Goal: Task Accomplishment & Management: Use online tool/utility

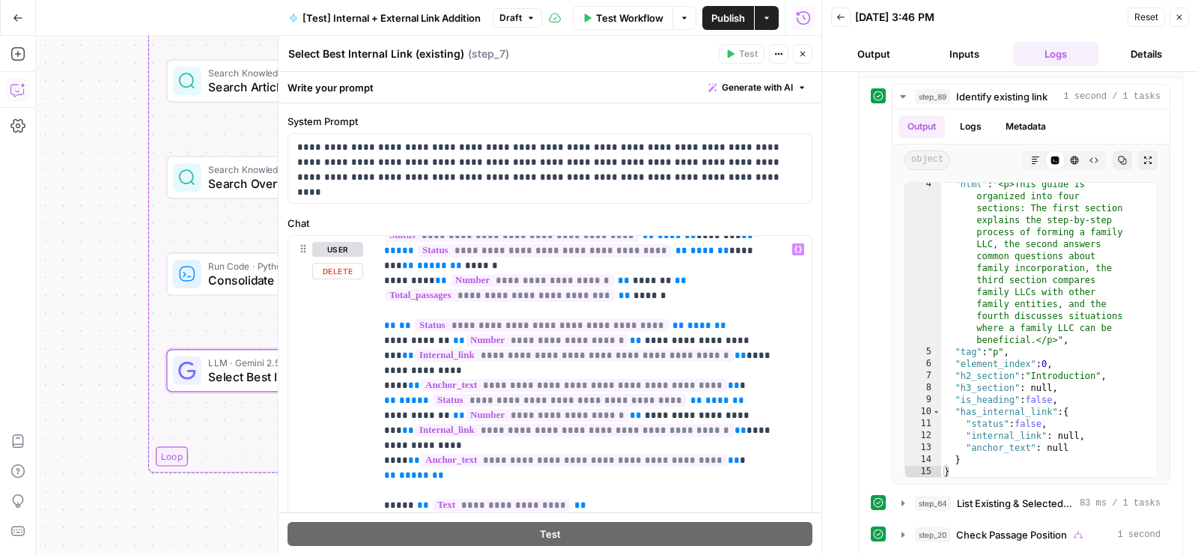
scroll to position [270, 0]
click at [577, 422] on span "**********" at bounding box center [574, 428] width 319 height 13
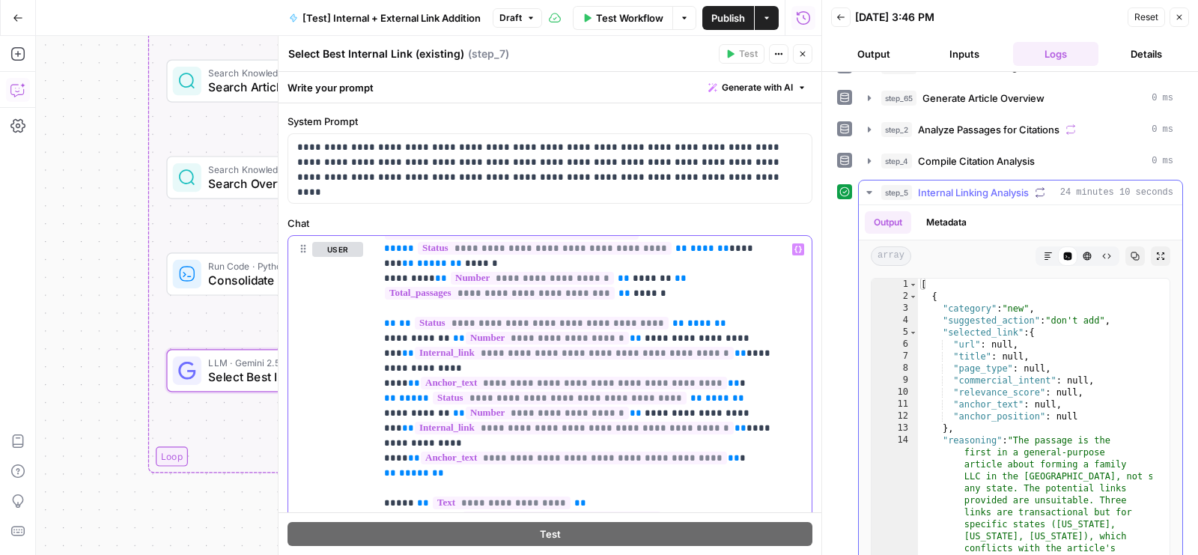
scroll to position [56, 0]
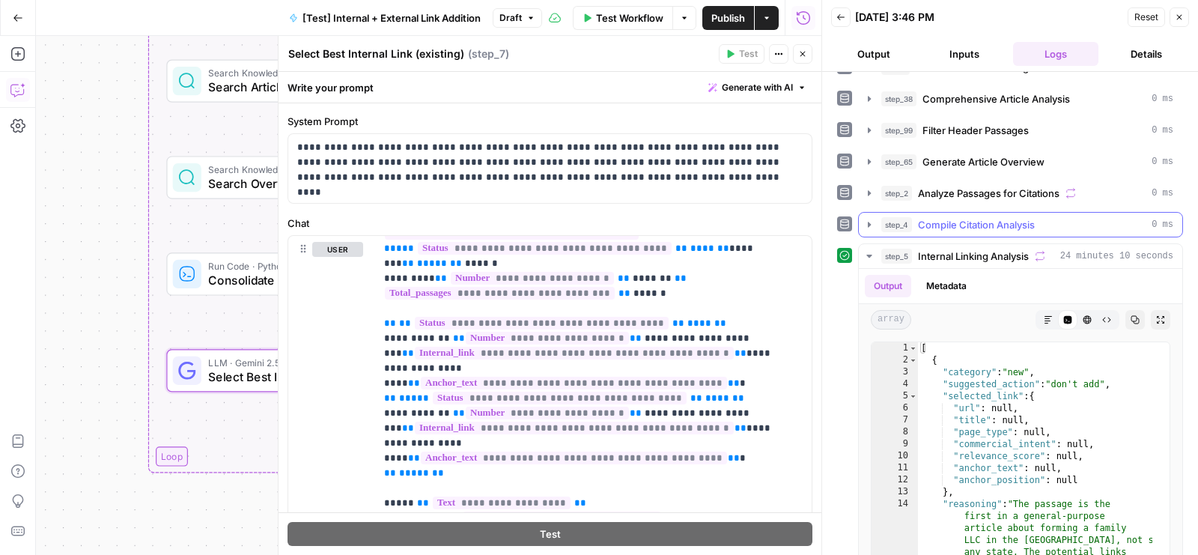
click at [978, 213] on button "step_4 Compile Citation Analysis 0 ms" at bounding box center [1020, 225] width 323 height 24
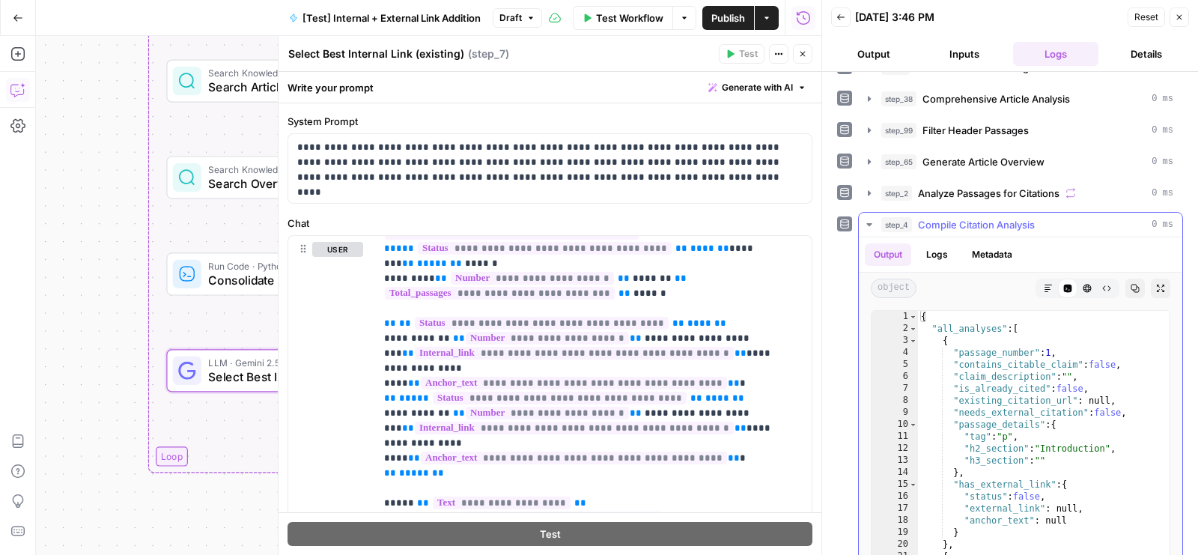
scroll to position [82, 0]
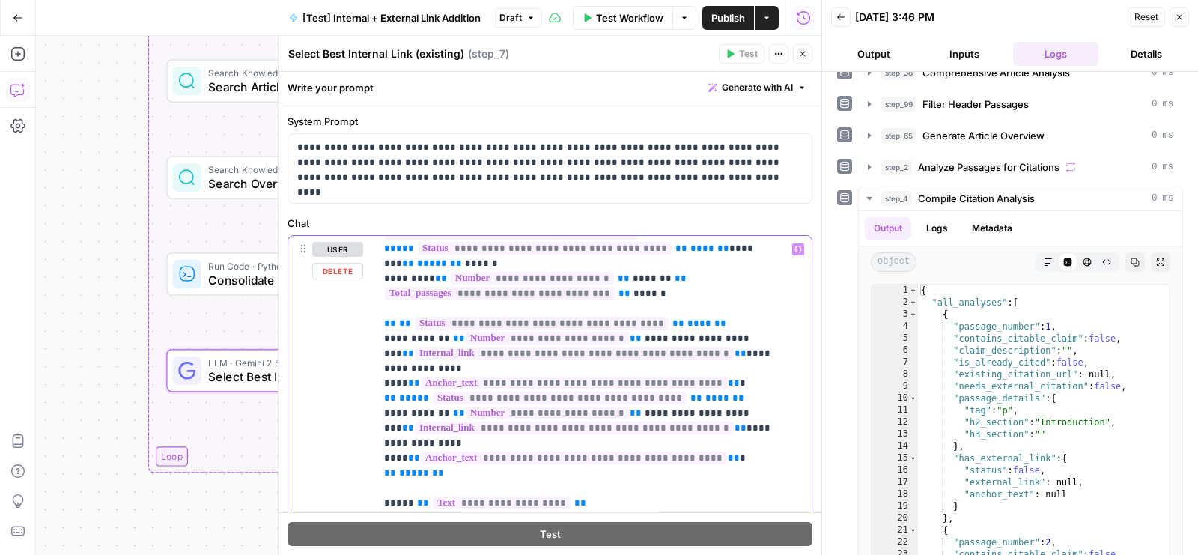
click at [651, 422] on span "**********" at bounding box center [574, 428] width 319 height 13
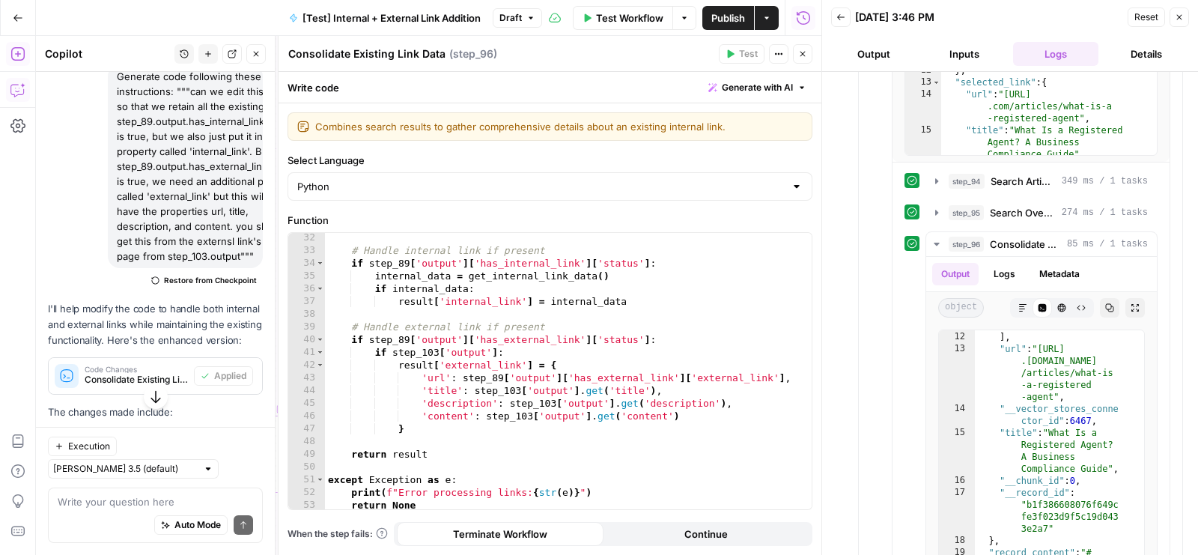
click at [806, 52] on icon "button" at bounding box center [802, 53] width 9 height 9
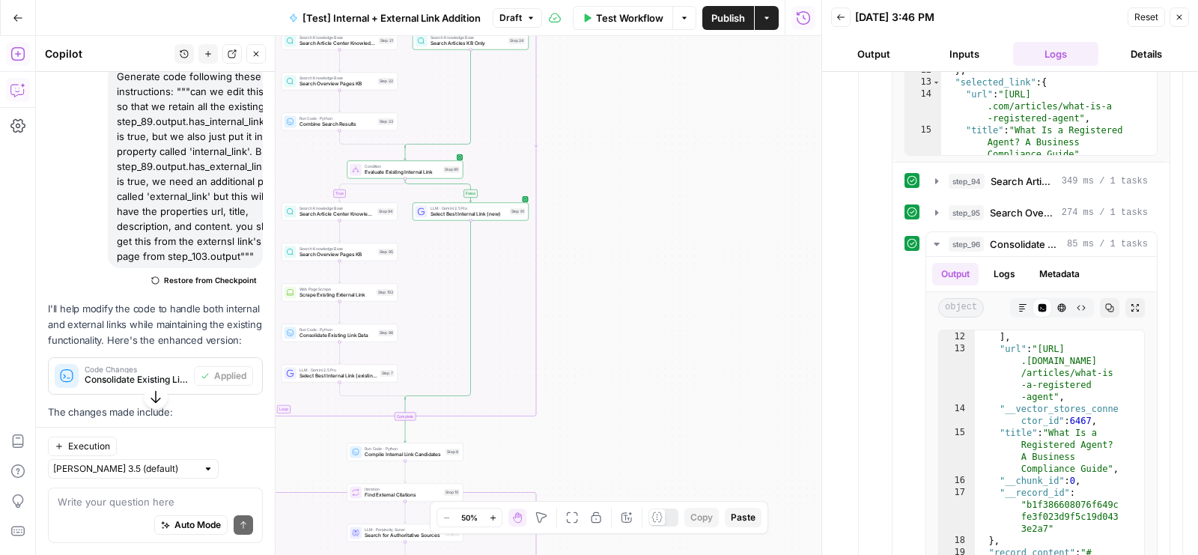
click at [253, 55] on icon "button" at bounding box center [256, 53] width 9 height 9
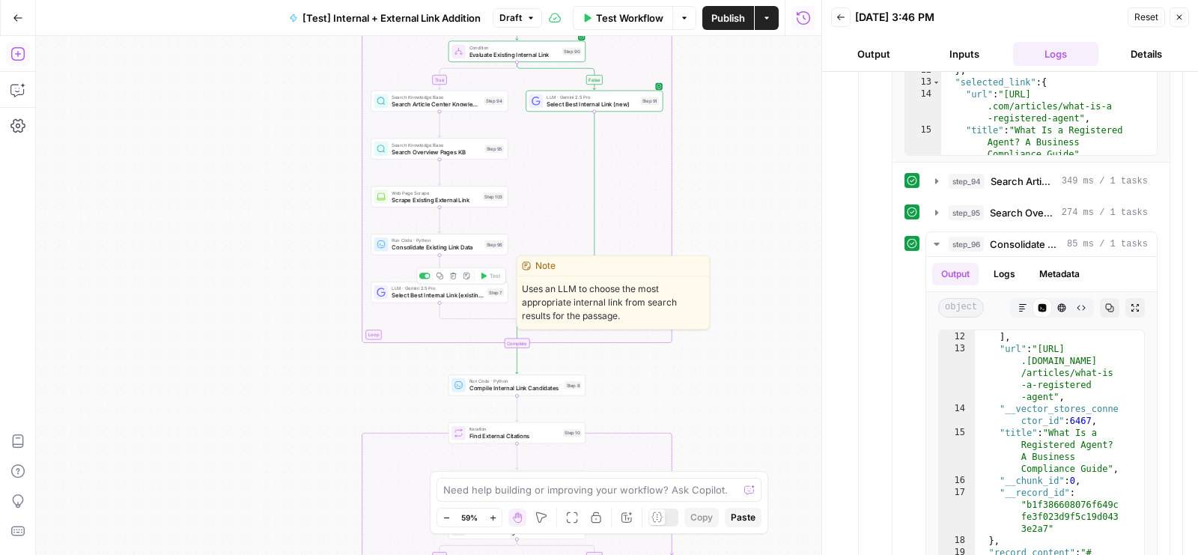
click at [434, 298] on span "Select Best Internal Link (existing)" at bounding box center [438, 294] width 92 height 9
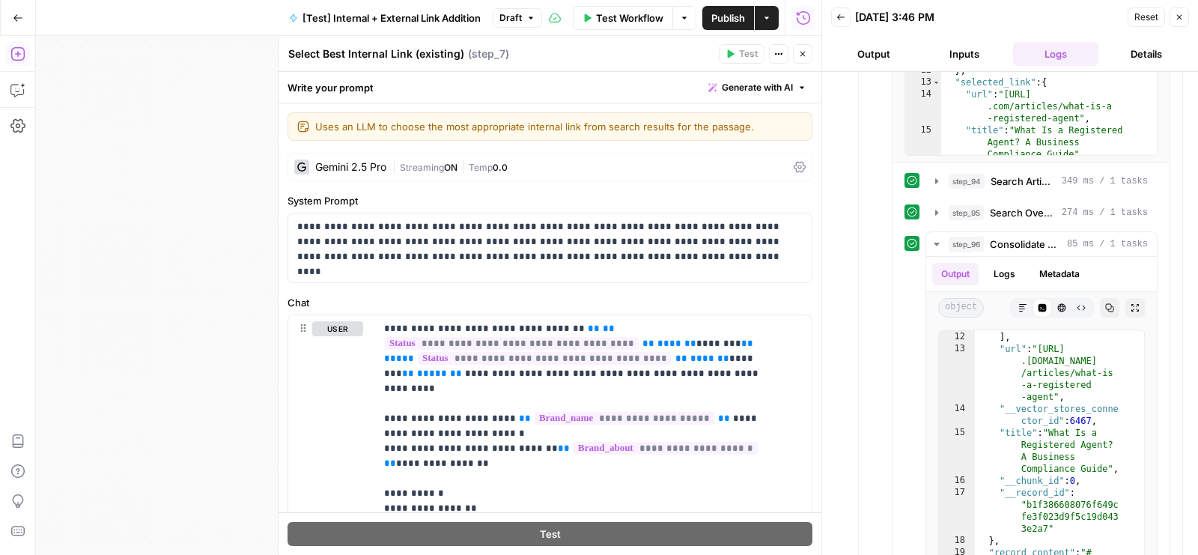
click at [547, 296] on label "Chat" at bounding box center [550, 302] width 525 height 15
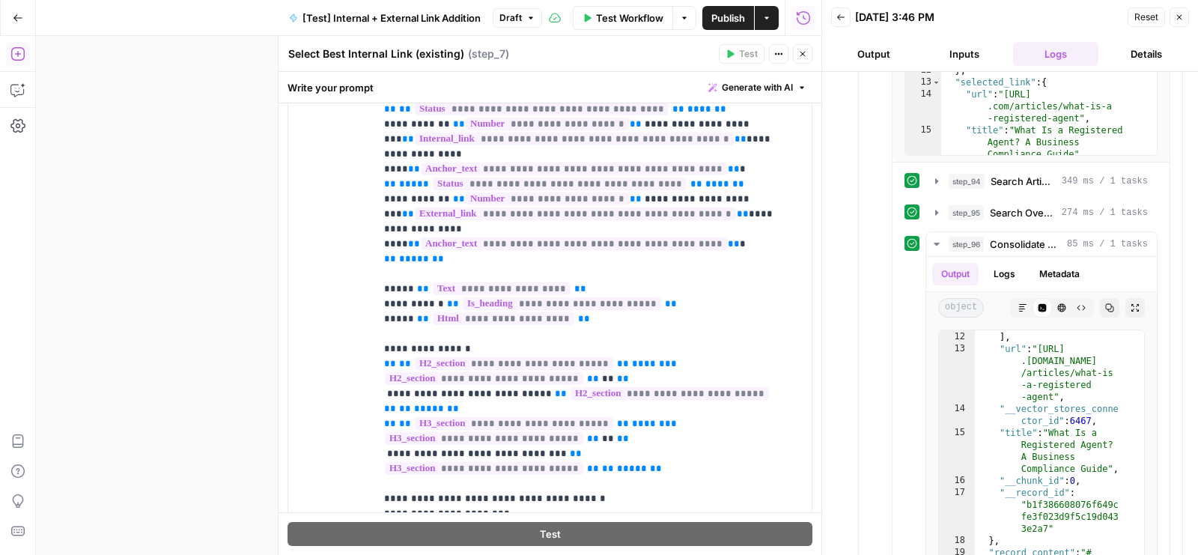
scroll to position [214, 0]
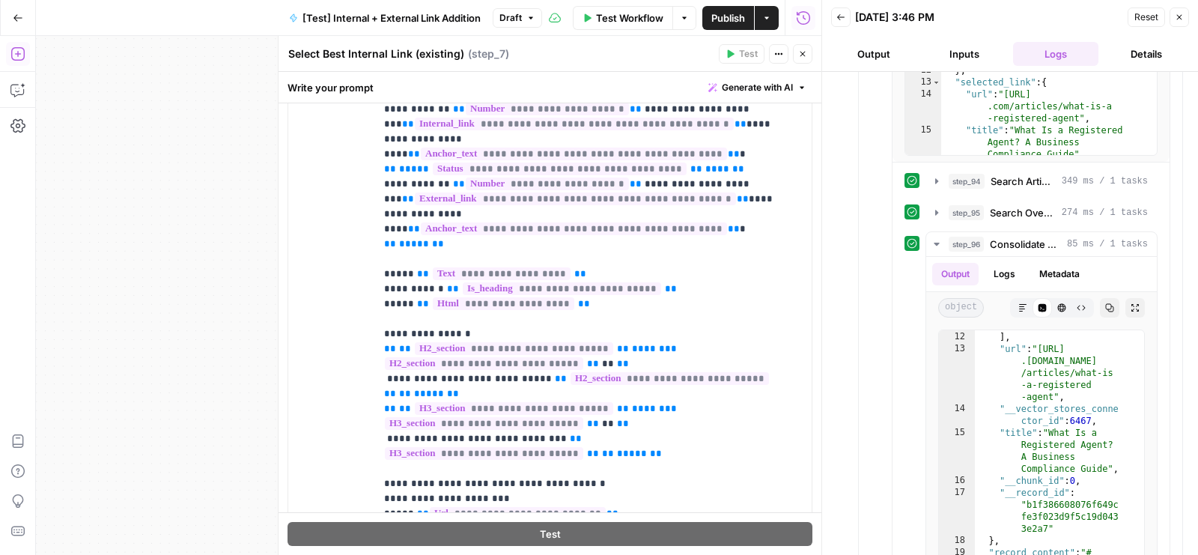
click at [537, 342] on span "**********" at bounding box center [514, 348] width 198 height 13
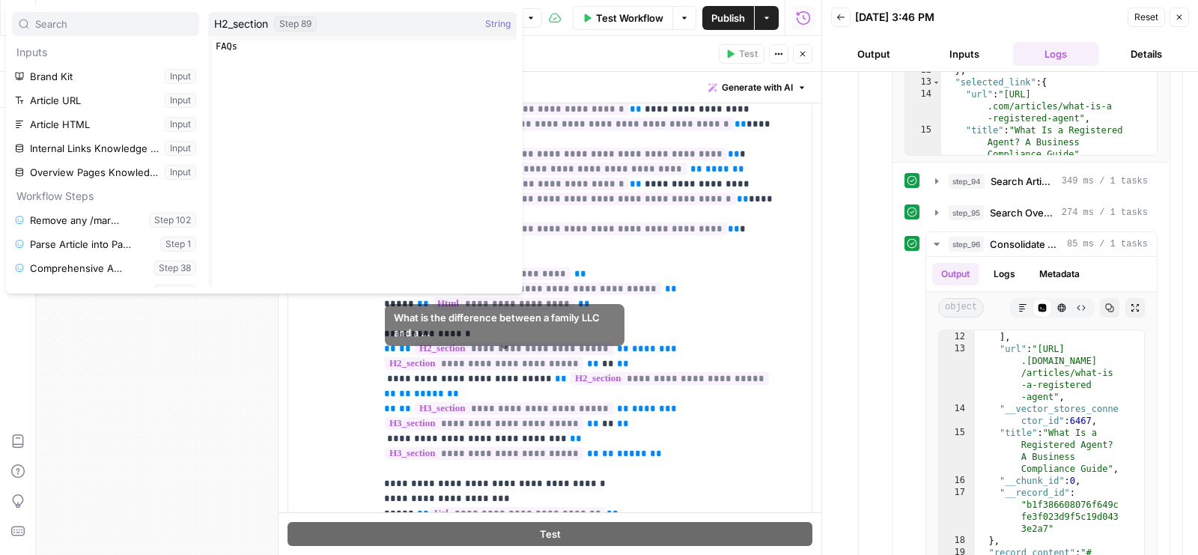
scroll to position [415, 0]
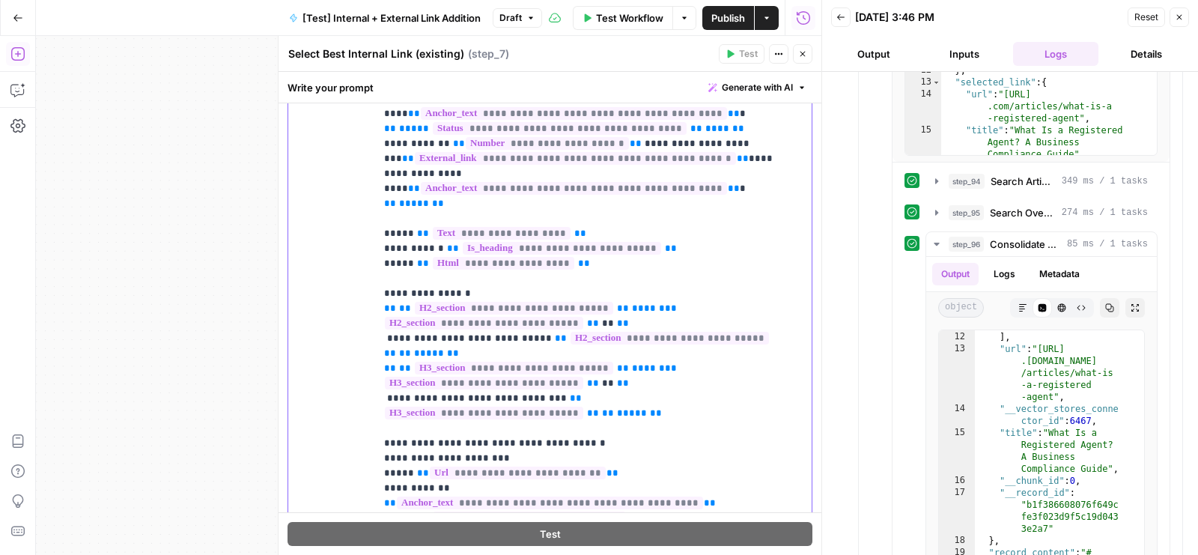
scroll to position [252, 0]
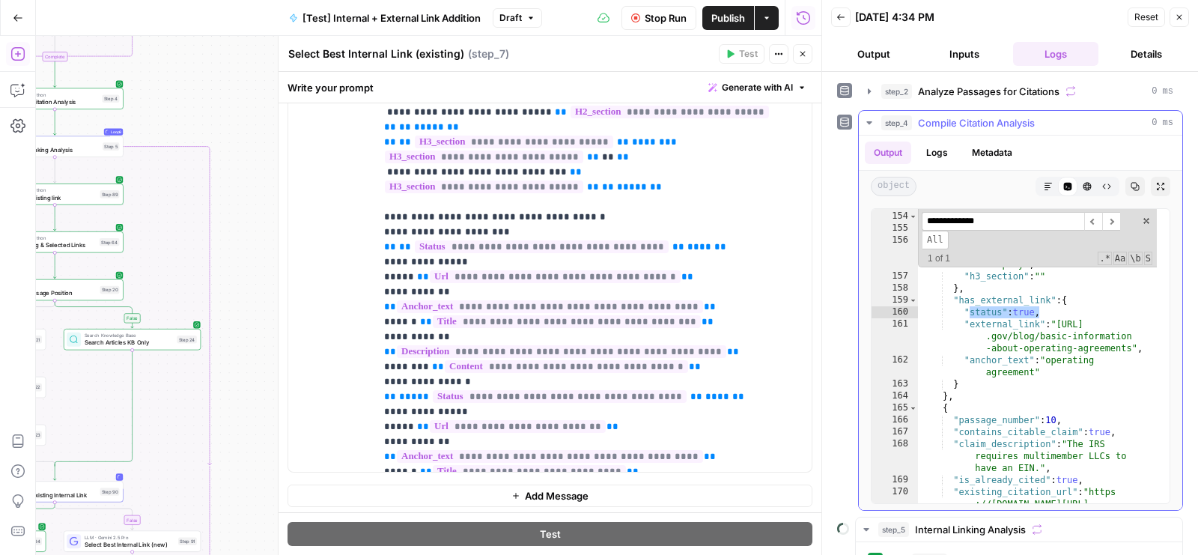
type input "**********"
click at [1028, 120] on span "Compile Citation Analysis" at bounding box center [976, 122] width 117 height 15
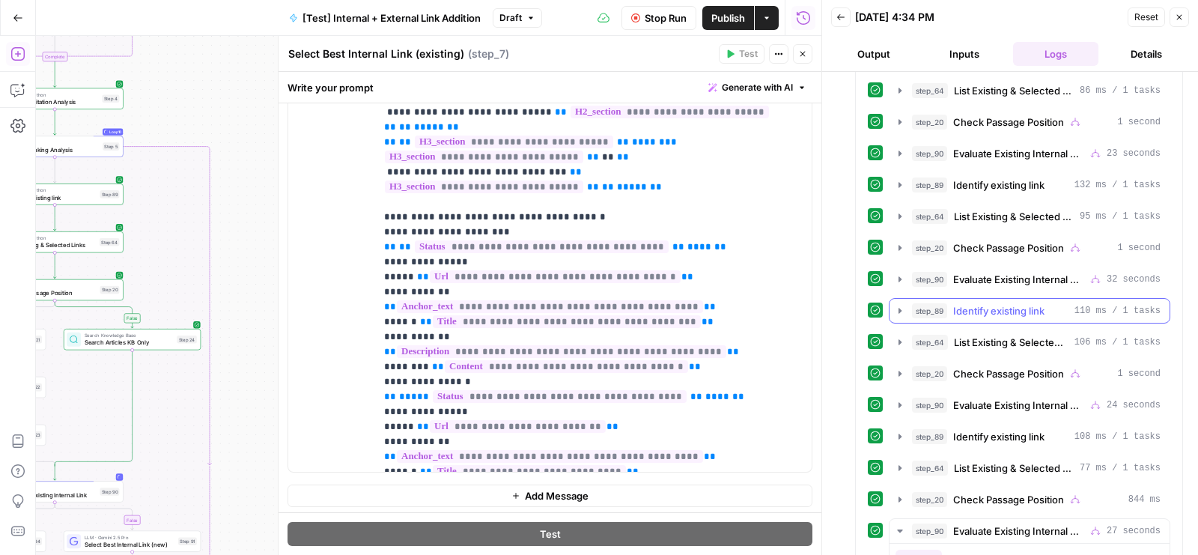
scroll to position [402, 0]
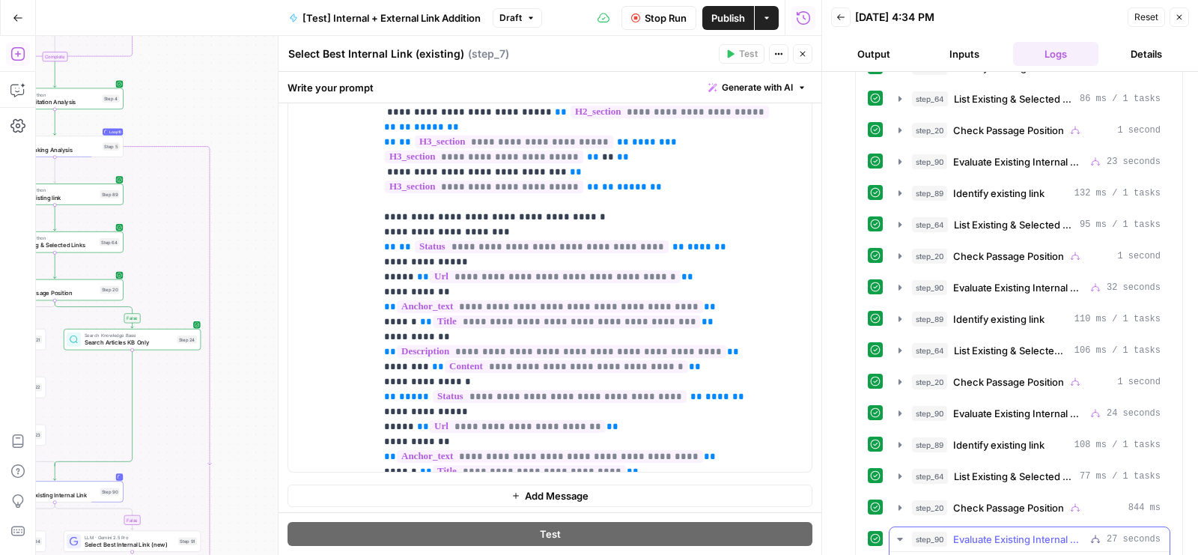
click at [998, 527] on button "step_90 Evaluate Existing Internal Link 27 seconds" at bounding box center [1029, 539] width 280 height 24
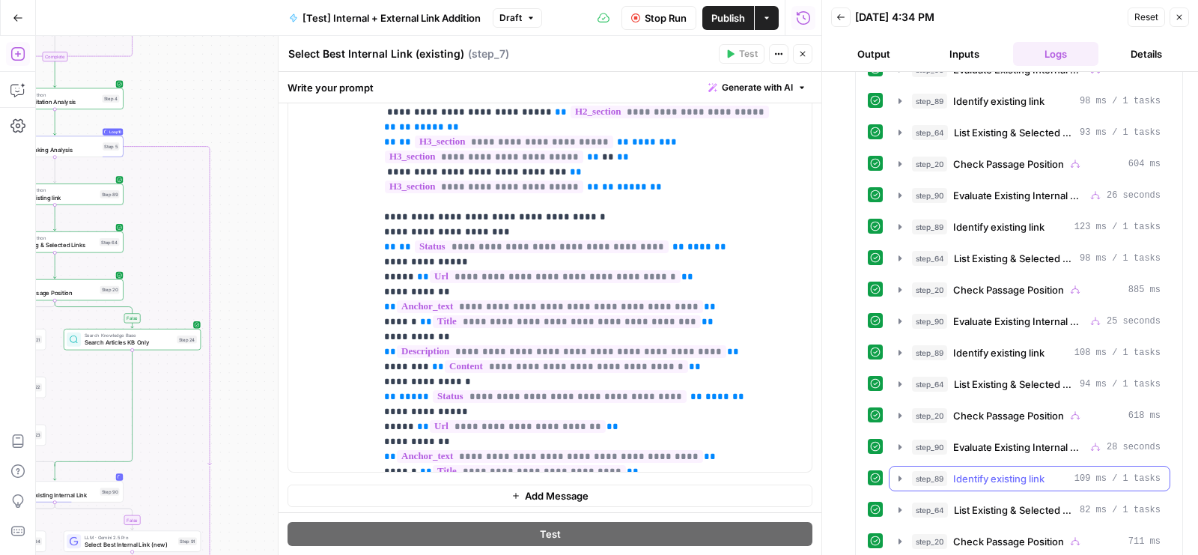
scroll to position [1004, 0]
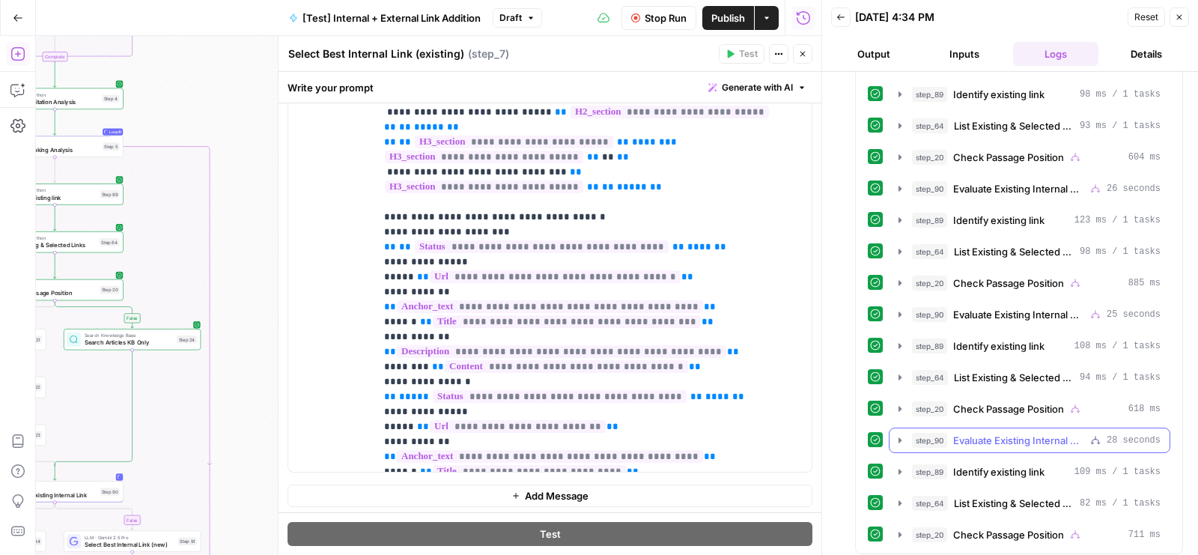
click at [1025, 433] on span "Evaluate Existing Internal Link" at bounding box center [1018, 440] width 131 height 15
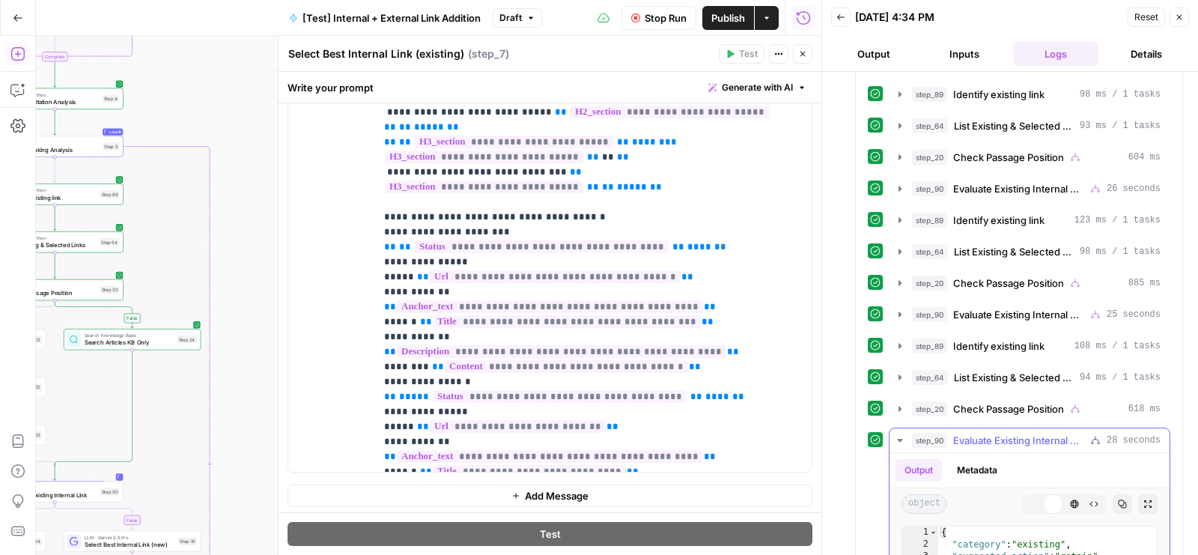
scroll to position [1037, 0]
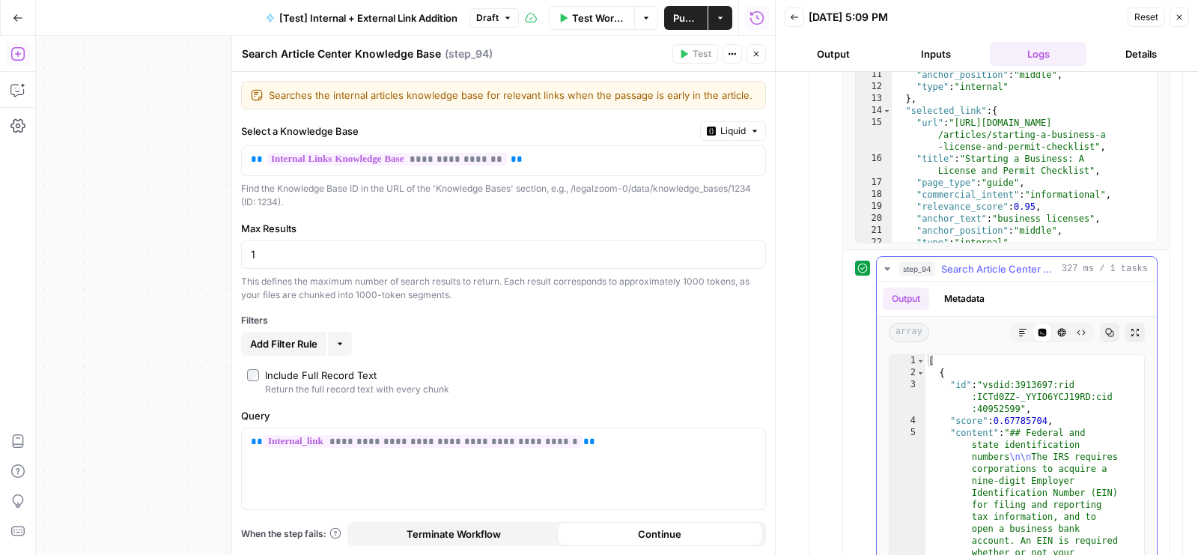
scroll to position [3445, 0]
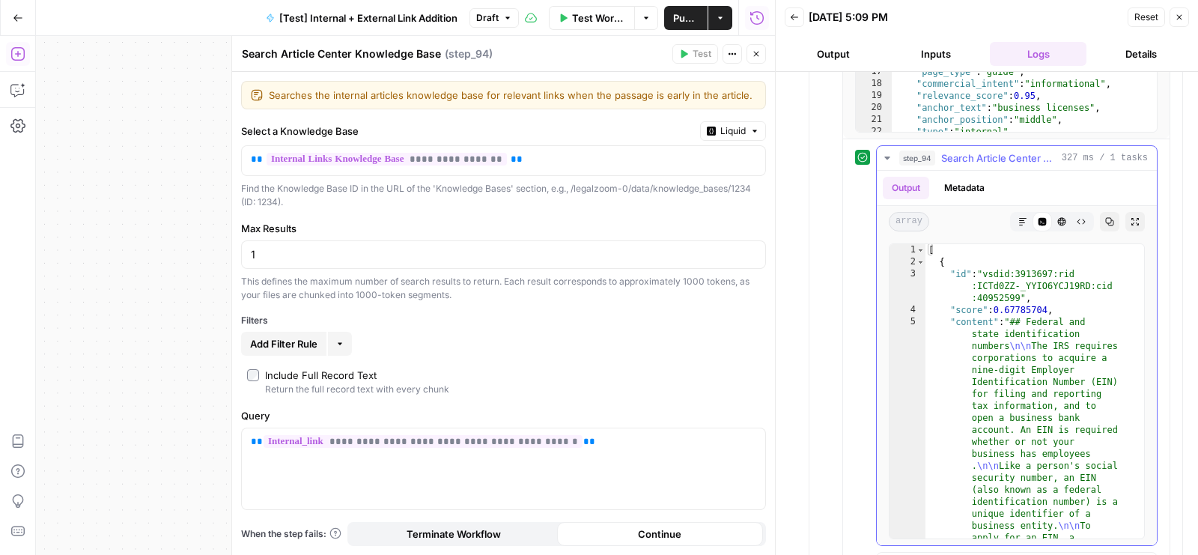
type textarea "**********"
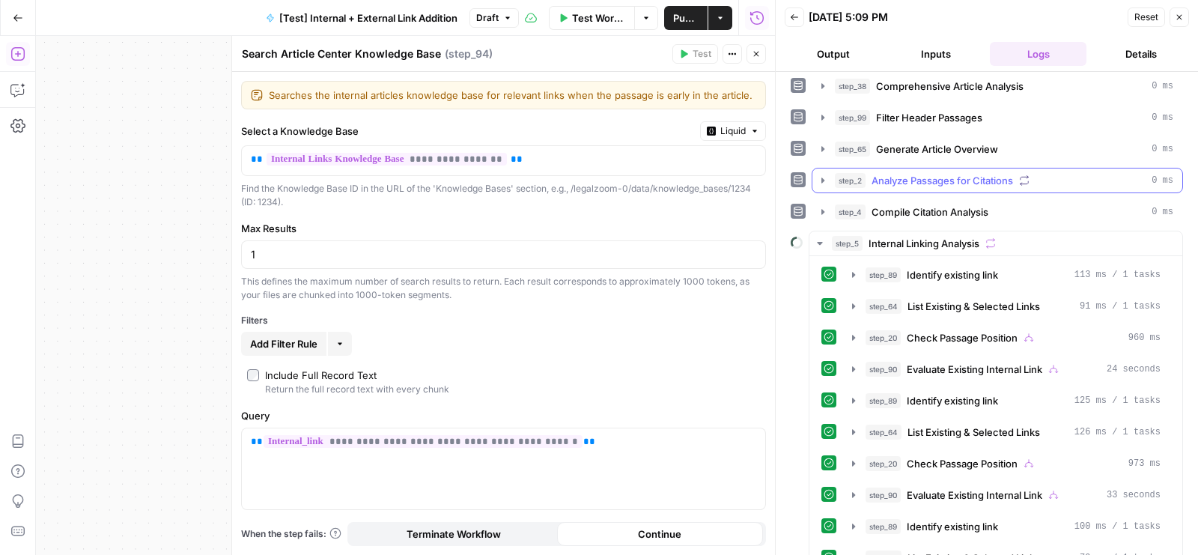
scroll to position [165, 0]
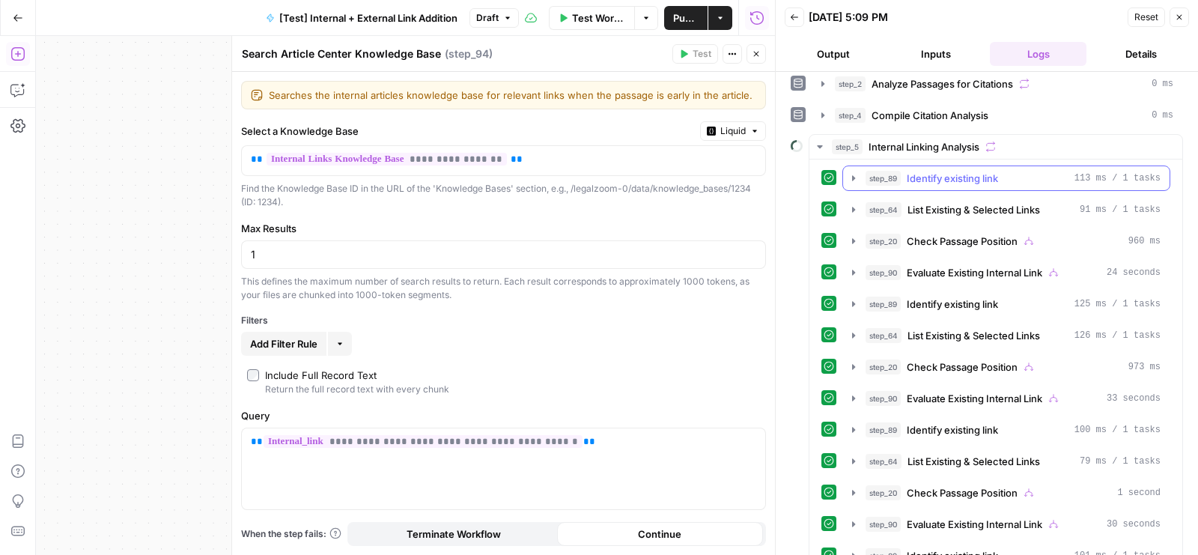
type input "*********"
click at [964, 171] on span "Identify existing link" at bounding box center [952, 178] width 91 height 15
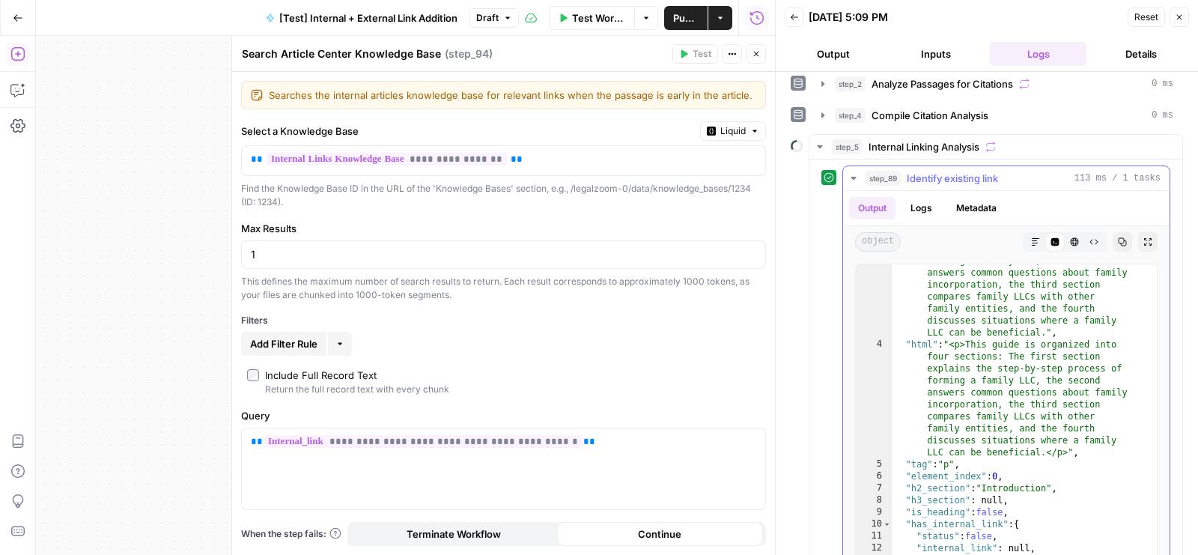
scroll to position [159, 0]
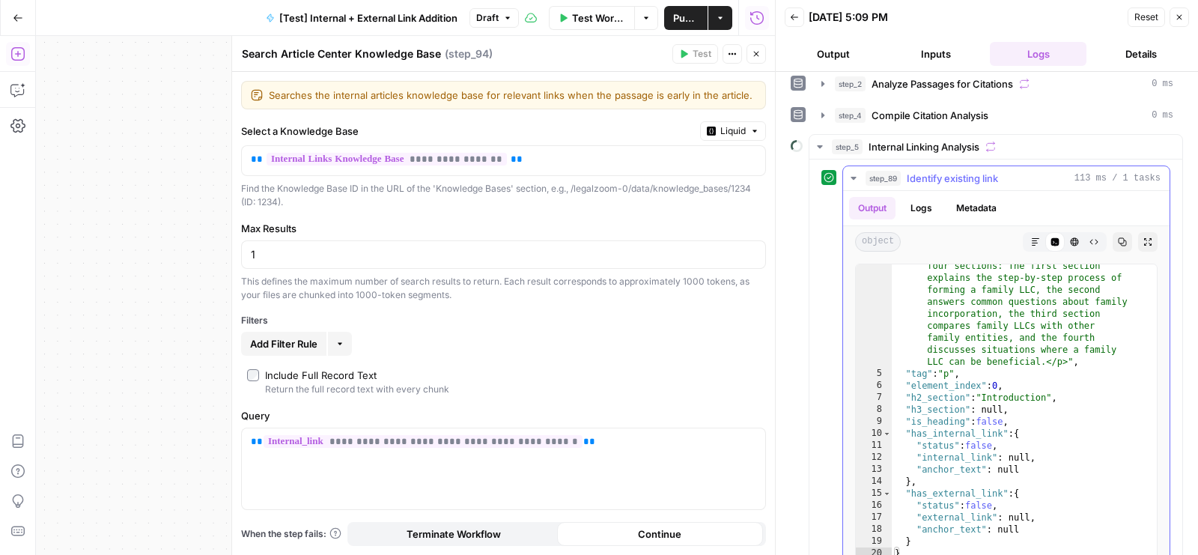
click at [989, 171] on span "Identify existing link" at bounding box center [952, 178] width 91 height 15
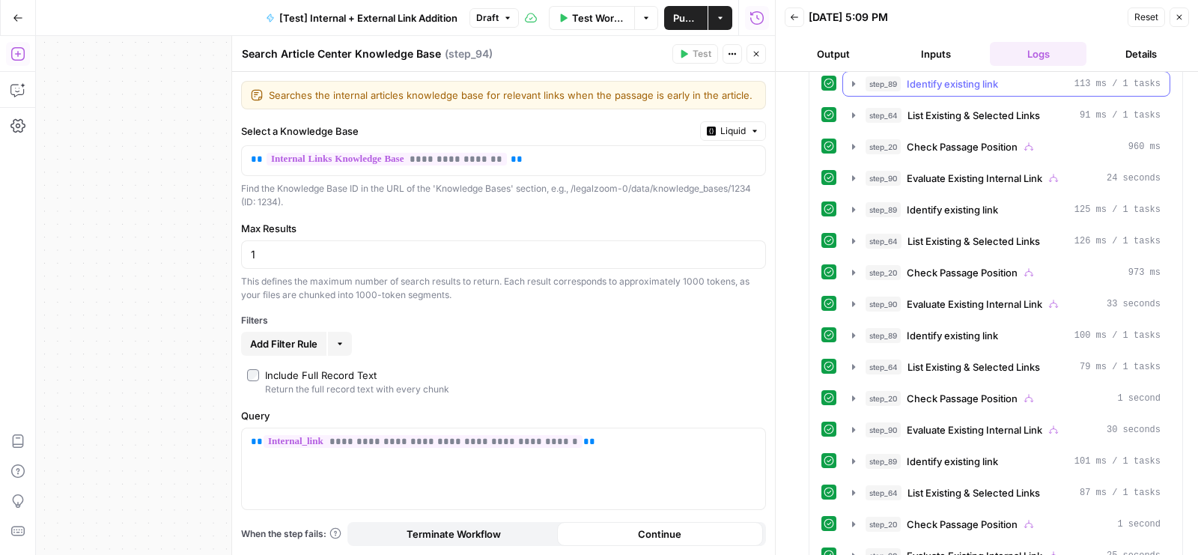
scroll to position [276, 0]
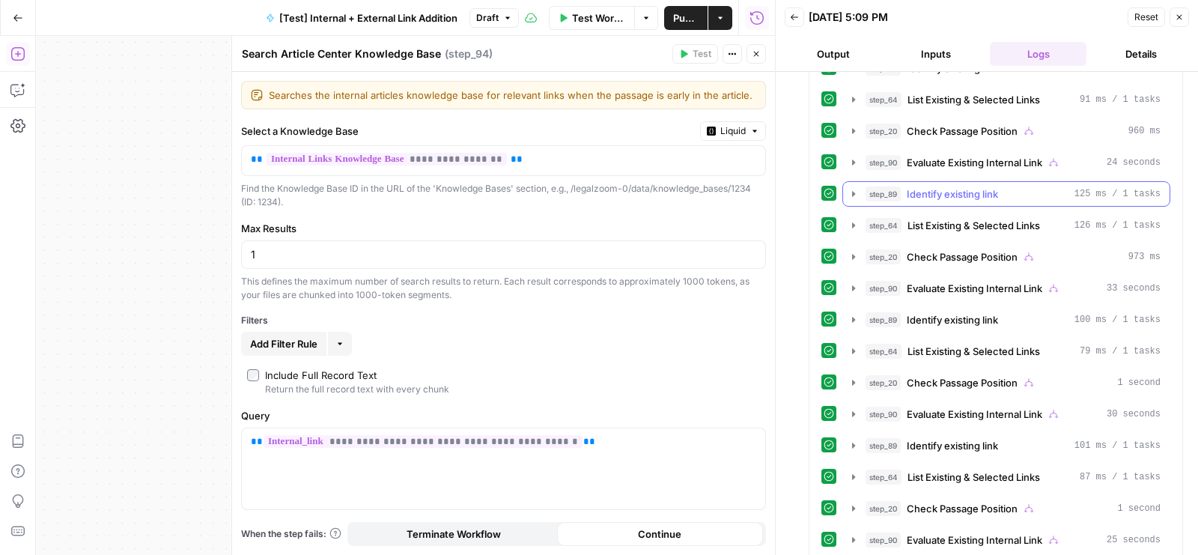
click at [979, 186] on span "Identify existing link" at bounding box center [952, 193] width 91 height 15
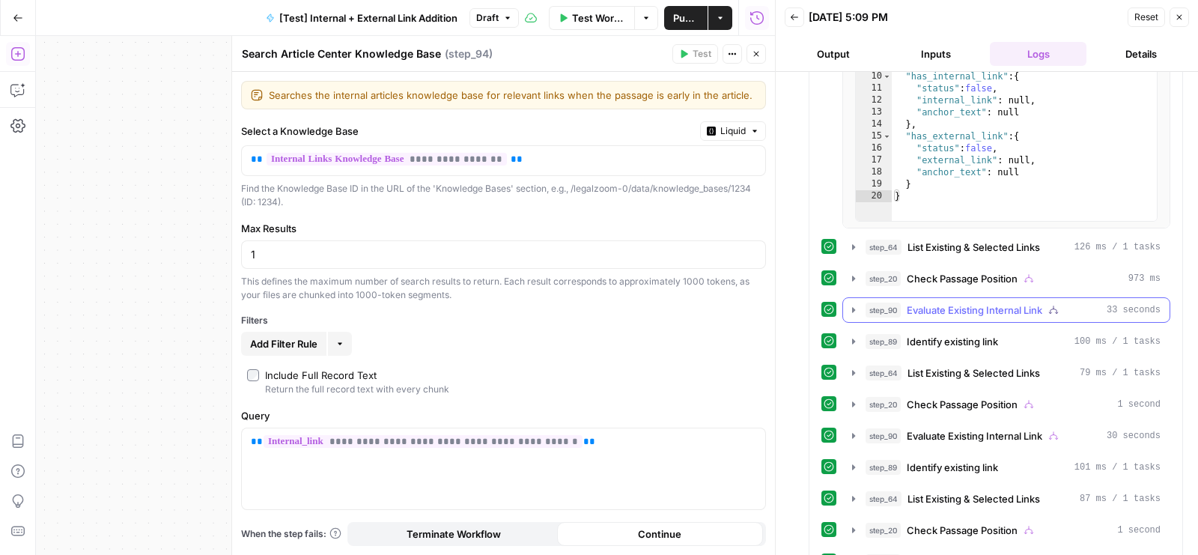
scroll to position [633, 0]
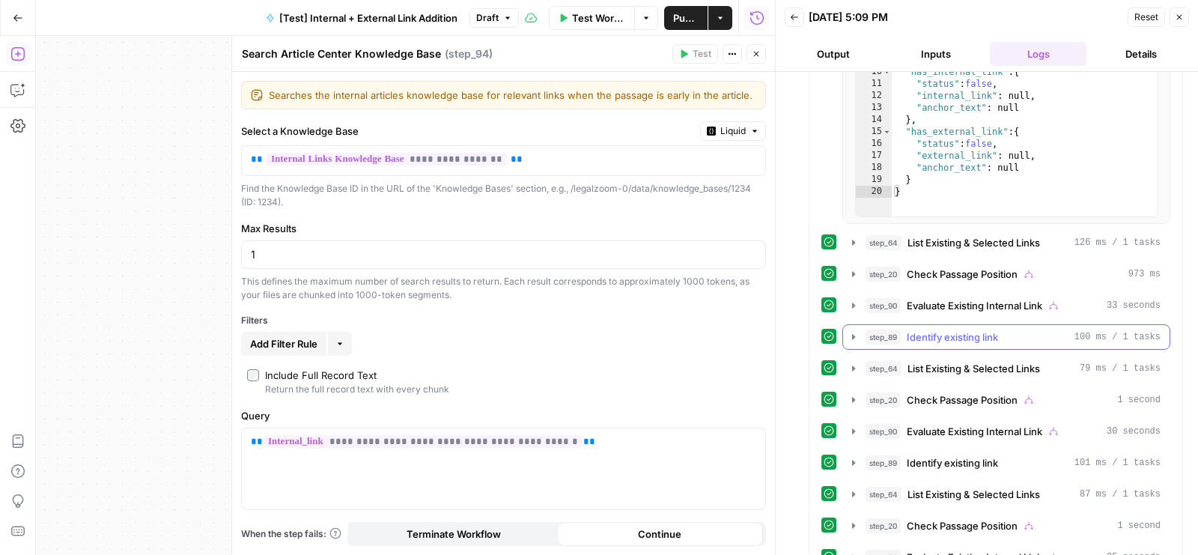
click at [961, 329] on span "Identify existing link" at bounding box center [952, 336] width 91 height 15
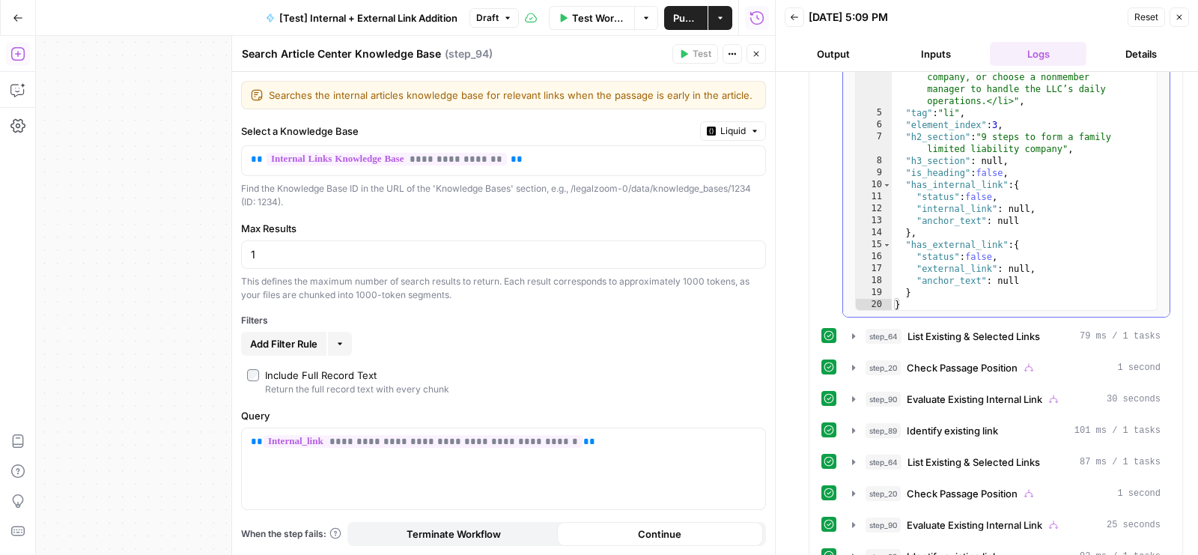
scroll to position [1083, 0]
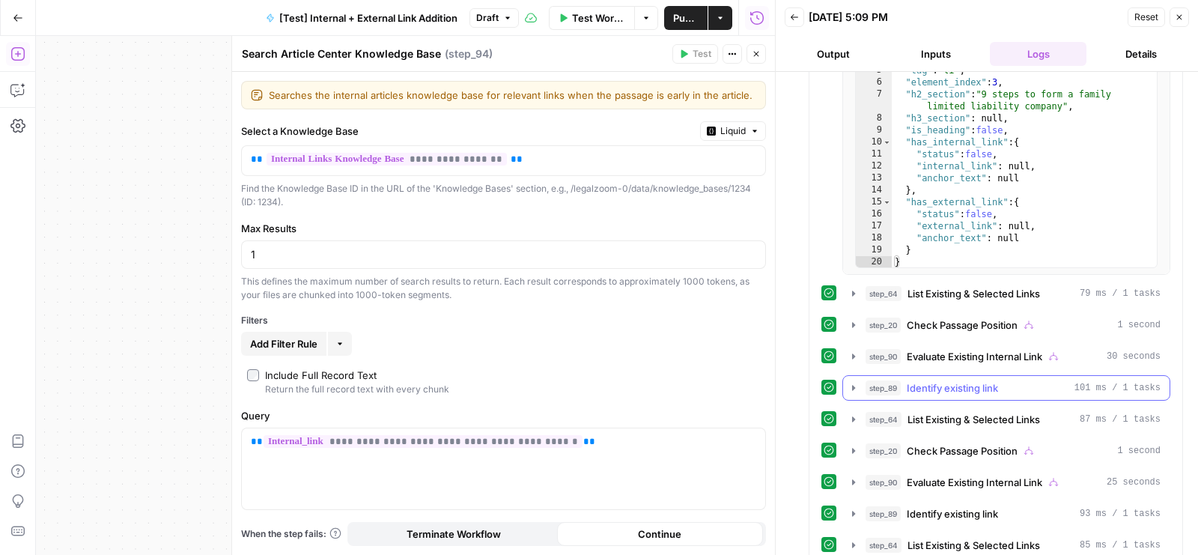
click at [958, 376] on button "step_89 Identify existing link 101 ms / 1 tasks" at bounding box center [1006, 388] width 326 height 24
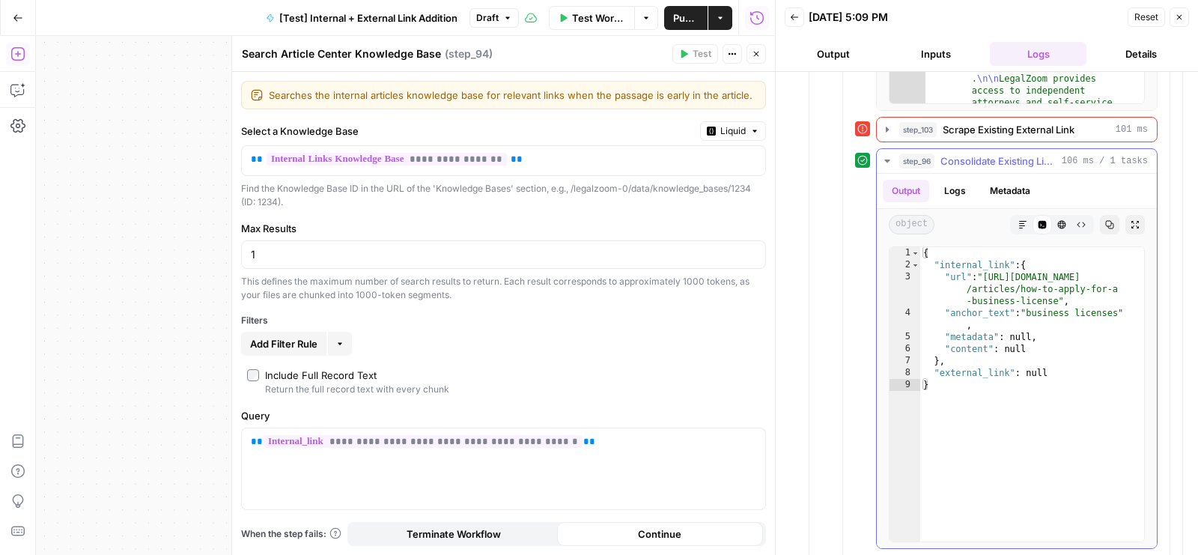
scroll to position [5630, 0]
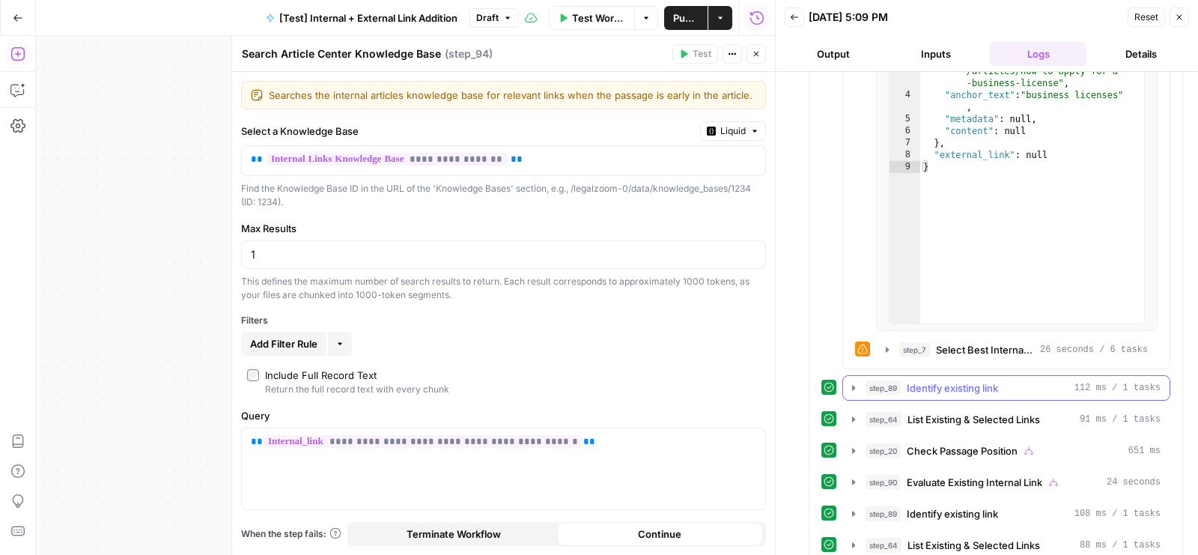
click at [967, 380] on span "Identify existing link" at bounding box center [952, 387] width 91 height 15
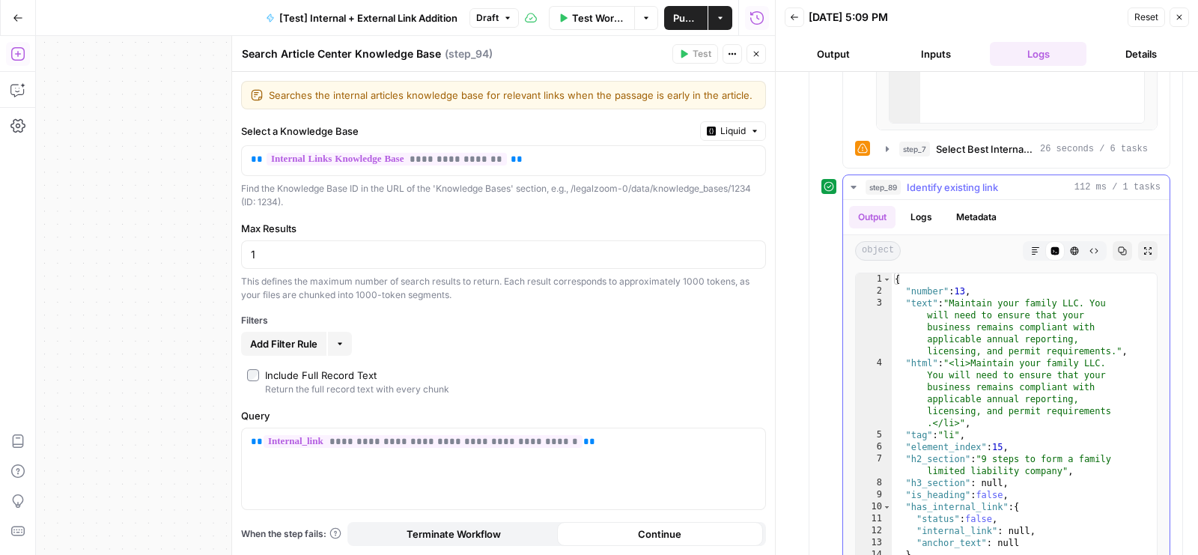
scroll to position [64, 0]
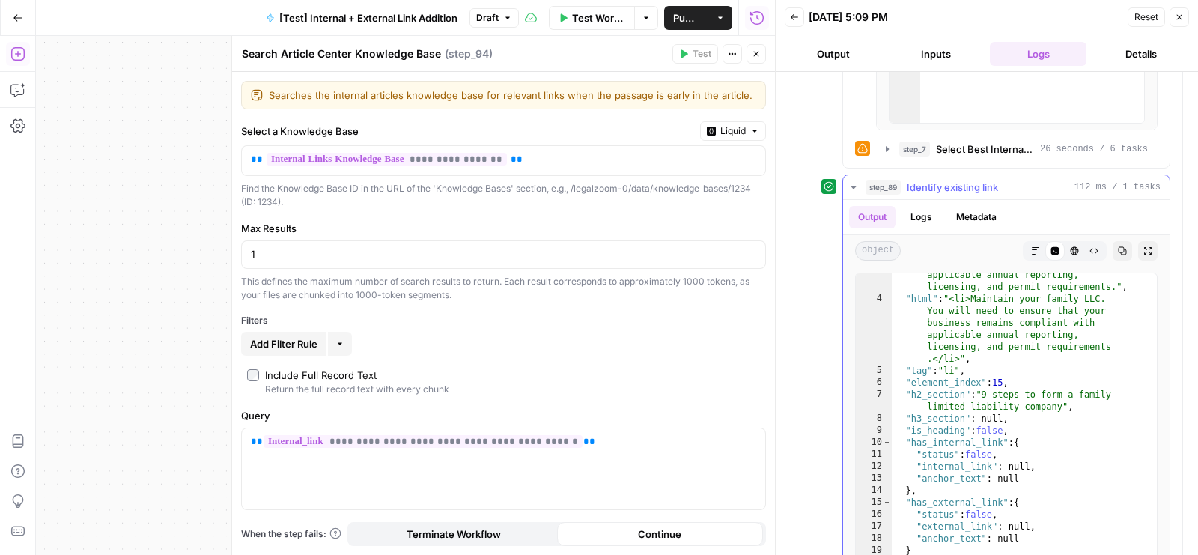
click at [977, 180] on span "Identify existing link" at bounding box center [952, 187] width 91 height 15
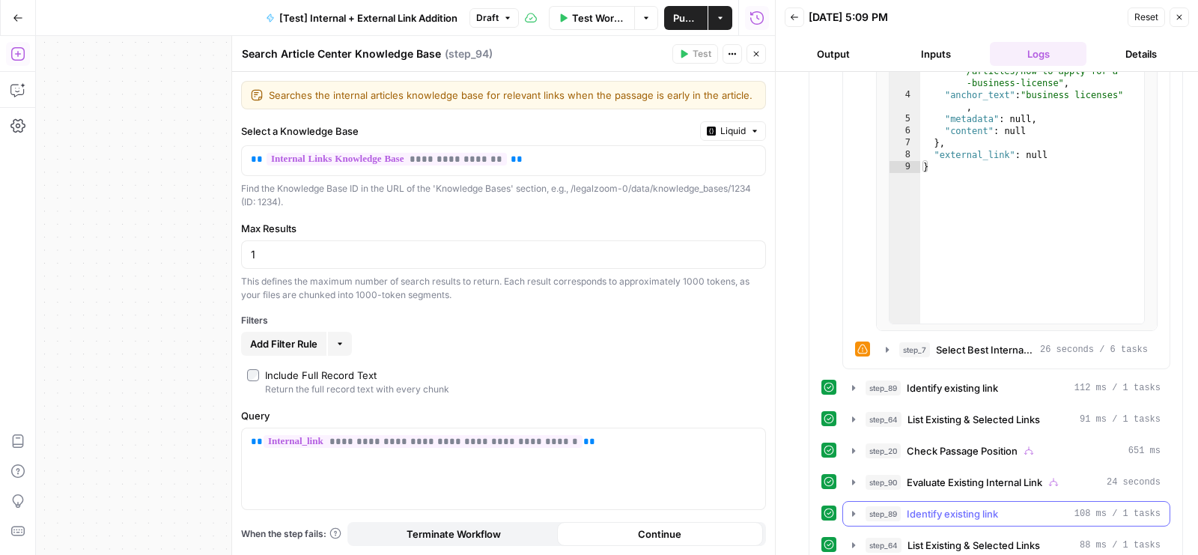
click at [956, 506] on span "Identify existing link" at bounding box center [952, 513] width 91 height 15
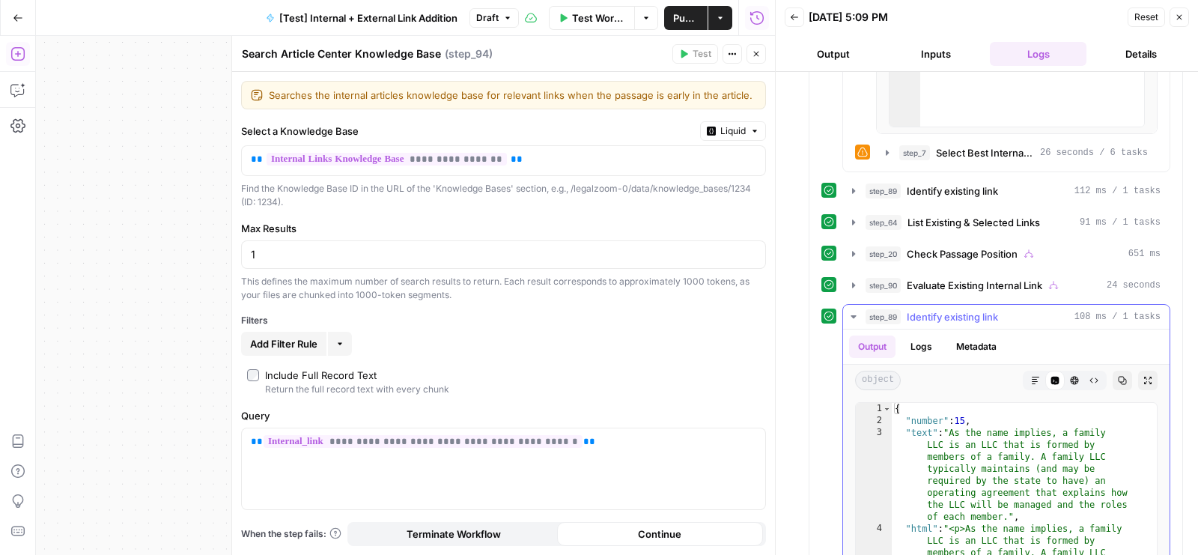
scroll to position [6005, 0]
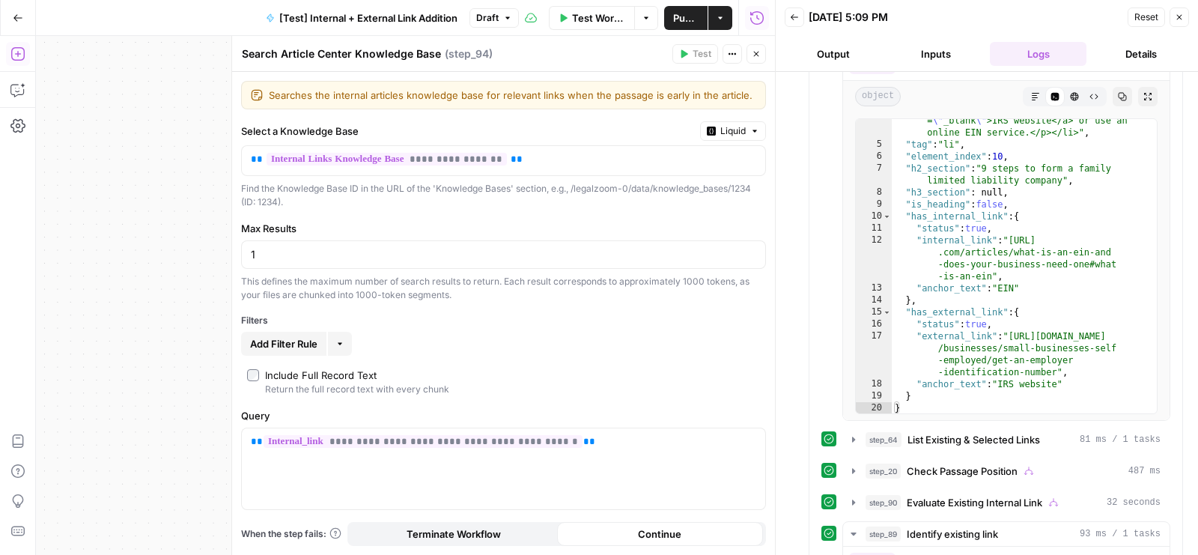
click at [757, 58] on icon "button" at bounding box center [756, 53] width 9 height 9
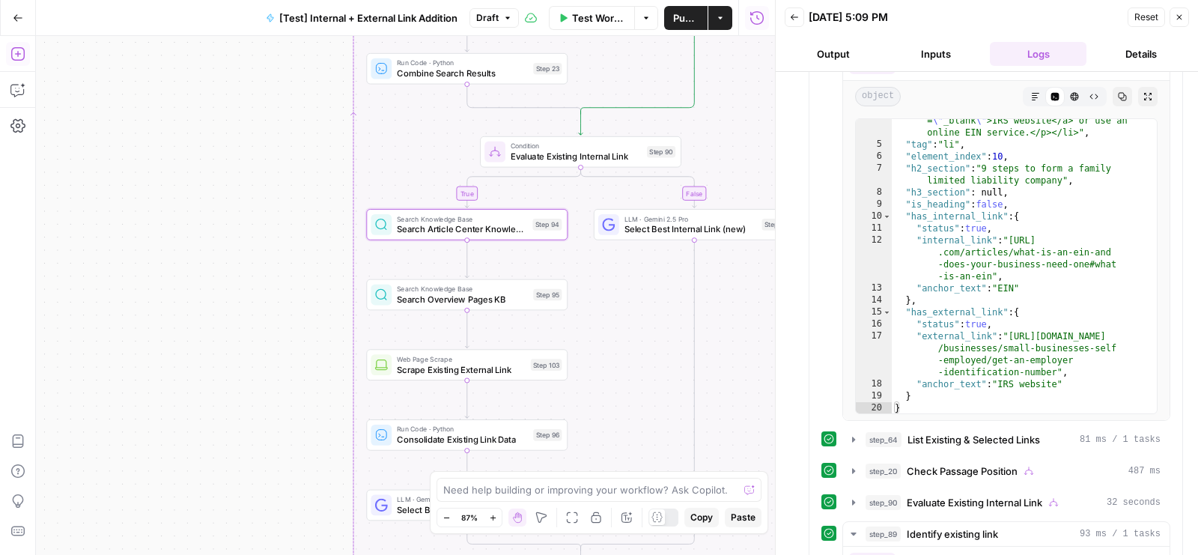
click at [1186, 11] on button "Close" at bounding box center [1178, 16] width 19 height 19
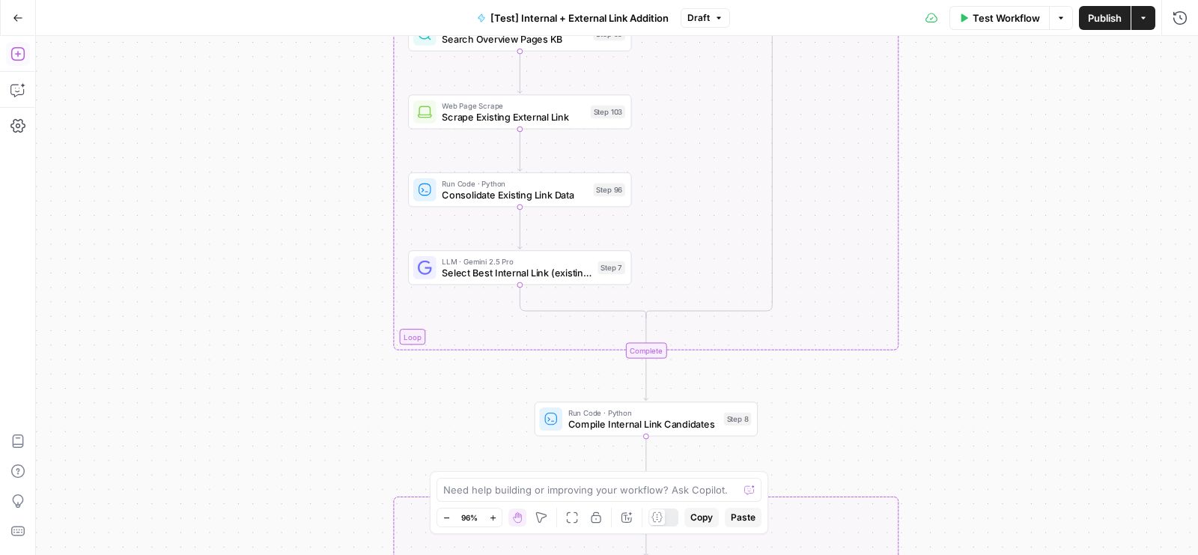
click at [473, 276] on span "Select Best Internal Link (existing)" at bounding box center [517, 272] width 150 height 14
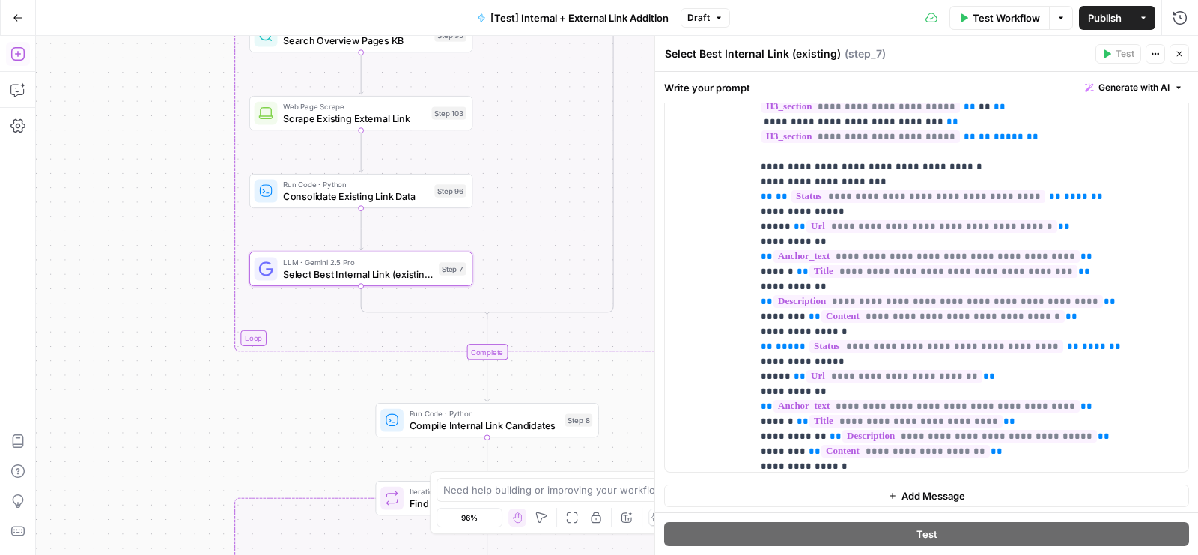
scroll to position [443, 0]
click at [1184, 15] on icon "button" at bounding box center [1179, 17] width 15 height 15
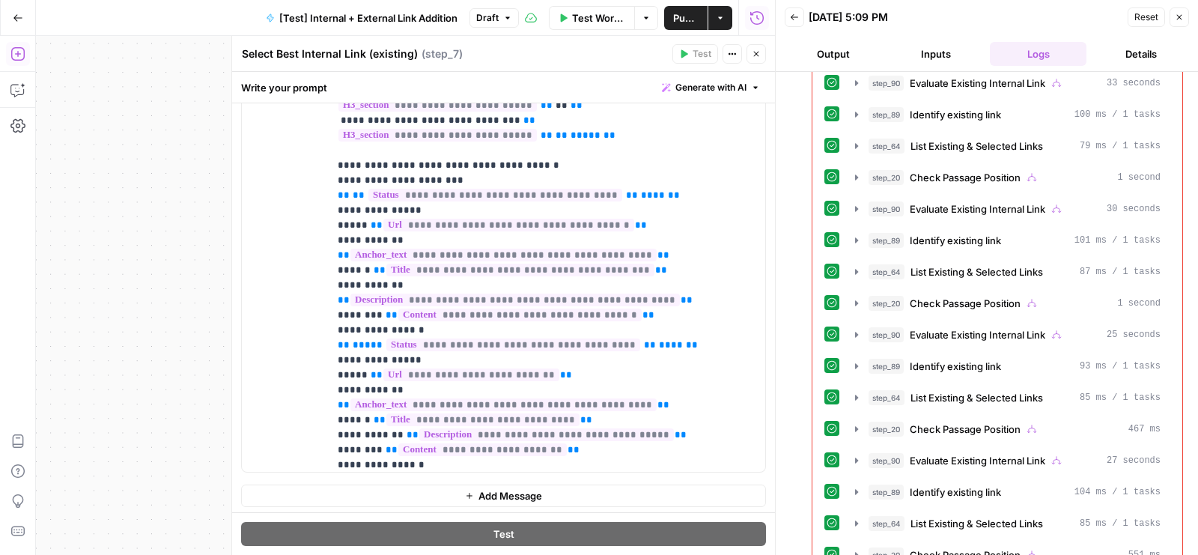
scroll to position [481, 0]
click at [953, 358] on span "Identify existing link" at bounding box center [955, 365] width 91 height 15
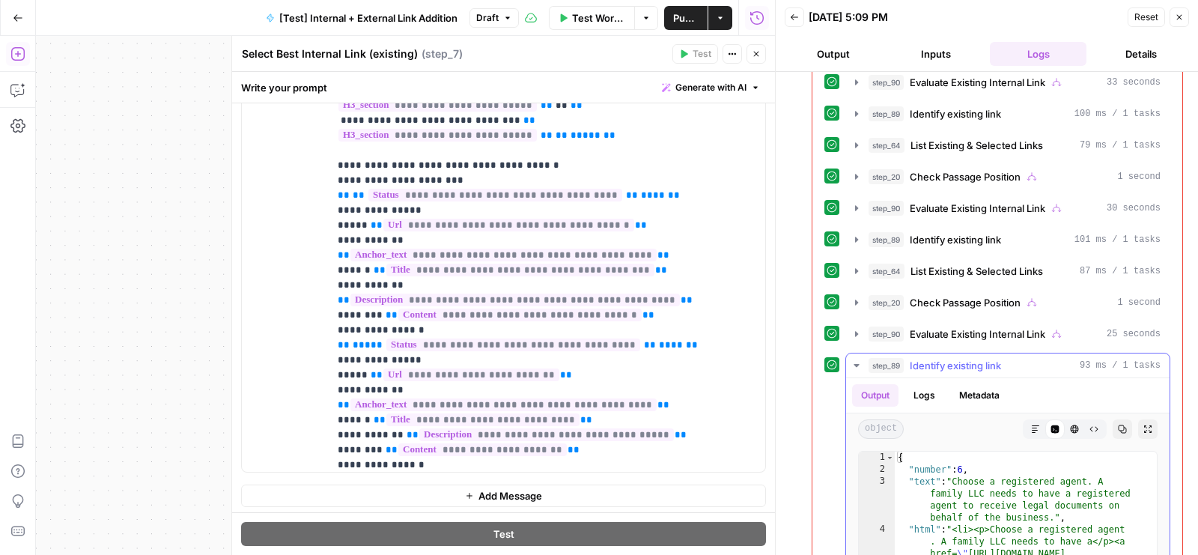
click at [953, 358] on span "Identify existing link" at bounding box center [955, 365] width 91 height 15
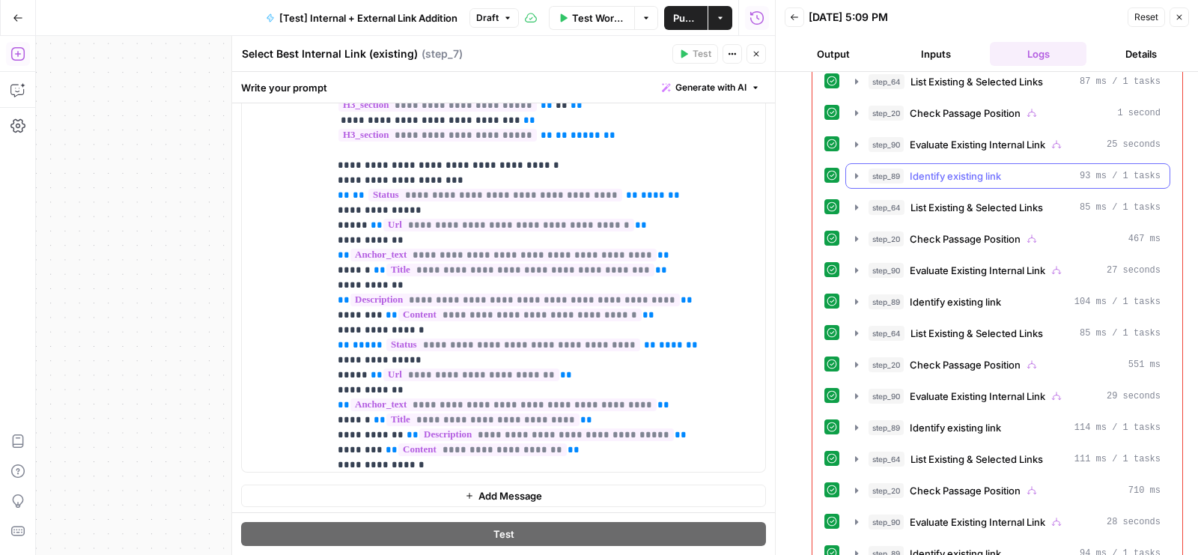
scroll to position [700, 0]
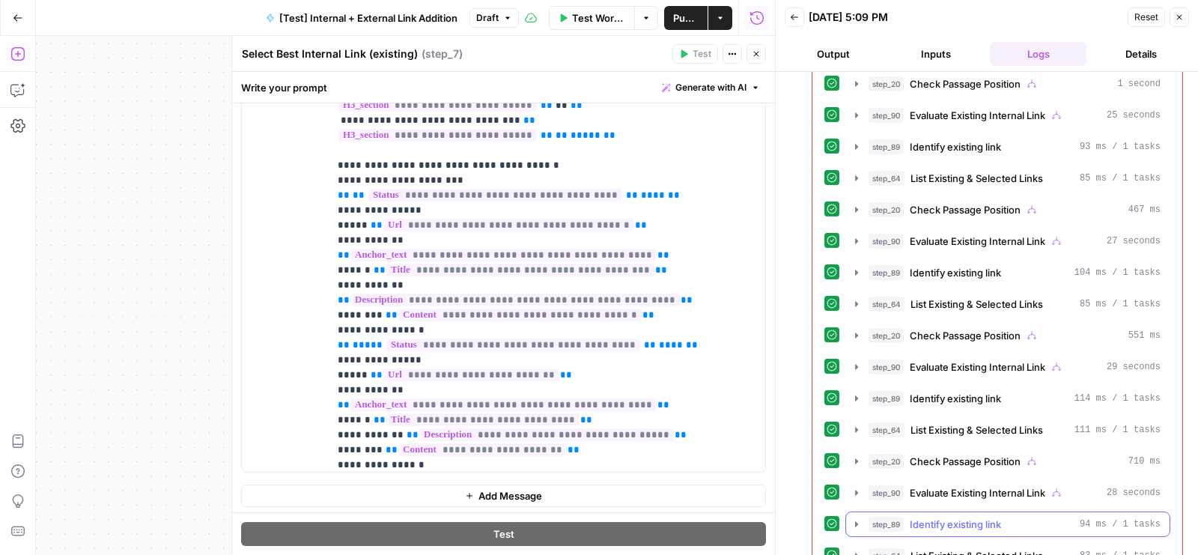
click at [947, 512] on button "step_89 Identify existing link 94 ms / 1 tasks" at bounding box center [1007, 524] width 323 height 24
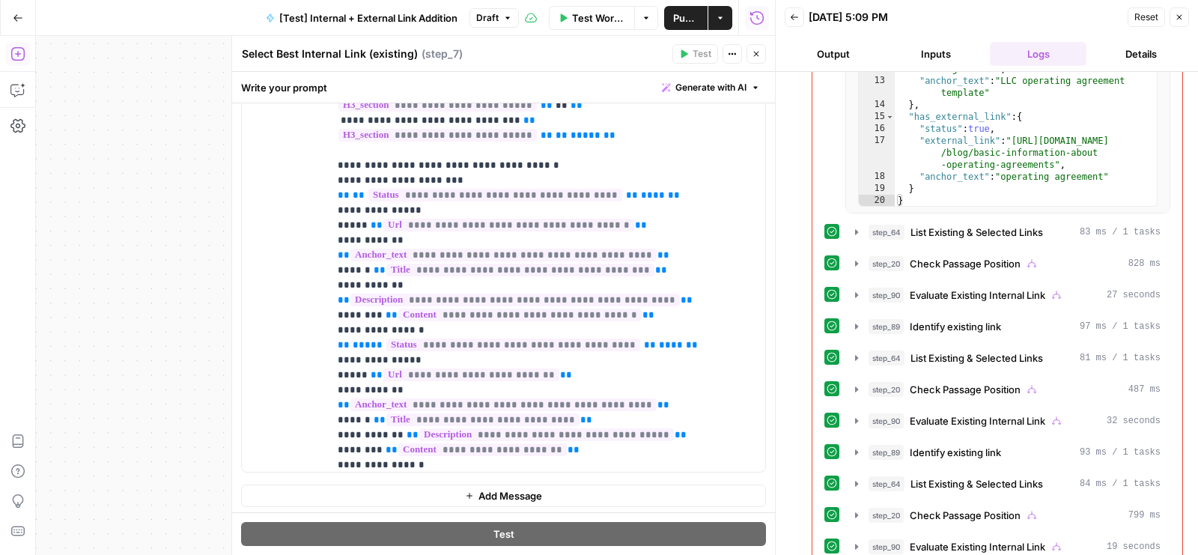
scroll to position [1482, 0]
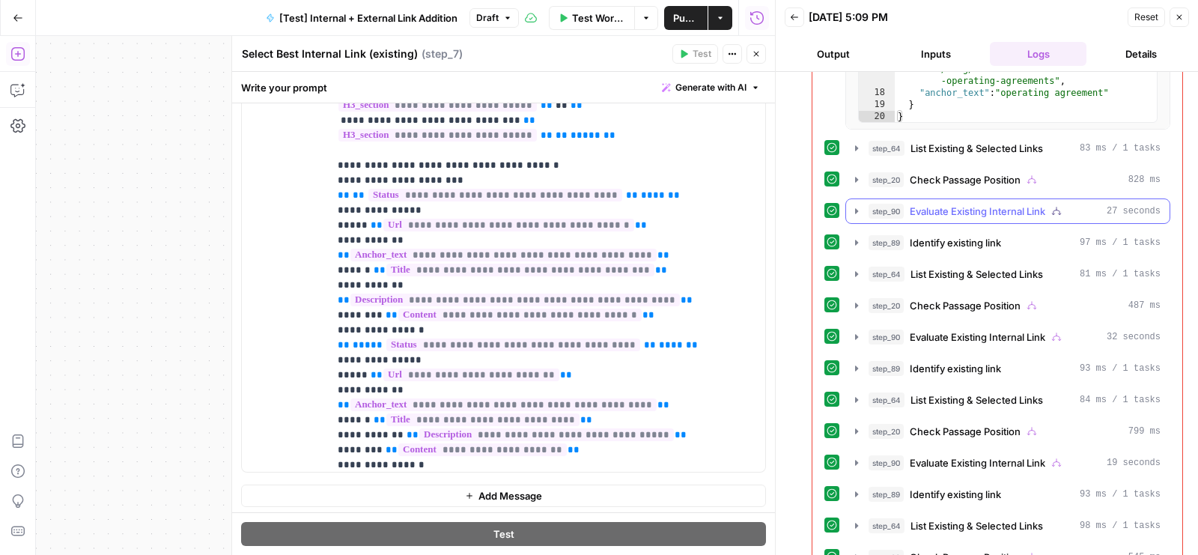
click at [968, 199] on button "step_90 Evaluate Existing Internal Link 27 seconds" at bounding box center [1007, 211] width 323 height 24
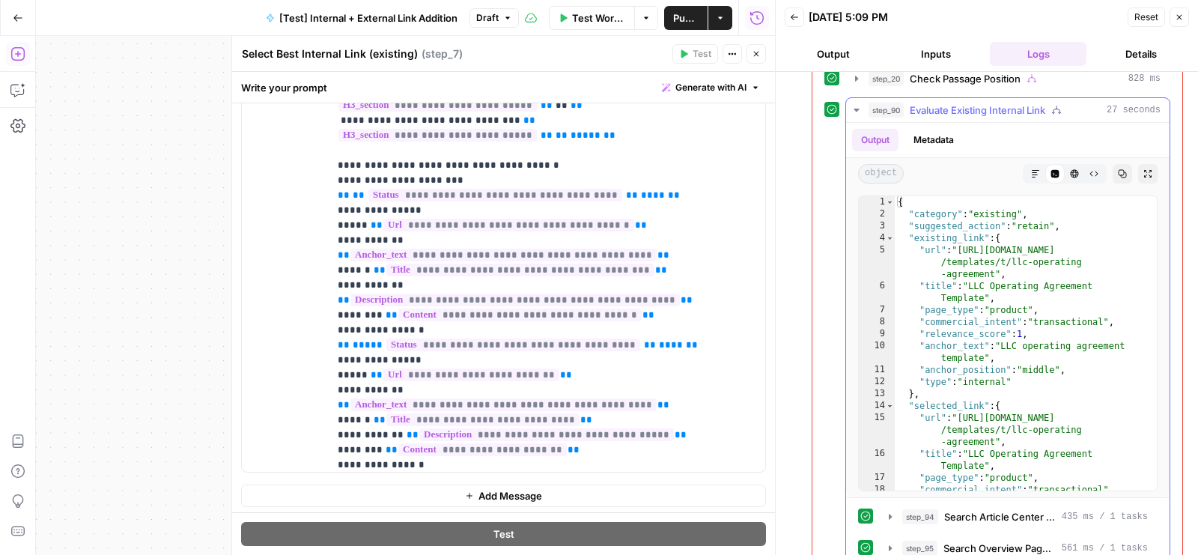
scroll to position [1617, 0]
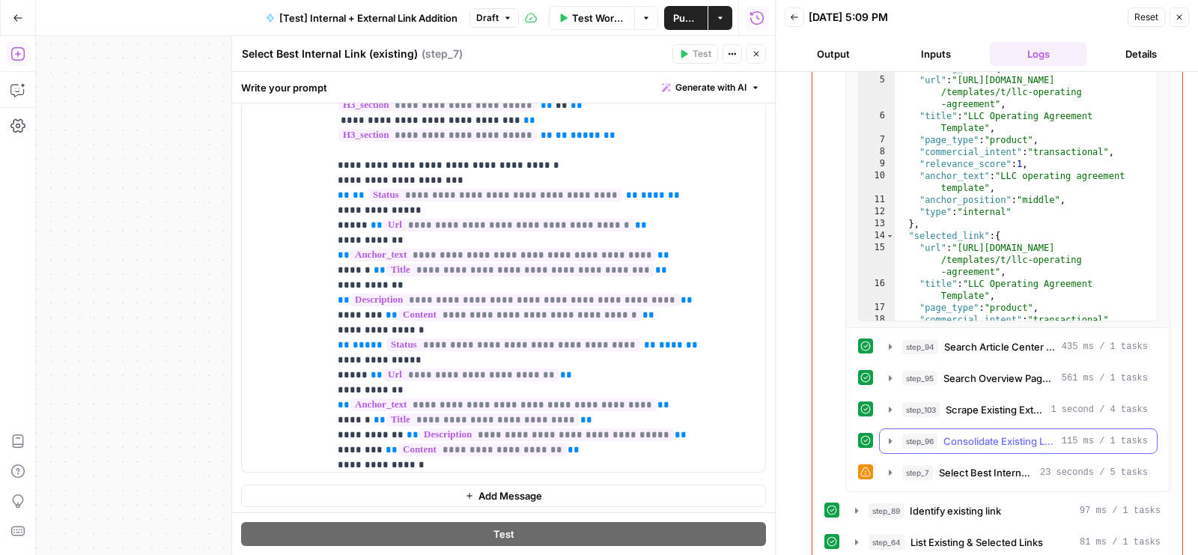
click at [983, 434] on span "Consolidate Existing Link Data" at bounding box center [999, 441] width 112 height 15
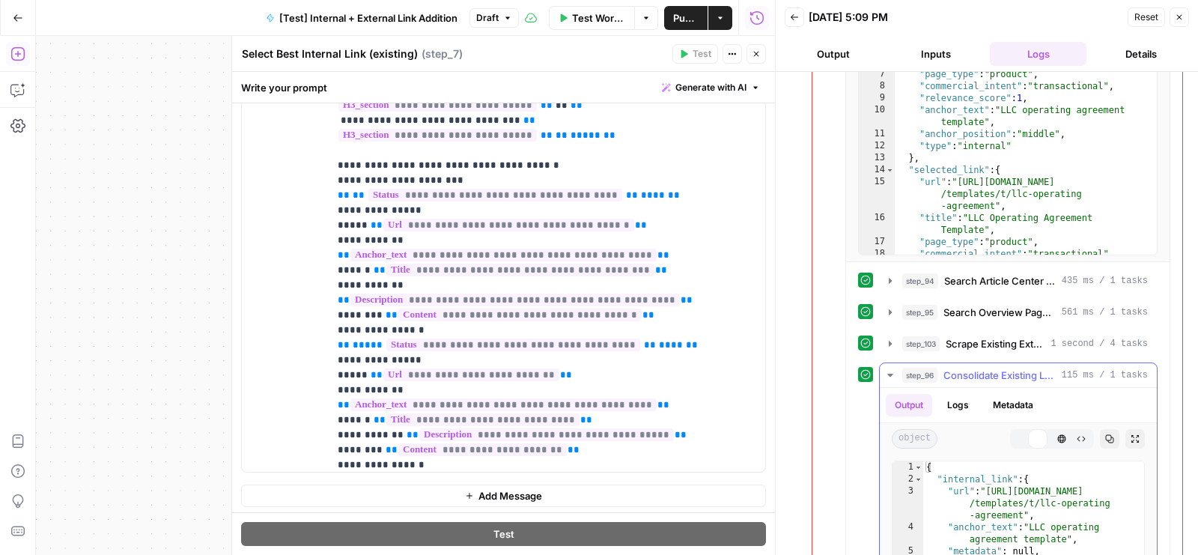
scroll to position [1926, 0]
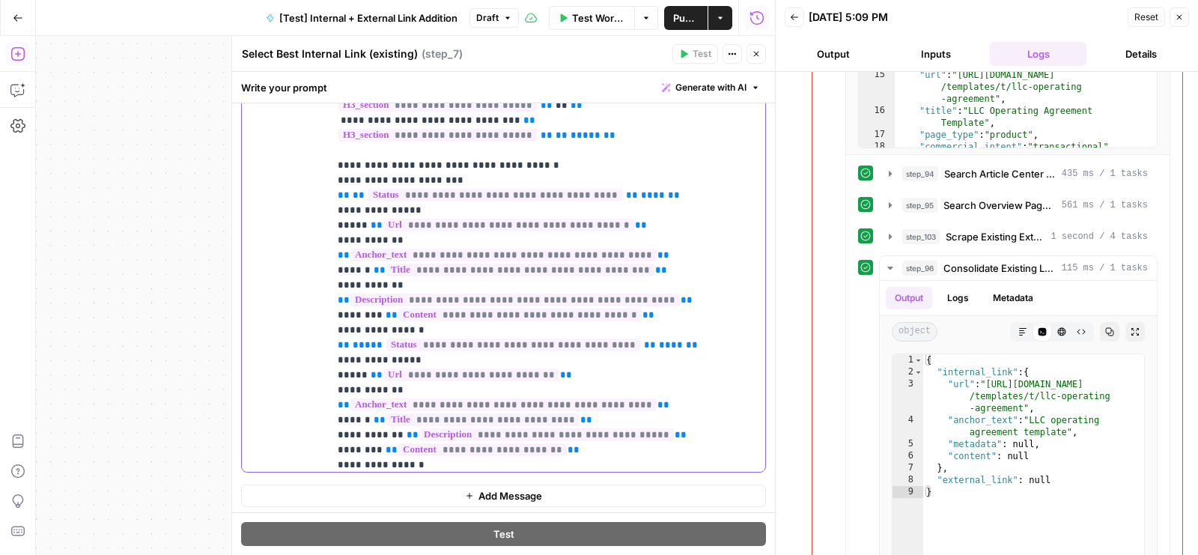
click at [517, 219] on span "**********" at bounding box center [508, 225] width 251 height 13
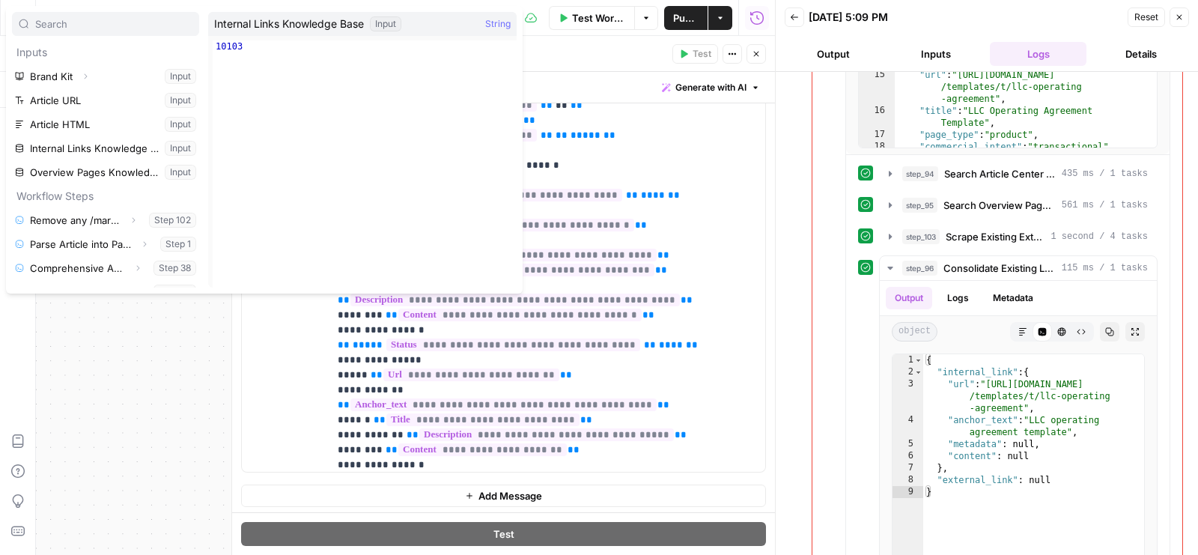
scroll to position [398, 0]
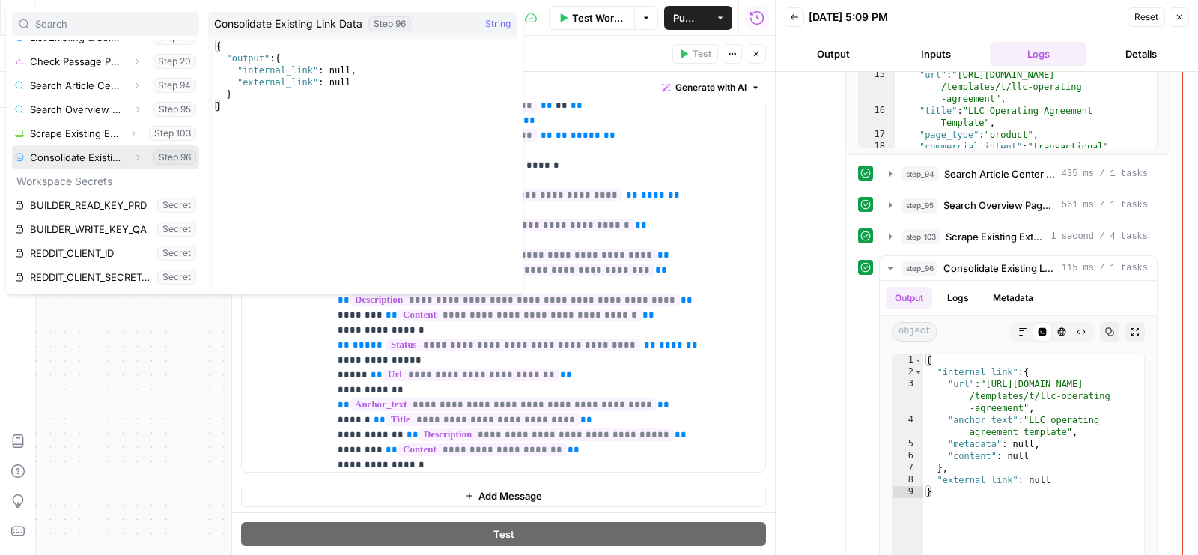
click at [133, 154] on icon "button" at bounding box center [137, 157] width 9 height 9
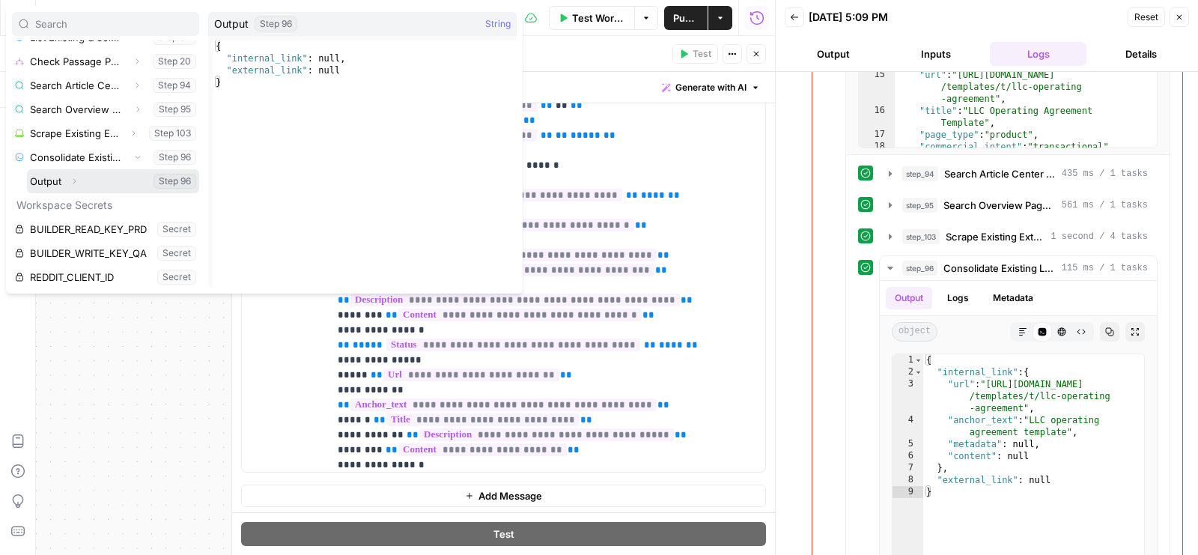
click at [71, 185] on button "Expand" at bounding box center [73, 180] width 19 height 19
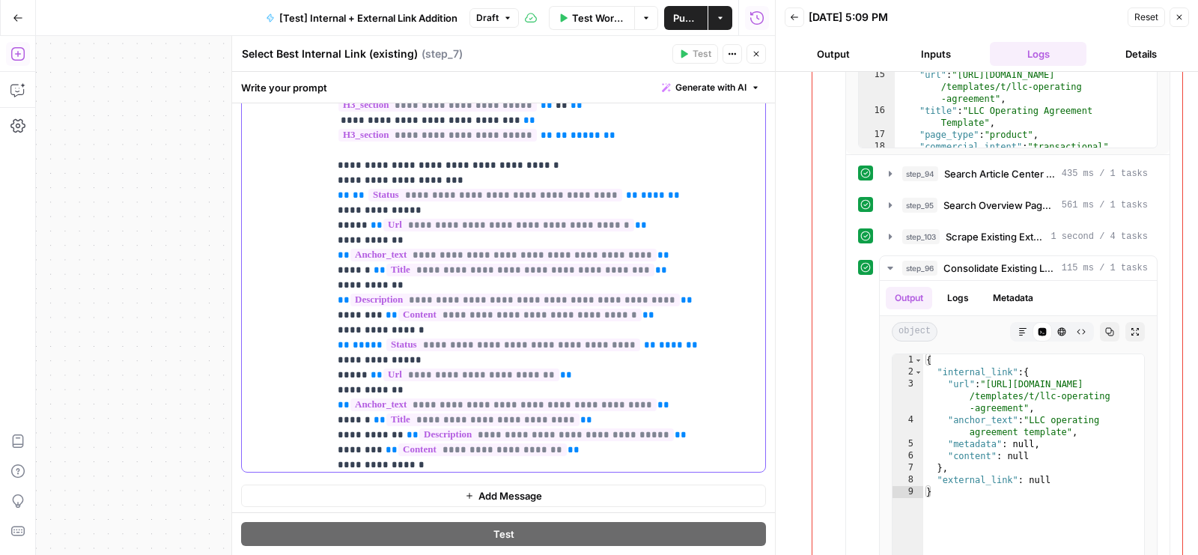
click at [488, 368] on span "**********" at bounding box center [471, 374] width 176 height 13
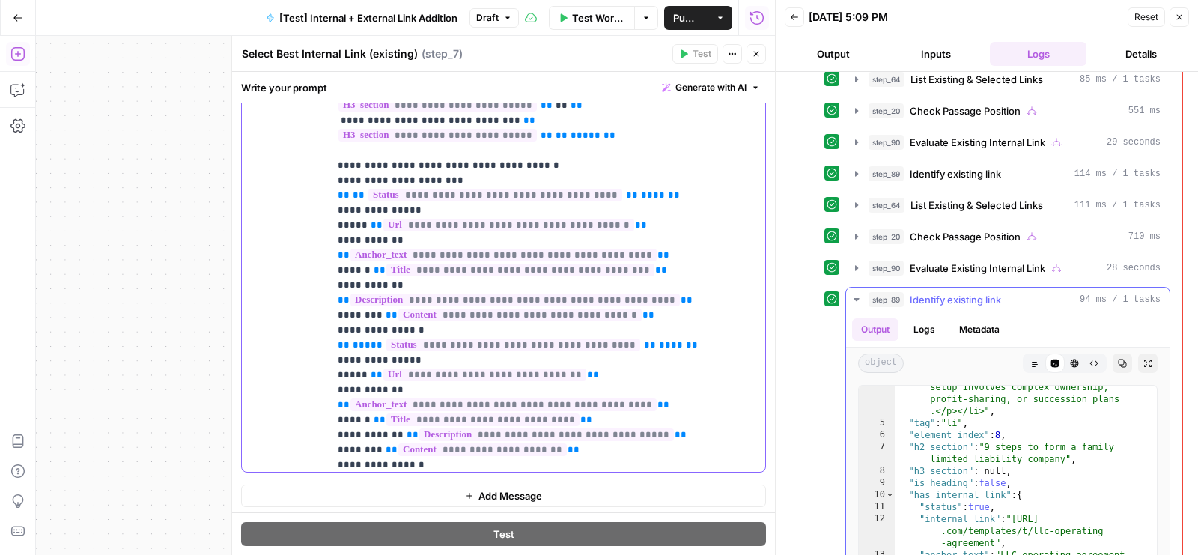
scroll to position [906, 0]
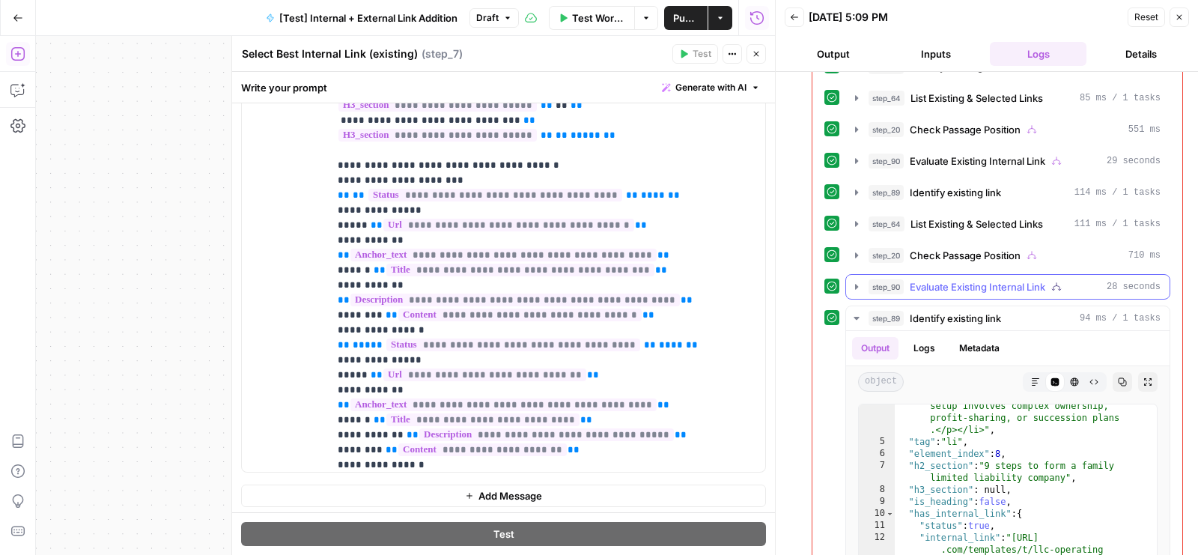
click at [969, 275] on button "step_90 Evaluate Existing Internal Link 28 seconds" at bounding box center [1007, 287] width 323 height 24
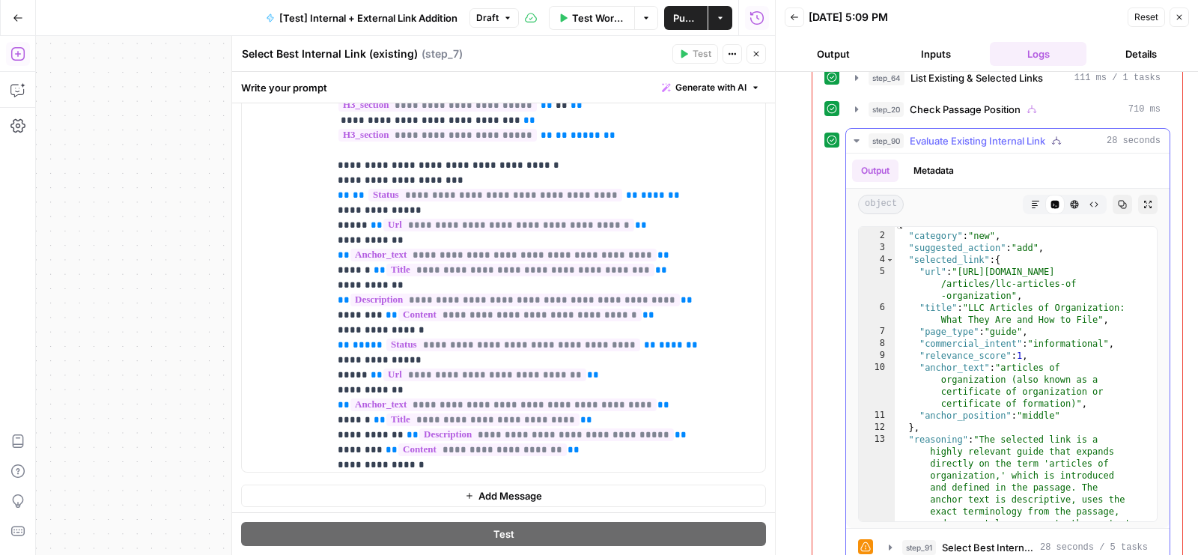
scroll to position [0, 0]
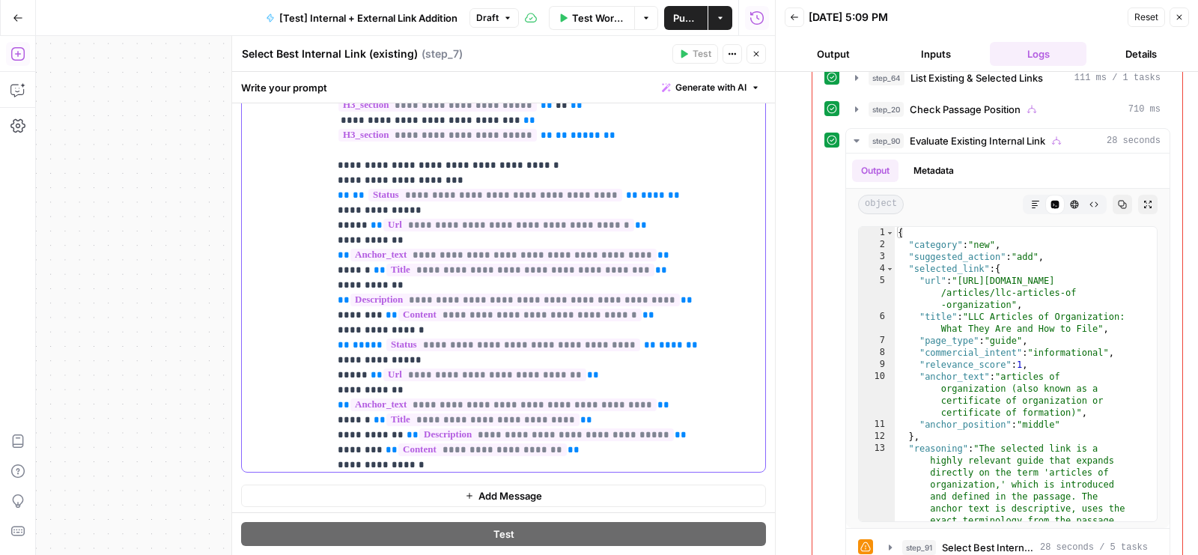
click at [496, 413] on span "**********" at bounding box center [482, 419] width 193 height 13
click at [571, 428] on span "**********" at bounding box center [546, 434] width 255 height 13
click at [509, 443] on span "**********" at bounding box center [482, 449] width 168 height 13
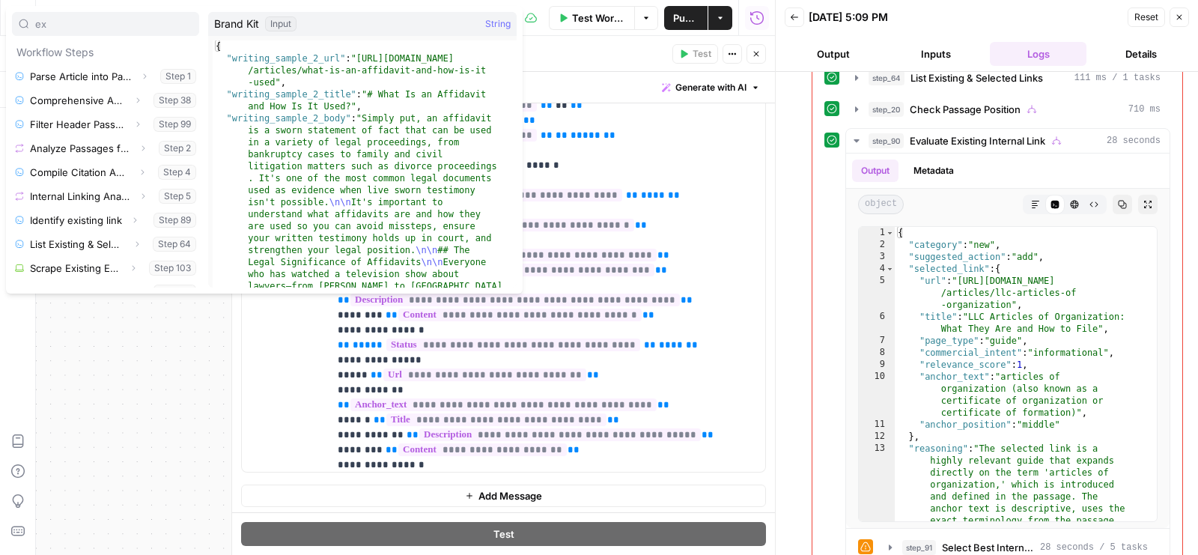
type input "ex"
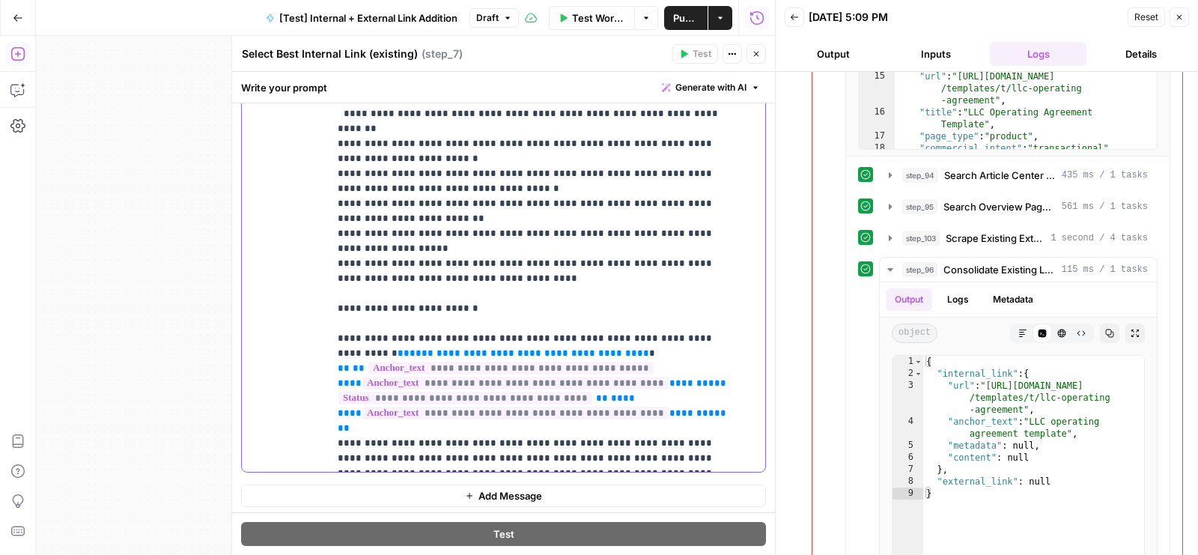
drag, startPoint x: 602, startPoint y: 218, endPoint x: 380, endPoint y: 216, distance: 222.4
click at [493, 392] on span "**********" at bounding box center [480, 398] width 285 height 13
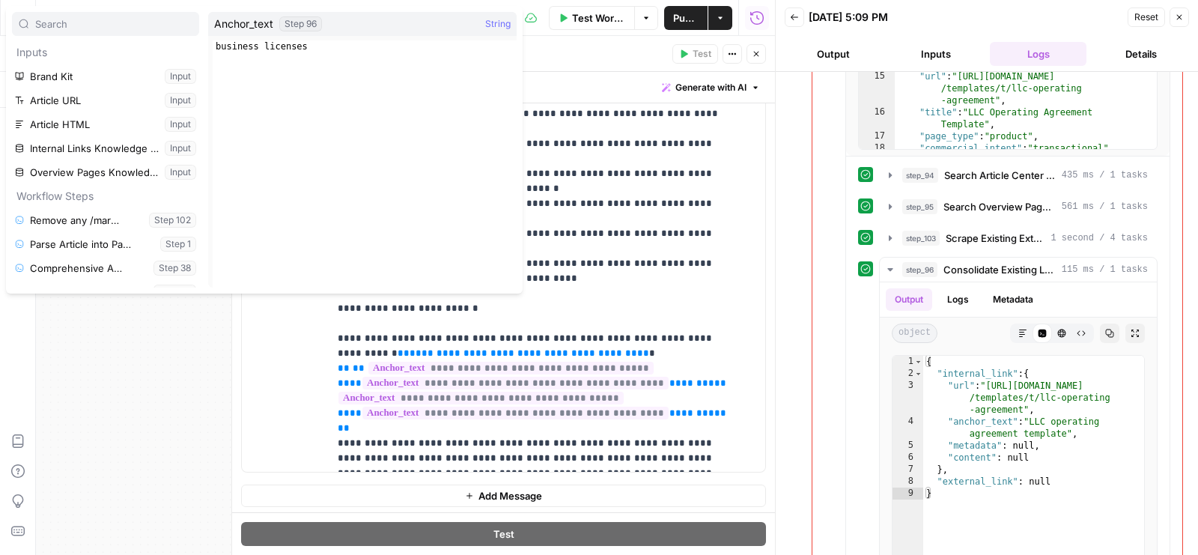
scroll to position [487, 0]
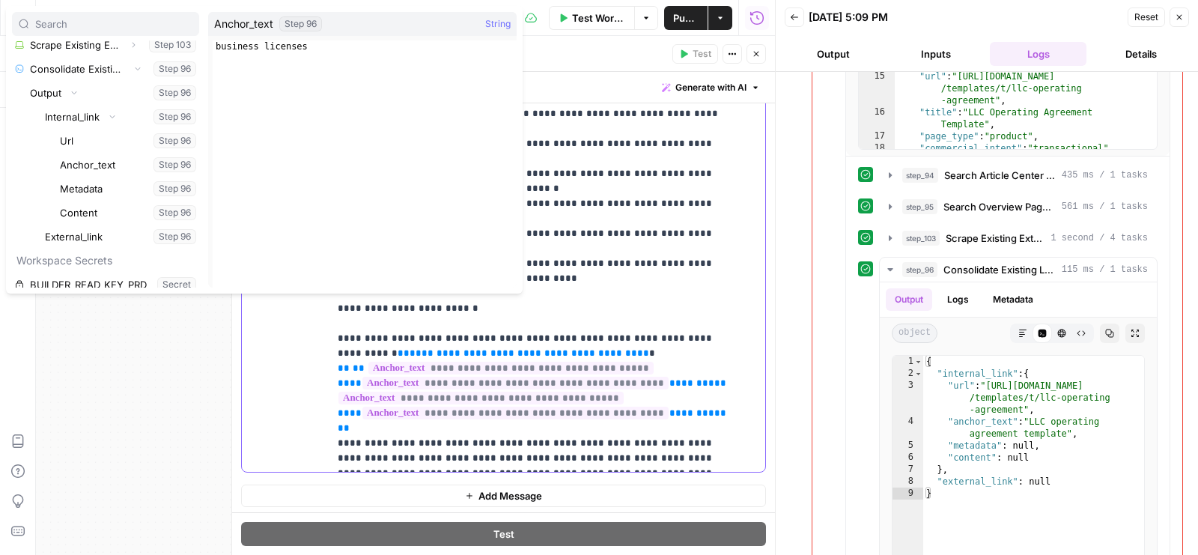
click at [593, 392] on span "**********" at bounding box center [480, 398] width 285 height 13
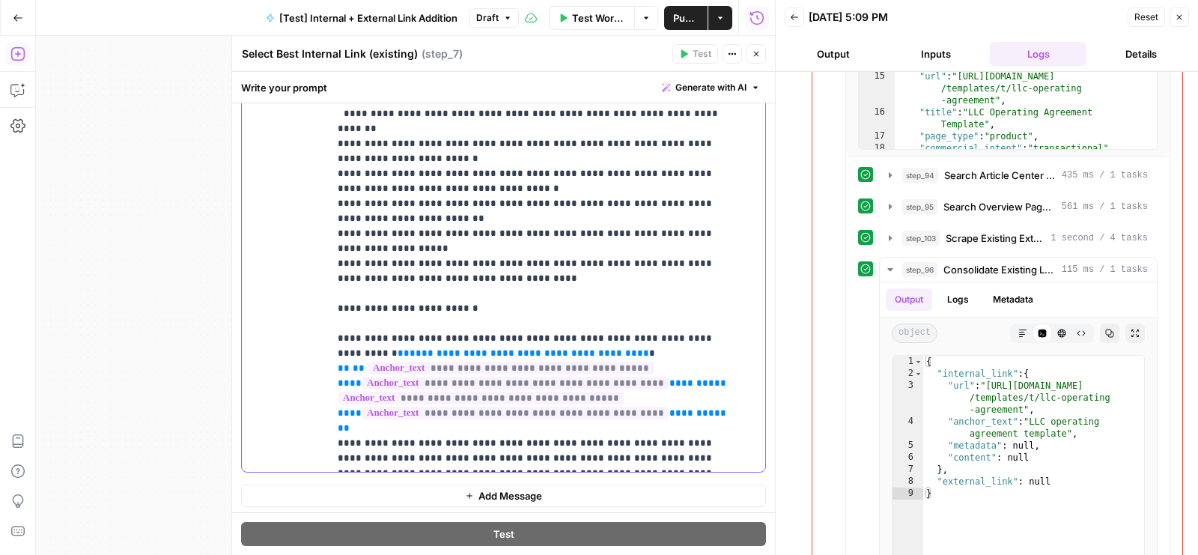
copy p "*"
drag, startPoint x: 569, startPoint y: 166, endPoint x: 319, endPoint y: 168, distance: 250.1
click at [319, 168] on div "**********" at bounding box center [503, 165] width 523 height 609
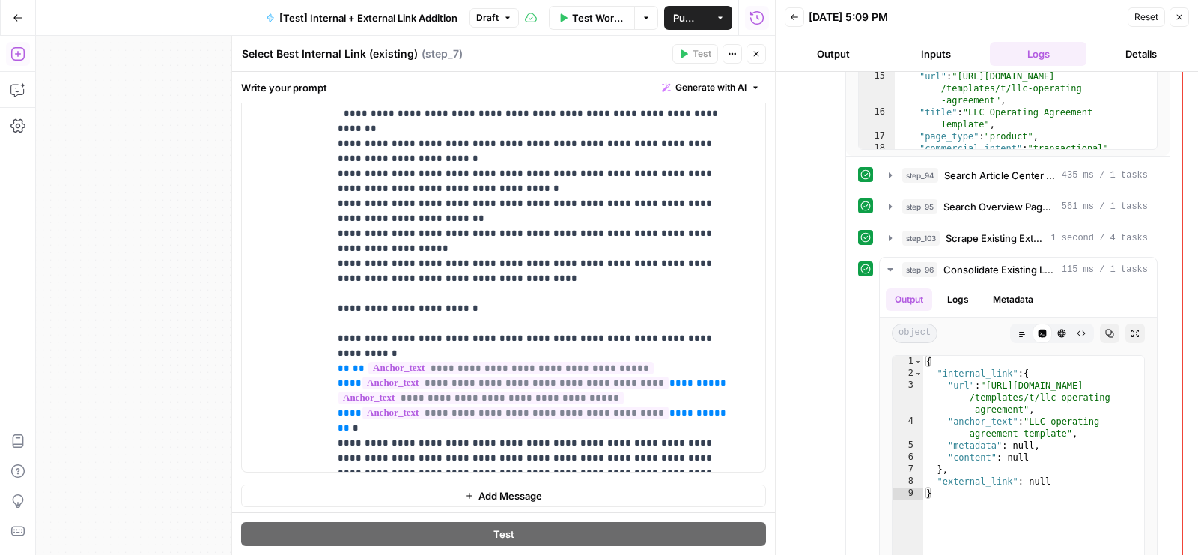
click at [323, 192] on div "**********" at bounding box center [503, 165] width 523 height 609
click at [324, 179] on div "**********" at bounding box center [503, 165] width 523 height 609
click at [334, 185] on div "**********" at bounding box center [541, 165] width 425 height 609
click at [330, 215] on div "**********" at bounding box center [541, 165] width 425 height 609
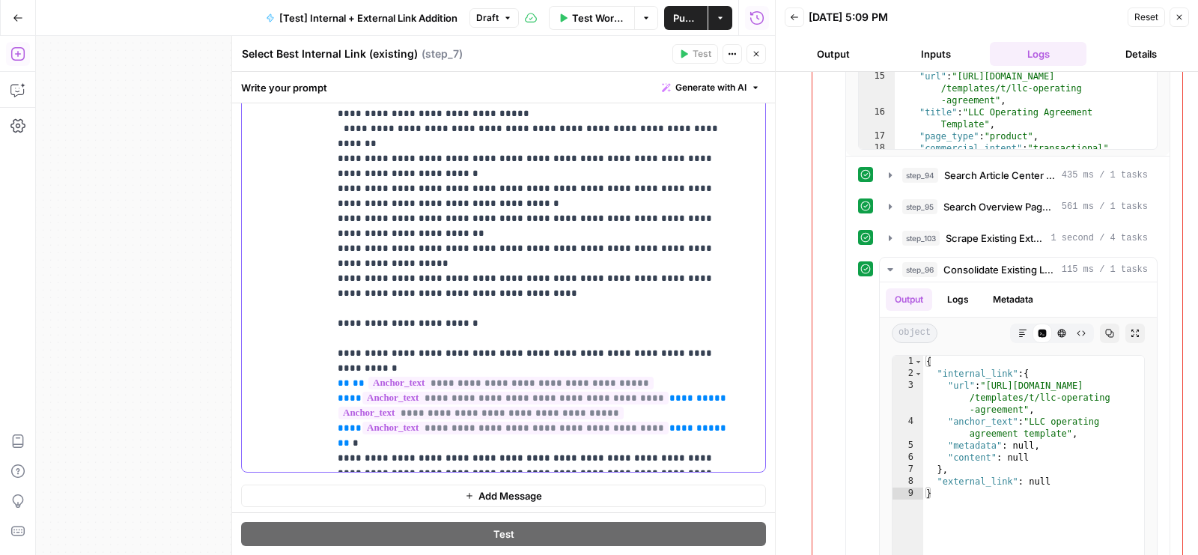
scroll to position [2227, 0]
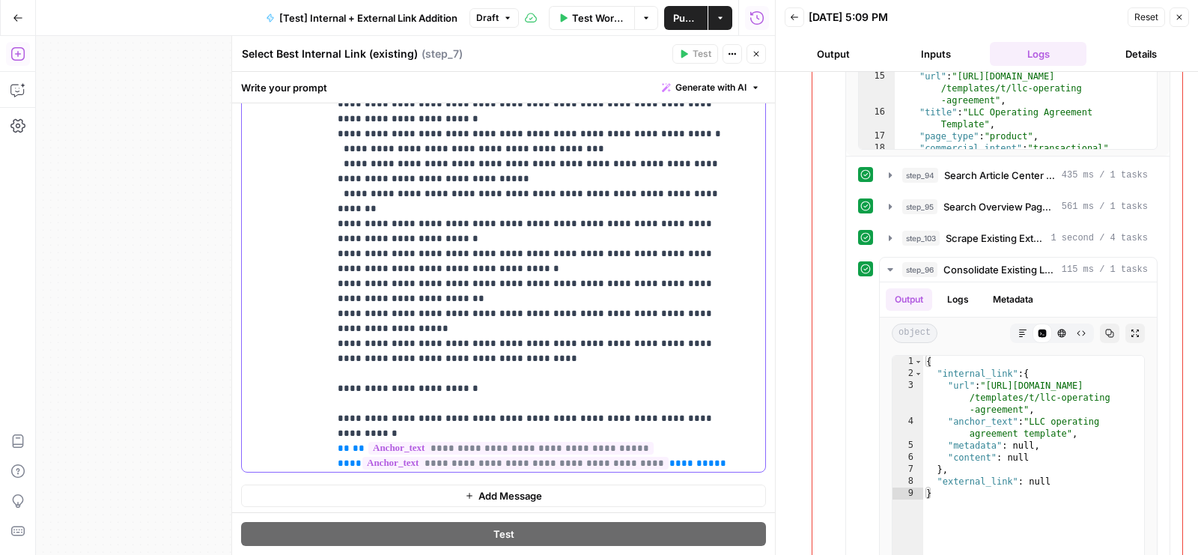
drag, startPoint x: 335, startPoint y: 255, endPoint x: 690, endPoint y: 296, distance: 356.6
click at [690, 296] on div "**********" at bounding box center [541, 165] width 425 height 609
copy p "**********"
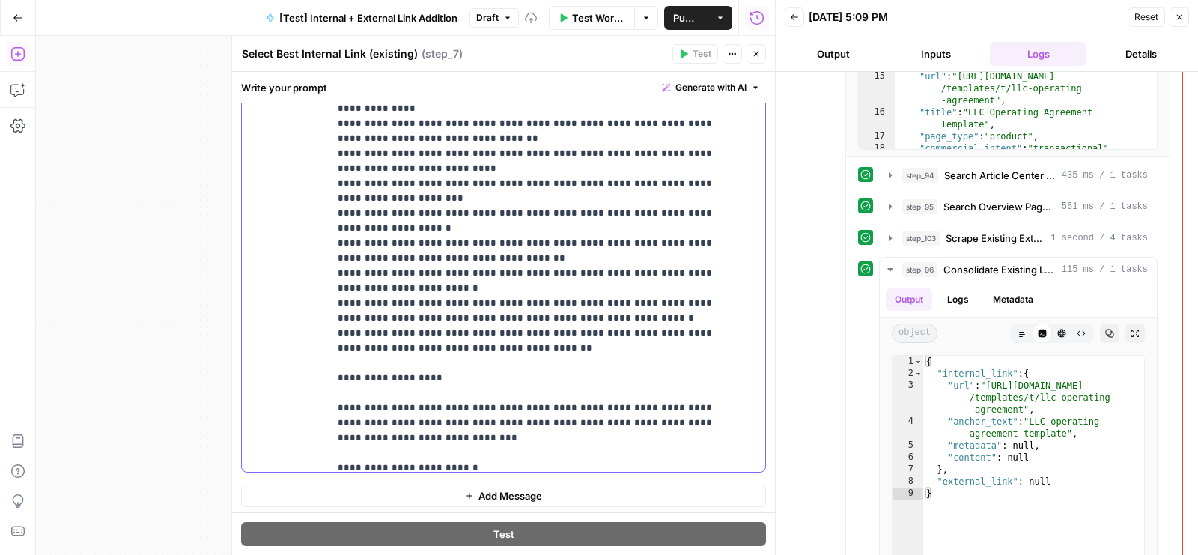
scroll to position [2980, 0]
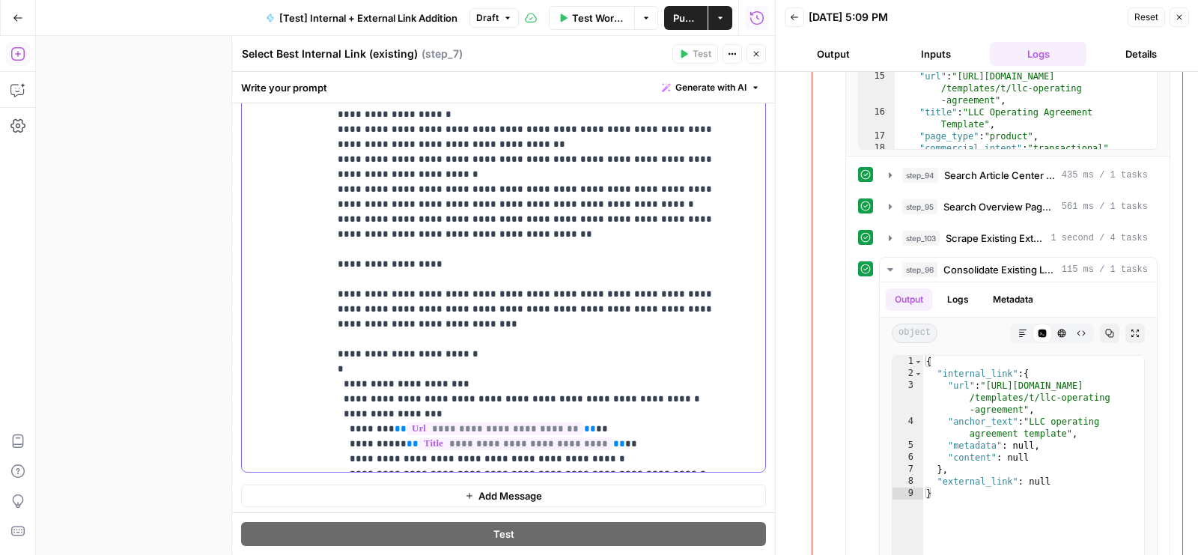
drag, startPoint x: 386, startPoint y: 293, endPoint x: 454, endPoint y: 314, distance: 71.3
drag, startPoint x: 633, startPoint y: 303, endPoint x: 289, endPoint y: 305, distance: 344.4
click at [289, 305] on div "**********" at bounding box center [503, 165] width 523 height 609
drag, startPoint x: 635, startPoint y: 322, endPoint x: 330, endPoint y: 323, distance: 304.7
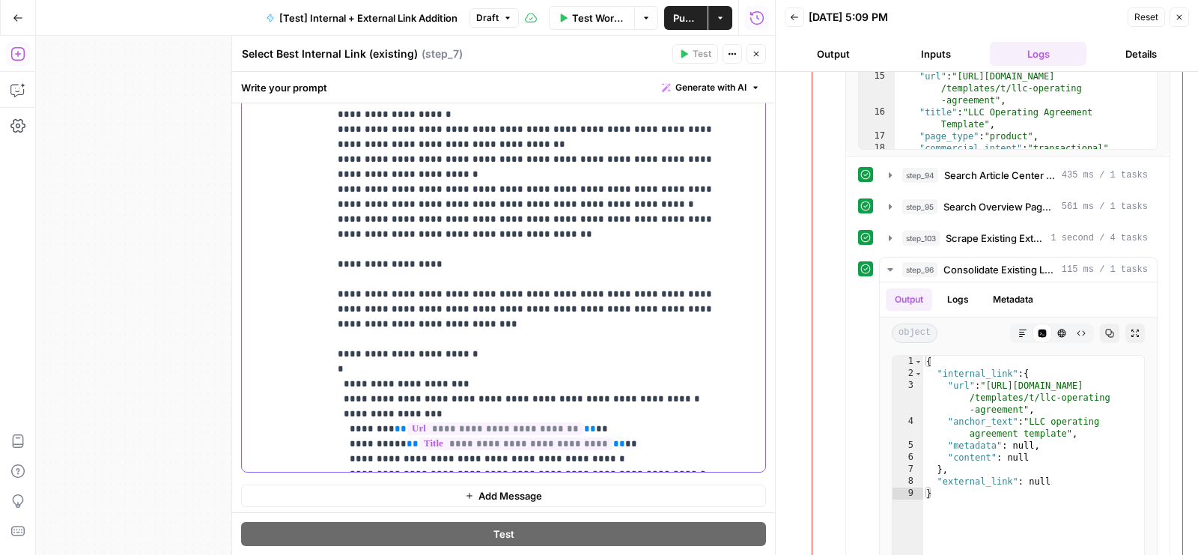
click at [330, 323] on div "**********" at bounding box center [541, 165] width 425 height 609
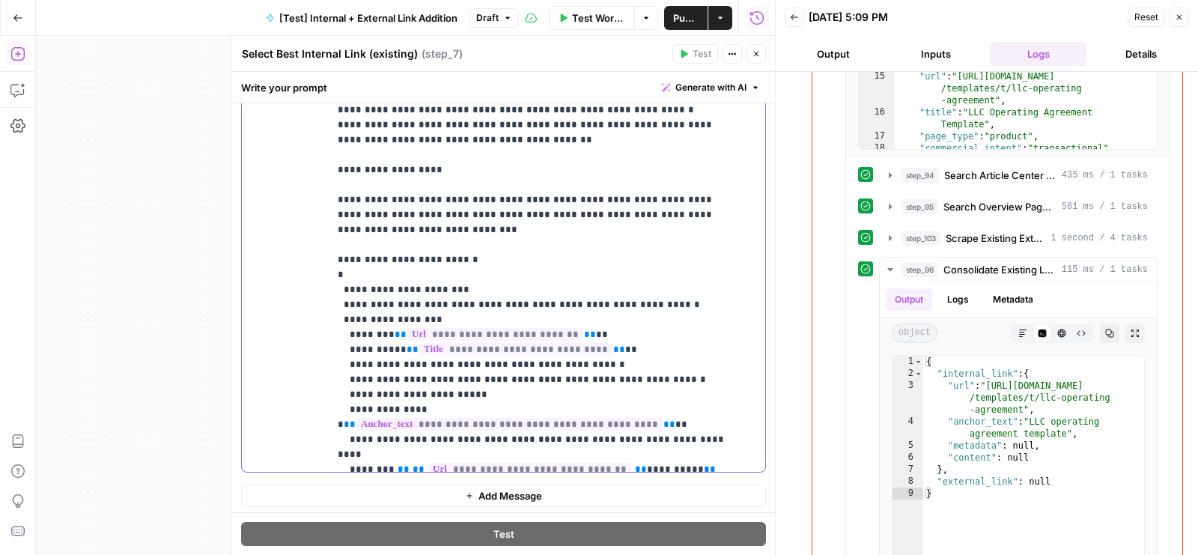
scroll to position [3008, 0]
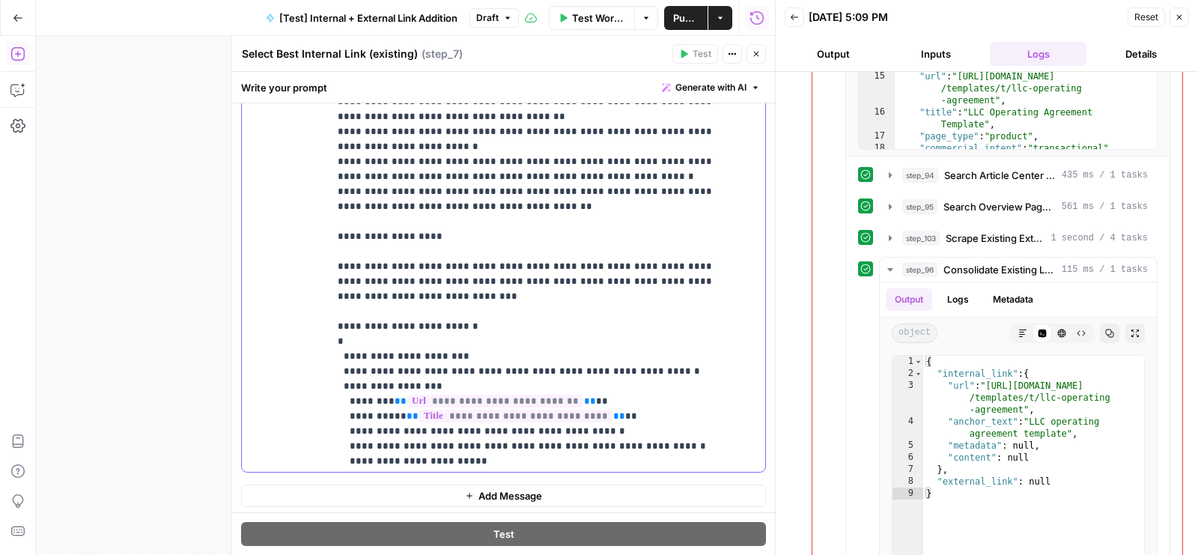
drag, startPoint x: 386, startPoint y: 264, endPoint x: 630, endPoint y: 278, distance: 243.7
copy p "**********"
click at [330, 335] on div "**********" at bounding box center [541, 165] width 425 height 609
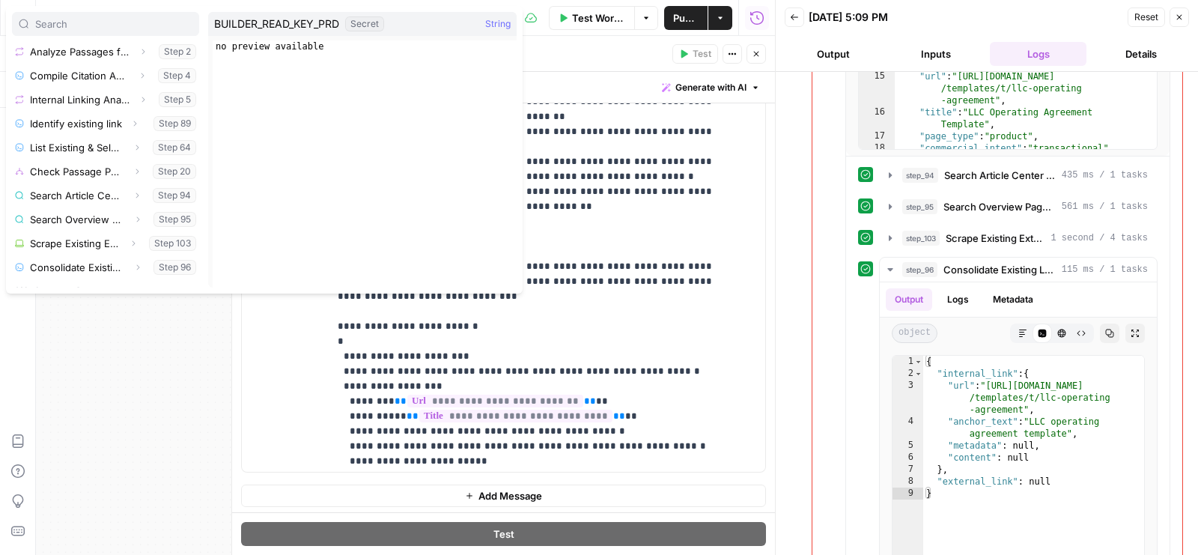
scroll to position [398, 0]
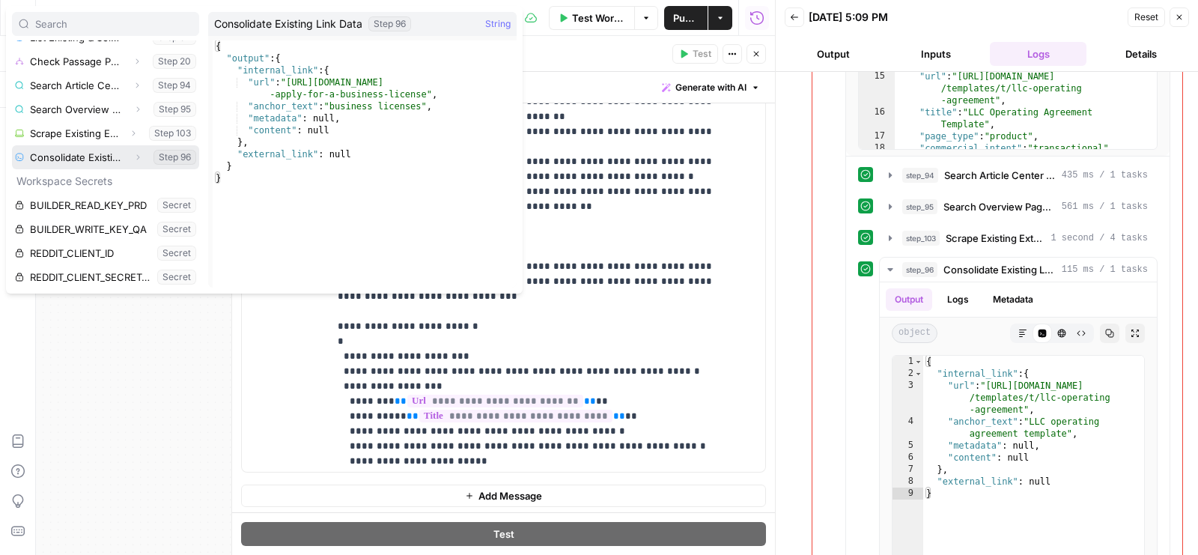
click at [133, 158] on icon "button" at bounding box center [137, 157] width 9 height 9
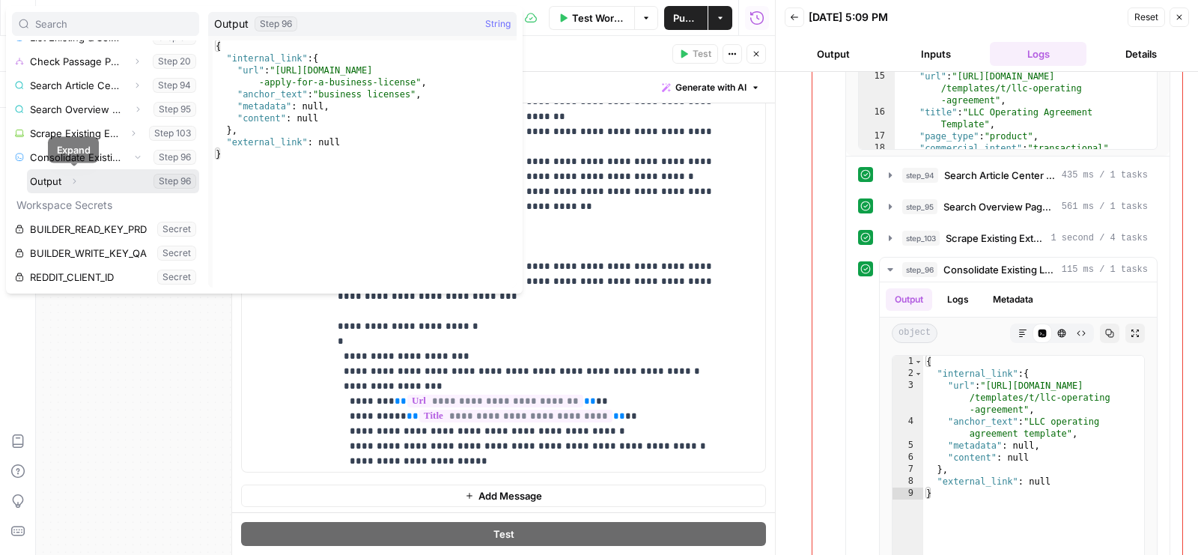
click at [76, 177] on icon "button" at bounding box center [74, 181] width 9 height 9
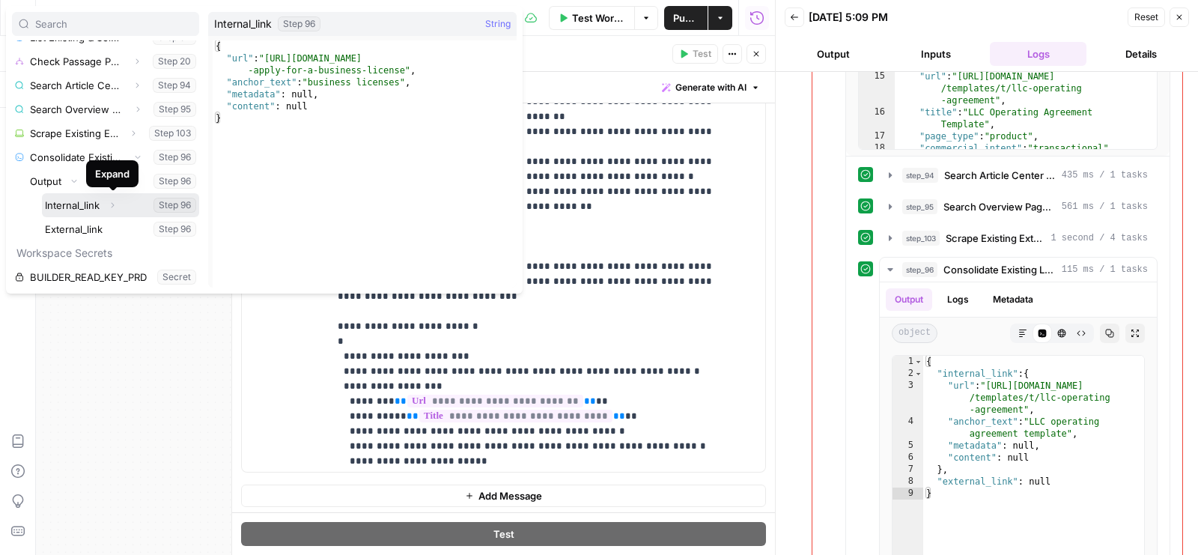
click at [112, 203] on icon "button" at bounding box center [113, 205] width 3 height 5
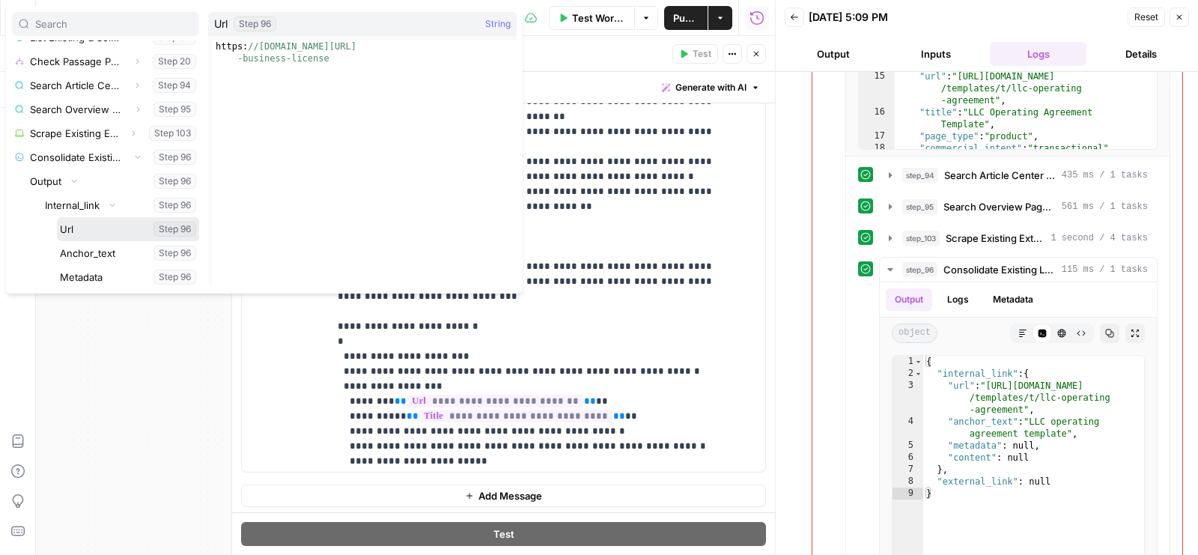
click at [103, 225] on button "Select variable Url" at bounding box center [128, 229] width 142 height 24
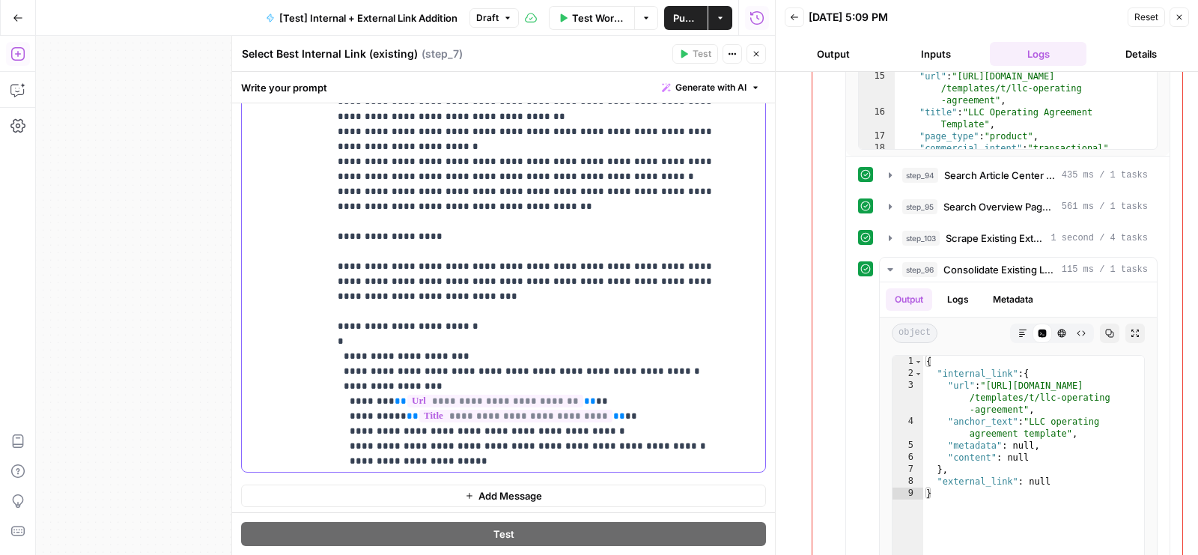
copy p "**********"
drag, startPoint x: 583, startPoint y: 370, endPoint x: 650, endPoint y: 326, distance: 79.5
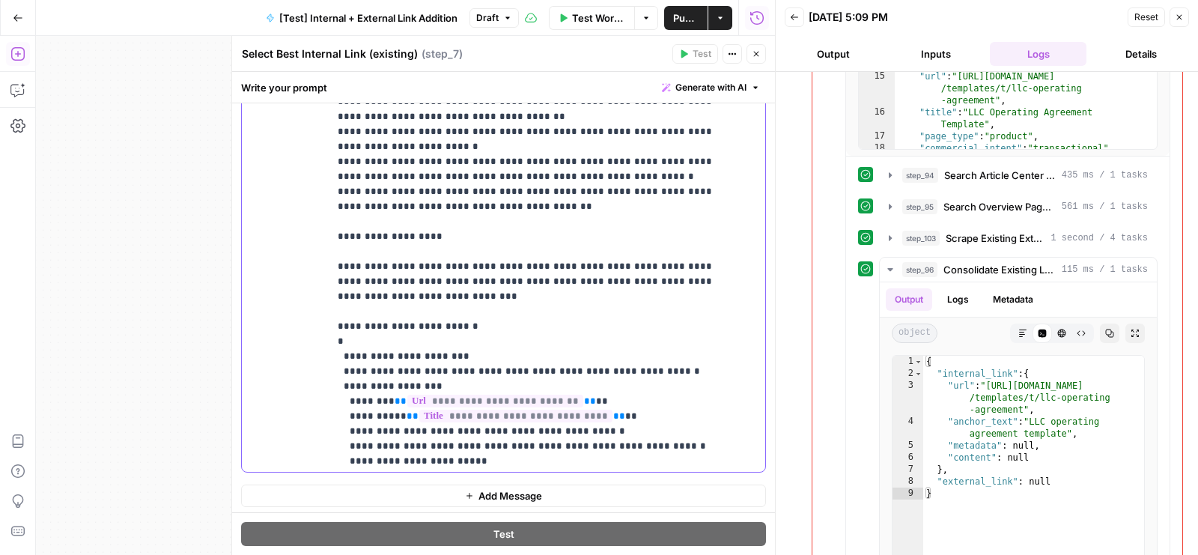
copy p "**********"
drag, startPoint x: 525, startPoint y: 411, endPoint x: 265, endPoint y: 411, distance: 259.8
click at [265, 411] on div "**********" at bounding box center [503, 165] width 523 height 609
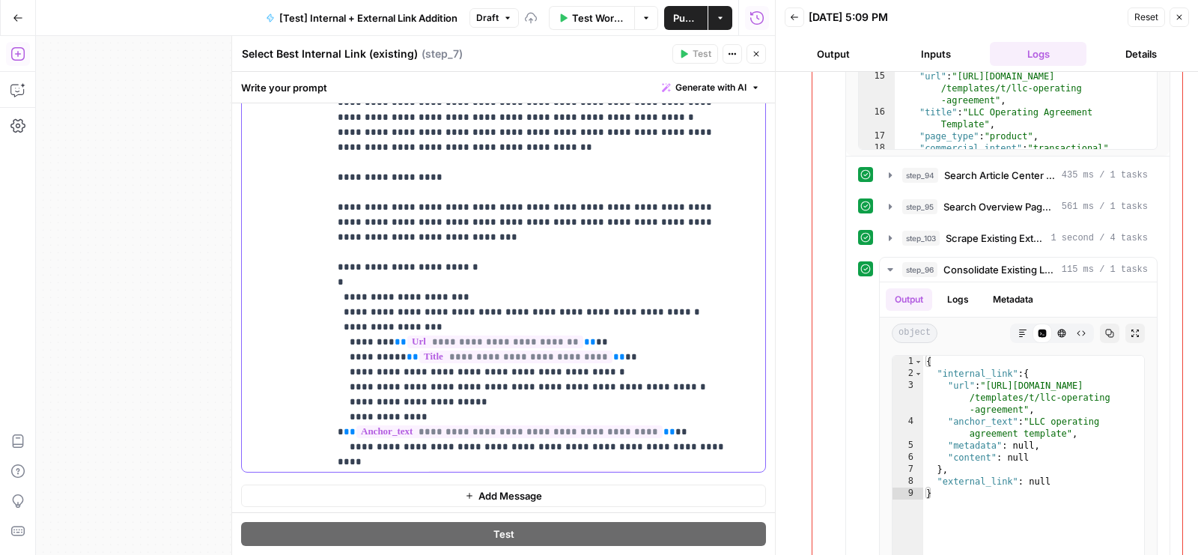
scroll to position [3078, 0]
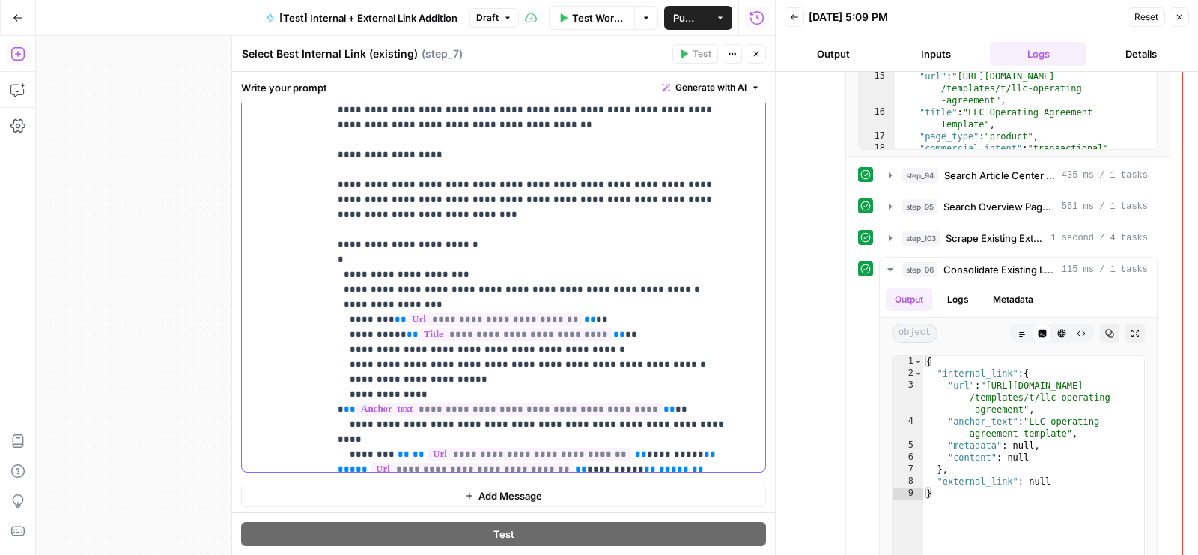
scroll to position [3074, 0]
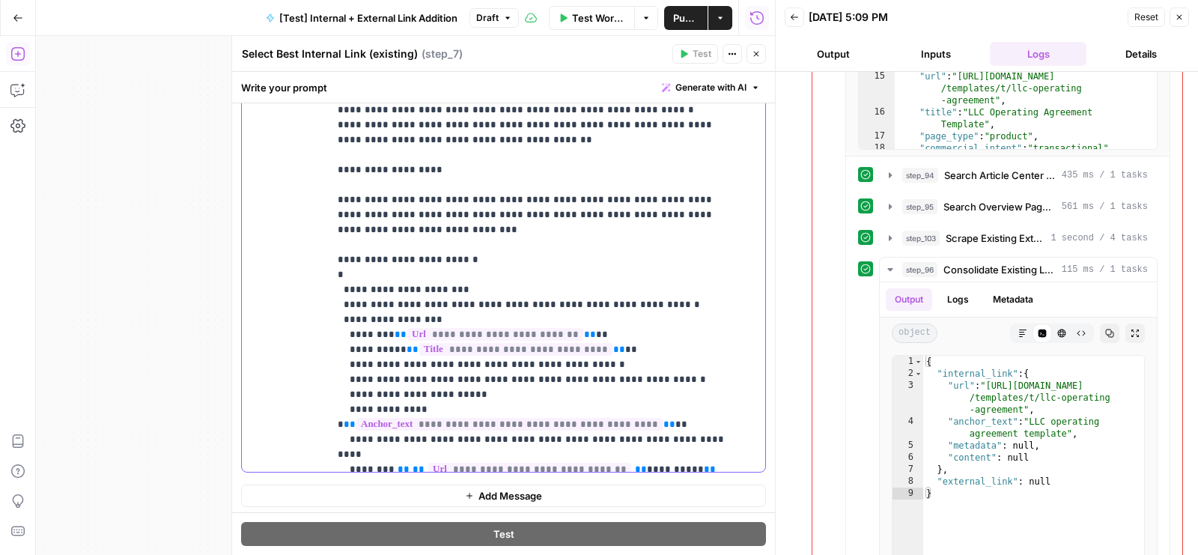
drag, startPoint x: 386, startPoint y: 198, endPoint x: 628, endPoint y: 210, distance: 242.9
copy p "**********"
click at [356, 419] on span "**" at bounding box center [350, 424] width 12 height 10
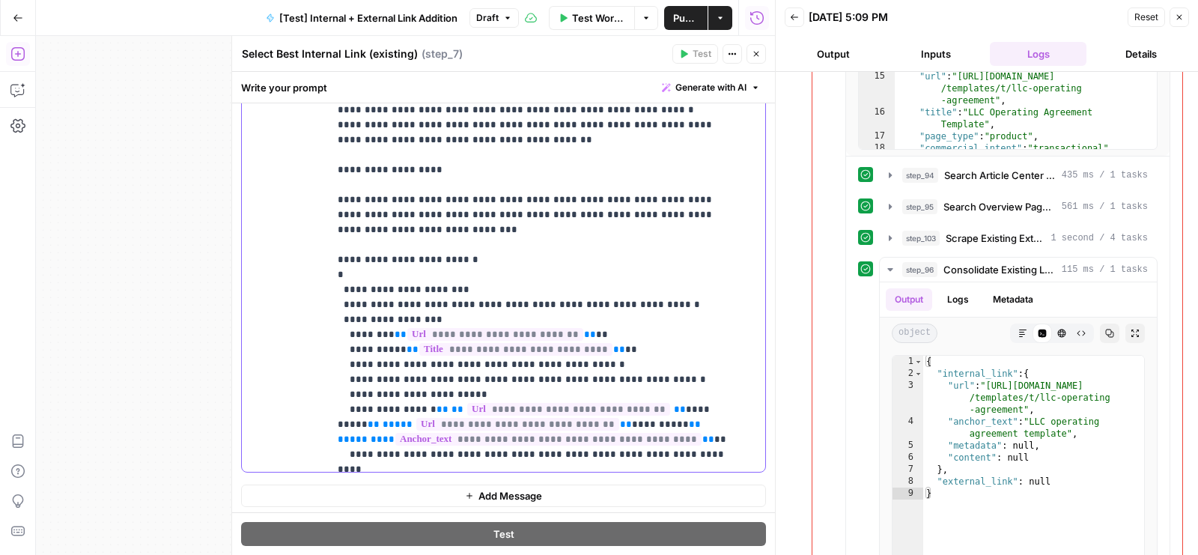
click at [702, 434] on span "**" at bounding box center [708, 439] width 12 height 10
copy p "**********"
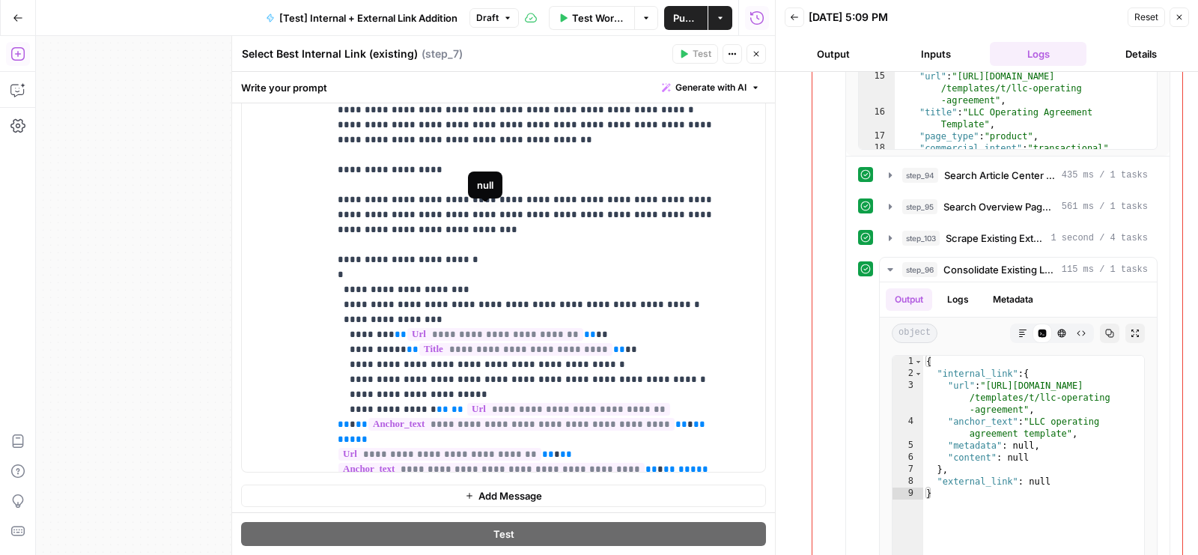
click at [520, 463] on span "**********" at bounding box center [491, 469] width 306 height 13
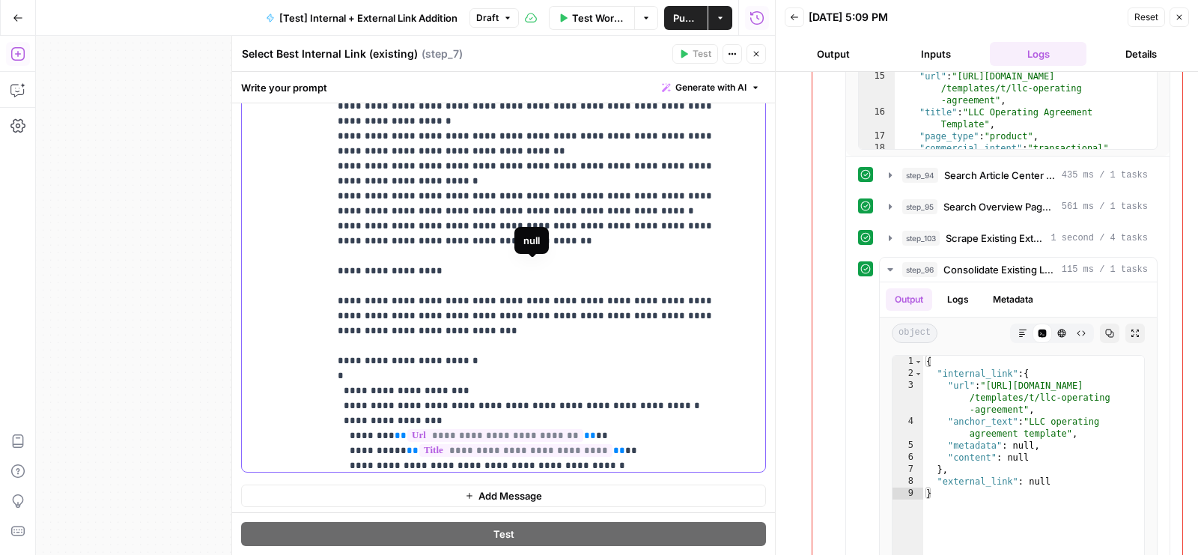
scroll to position [2976, 0]
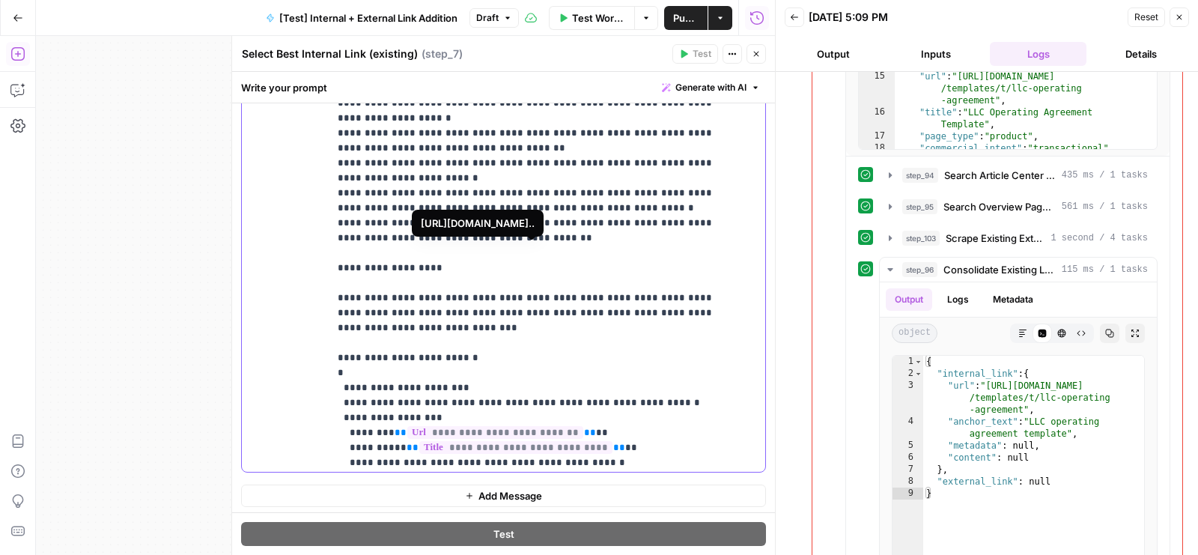
drag, startPoint x: 416, startPoint y: 262, endPoint x: 472, endPoint y: 268, distance: 57.2
drag, startPoint x: 417, startPoint y: 264, endPoint x: 649, endPoint y: 294, distance: 234.1
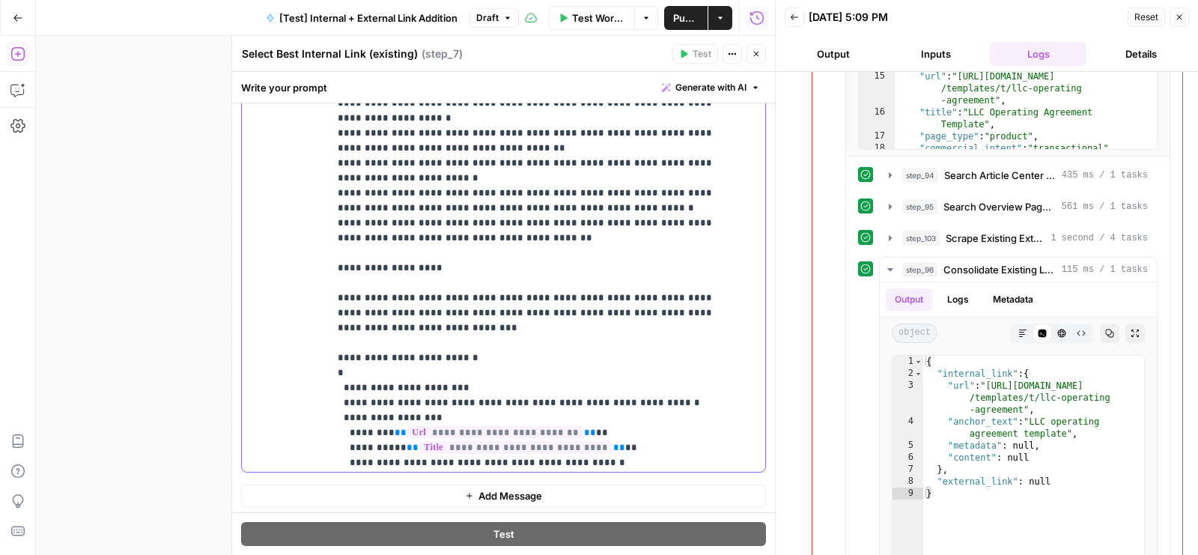
click at [663, 547] on span "**" at bounding box center [669, 552] width 12 height 10
drag, startPoint x: 696, startPoint y: 308, endPoint x: 416, endPoint y: 267, distance: 282.3
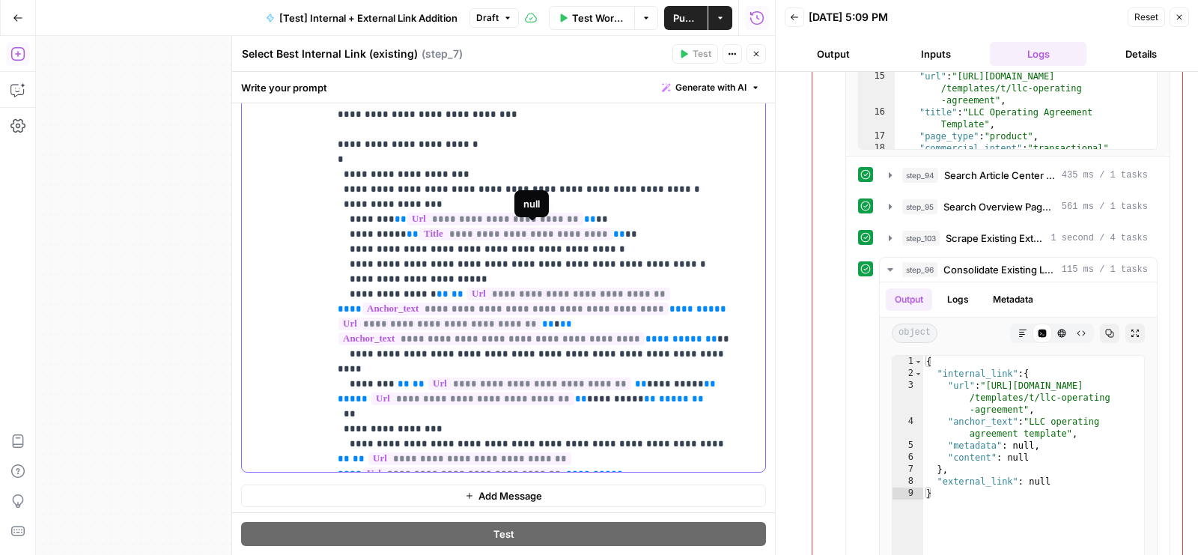
scroll to position [3325, 0]
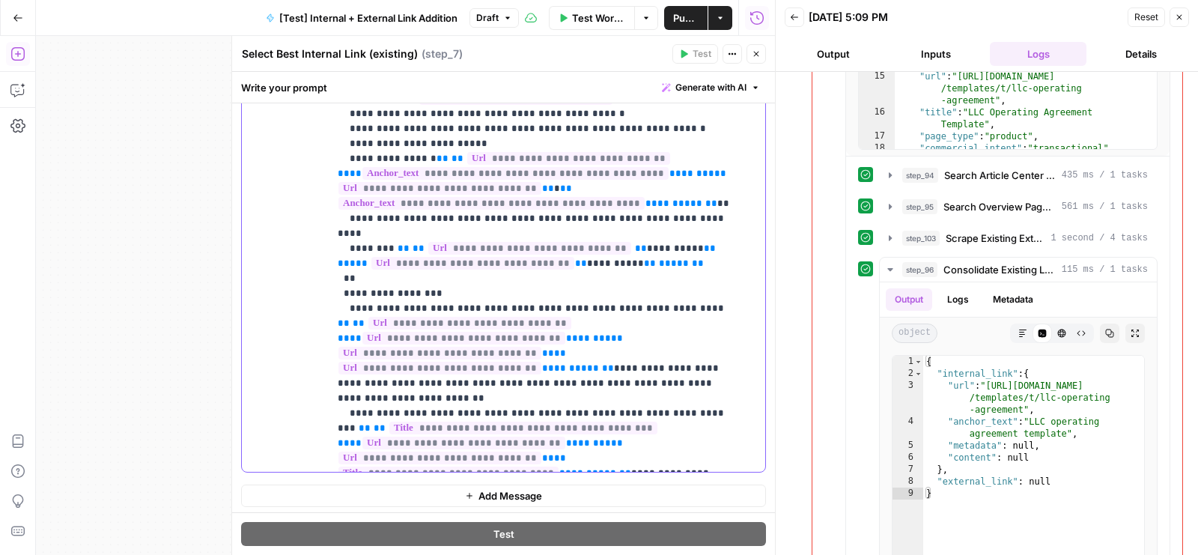
drag, startPoint x: 416, startPoint y: 259, endPoint x: 720, endPoint y: 263, distance: 303.2
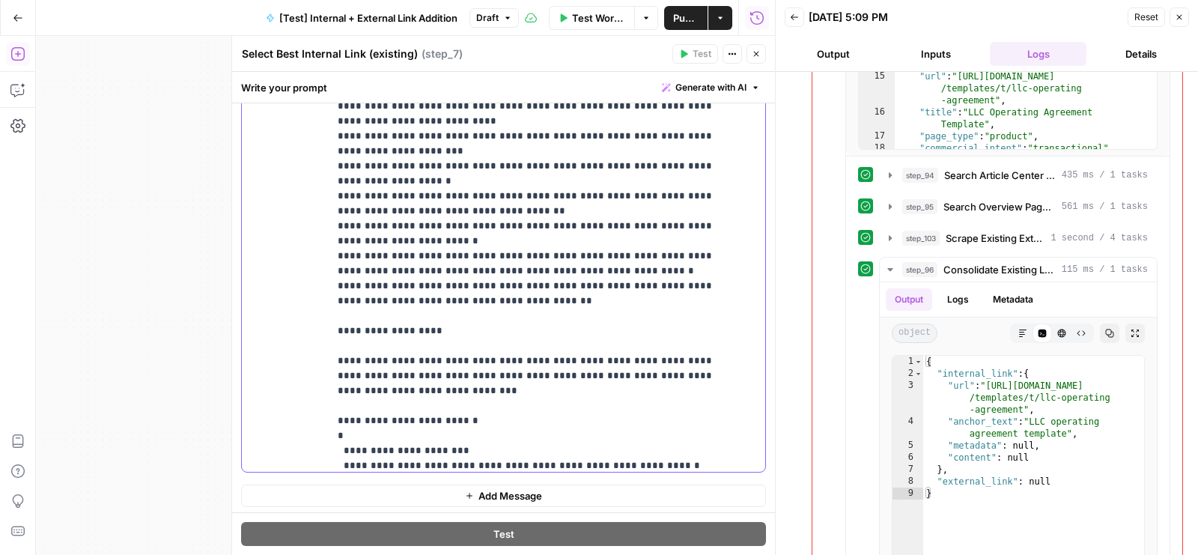
scroll to position [2937, 0]
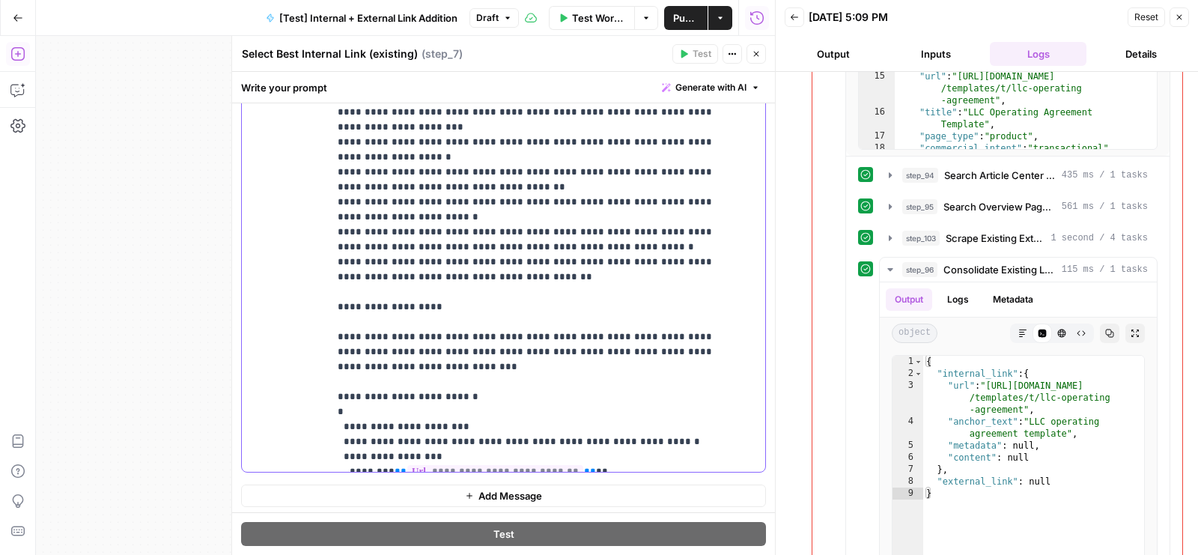
drag, startPoint x: 375, startPoint y: 228, endPoint x: 559, endPoint y: 228, distance: 183.4
click at [452, 480] on span "**********" at bounding box center [515, 486] width 306 height 13
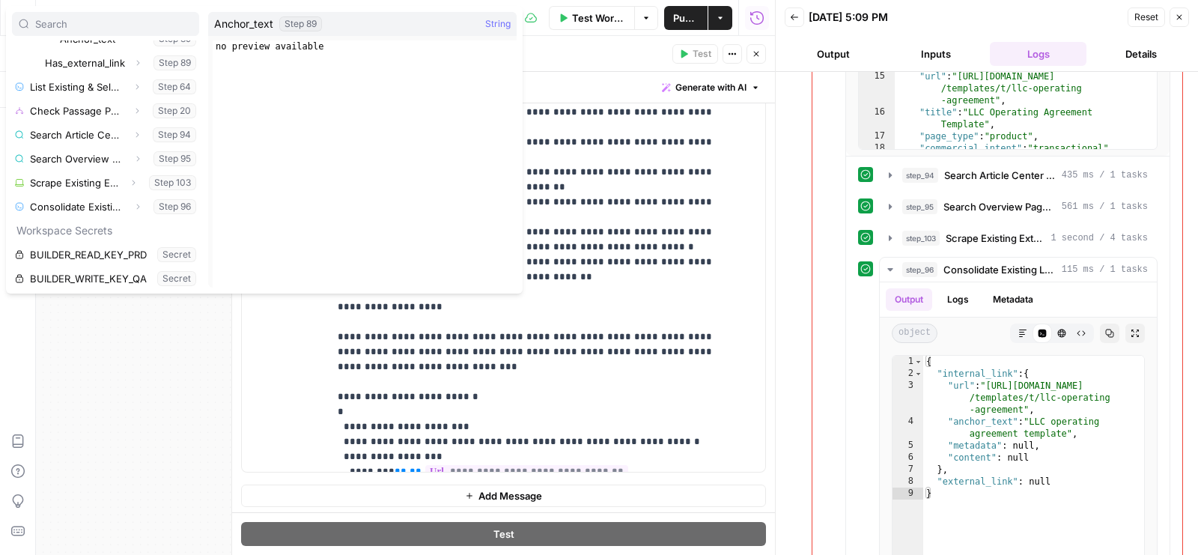
scroll to position [697, 0]
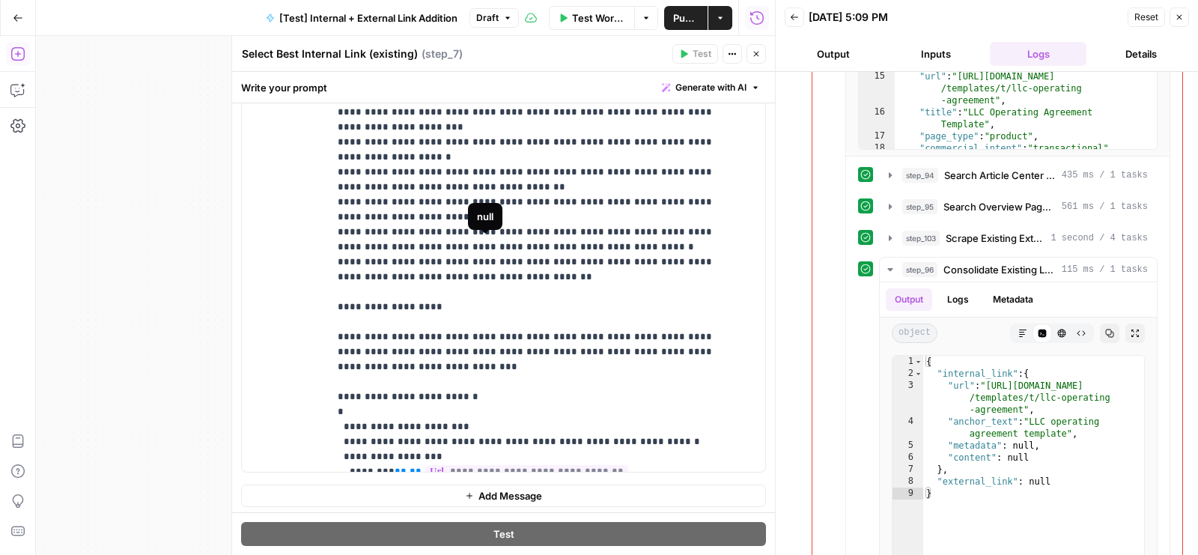
click at [566, 480] on span "**********" at bounding box center [515, 486] width 306 height 13
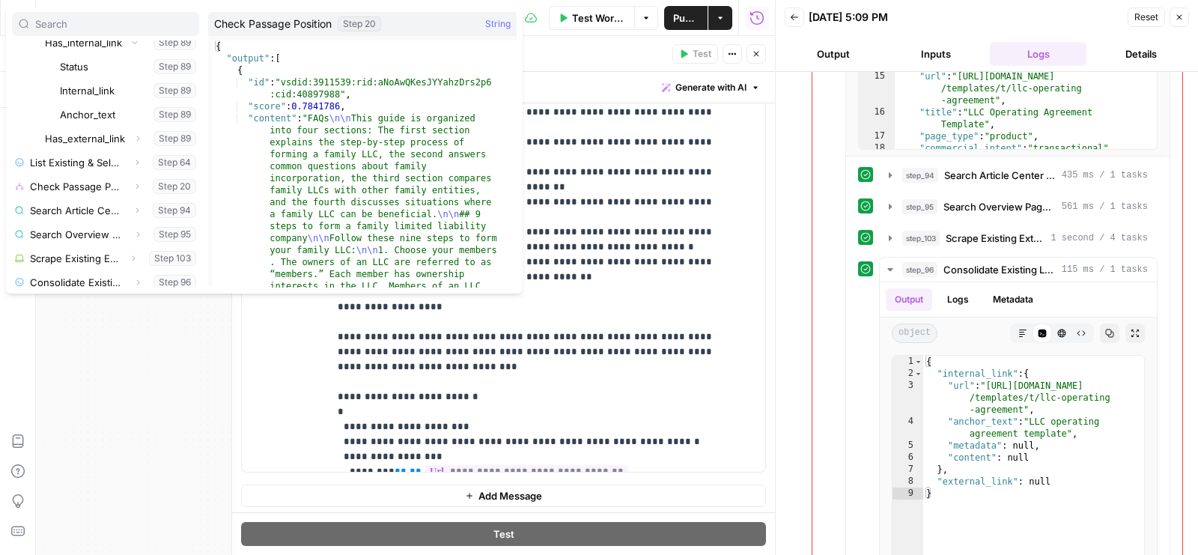
scroll to position [634, 0]
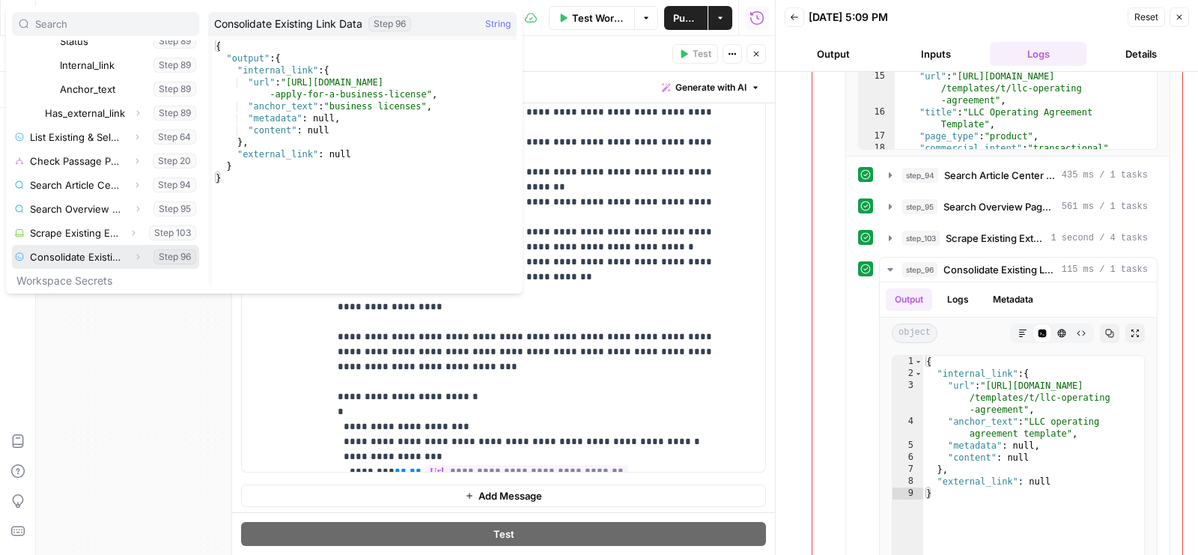
click at [133, 252] on icon "button" at bounding box center [137, 256] width 9 height 9
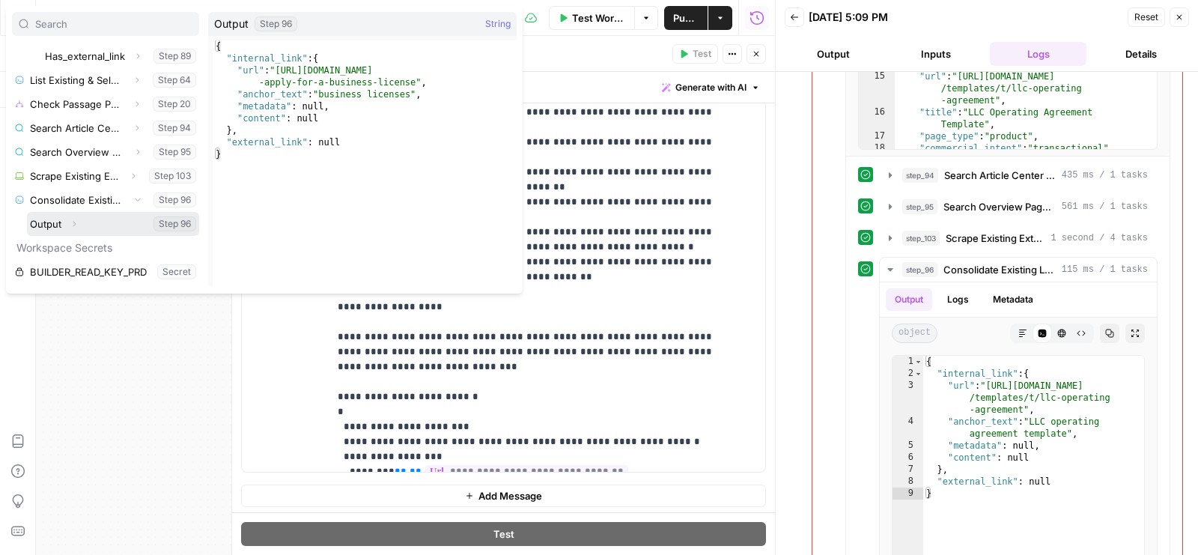
click at [73, 217] on button "Expand" at bounding box center [73, 223] width 19 height 19
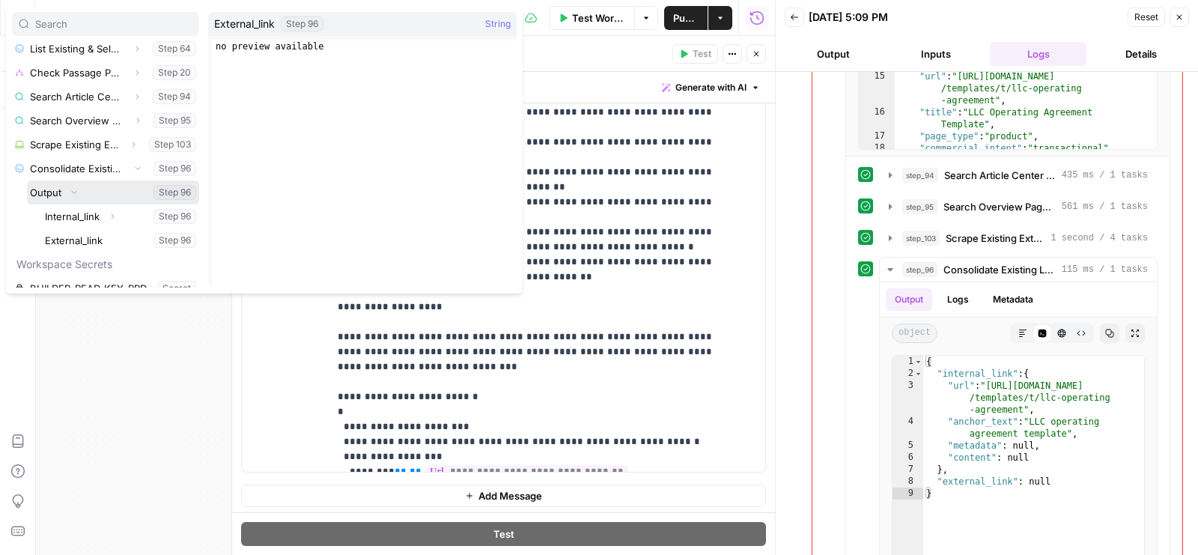
scroll to position [740, 0]
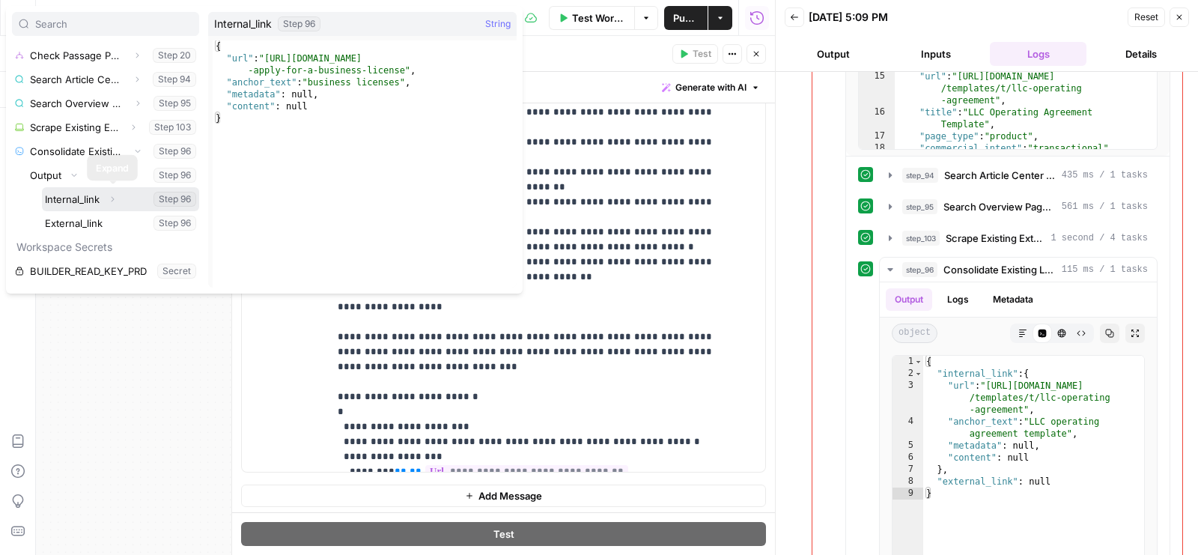
click at [109, 195] on icon "button" at bounding box center [112, 199] width 9 height 9
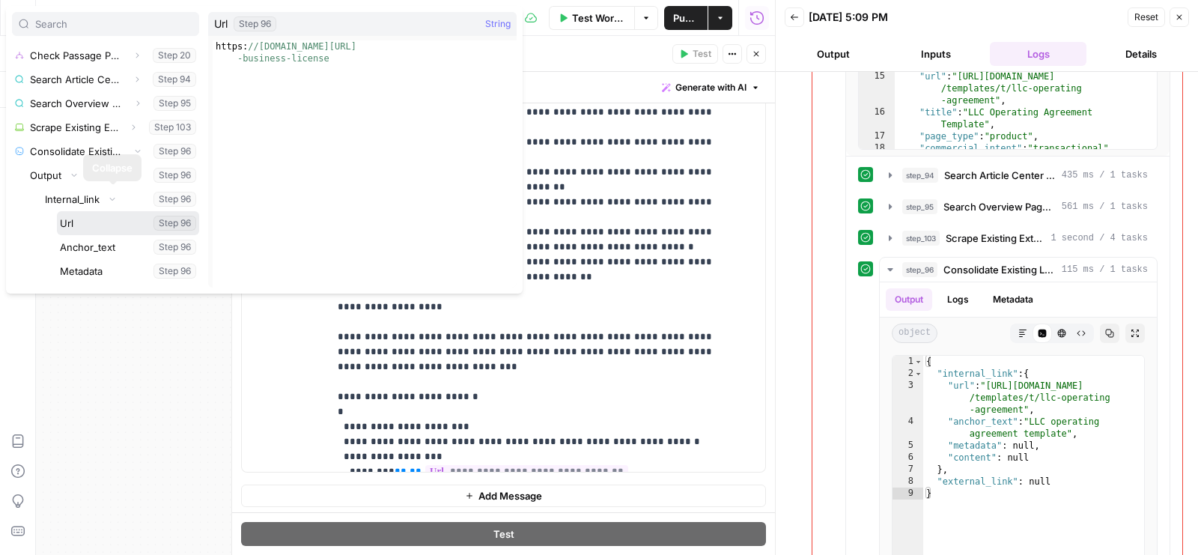
click at [105, 229] on button "Select variable Url" at bounding box center [128, 223] width 142 height 24
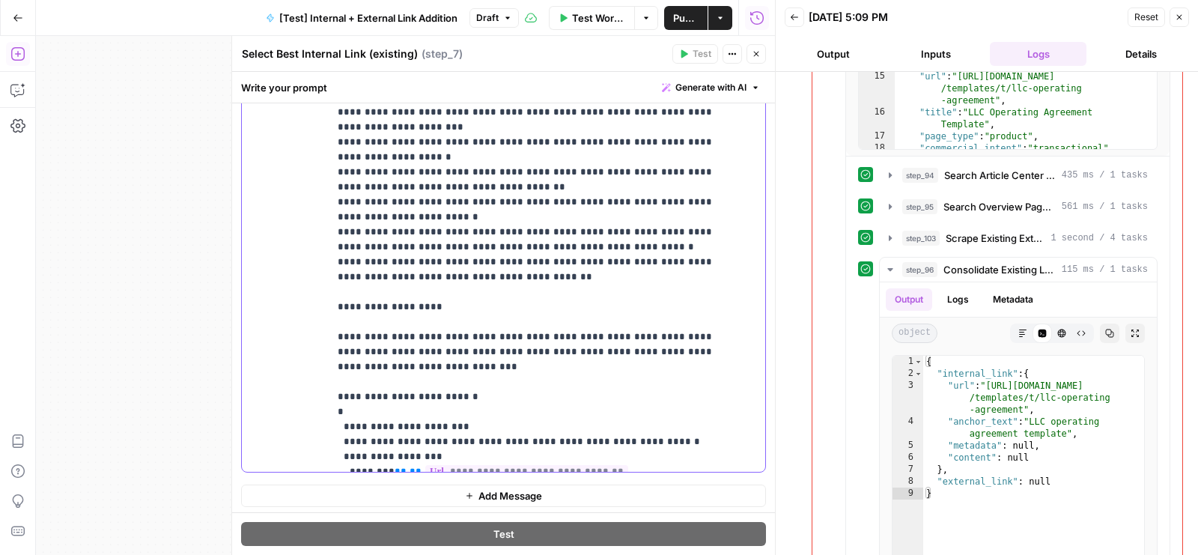
click at [657, 511] on span "**" at bounding box center [663, 516] width 12 height 10
click at [645, 511] on span "**" at bounding box center [651, 516] width 12 height 10
drag, startPoint x: 392, startPoint y: 273, endPoint x: 379, endPoint y: 228, distance: 47.6
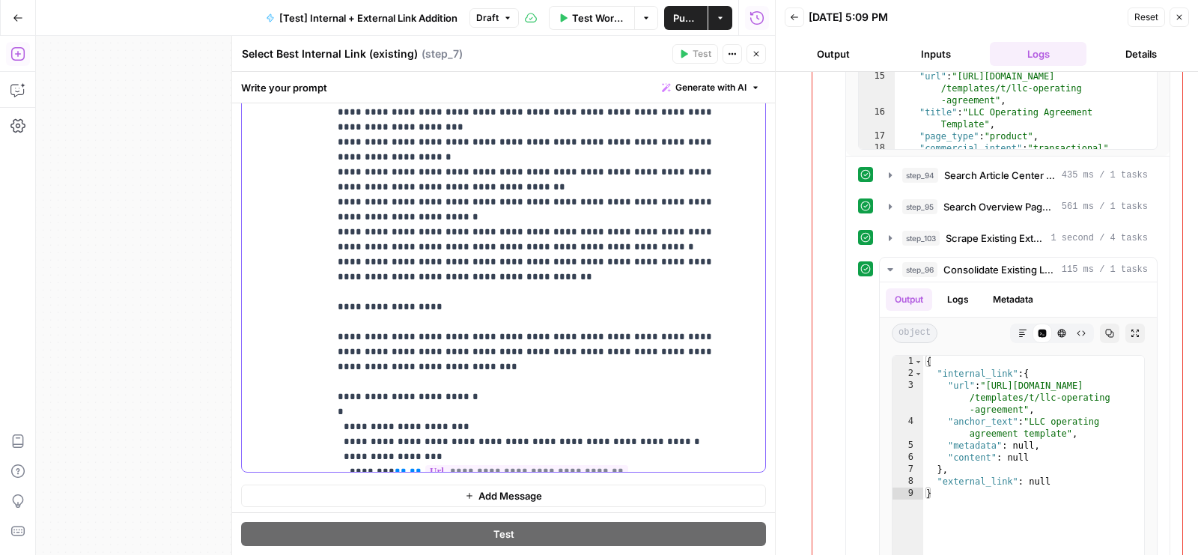
drag, startPoint x: 383, startPoint y: 288, endPoint x: 571, endPoint y: 287, distance: 187.9
click at [578, 541] on span "**" at bounding box center [584, 546] width 12 height 10
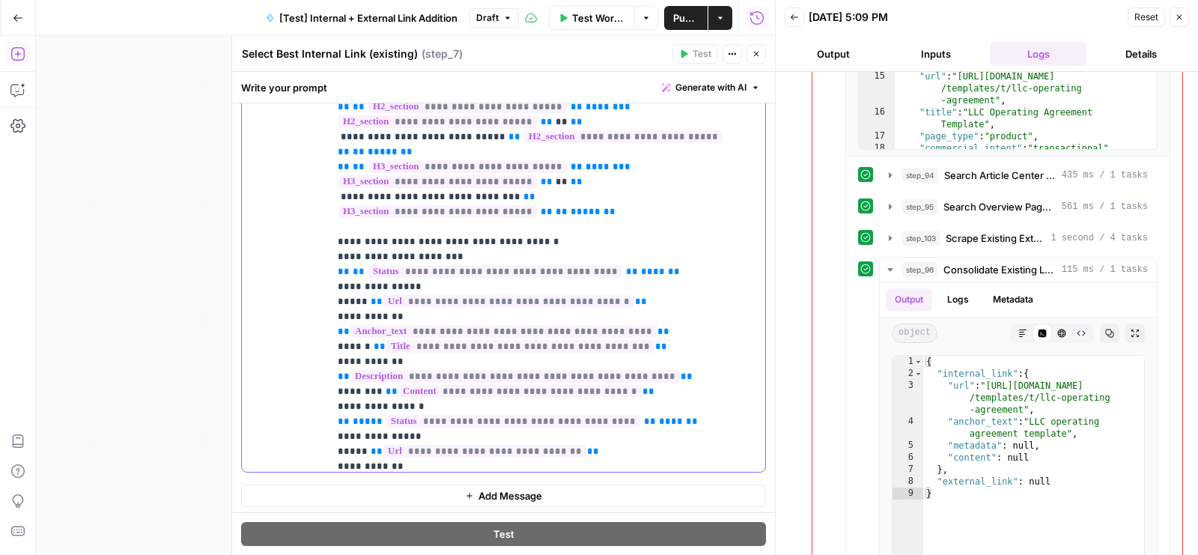
scroll to position [371, 0]
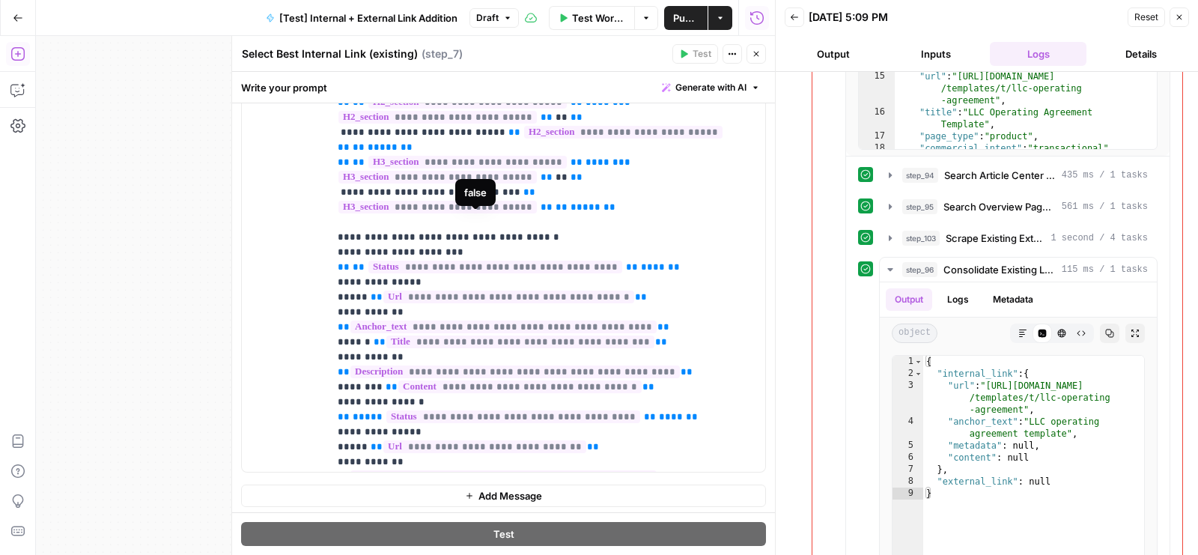
click at [507, 261] on span "**********" at bounding box center [495, 267] width 254 height 13
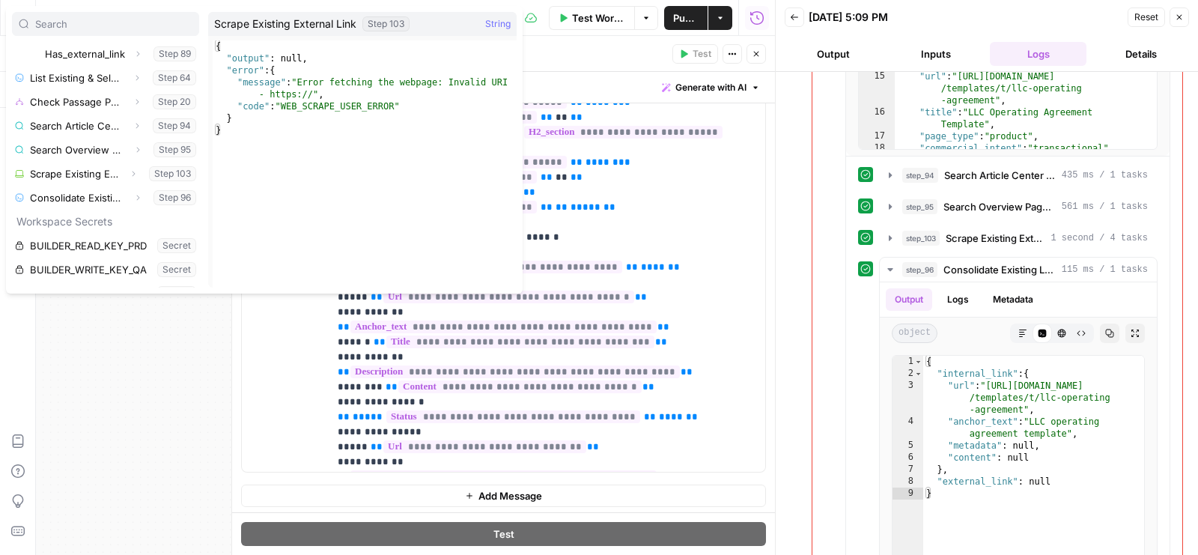
scroll to position [697, 0]
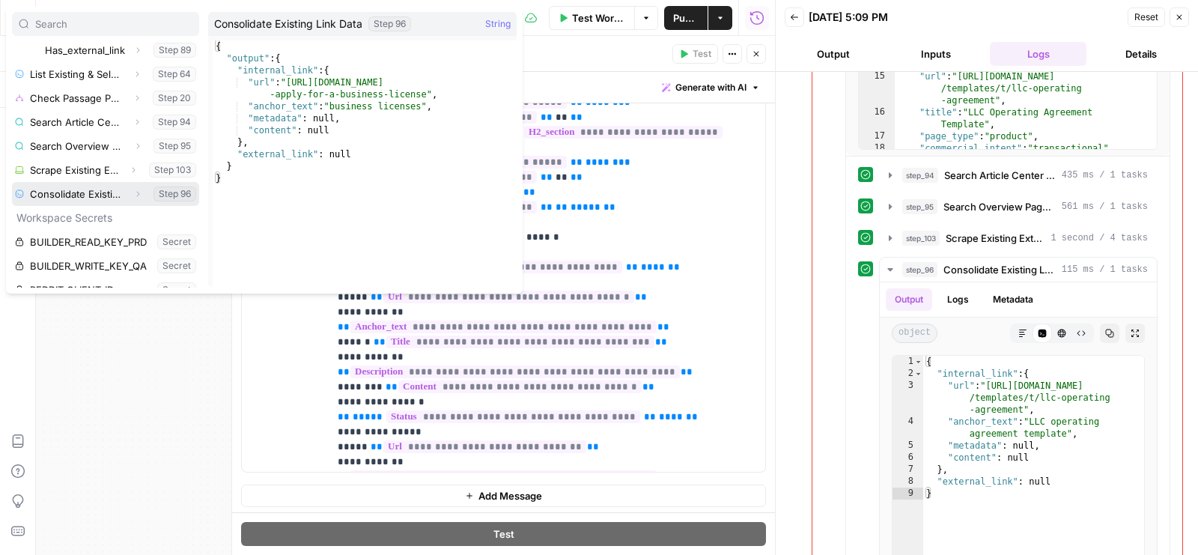
click at [133, 192] on icon "button" at bounding box center [137, 193] width 9 height 9
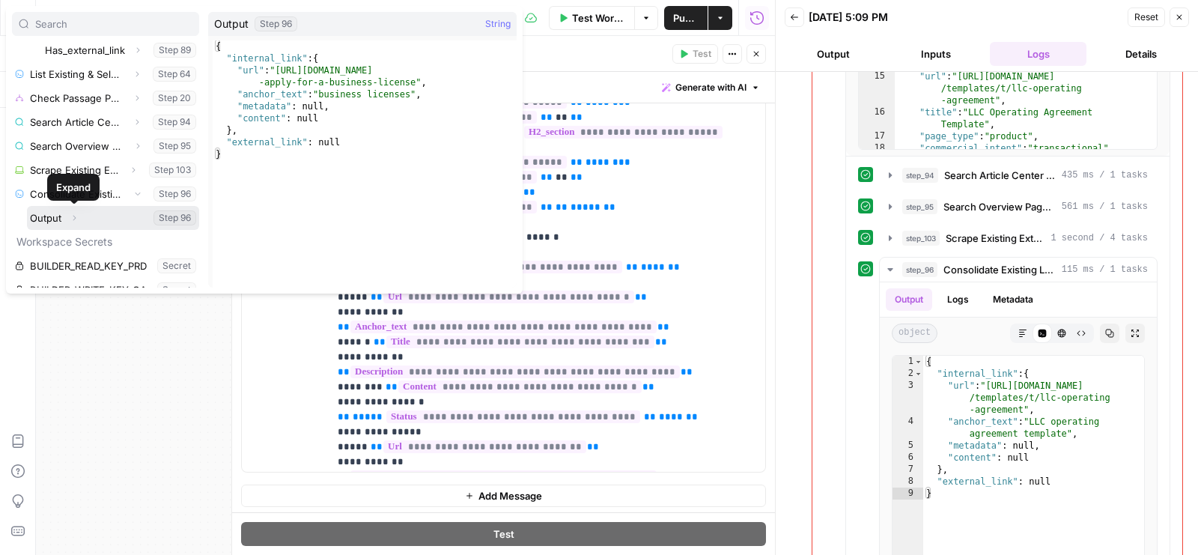
click at [73, 218] on icon "button" at bounding box center [74, 217] width 9 height 9
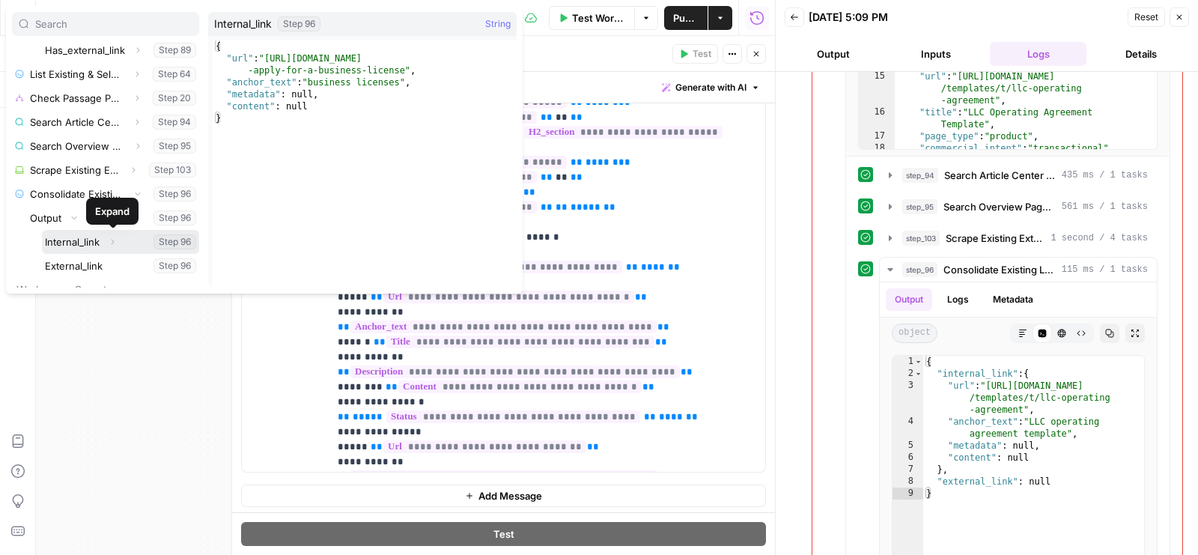
click at [116, 242] on icon "button" at bounding box center [112, 241] width 9 height 9
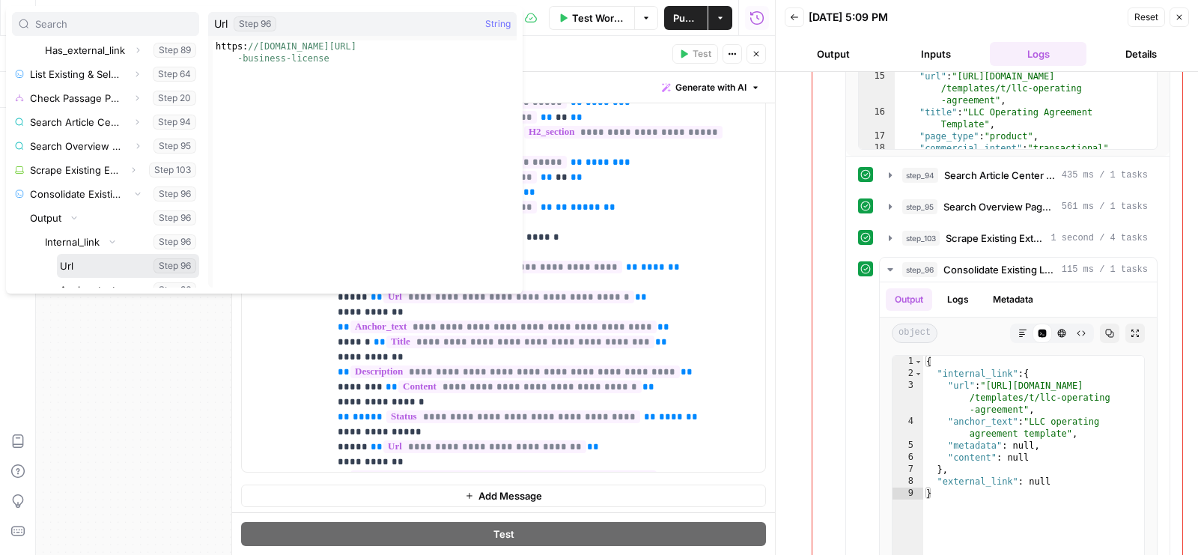
click at [114, 268] on button "Select variable Url" at bounding box center [128, 266] width 142 height 24
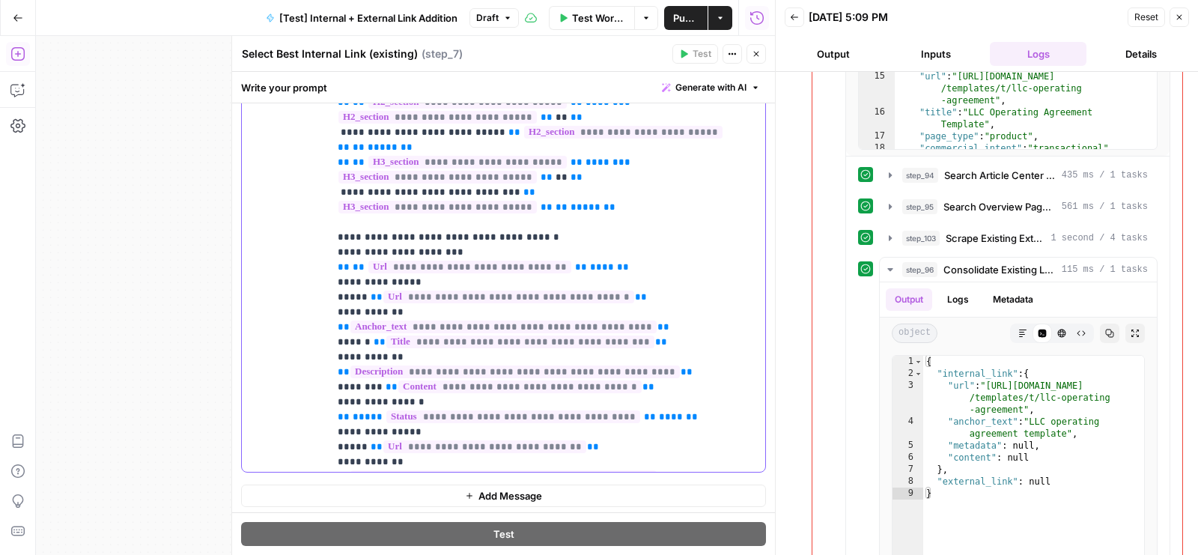
drag, startPoint x: 568, startPoint y: 216, endPoint x: 535, endPoint y: 215, distance: 33.0
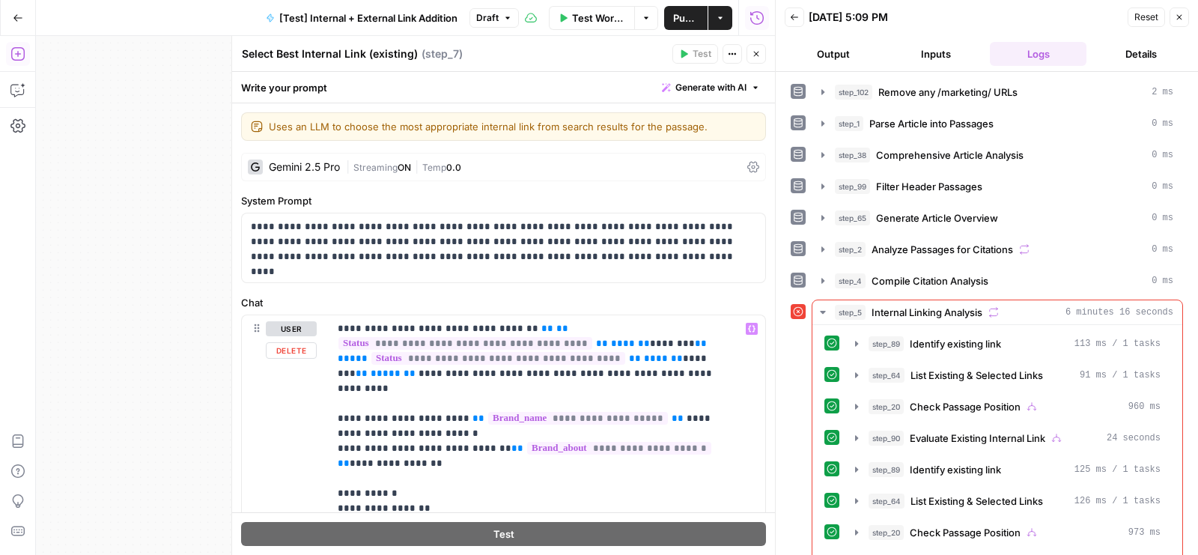
scroll to position [371, 0]
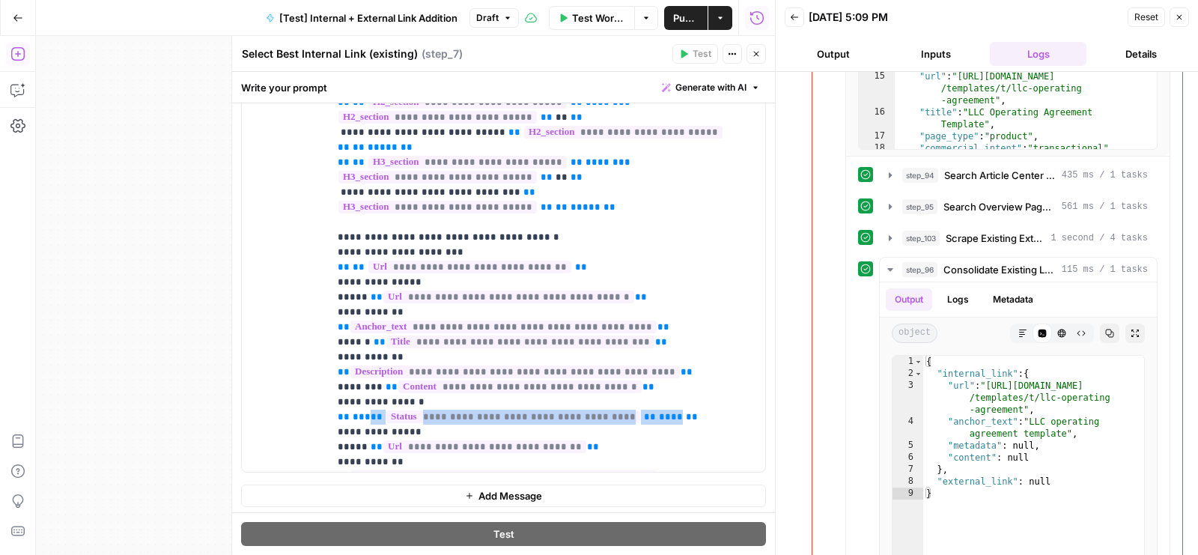
drag, startPoint x: 366, startPoint y: 341, endPoint x: 641, endPoint y: 335, distance: 274.8
click at [644, 412] on span "**" at bounding box center [650, 417] width 12 height 10
click at [568, 410] on span "**********" at bounding box center [513, 416] width 254 height 13
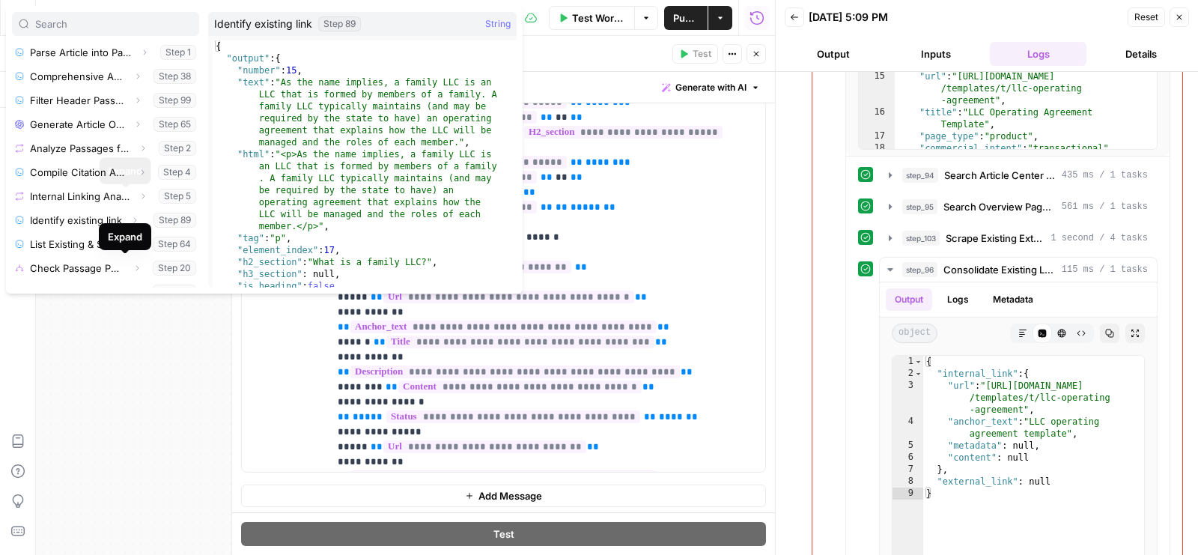
scroll to position [273, 0]
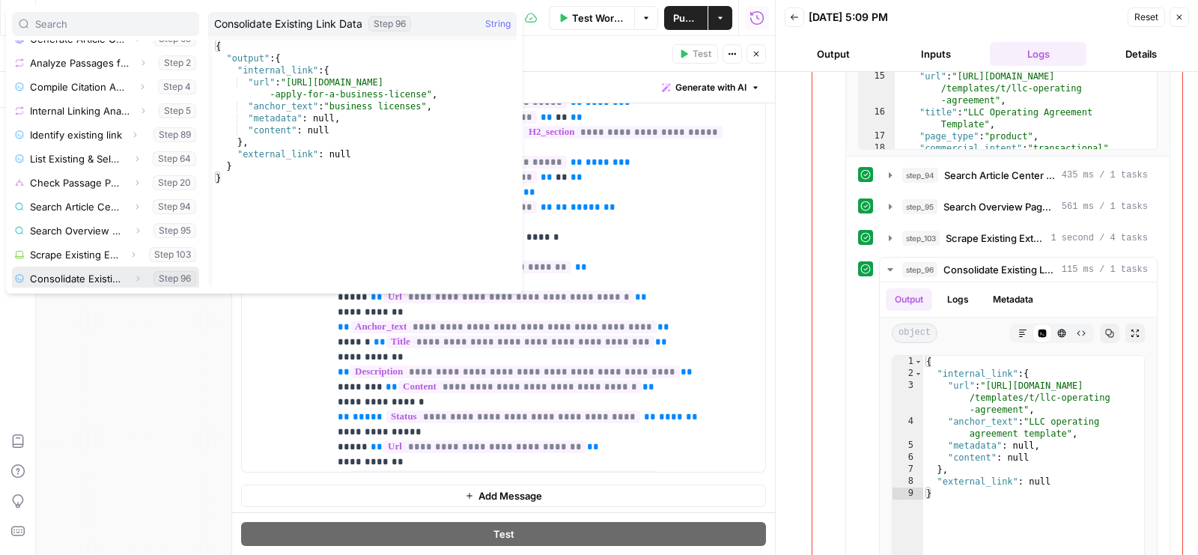
click at [129, 270] on button "Expand" at bounding box center [137, 278] width 19 height 19
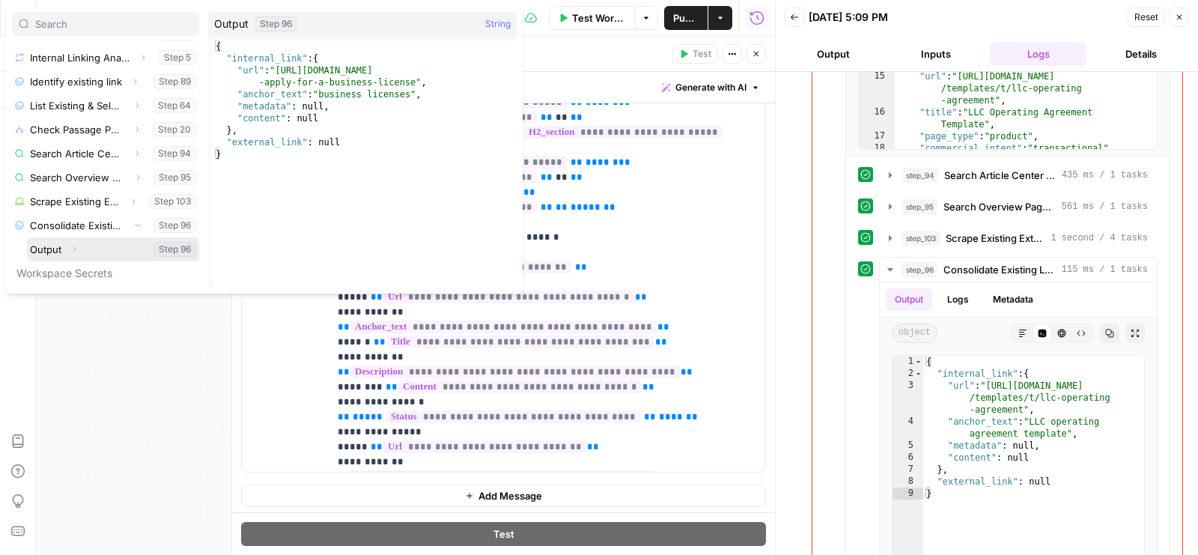
click at [79, 249] on button "Expand" at bounding box center [73, 249] width 19 height 19
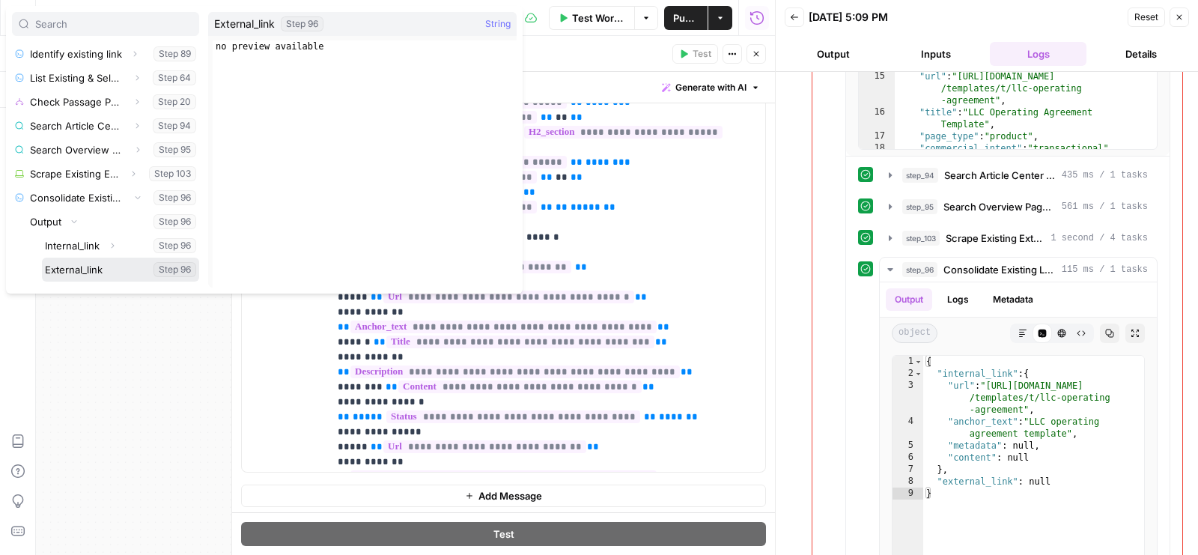
click at [82, 260] on button "Select variable External_link" at bounding box center [120, 270] width 157 height 24
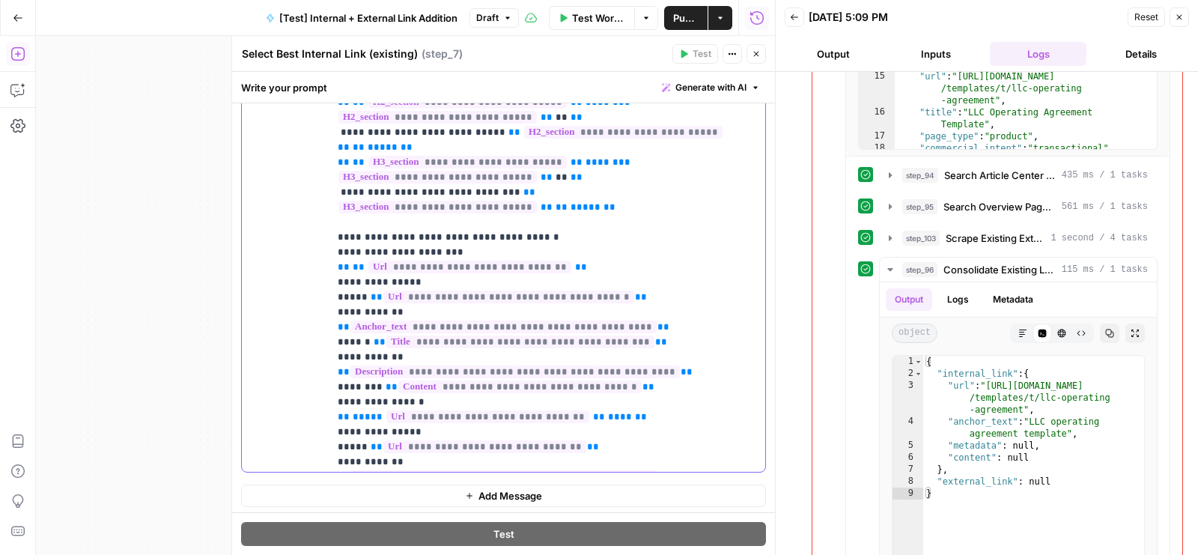
click at [608, 412] on span "****" at bounding box center [620, 417] width 24 height 10
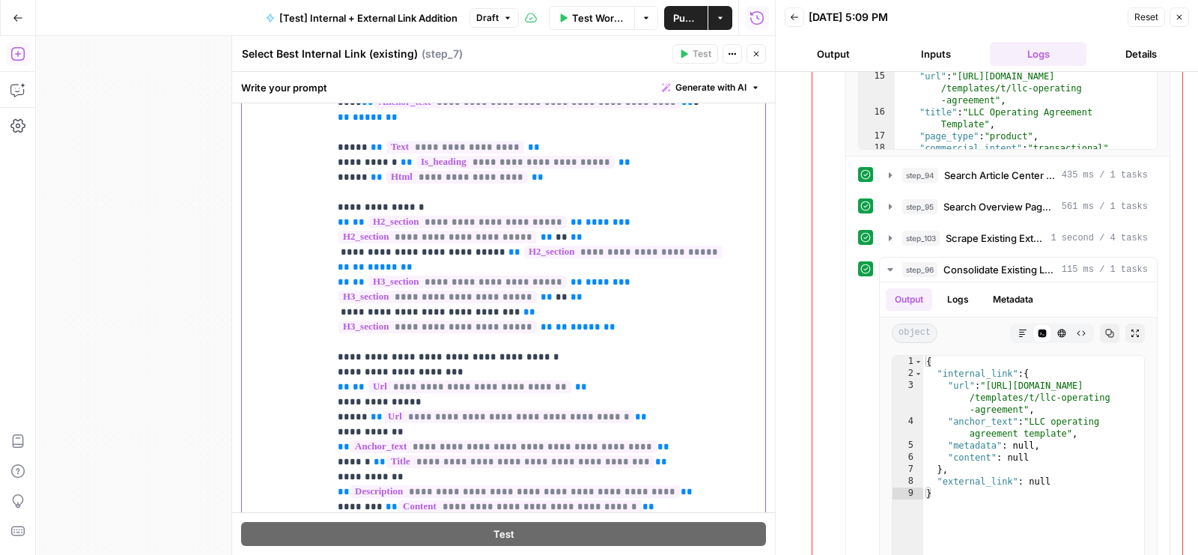
scroll to position [401, 0]
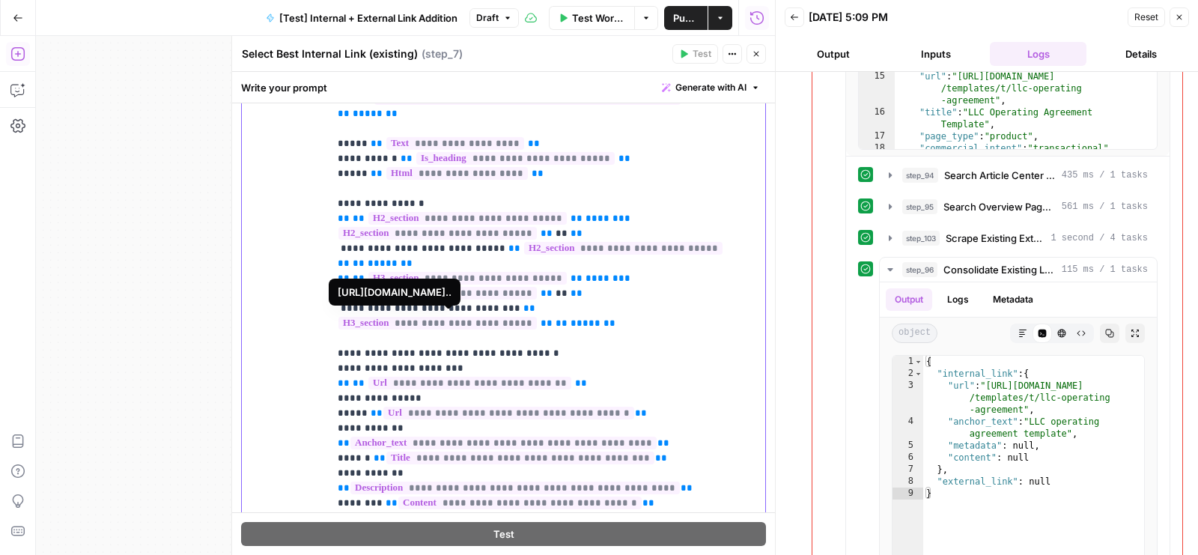
drag, startPoint x: 535, startPoint y: 338, endPoint x: 387, endPoint y: 335, distance: 147.5
copy span "**********"
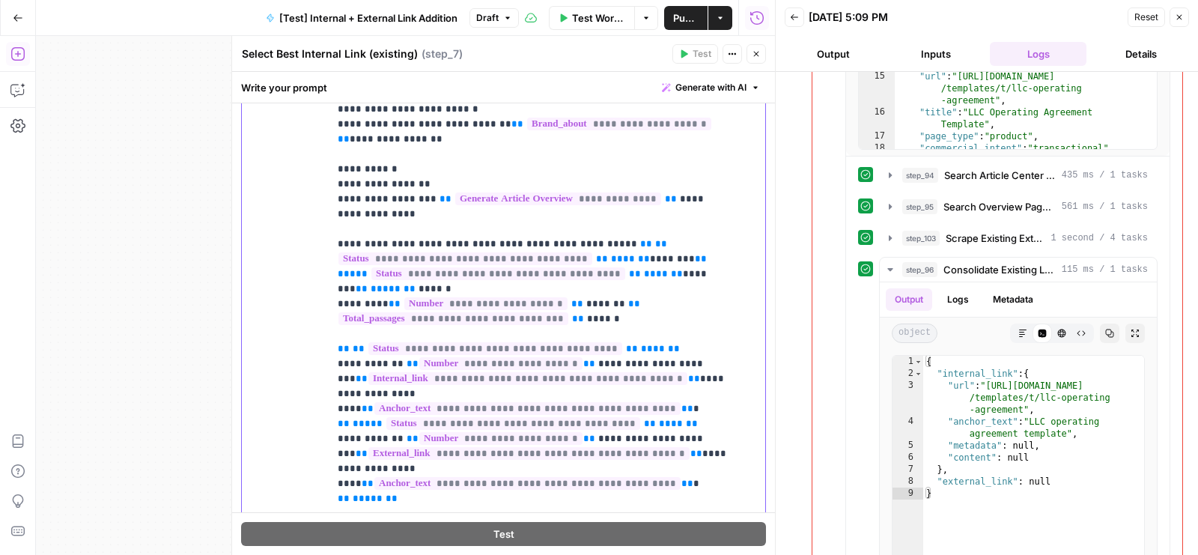
scroll to position [6, 0]
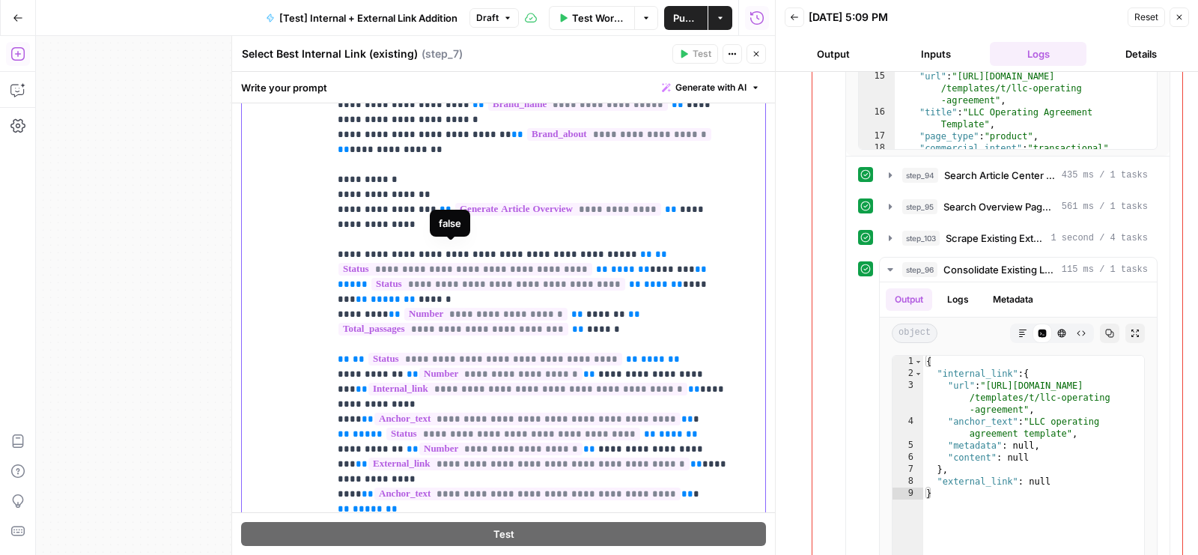
drag, startPoint x: 380, startPoint y: 251, endPoint x: 562, endPoint y: 250, distance: 181.9
click at [562, 263] on span "**********" at bounding box center [465, 269] width 254 height 13
click at [560, 264] on span "****" at bounding box center [572, 269] width 24 height 10
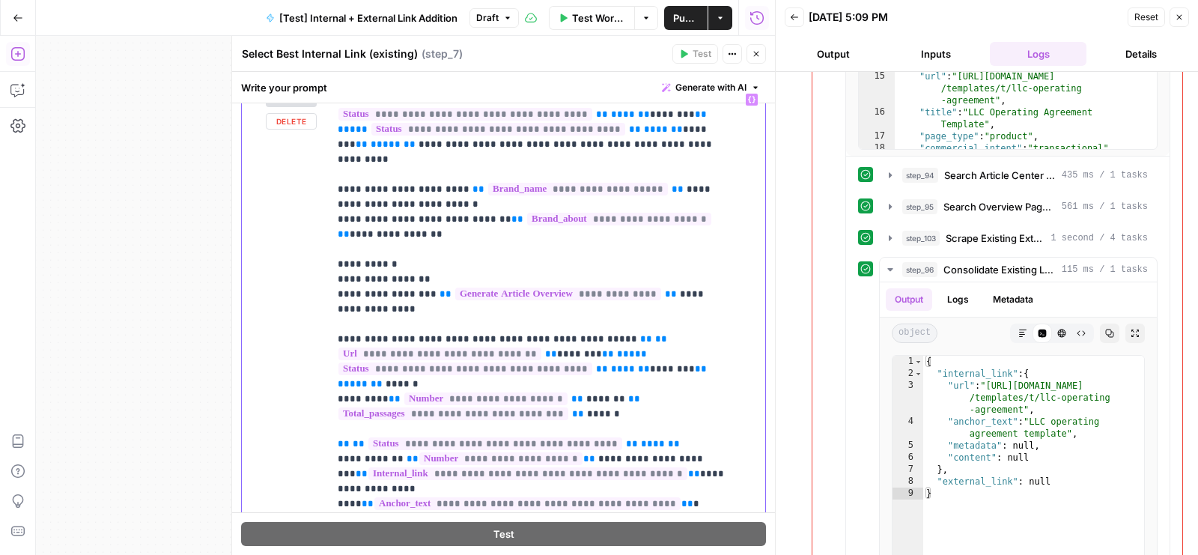
scroll to position [197, 0]
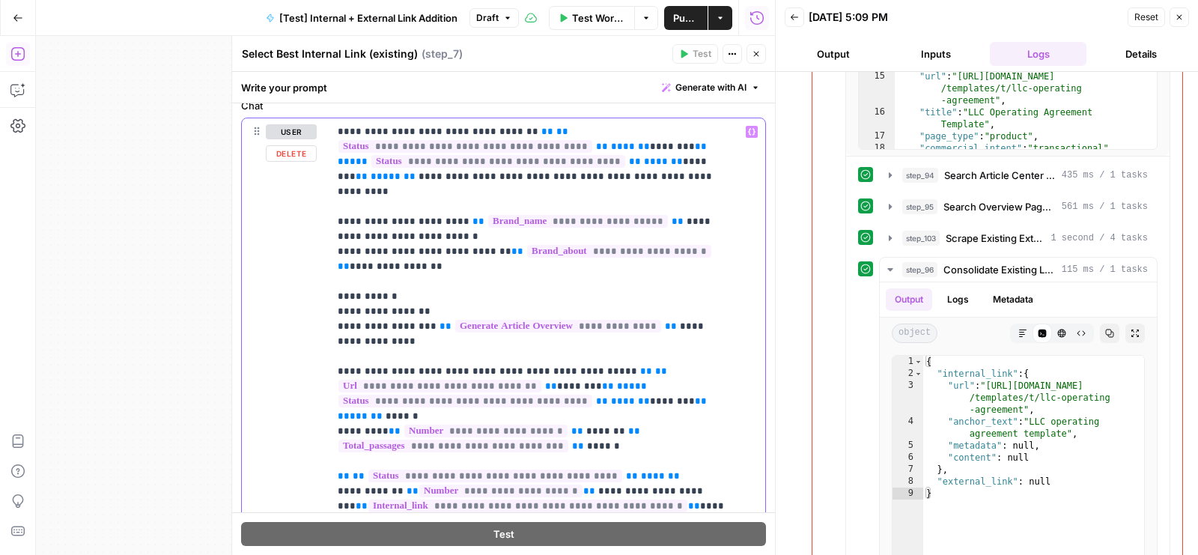
drag, startPoint x: 381, startPoint y: 141, endPoint x: 600, endPoint y: 144, distance: 218.6
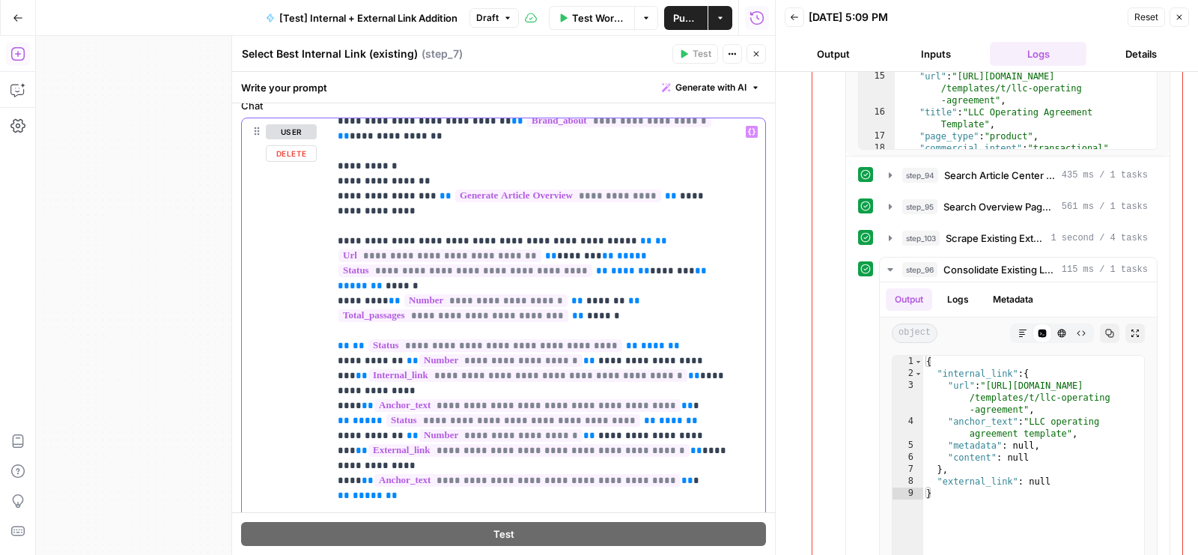
scroll to position [136, 0]
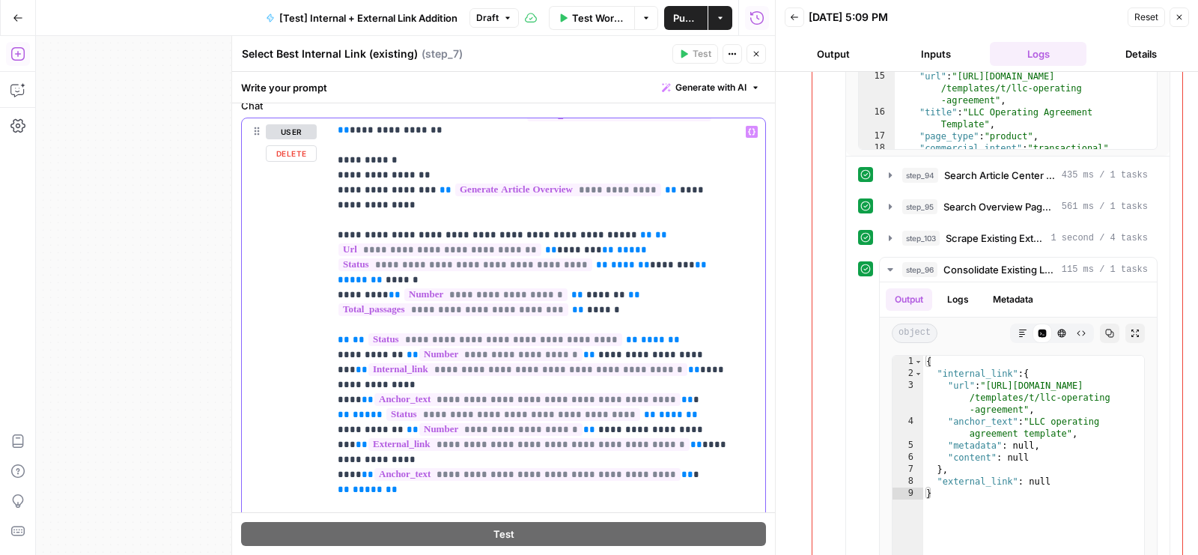
drag, startPoint x: 403, startPoint y: 305, endPoint x: 624, endPoint y: 306, distance: 221.6
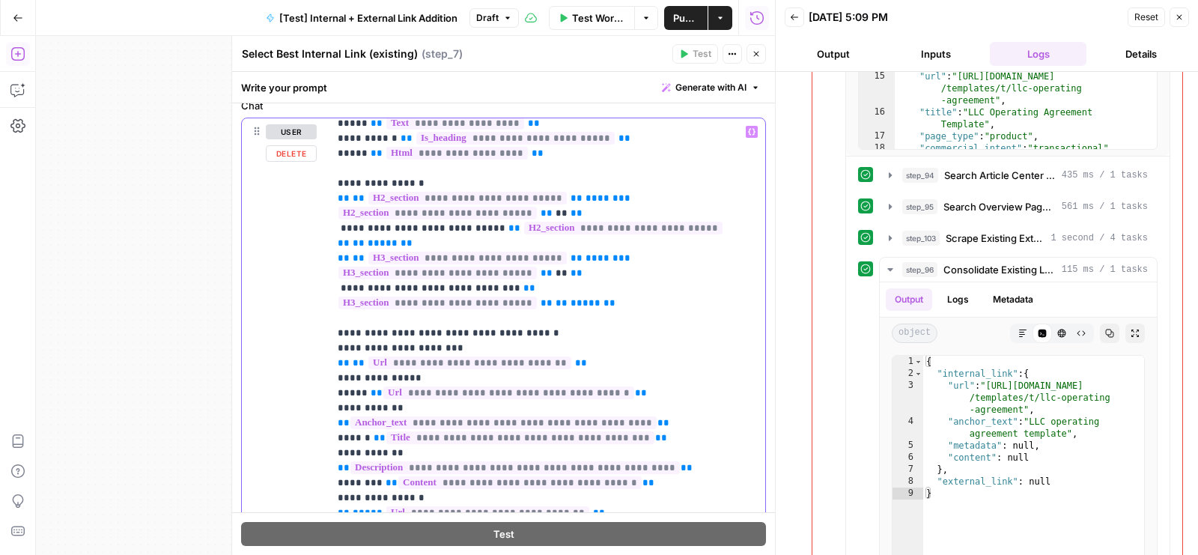
scroll to position [547, 0]
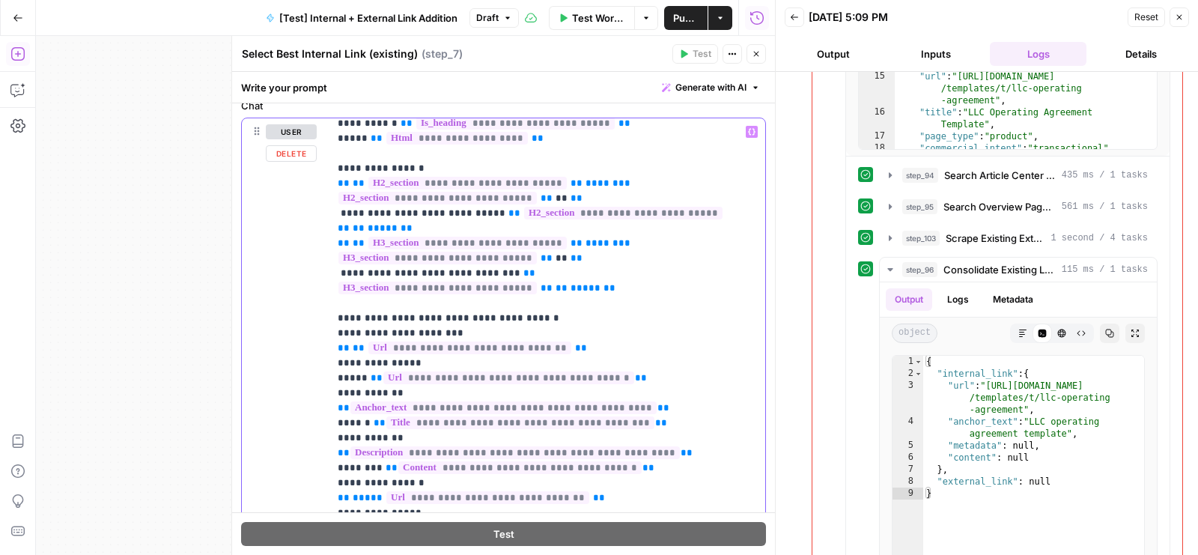
drag, startPoint x: 398, startPoint y: 406, endPoint x: 545, endPoint y: 404, distance: 147.5
click at [545, 491] on span "**********" at bounding box center [487, 497] width 203 height 13
copy span "**********"
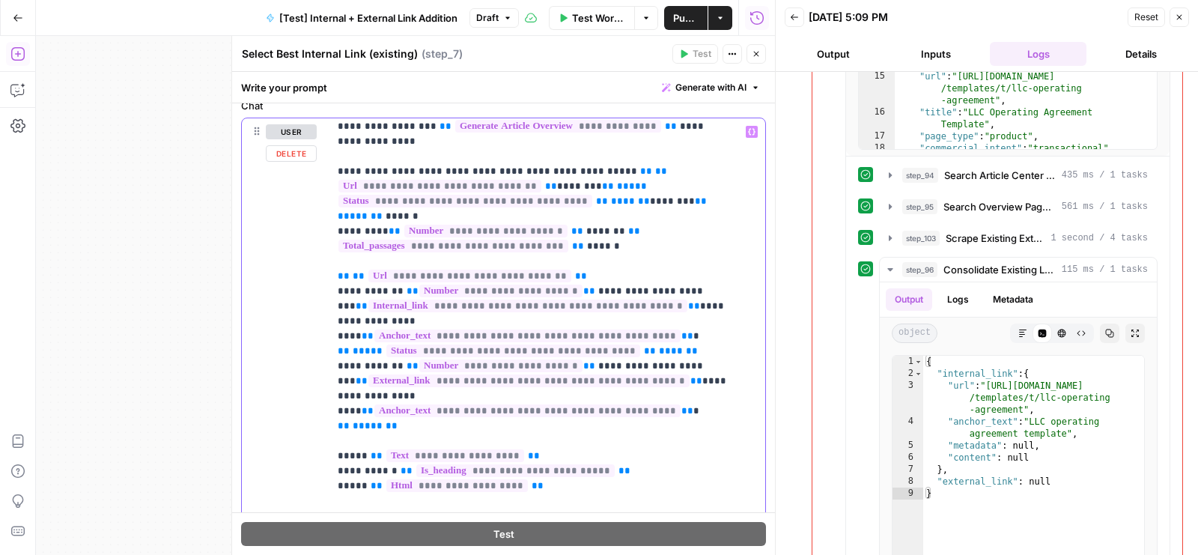
scroll to position [198, 0]
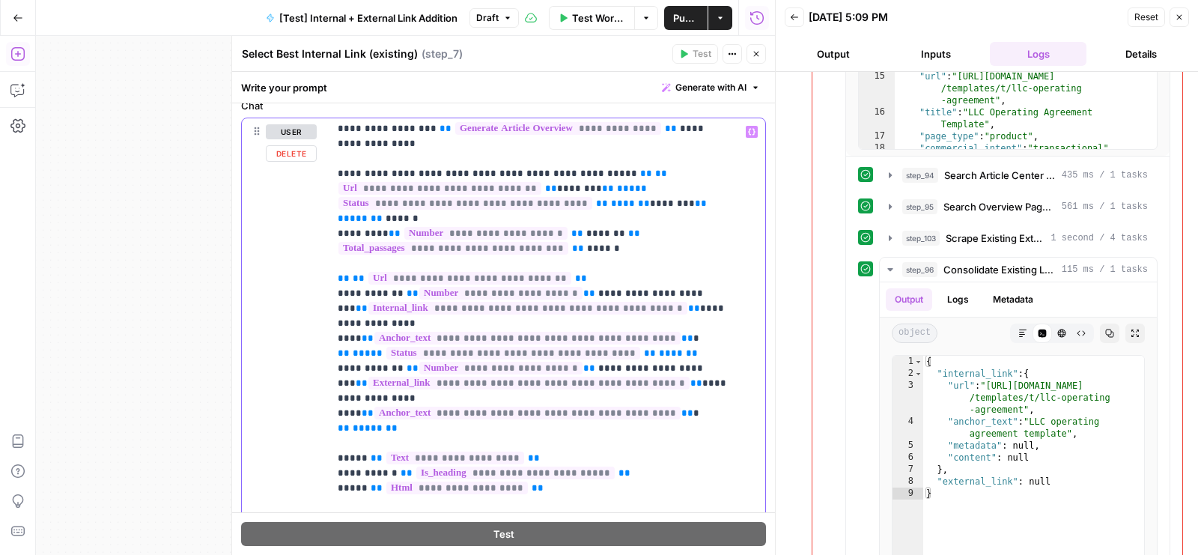
drag, startPoint x: 419, startPoint y: 305, endPoint x: 642, endPoint y: 306, distance: 223.1
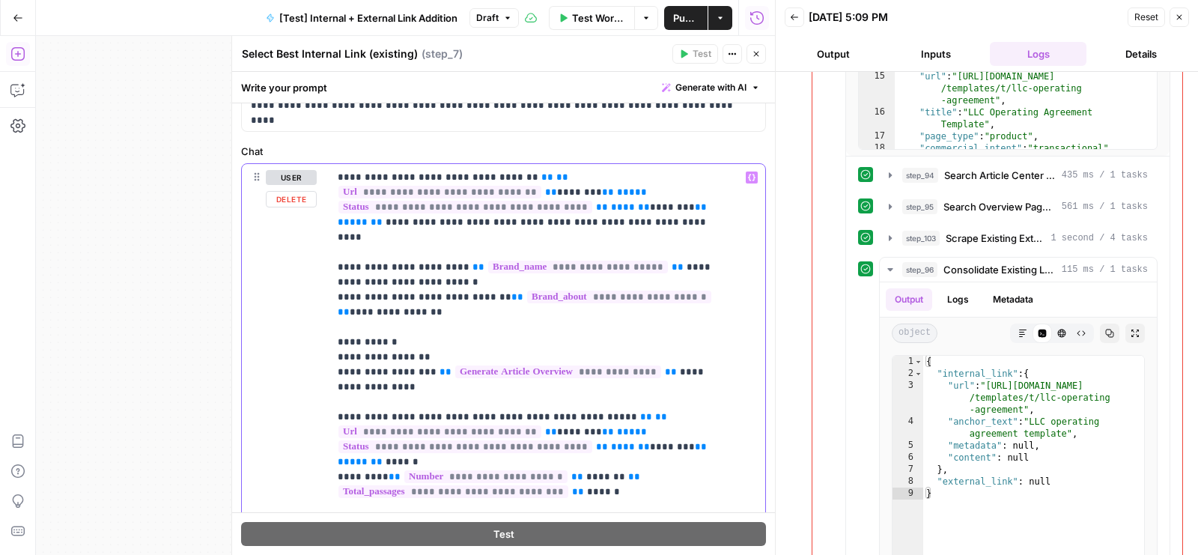
scroll to position [148, 0]
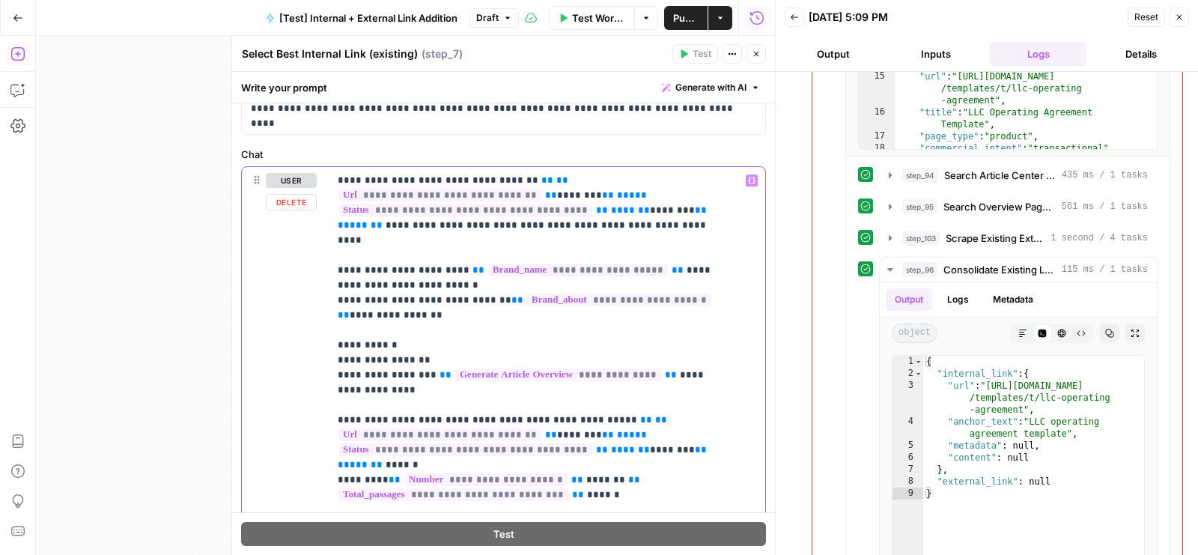
drag, startPoint x: 466, startPoint y: 195, endPoint x: 689, endPoint y: 198, distance: 222.4
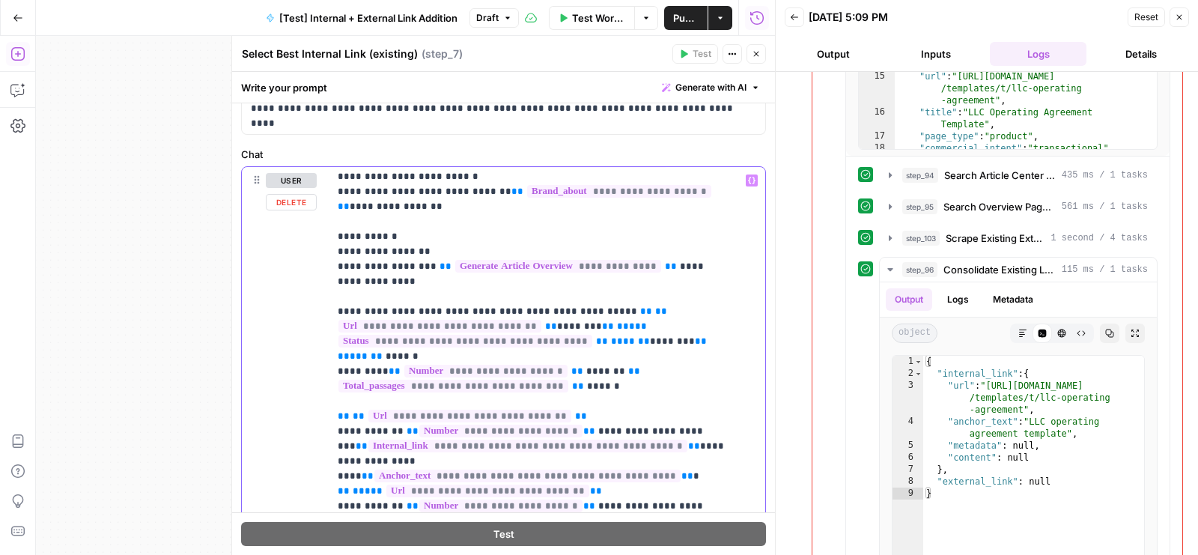
scroll to position [105, 0]
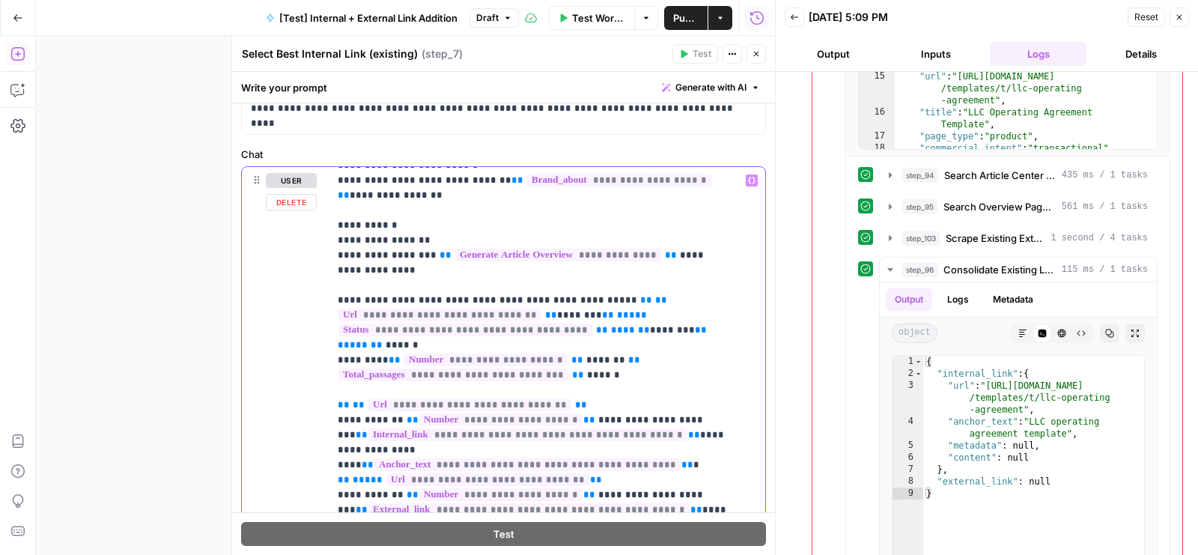
drag, startPoint x: 379, startPoint y: 314, endPoint x: 602, endPoint y: 314, distance: 223.1
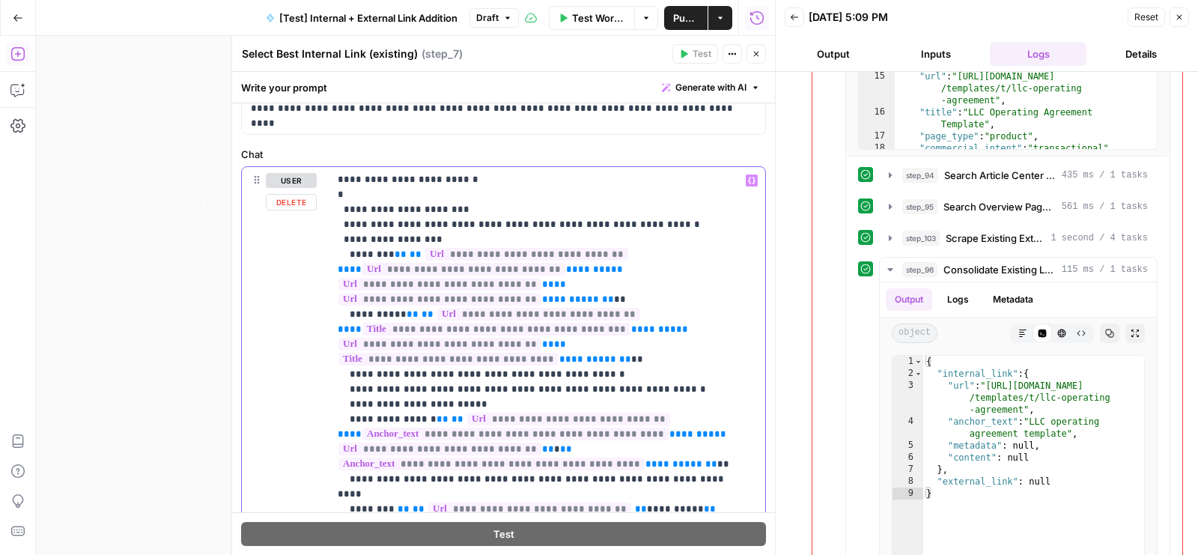
scroll to position [454, 0]
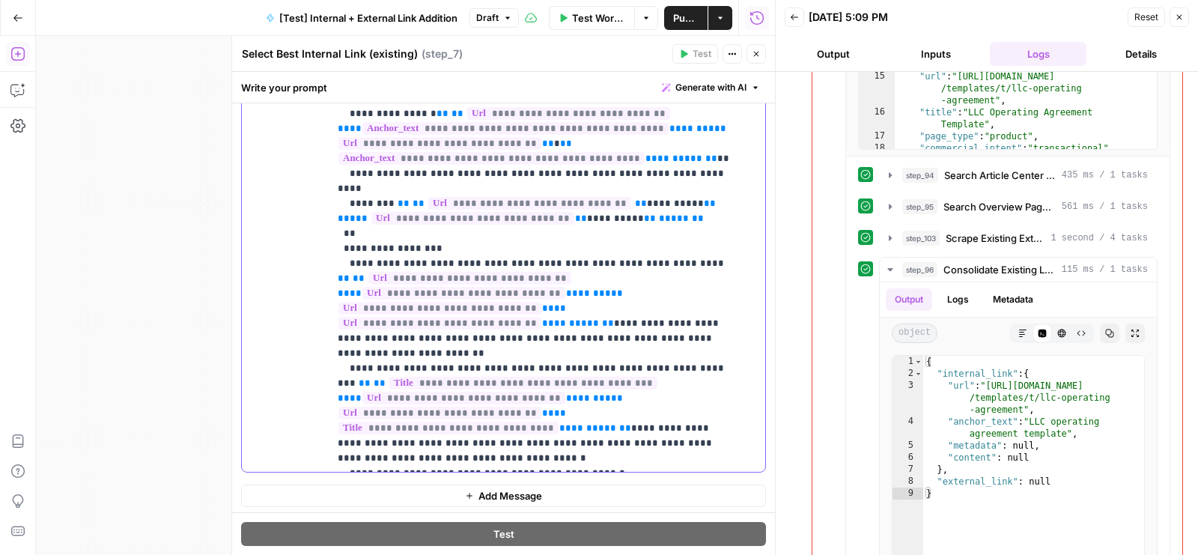
click at [705, 91] on span "Generate with AI" at bounding box center [710, 87] width 71 height 13
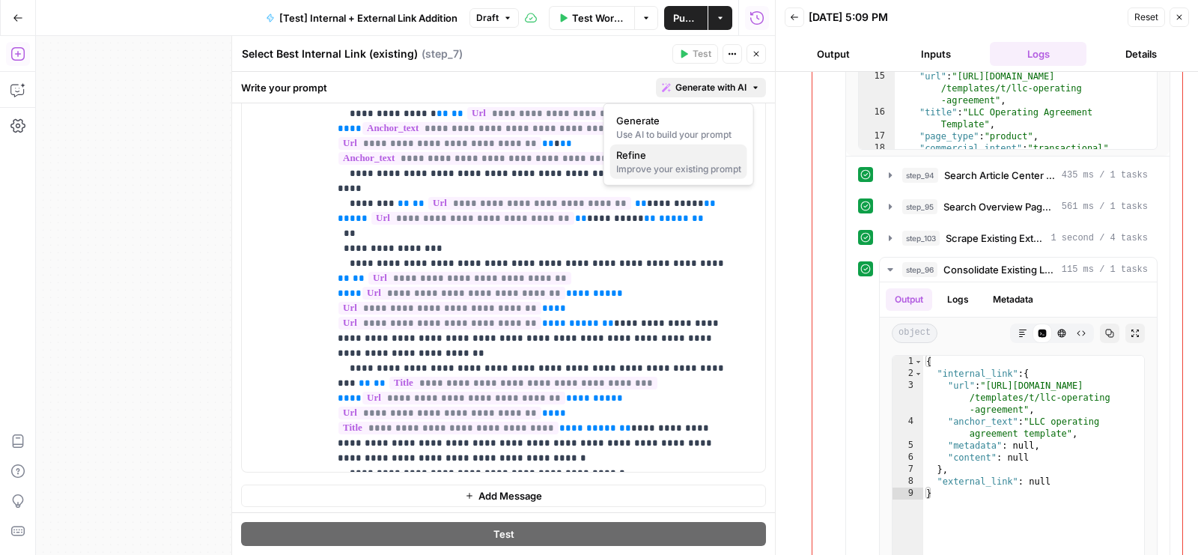
click at [676, 168] on div "Improve your existing prompt" at bounding box center [678, 168] width 125 height 13
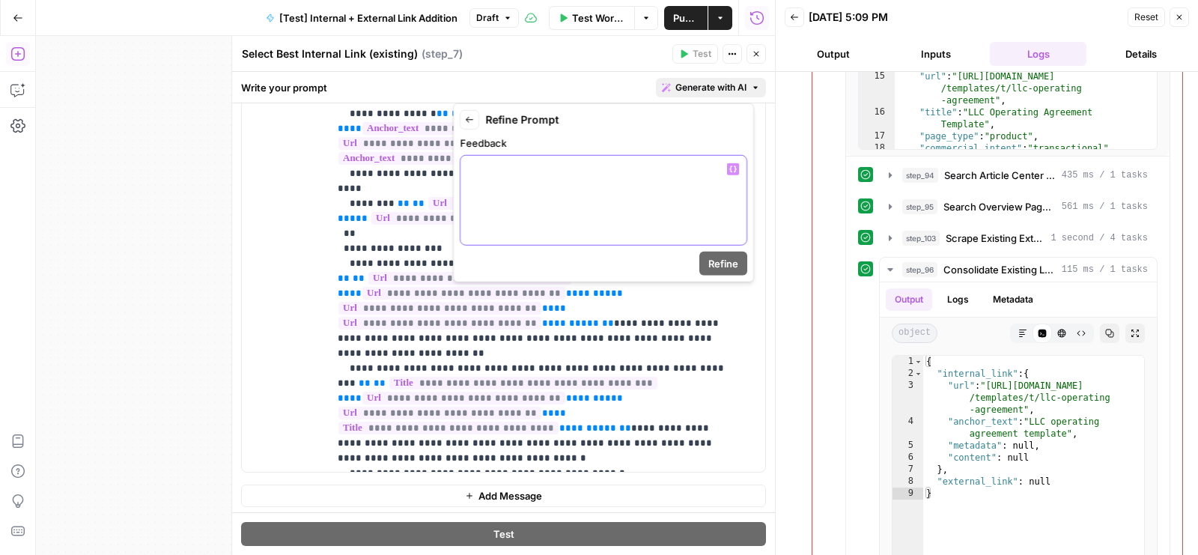
click at [676, 168] on p at bounding box center [603, 169] width 268 height 15
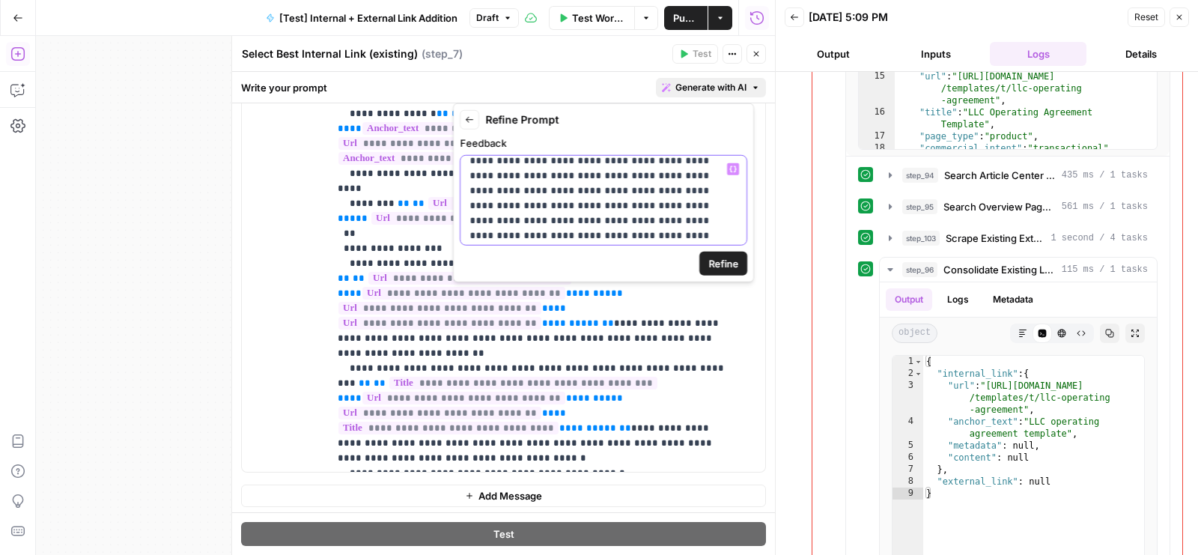
scroll to position [23, 0]
click at [734, 256] on span "Refine" at bounding box center [723, 263] width 30 height 15
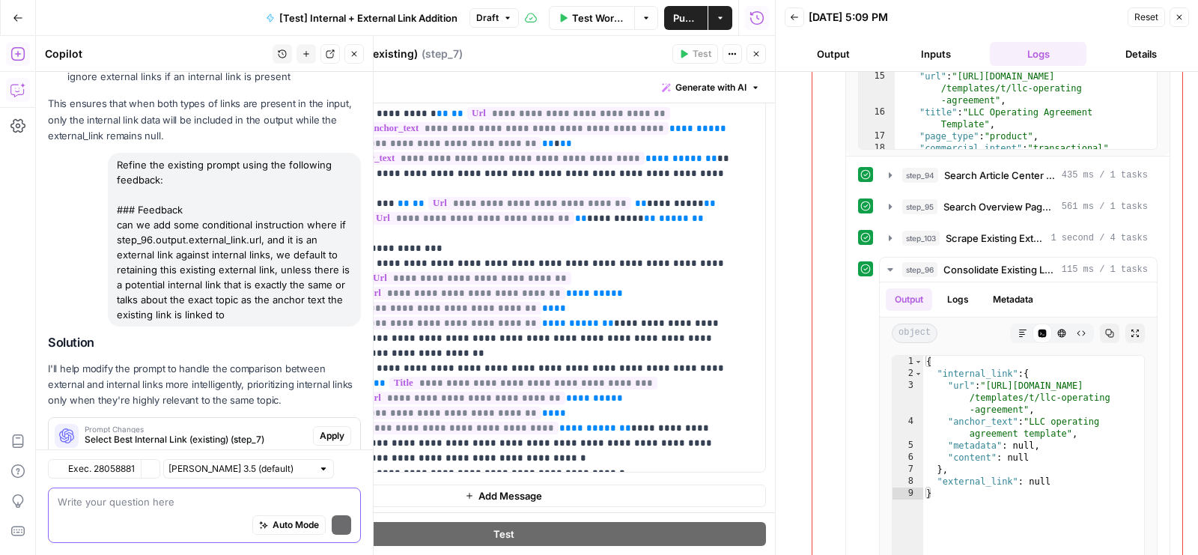
scroll to position [3279, 0]
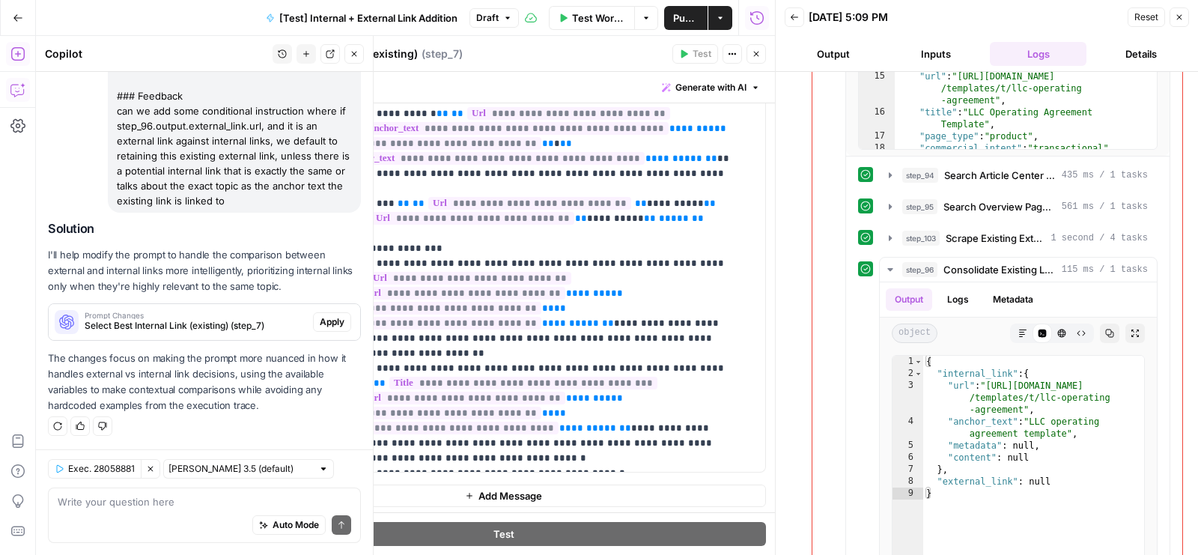
click at [320, 321] on span "Apply" at bounding box center [332, 321] width 25 height 13
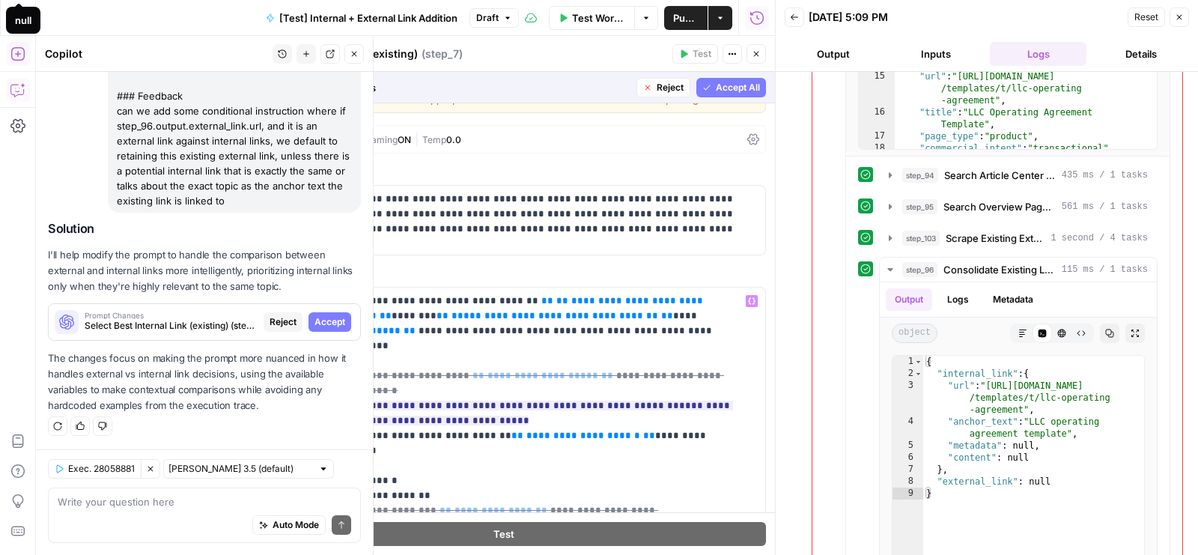
scroll to position [0, 0]
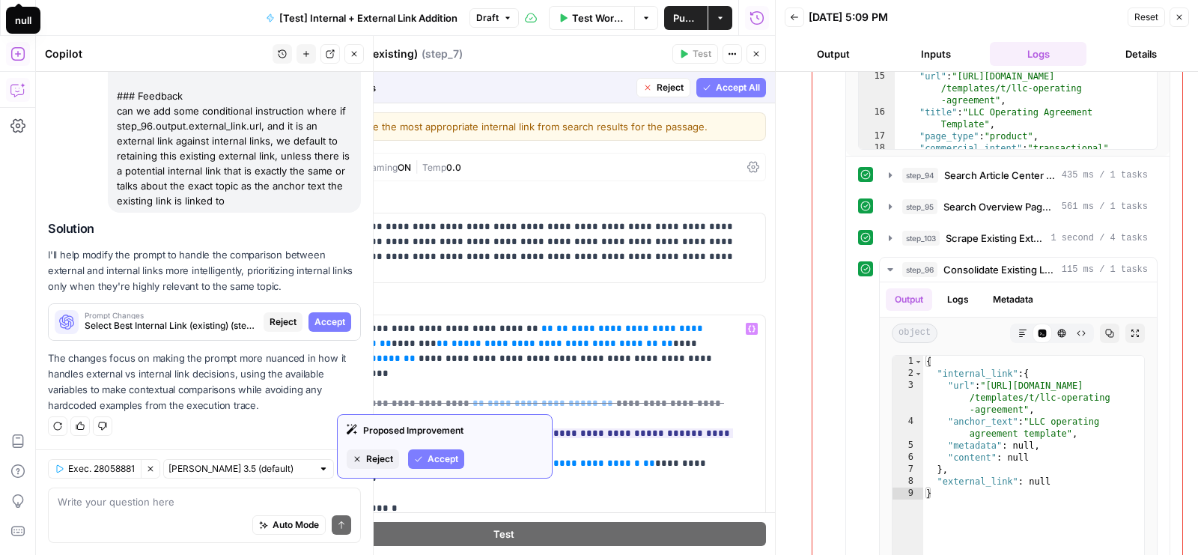
click at [439, 457] on span "Accept" at bounding box center [443, 458] width 31 height 13
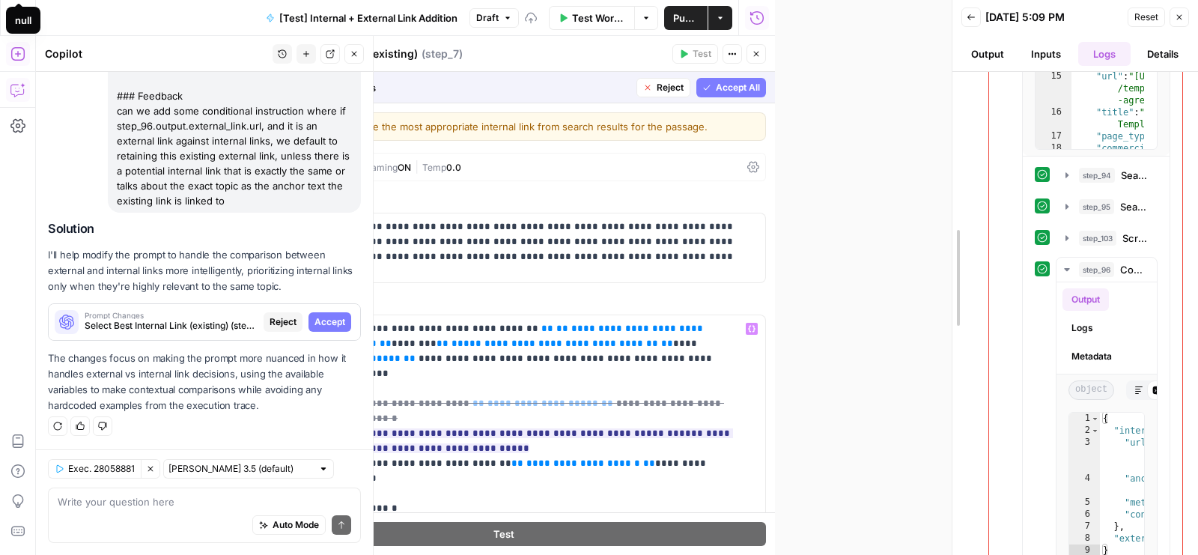
drag, startPoint x: 773, startPoint y: 166, endPoint x: 950, endPoint y: 166, distance: 176.7
click at [950, 166] on div at bounding box center [952, 277] width 15 height 555
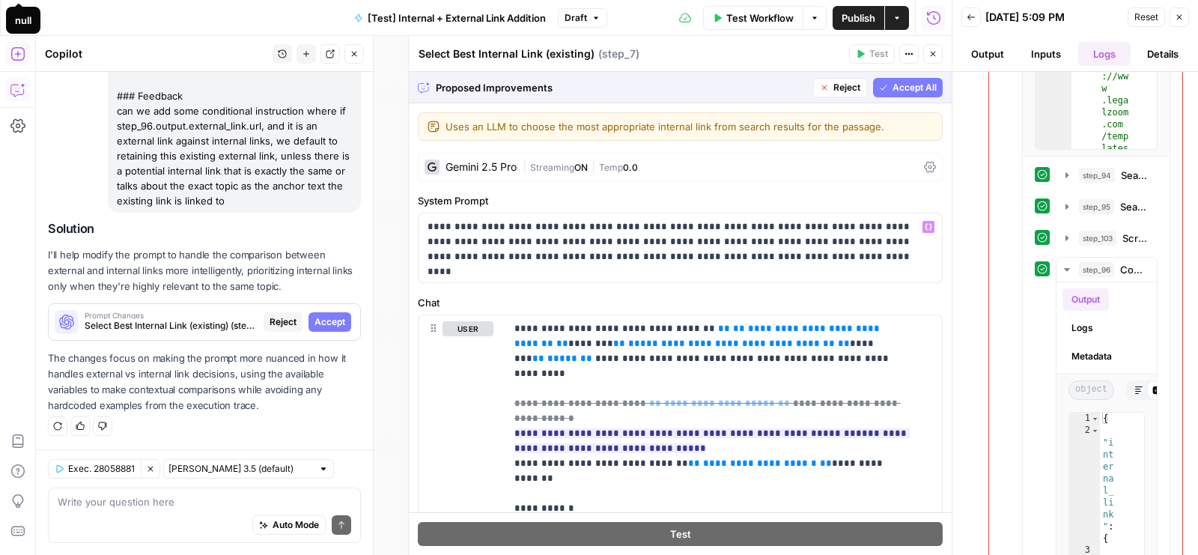
scroll to position [78, 0]
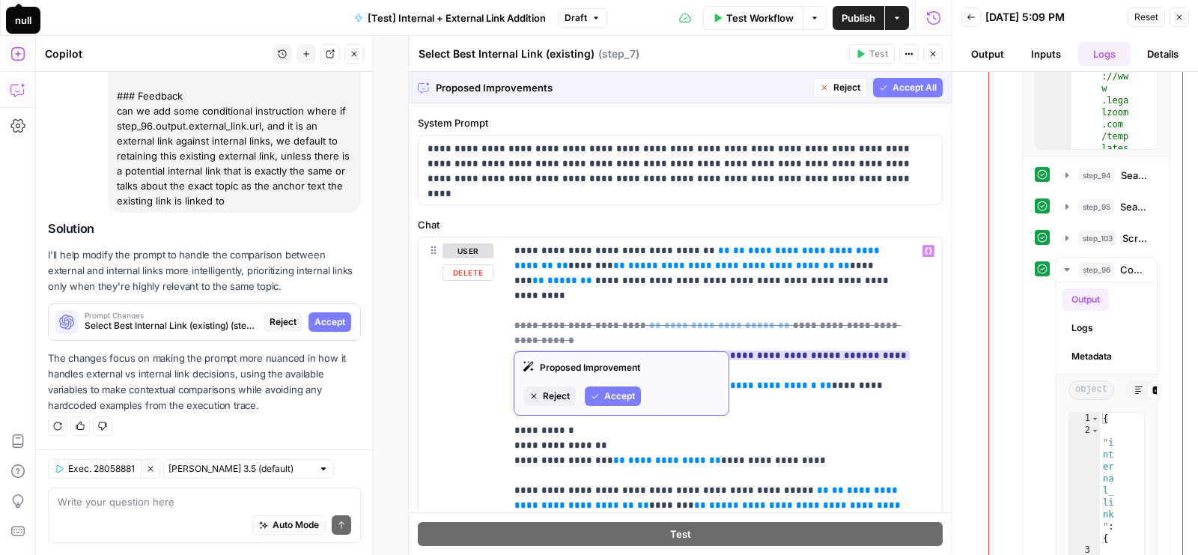
click at [605, 398] on span "Accept" at bounding box center [619, 395] width 31 height 13
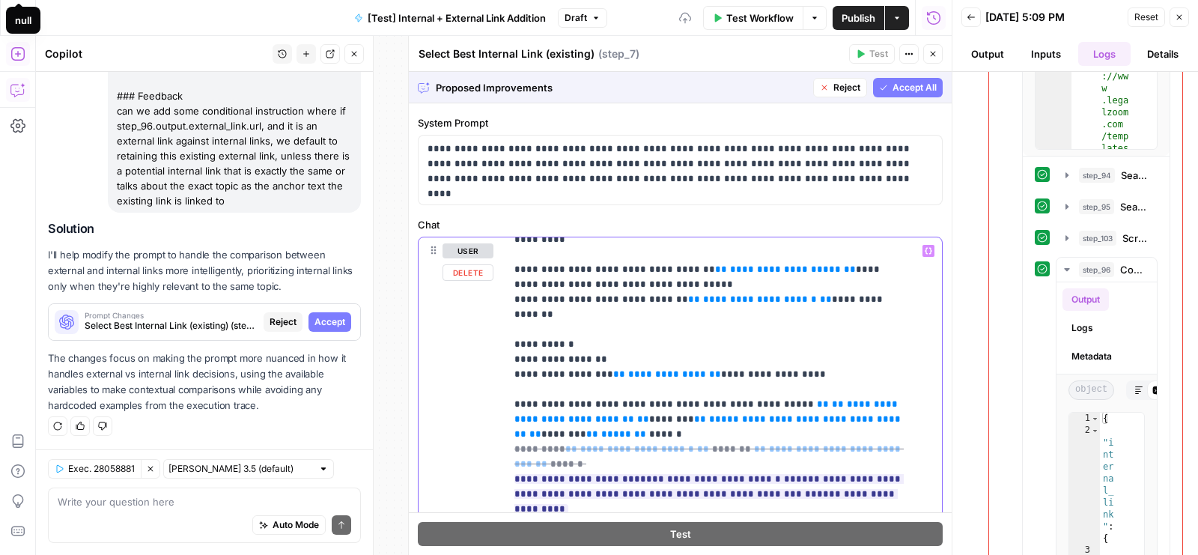
scroll to position [76, 0]
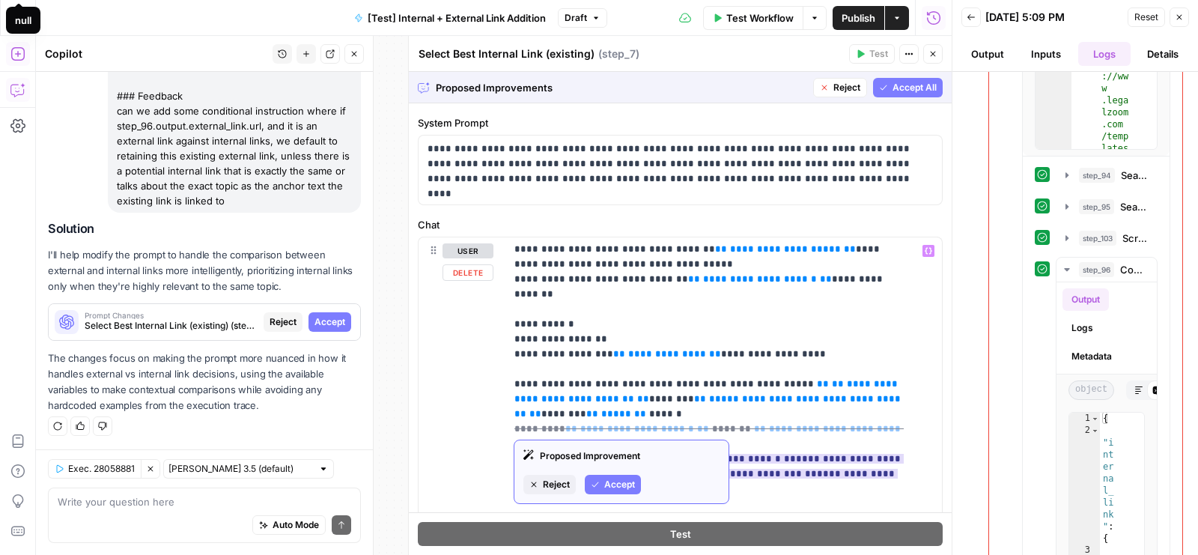
click at [538, 487] on button "Reject" at bounding box center [549, 484] width 52 height 19
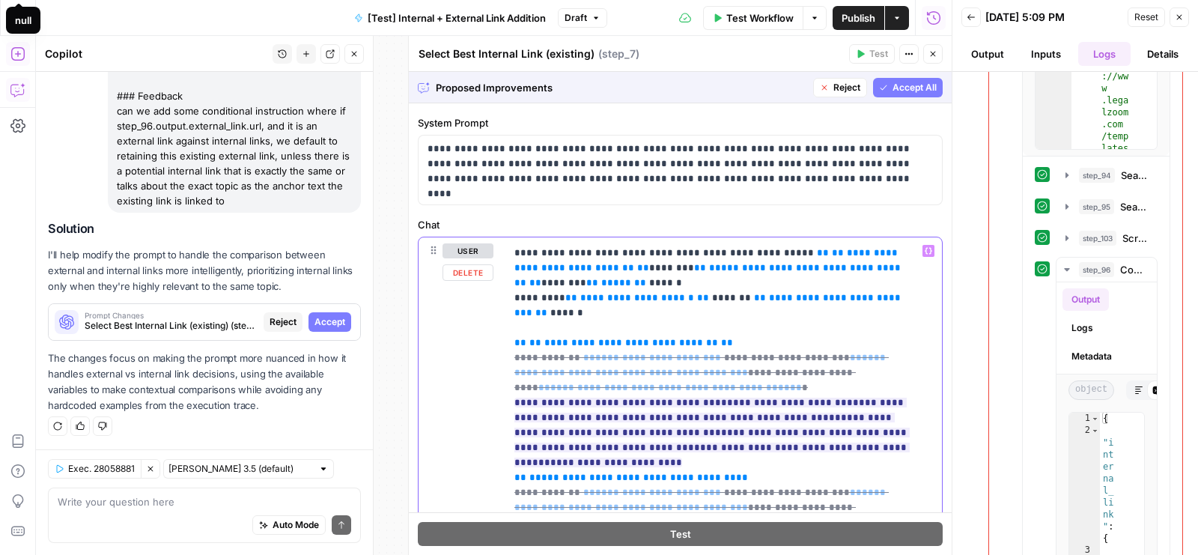
scroll to position [212, 0]
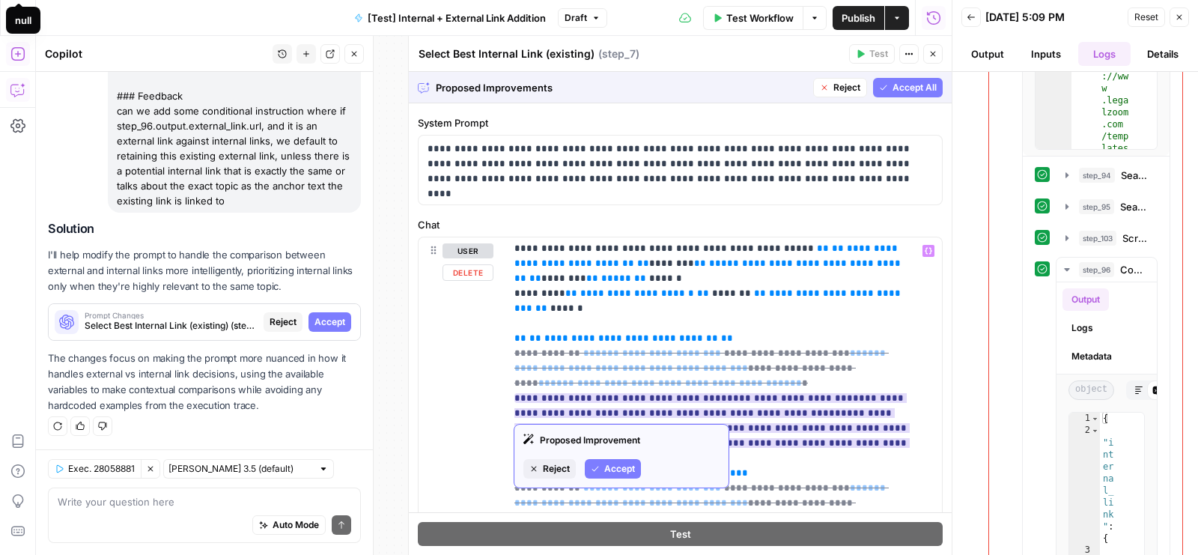
click at [556, 465] on span "Reject" at bounding box center [556, 468] width 27 height 13
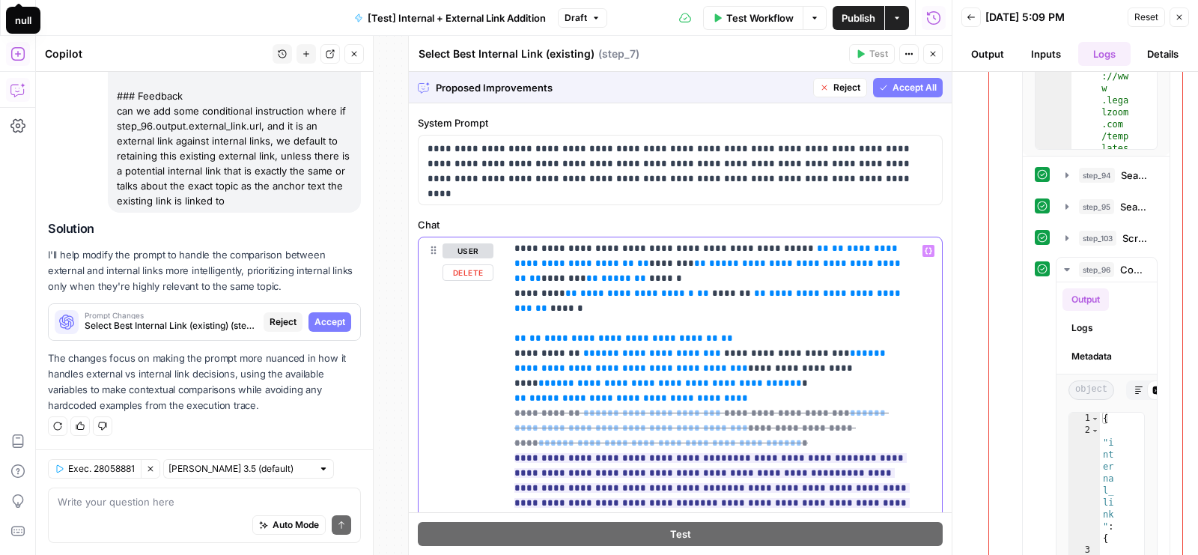
scroll to position [262, 0]
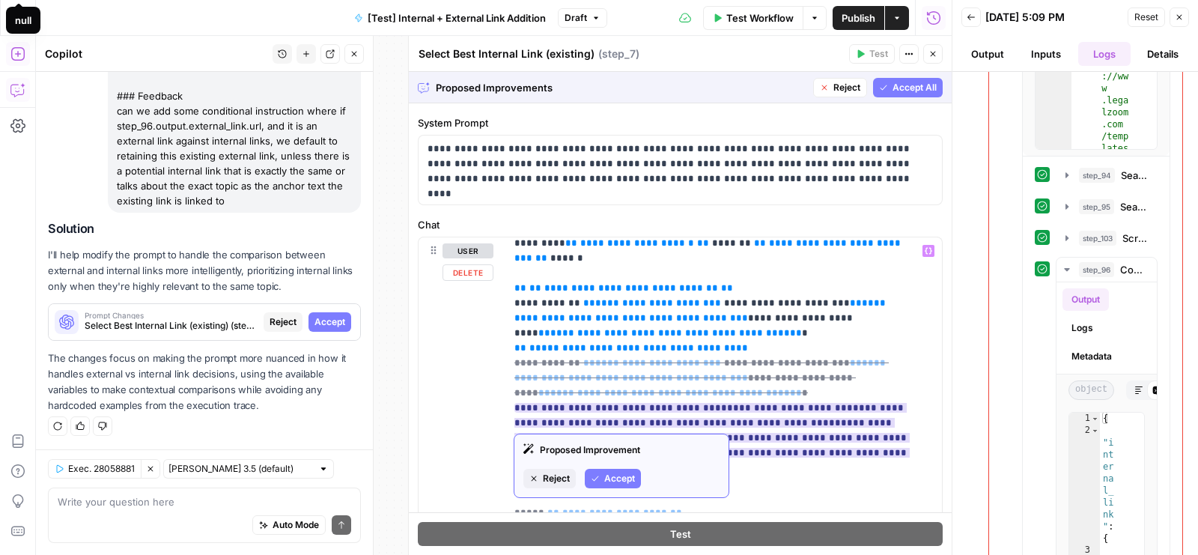
click at [549, 478] on span "Reject" at bounding box center [556, 478] width 27 height 13
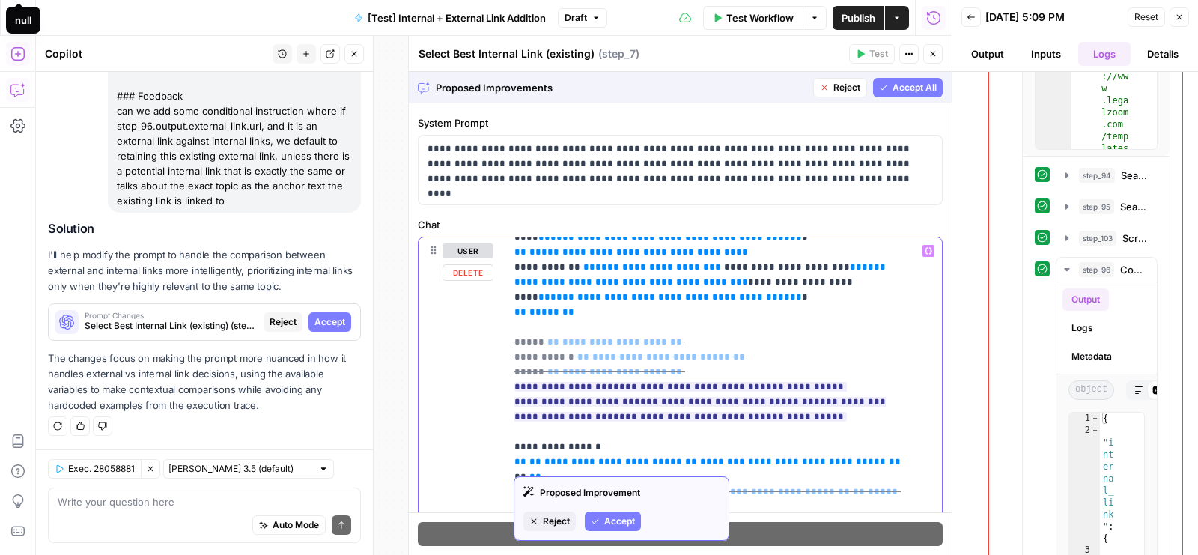
scroll to position [334, 0]
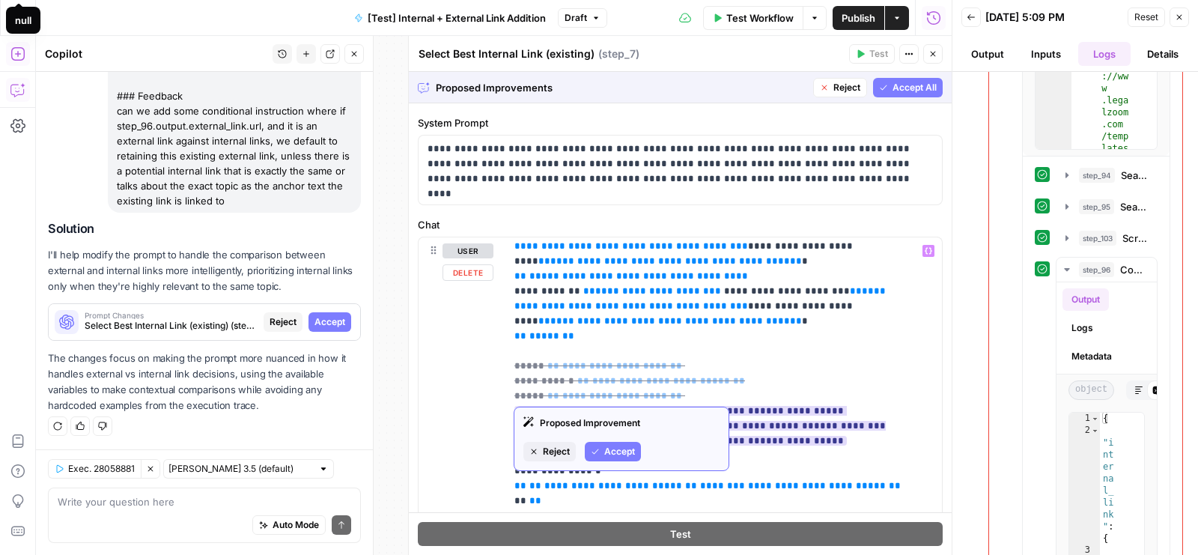
click at [613, 453] on span "Accept" at bounding box center [619, 451] width 31 height 13
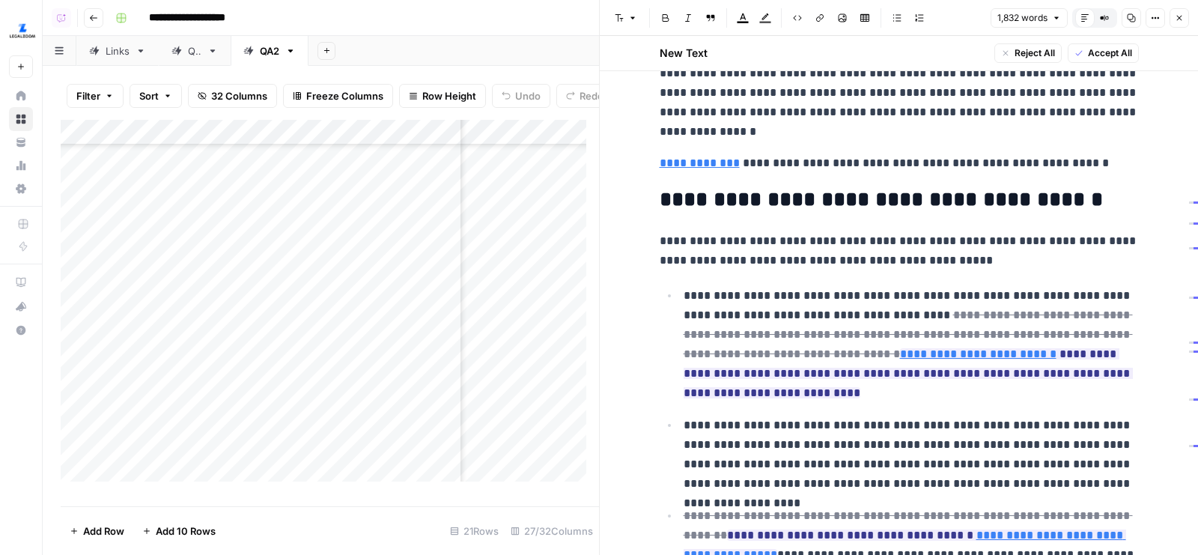
scroll to position [1711, 0]
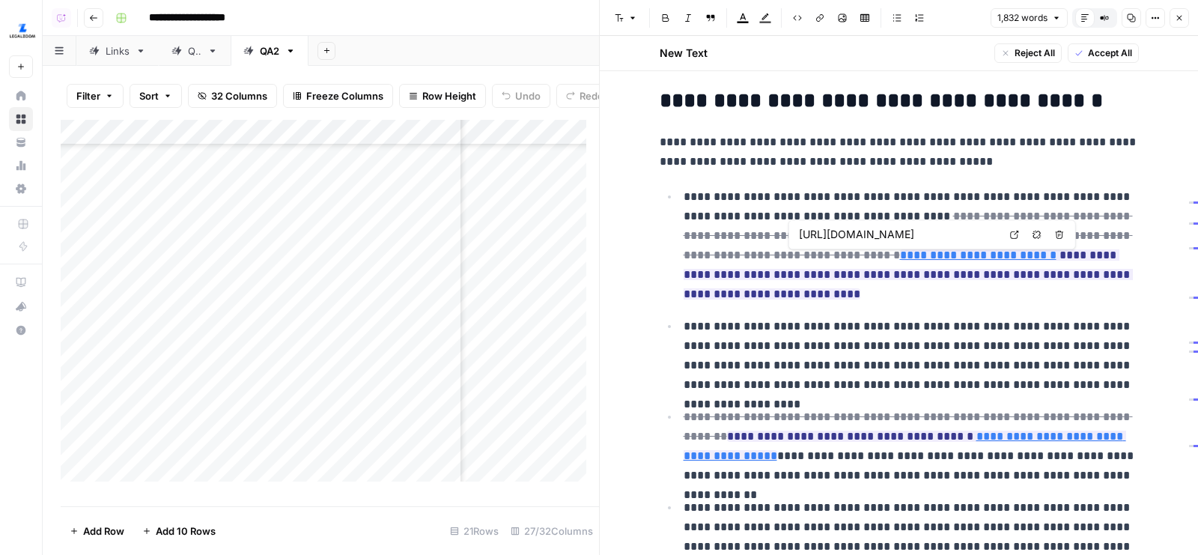
click at [1017, 235] on icon at bounding box center [1014, 234] width 9 height 9
click at [1182, 12] on button "Close" at bounding box center [1178, 17] width 19 height 19
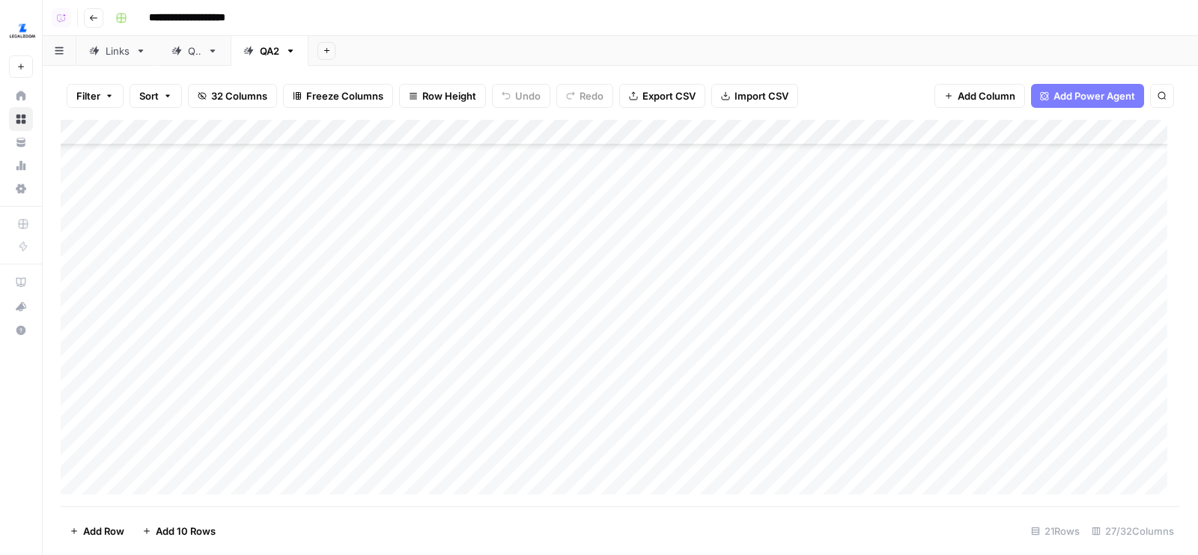
scroll to position [116, 0]
click at [100, 50] on div "Links" at bounding box center [109, 50] width 40 height 15
drag, startPoint x: 440, startPoint y: 132, endPoint x: 511, endPoint y: 132, distance: 70.4
click at [511, 132] on div "Add Column" at bounding box center [620, 313] width 1119 height 387
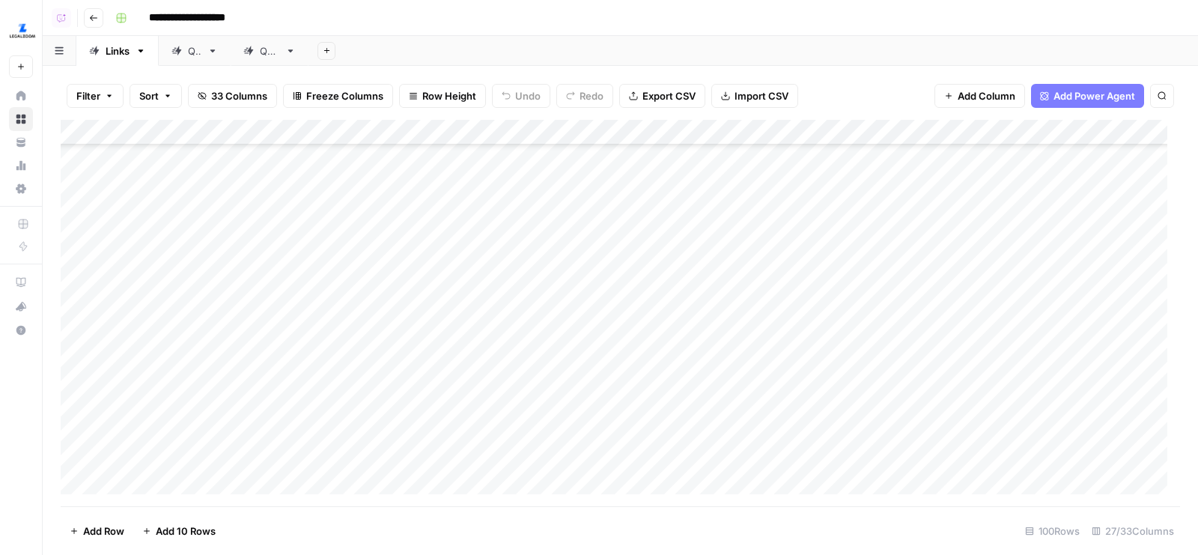
scroll to position [350, 0]
click at [264, 48] on div "QA2" at bounding box center [269, 50] width 19 height 15
click at [107, 55] on div "Links" at bounding box center [118, 50] width 24 height 15
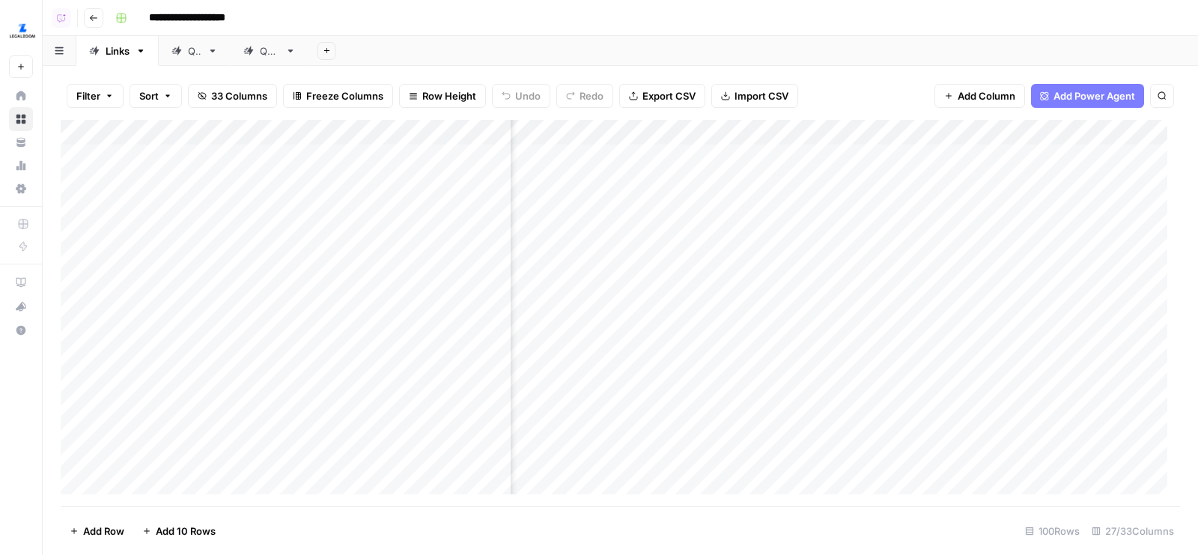
drag, startPoint x: 436, startPoint y: 162, endPoint x: 435, endPoint y: 185, distance: 23.3
click at [436, 185] on div "Add Column" at bounding box center [620, 313] width 1119 height 387
click at [258, 52] on div "QA2" at bounding box center [261, 50] width 36 height 15
click at [306, 448] on div "Add Column" at bounding box center [620, 313] width 1119 height 387
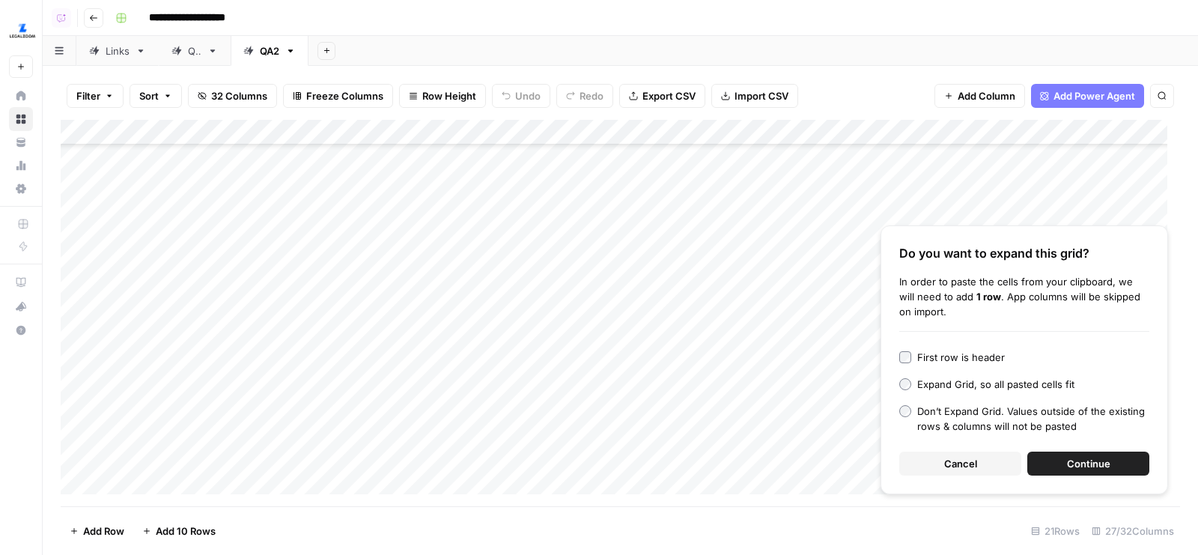
click at [1060, 454] on button "Continue" at bounding box center [1088, 463] width 122 height 24
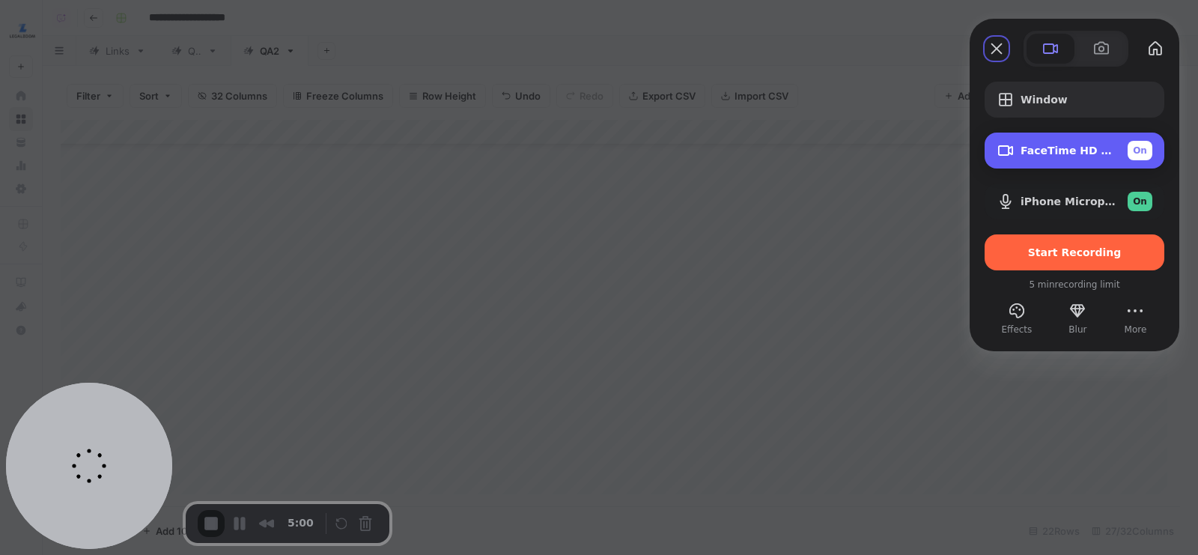
click at [1036, 161] on div "FaceTime HD Camera (1C1C:B782) On" at bounding box center [1075, 151] width 180 height 36
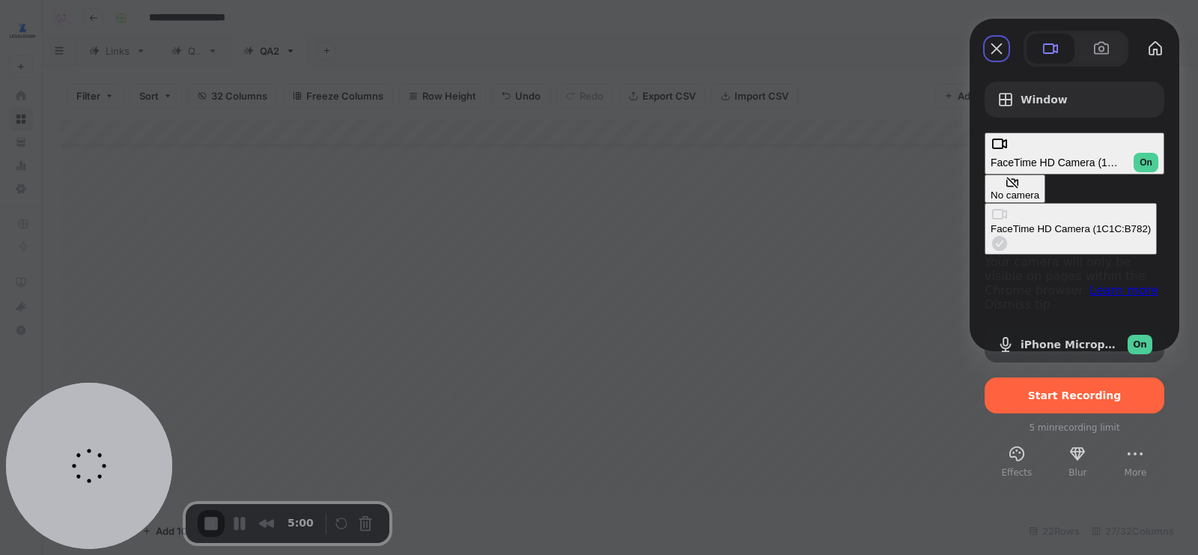
click at [991, 189] on div "No camera" at bounding box center [1015, 194] width 49 height 11
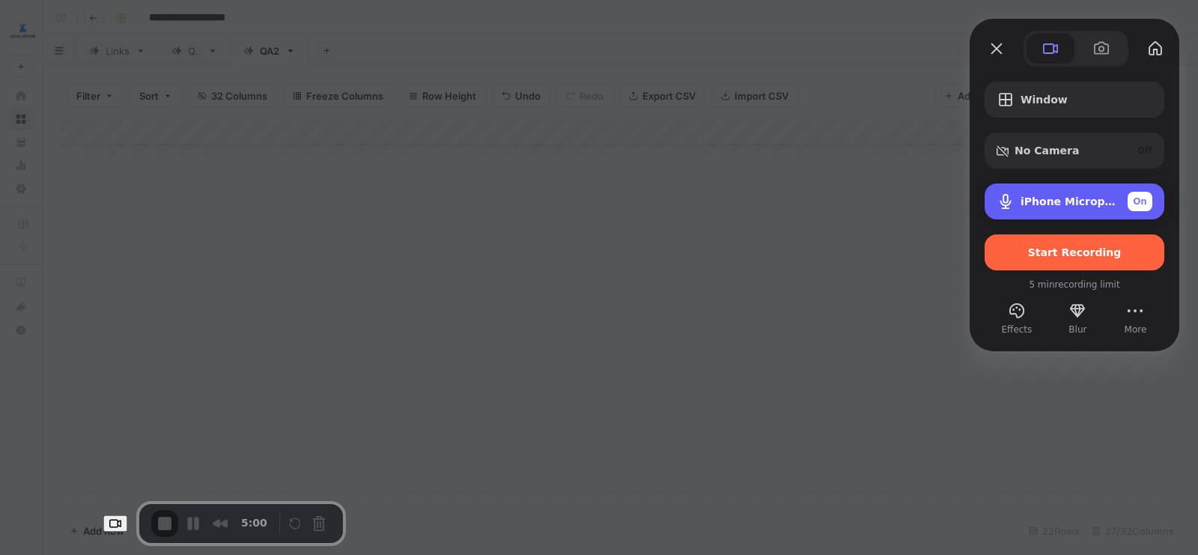
click at [1095, 195] on span "iPhone Microphone" at bounding box center [1067, 201] width 95 height 12
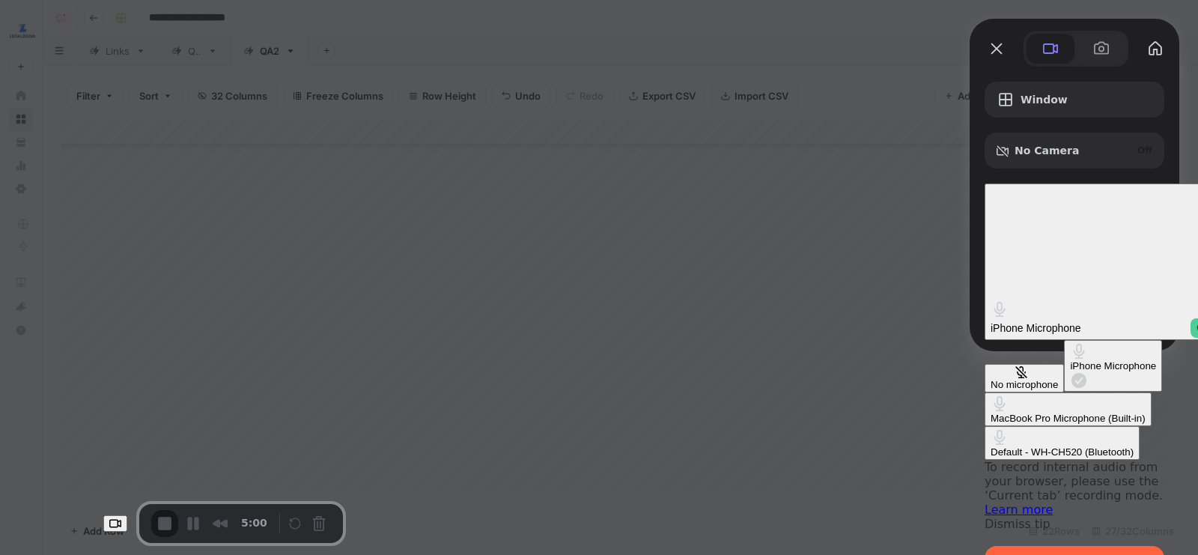
click at [985, 392] on \(Built-in\) "MacBook Pro Microphone (Built-in)" at bounding box center [1068, 409] width 167 height 34
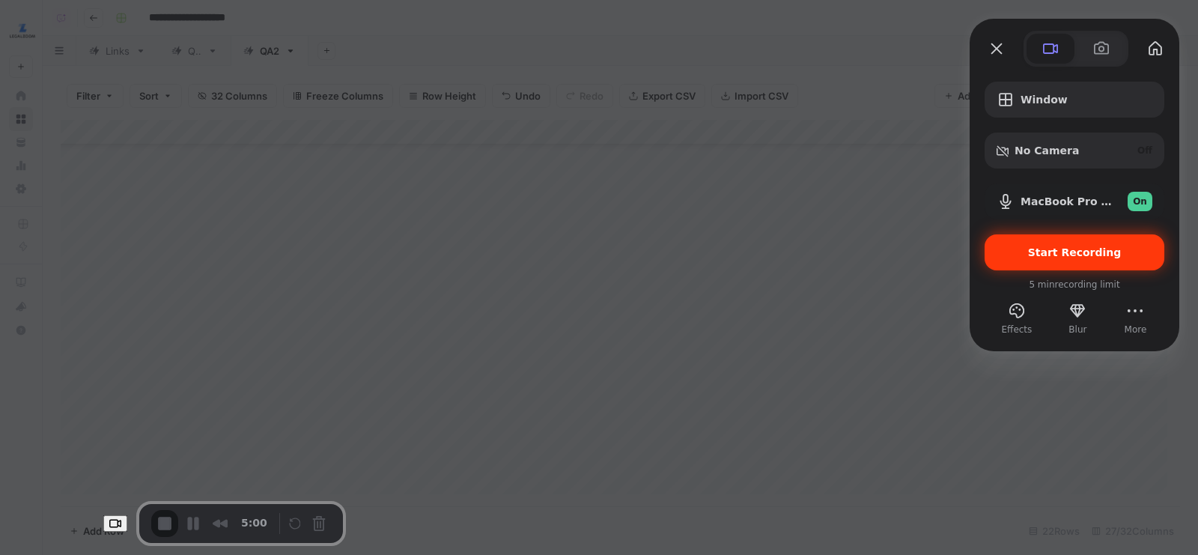
click at [1084, 258] on span "Start Recording" at bounding box center [1075, 252] width 94 height 12
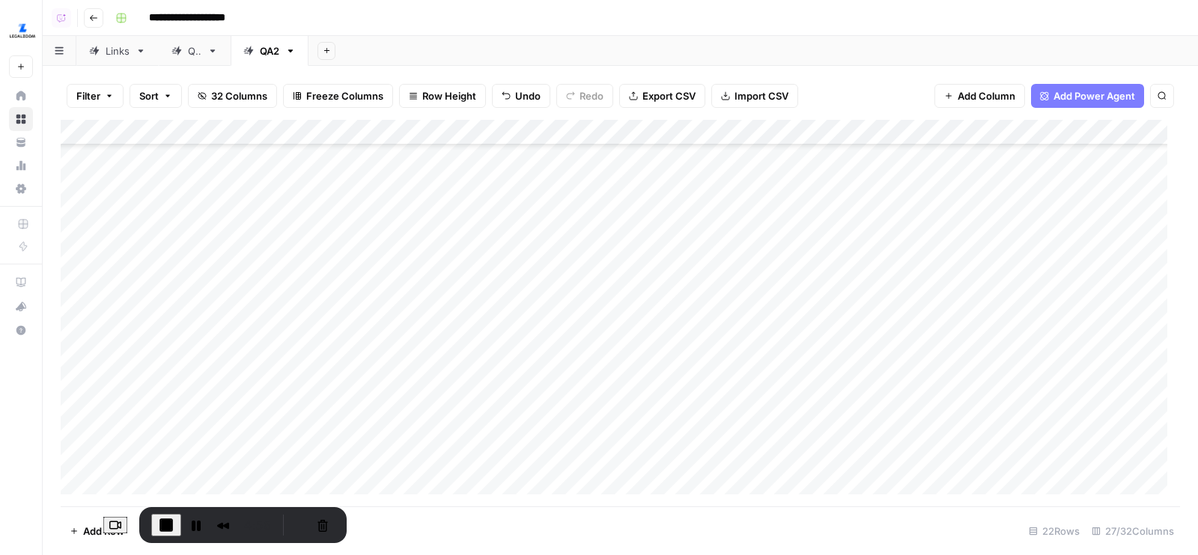
drag, startPoint x: 404, startPoint y: 380, endPoint x: 407, endPoint y: 425, distance: 44.3
click at [407, 425] on div "Add Column" at bounding box center [620, 313] width 1119 height 387
click at [305, 463] on div "Add Column" at bounding box center [620, 313] width 1119 height 387
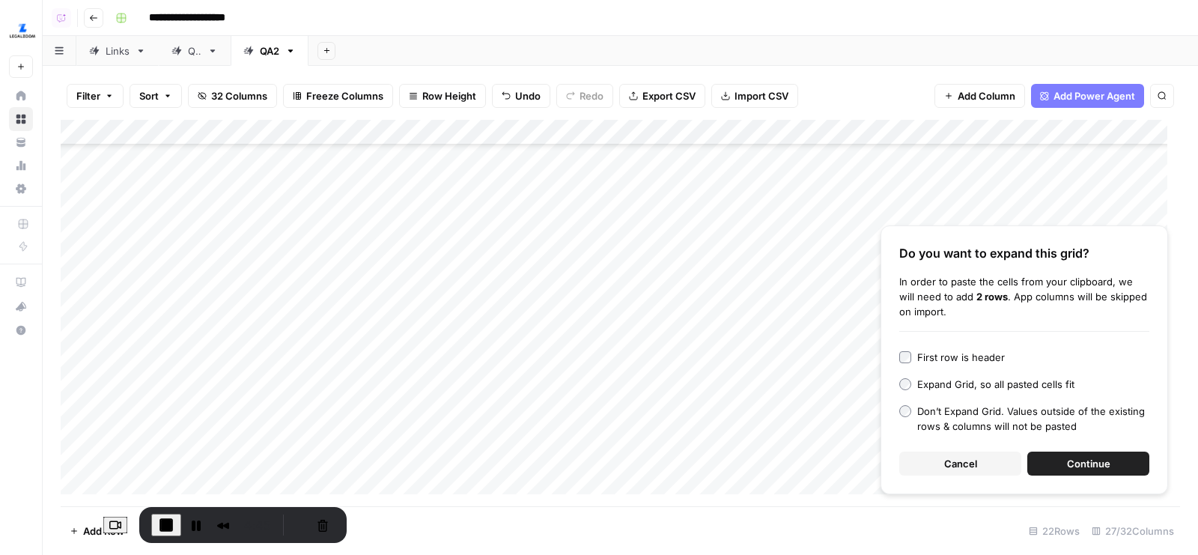
click at [1077, 458] on span "Continue" at bounding box center [1088, 463] width 43 height 15
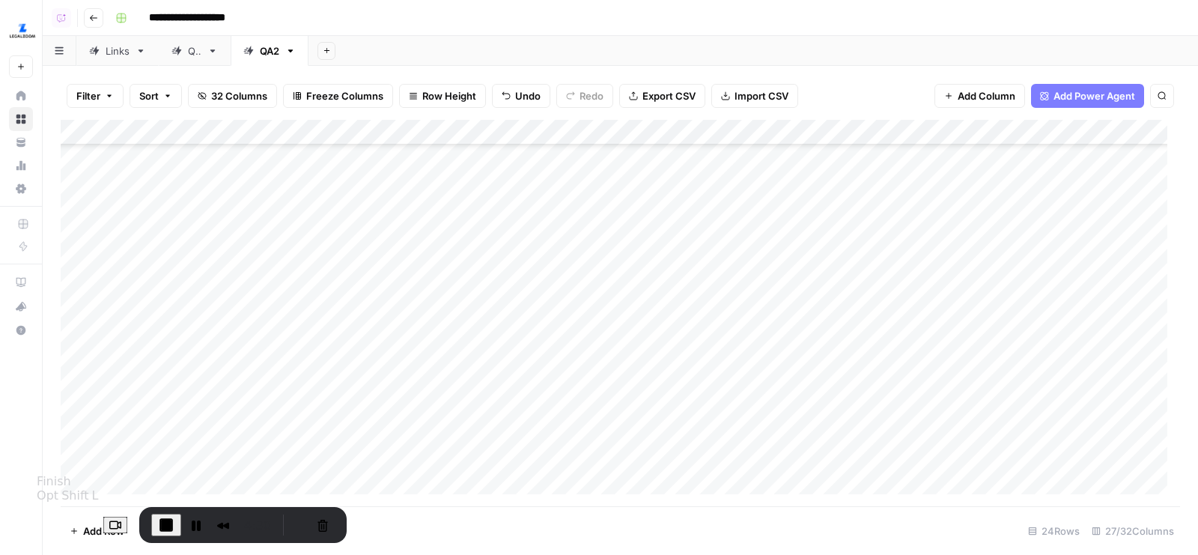
click at [157, 518] on span "End Recording" at bounding box center [166, 525] width 18 height 18
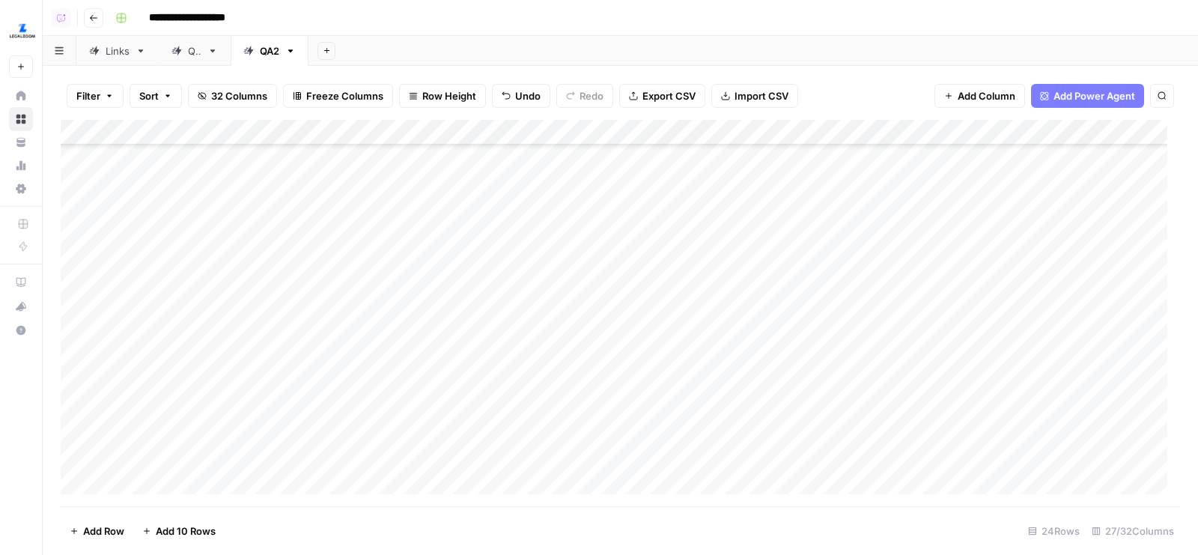
drag, startPoint x: 389, startPoint y: 402, endPoint x: 389, endPoint y: 425, distance: 22.5
click at [389, 425] on div "Add Column" at bounding box center [620, 313] width 1119 height 387
click at [112, 46] on div "Links" at bounding box center [118, 50] width 24 height 15
click at [406, 150] on div "Add Column" at bounding box center [620, 313] width 1119 height 387
click at [270, 41] on link "QA2" at bounding box center [270, 51] width 78 height 30
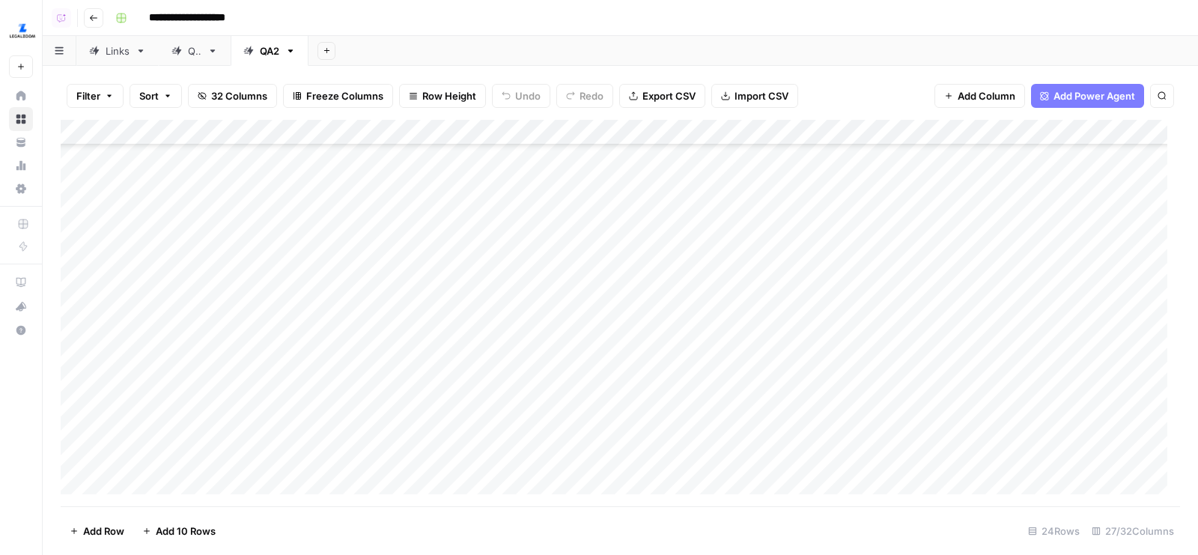
scroll to position [286, 0]
drag, startPoint x: 377, startPoint y: 410, endPoint x: 377, endPoint y: 422, distance: 12.8
click at [377, 423] on div "Add Column" at bounding box center [620, 313] width 1119 height 387
click at [350, 400] on div "Add Column" at bounding box center [620, 313] width 1119 height 387
click at [374, 423] on div "Add Column" at bounding box center [620, 313] width 1119 height 387
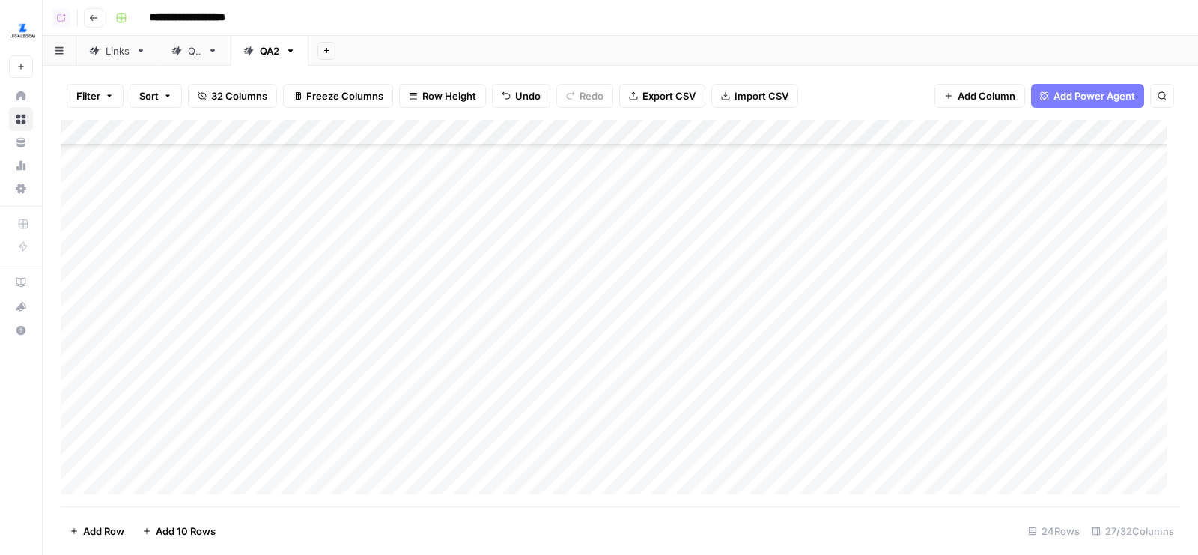
click at [356, 406] on div "Add Column" at bounding box center [620, 313] width 1119 height 387
click at [395, 376] on div "Add Column" at bounding box center [620, 313] width 1119 height 387
click at [332, 433] on div "Add Column" at bounding box center [620, 313] width 1119 height 387
click at [394, 379] on div "Add Column" at bounding box center [620, 313] width 1119 height 387
click at [79, 379] on div "Add Column" at bounding box center [620, 313] width 1119 height 387
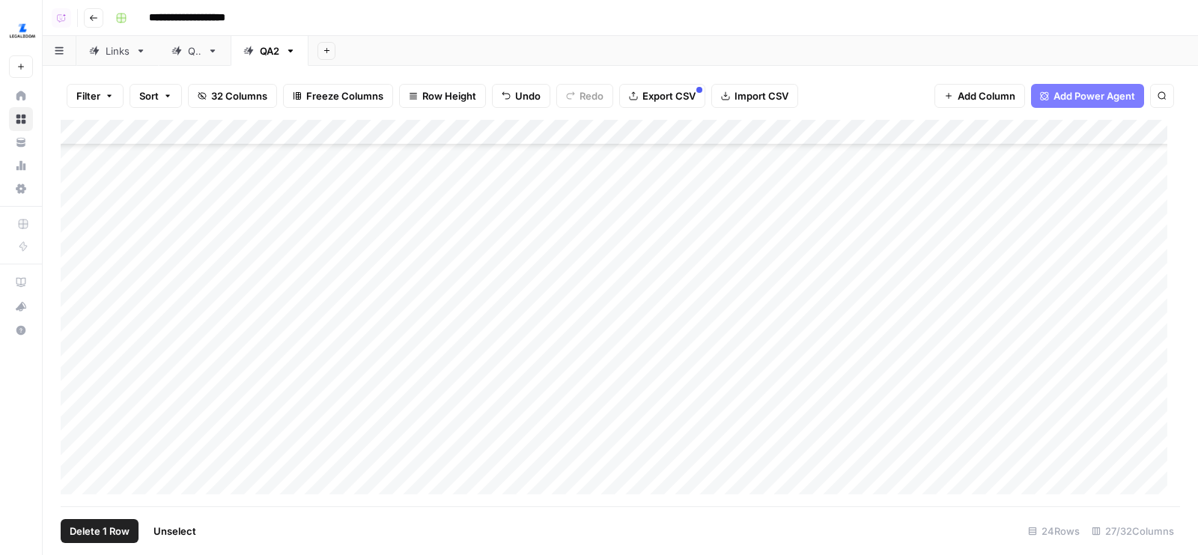
click at [117, 532] on span "Delete 1 Row" at bounding box center [100, 530] width 60 height 15
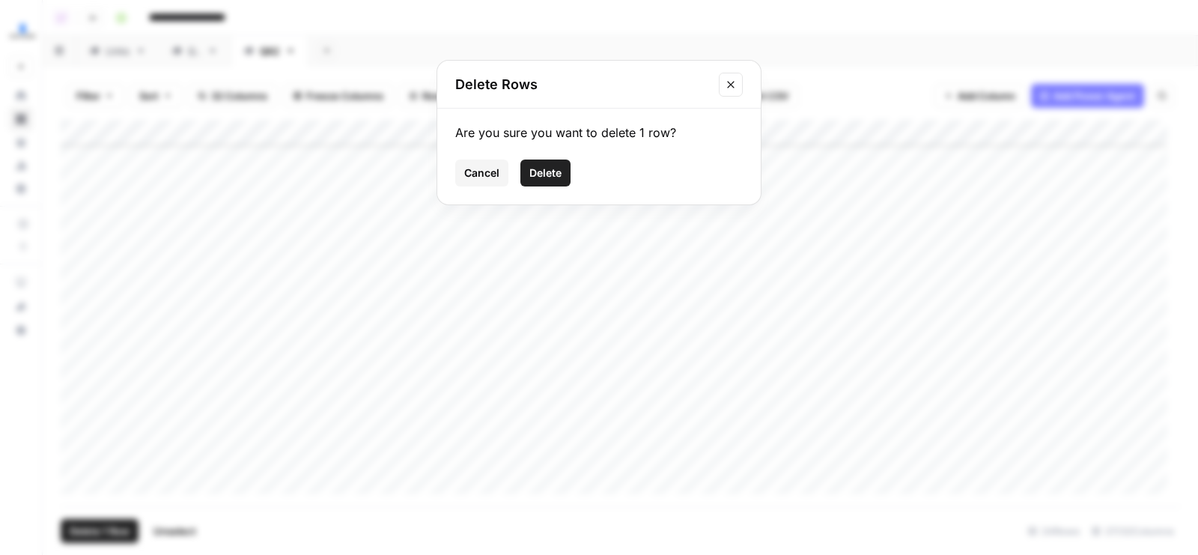
click at [550, 170] on span "Delete" at bounding box center [545, 172] width 32 height 15
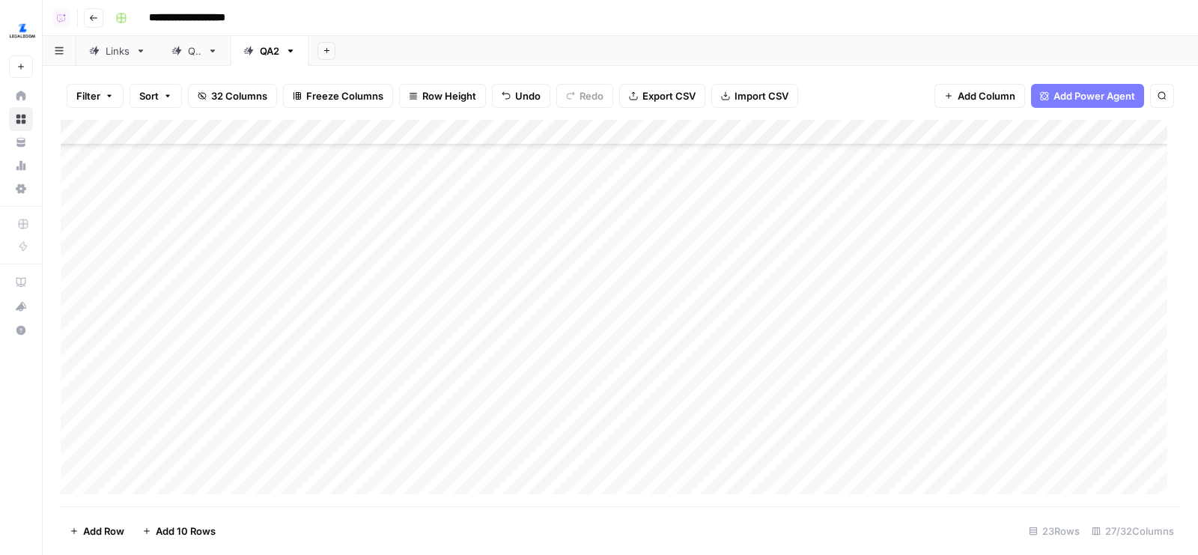
scroll to position [234, 0]
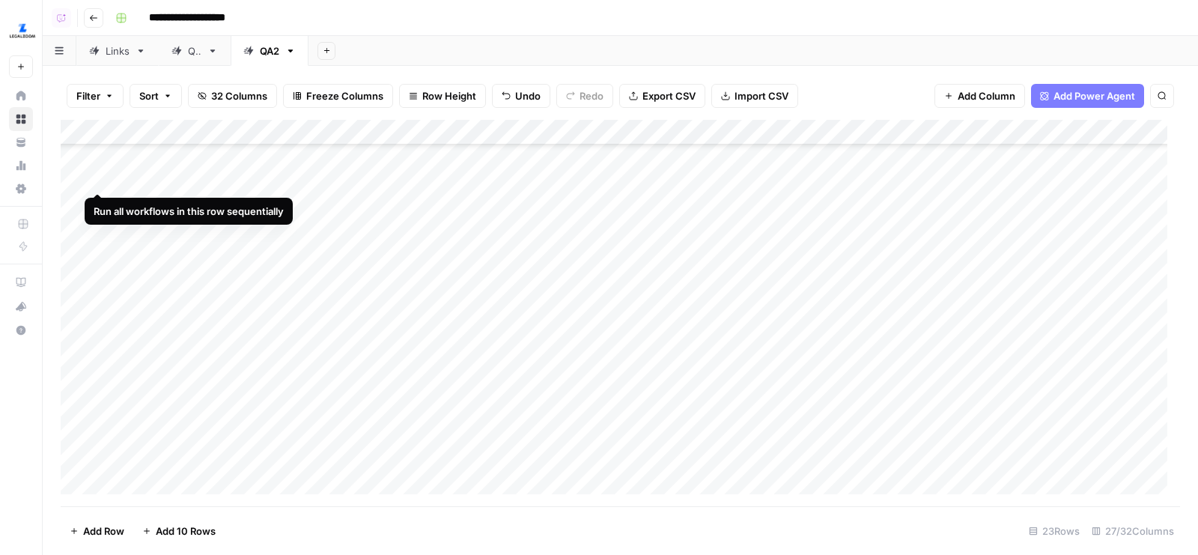
drag, startPoint x: 63, startPoint y: 431, endPoint x: 88, endPoint y: 174, distance: 258.0
click at [88, 173] on div "Add Column" at bounding box center [620, 313] width 1119 height 387
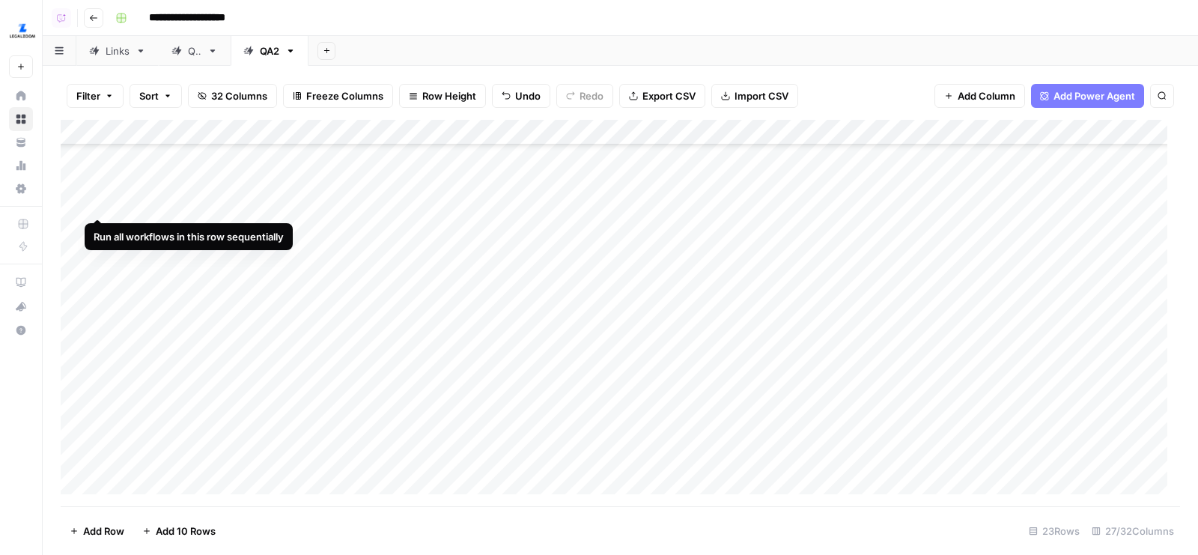
drag, startPoint x: 66, startPoint y: 454, endPoint x: 98, endPoint y: 209, distance: 246.9
click at [99, 208] on div "Add Column" at bounding box center [620, 313] width 1119 height 387
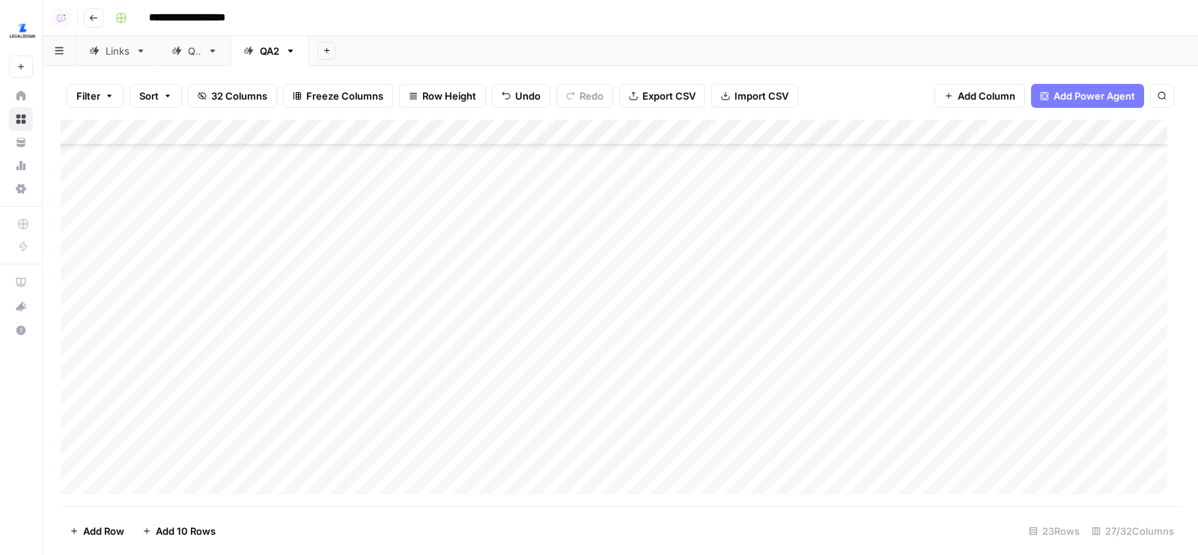
drag, startPoint x: 506, startPoint y: 225, endPoint x: 504, endPoint y: 406, distance: 180.5
click at [504, 406] on div "Add Column" at bounding box center [620, 313] width 1119 height 387
click at [526, 174] on div "Add Column" at bounding box center [620, 313] width 1119 height 387
drag, startPoint x: 517, startPoint y: 378, endPoint x: 517, endPoint y: 395, distance: 16.5
click at [517, 395] on div "Add Column" at bounding box center [620, 313] width 1119 height 387
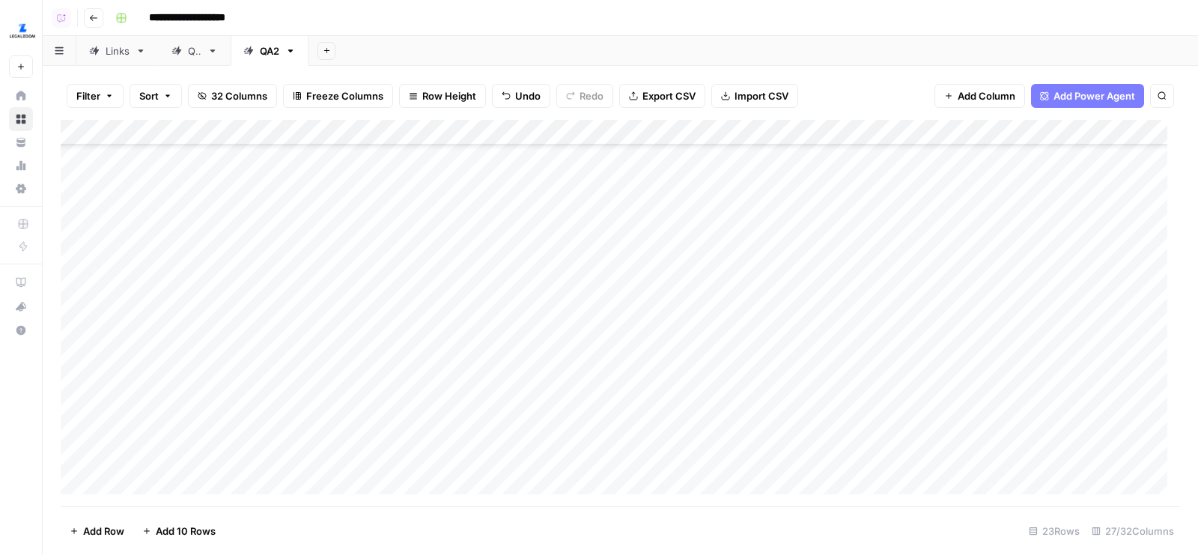
click at [521, 229] on div "Add Column" at bounding box center [620, 313] width 1119 height 387
click at [506, 255] on div "Add Column" at bounding box center [620, 313] width 1119 height 387
drag, startPoint x: 61, startPoint y: 483, endPoint x: 87, endPoint y: 275, distance: 209.7
click at [87, 275] on div "Add Column" at bounding box center [620, 313] width 1119 height 387
drag, startPoint x: 518, startPoint y: 306, endPoint x: 518, endPoint y: 389, distance: 83.1
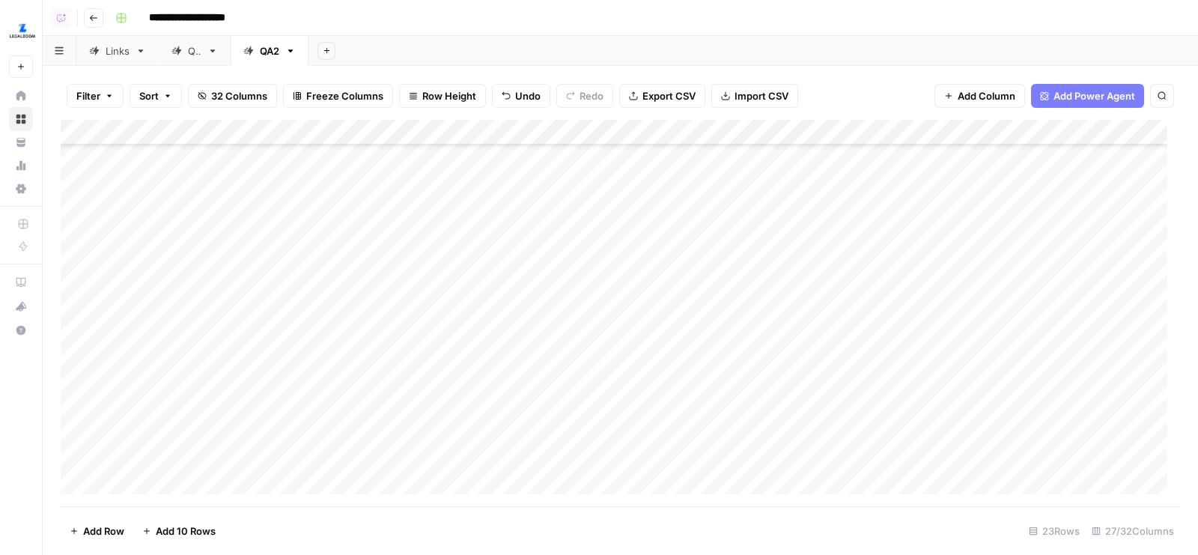
click at [518, 389] on div "Add Column" at bounding box center [620, 313] width 1119 height 387
click at [507, 276] on div "Add Column" at bounding box center [620, 313] width 1119 height 387
click at [514, 309] on div "Add Column" at bounding box center [620, 313] width 1119 height 387
click at [484, 386] on div "Add Column" at bounding box center [620, 313] width 1119 height 387
type textarea "******"
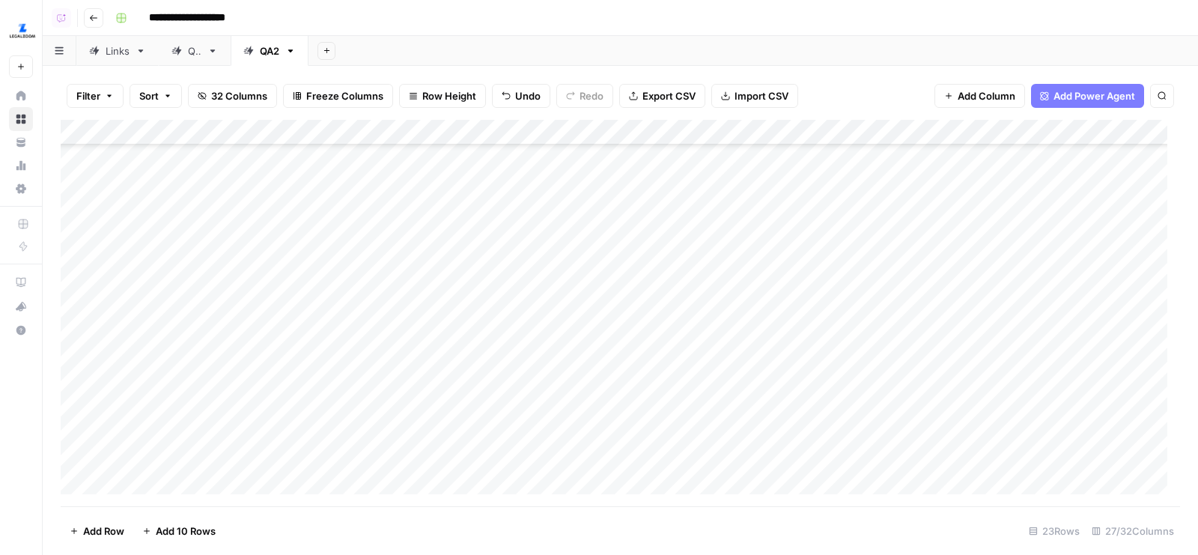
scroll to position [260, 0]
type textarea "******"
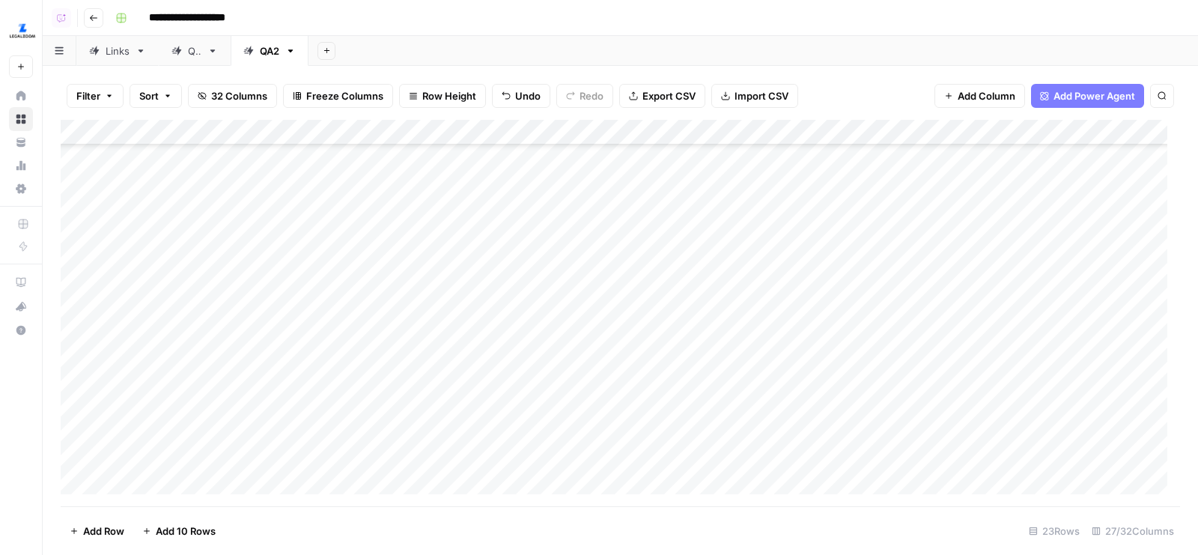
click at [112, 50] on div "Links" at bounding box center [118, 50] width 24 height 15
click at [419, 256] on div "Add Column" at bounding box center [620, 313] width 1119 height 387
click at [271, 49] on div "QA2" at bounding box center [269, 50] width 19 height 15
click at [316, 258] on div "Add Column" at bounding box center [620, 313] width 1119 height 387
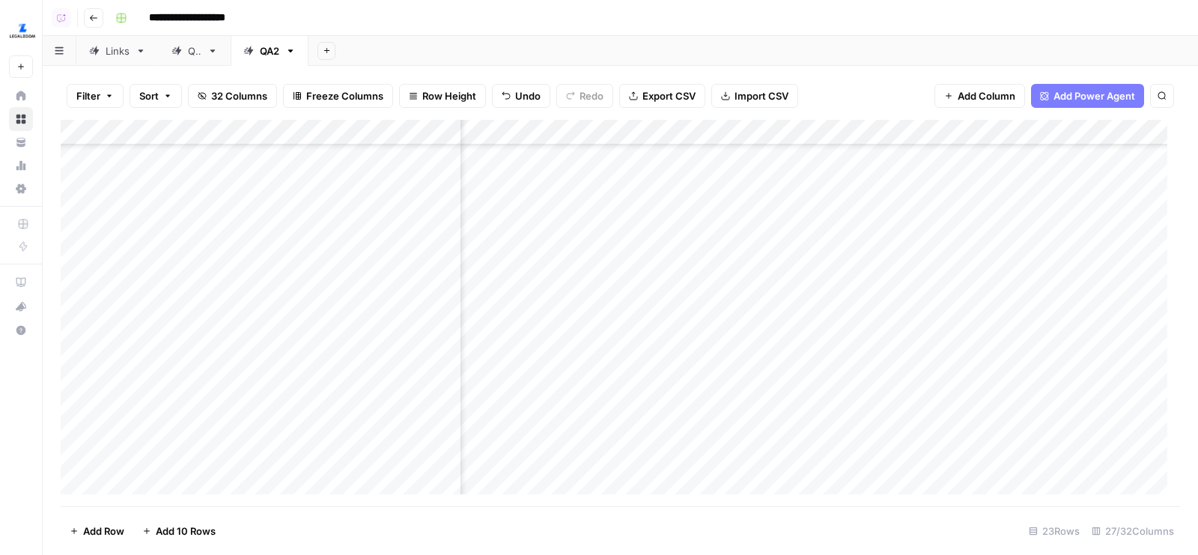
scroll to position [183, 77]
click at [666, 128] on div "Add Column" at bounding box center [620, 313] width 1119 height 387
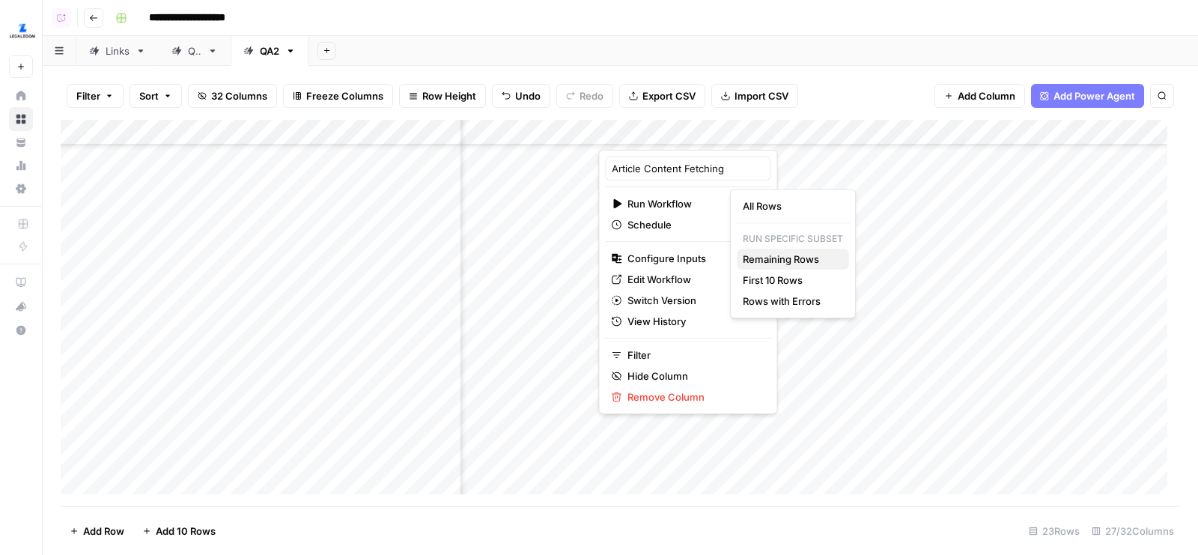
click at [790, 266] on button "Remaining Rows" at bounding box center [793, 259] width 112 height 21
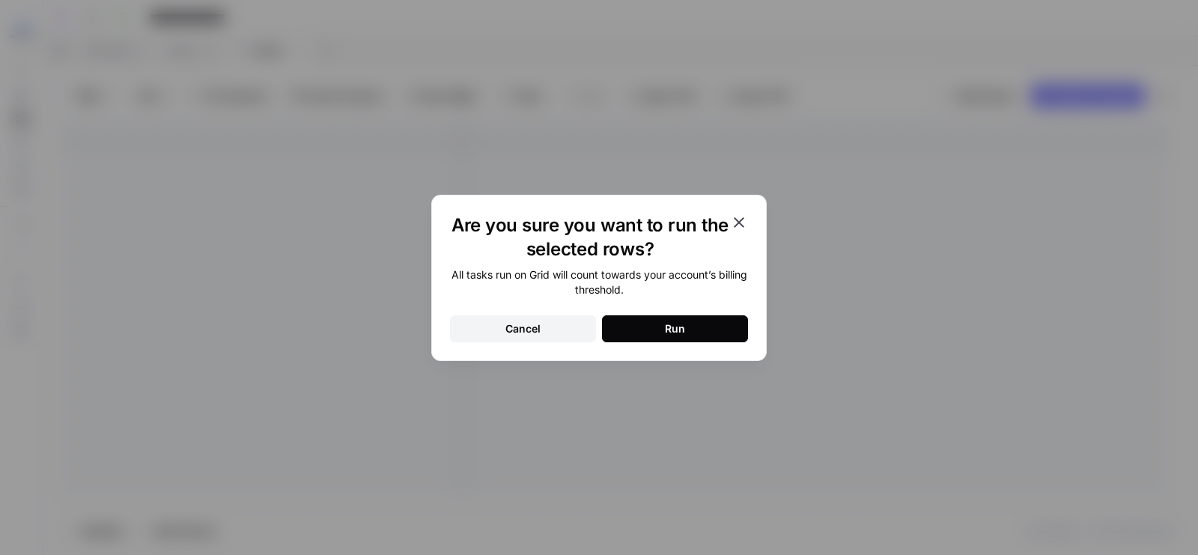
click at [703, 332] on button "Run" at bounding box center [675, 328] width 146 height 27
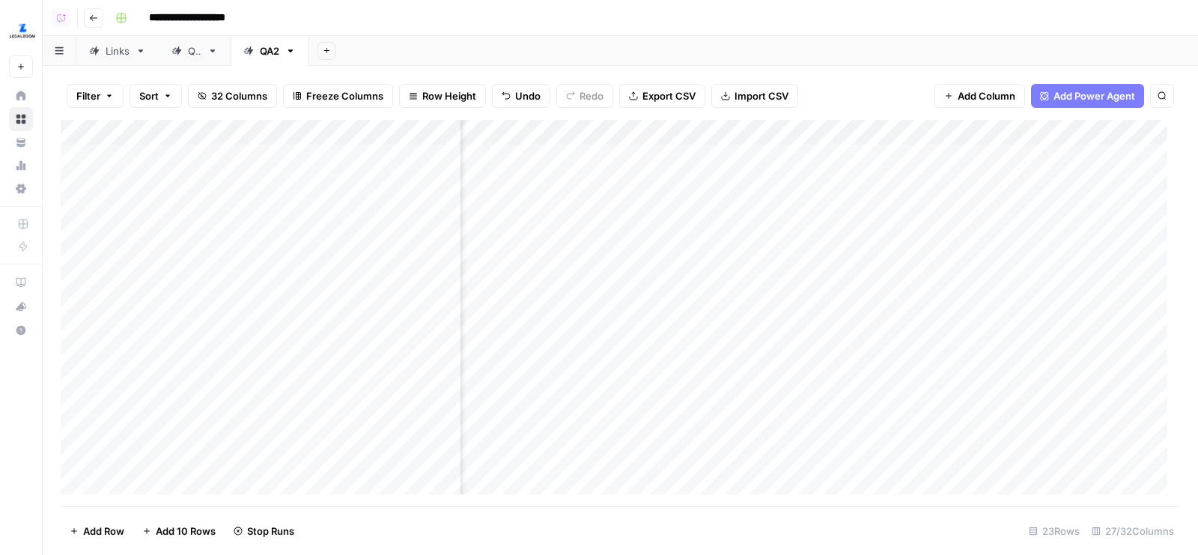
scroll to position [0, 0]
drag, startPoint x: 392, startPoint y: 158, endPoint x: 397, endPoint y: 389, distance: 230.7
click at [397, 389] on div "Add Column" at bounding box center [620, 313] width 1119 height 387
click at [222, 428] on span "Duplicate 10 rows" at bounding box center [202, 422] width 120 height 15
click at [988, 94] on span "Add Column" at bounding box center [987, 95] width 58 height 15
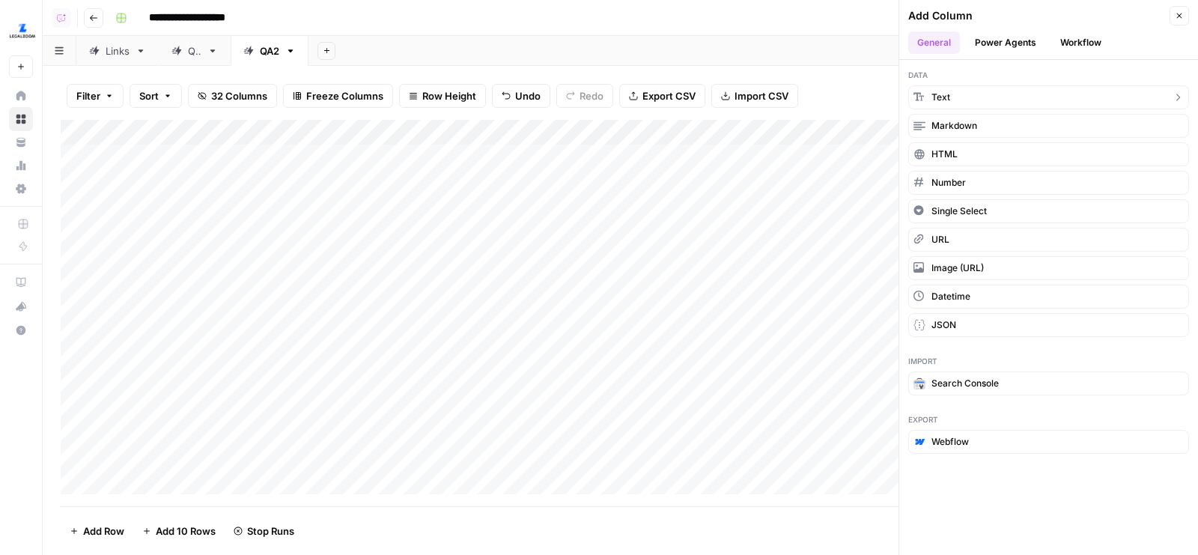
click at [1000, 94] on button "Text" at bounding box center [1048, 97] width 281 height 24
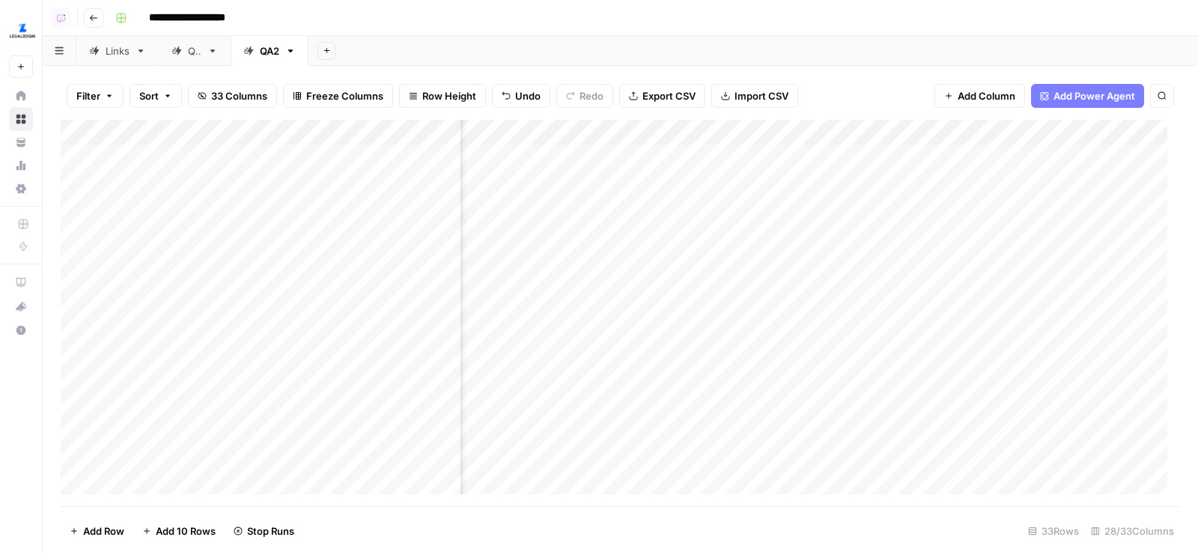
scroll to position [0, 3816]
drag, startPoint x: 940, startPoint y: 137, endPoint x: 502, endPoint y: 142, distance: 437.3
click at [502, 142] on div "Add Column" at bounding box center [620, 313] width 1119 height 387
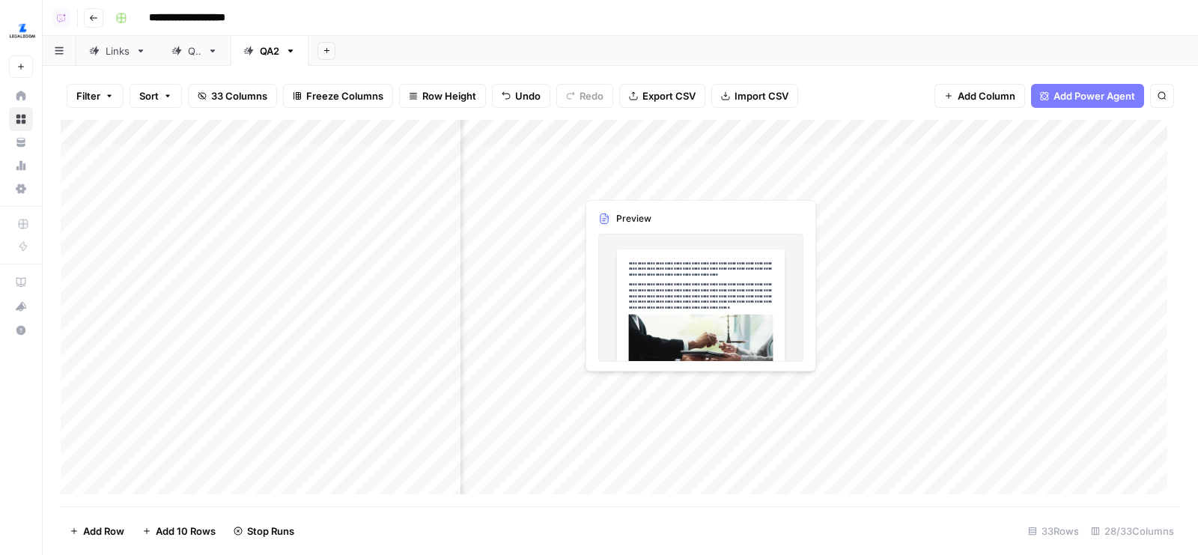
drag, startPoint x: 1066, startPoint y: 134, endPoint x: 500, endPoint y: 155, distance: 566.4
click at [500, 155] on div "Add Column" at bounding box center [620, 313] width 1119 height 387
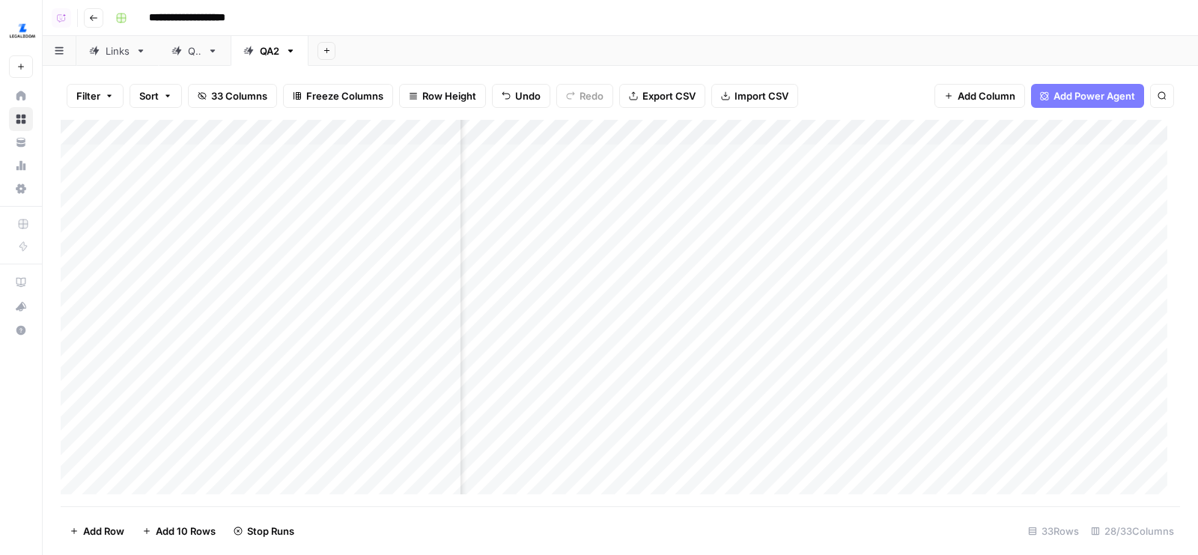
scroll to position [0, 2752]
drag, startPoint x: 853, startPoint y: 133, endPoint x: 511, endPoint y: 133, distance: 341.4
click at [512, 133] on div "Add Column" at bounding box center [620, 313] width 1119 height 387
drag, startPoint x: 977, startPoint y: 124, endPoint x: 493, endPoint y: 135, distance: 483.8
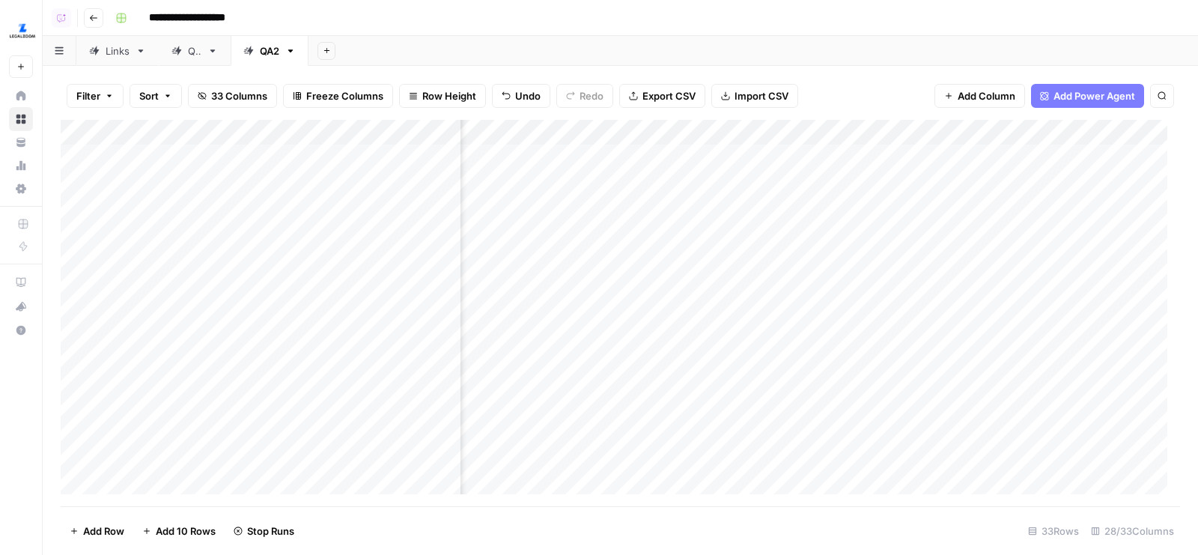
click at [493, 135] on div "Add Column" at bounding box center [620, 313] width 1119 height 387
click at [590, 130] on div "Add Column" at bounding box center [620, 313] width 1119 height 387
click at [613, 28] on div "**********" at bounding box center [646, 18] width 1074 height 24
click at [347, 94] on span "Freeze Columns" at bounding box center [344, 95] width 77 height 15
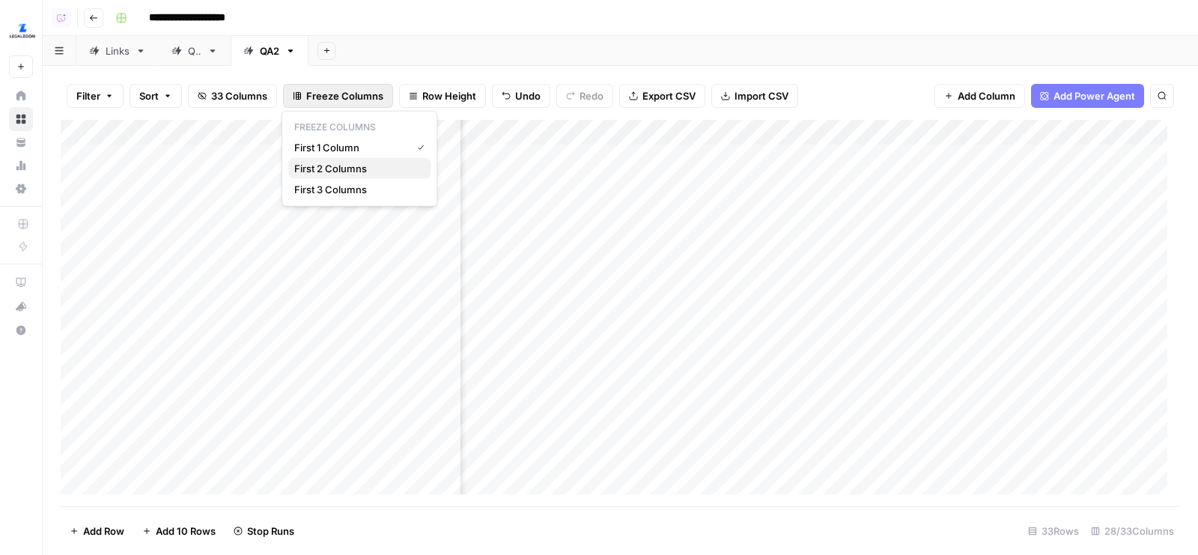
click at [353, 162] on span "First 2 Columns" at bounding box center [356, 168] width 124 height 15
drag, startPoint x: 836, startPoint y: 127, endPoint x: 508, endPoint y: 148, distance: 328.6
click at [508, 148] on div "Add Column" at bounding box center [620, 313] width 1119 height 387
click at [548, 124] on div "Add Column" at bounding box center [620, 313] width 1119 height 387
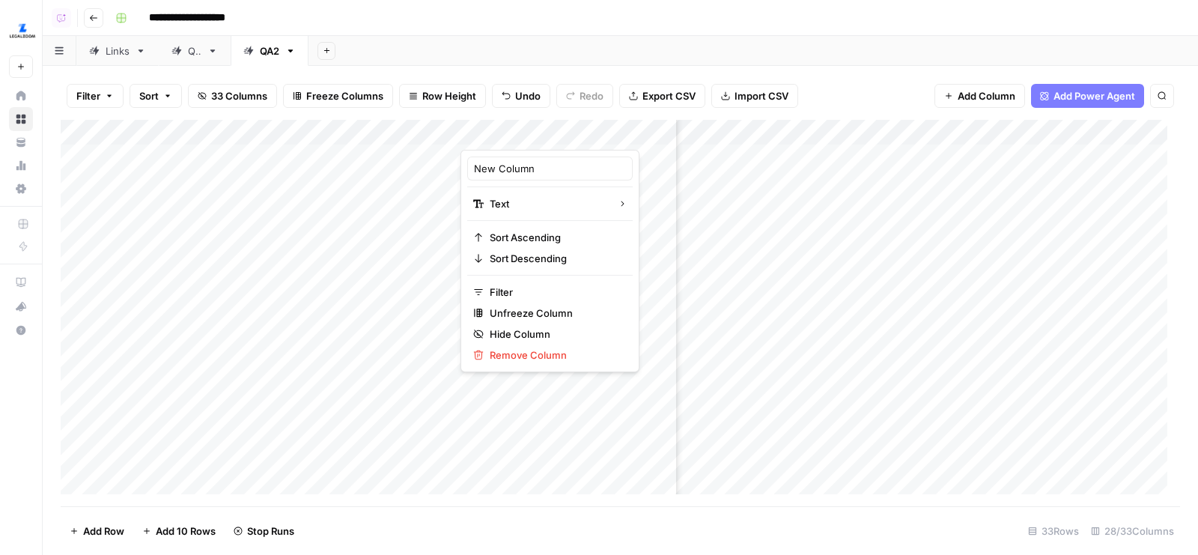
click at [502, 174] on input "New Column" at bounding box center [550, 168] width 152 height 15
type input "Workflow Version"
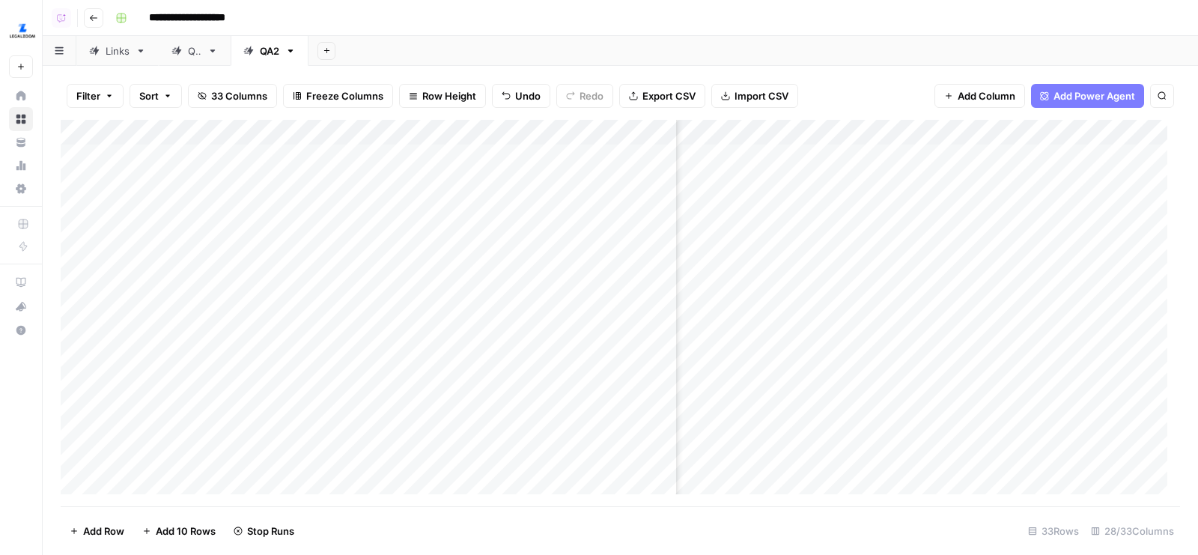
click at [529, 154] on div "Add Column" at bounding box center [620, 313] width 1119 height 387
click at [645, 69] on div "Filter Sort 33 Columns Freeze Columns Row Height Undo Redo Export CSV Import CS…" at bounding box center [620, 310] width 1155 height 489
drag, startPoint x: 460, startPoint y: 128, endPoint x: 265, endPoint y: 124, distance: 195.5
click at [266, 124] on div "Add Column" at bounding box center [620, 313] width 1119 height 387
drag, startPoint x: 480, startPoint y: 131, endPoint x: 398, endPoint y: 131, distance: 81.6
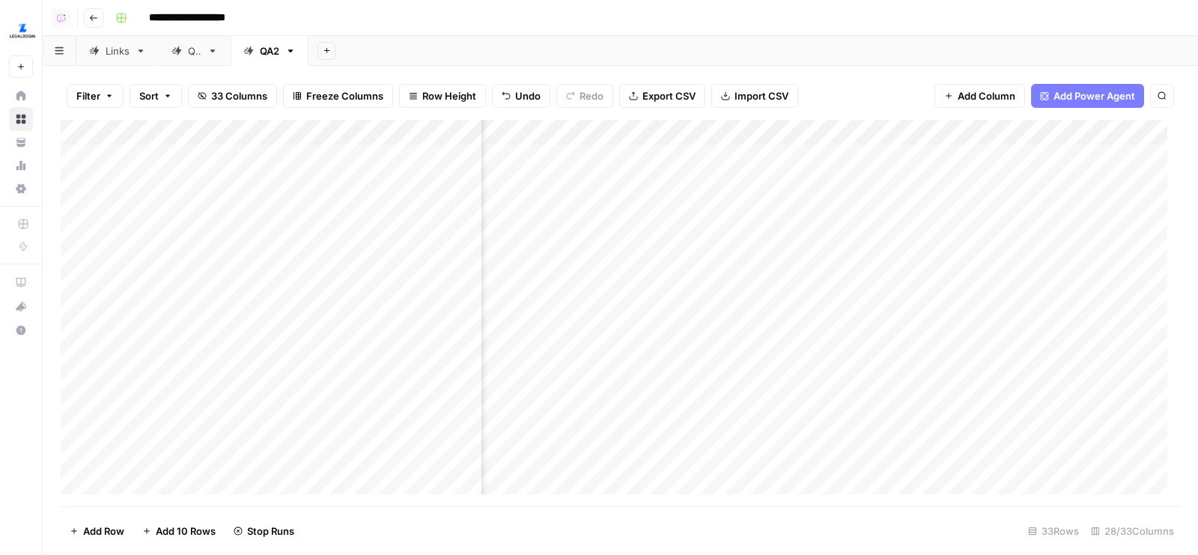
click at [398, 131] on div "Add Column" at bounding box center [620, 313] width 1119 height 387
click at [342, 180] on div "Add Column" at bounding box center [620, 313] width 1119 height 387
click at [334, 160] on div "Add Column" at bounding box center [620, 313] width 1119 height 387
type textarea "**"
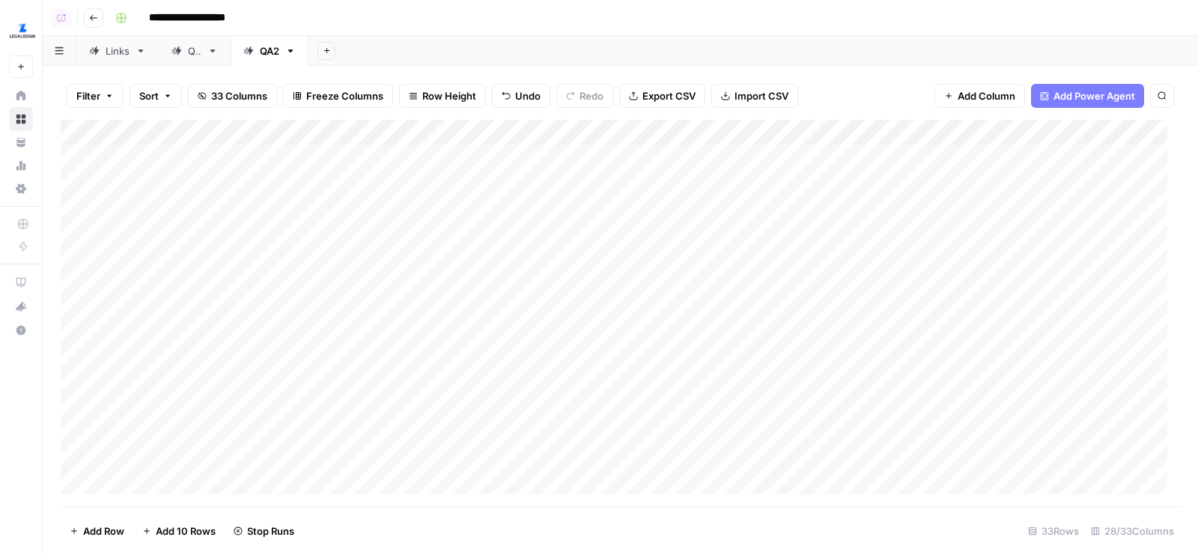
click at [309, 159] on div "Add Column" at bounding box center [620, 313] width 1119 height 387
click at [357, 311] on div "Add Column" at bounding box center [620, 313] width 1119 height 387
drag, startPoint x: 395, startPoint y: 317, endPoint x: 392, endPoint y: 544, distance: 227.6
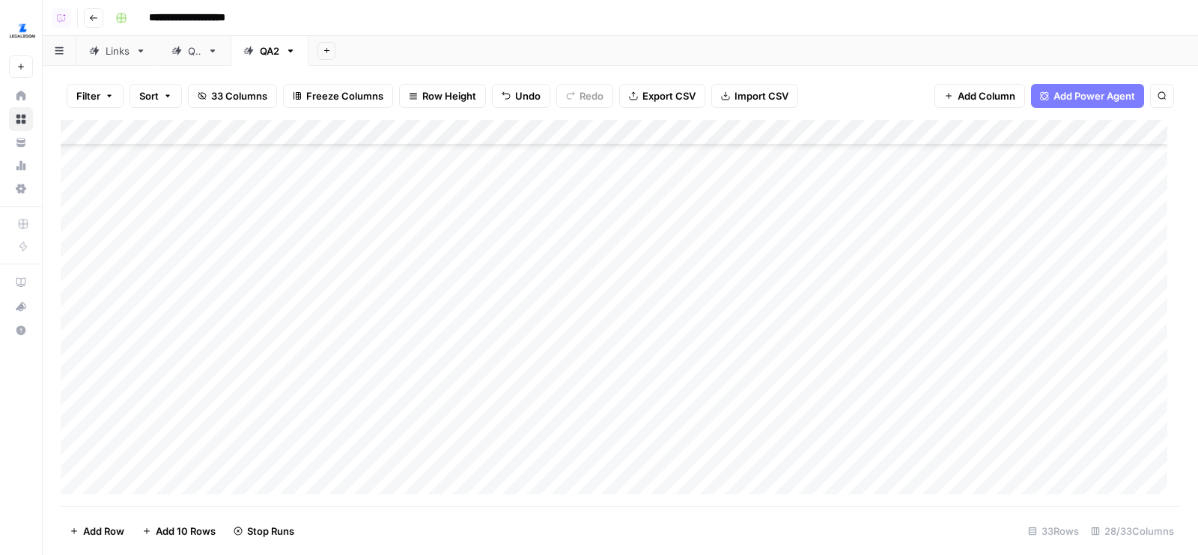
click at [392, 544] on div "Filter Sort 33 Columns Freeze Columns Row Height Undo Redo Export CSV Import CS…" at bounding box center [620, 310] width 1155 height 489
drag, startPoint x: 396, startPoint y: 191, endPoint x: 363, endPoint y: 437, distance: 248.5
click at [363, 438] on div "Add Column" at bounding box center [620, 313] width 1119 height 387
click at [361, 418] on div "Add Column" at bounding box center [620, 313] width 1119 height 387
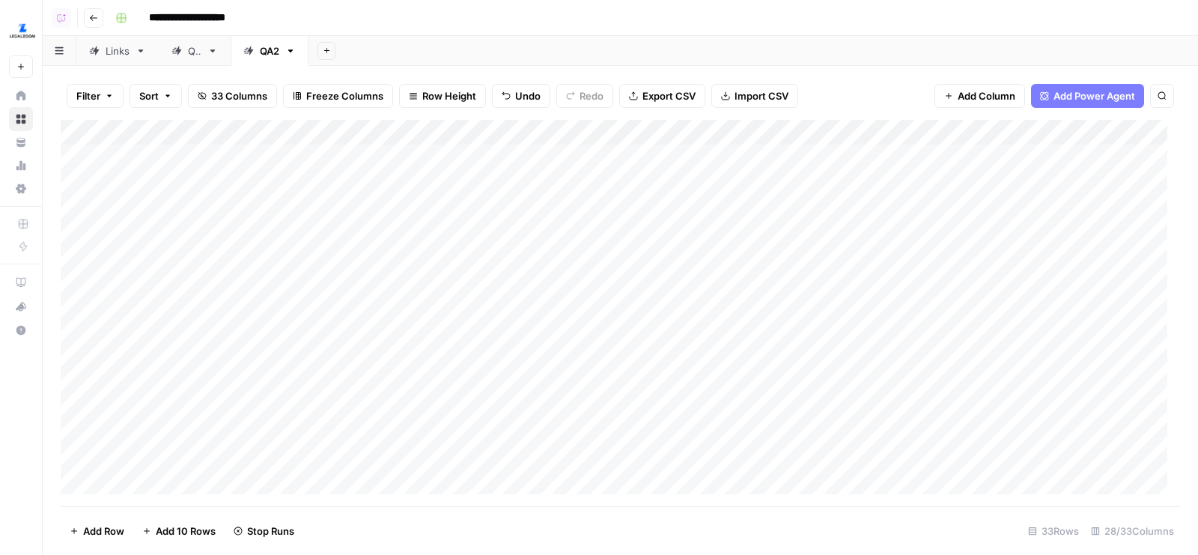
click at [363, 242] on div "Add Column" at bounding box center [620, 313] width 1119 height 387
click at [670, 127] on div "Add Column" at bounding box center [620, 313] width 1119 height 387
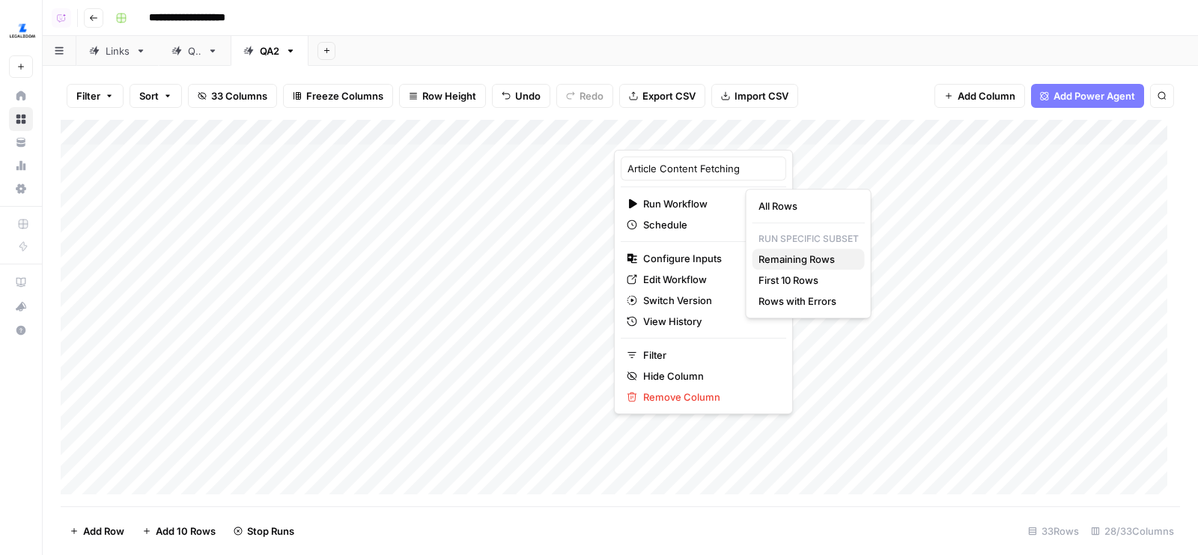
click at [833, 263] on span "Remaining Rows" at bounding box center [805, 259] width 94 height 15
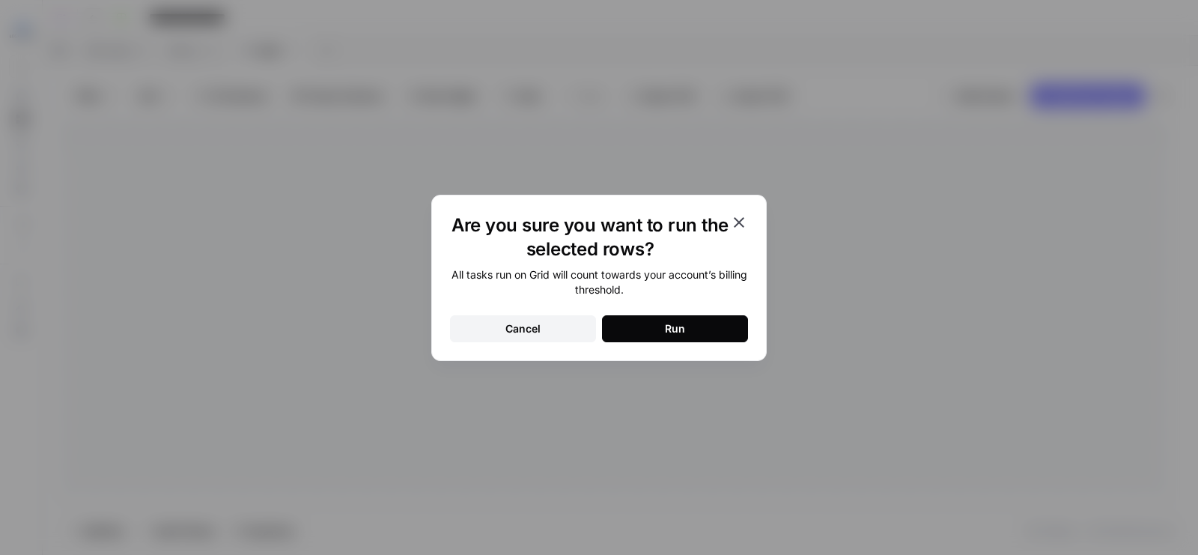
click at [676, 319] on button "Run" at bounding box center [675, 328] width 146 height 27
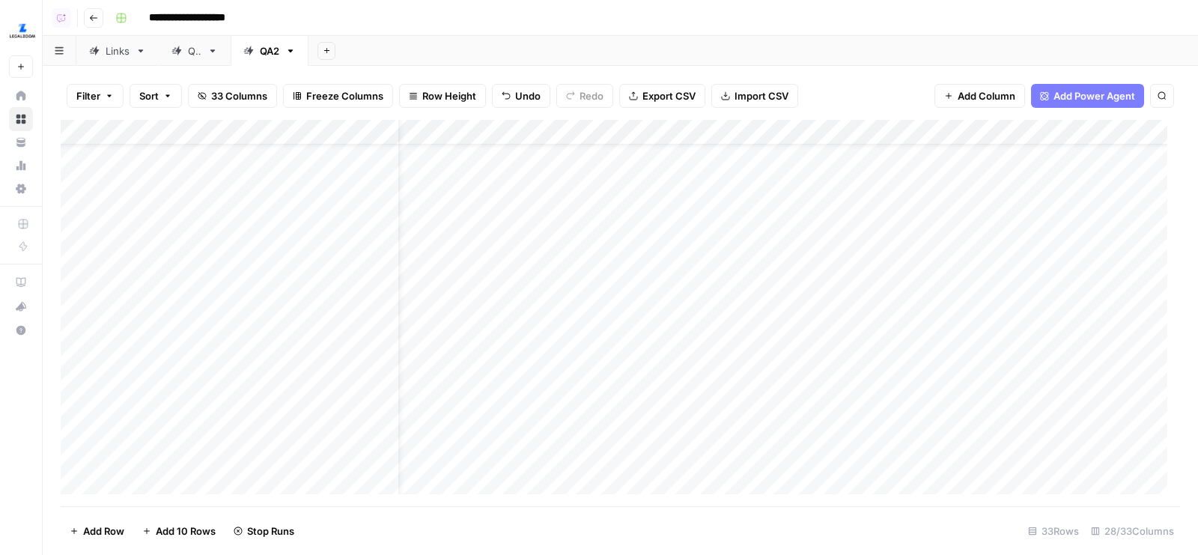
scroll to position [43, 41]
click at [775, 49] on div "Add Sheet" at bounding box center [752, 51] width 889 height 30
click at [682, 301] on div "Add Column" at bounding box center [620, 313] width 1119 height 387
click at [675, 335] on div "Add Column" at bounding box center [620, 313] width 1119 height 387
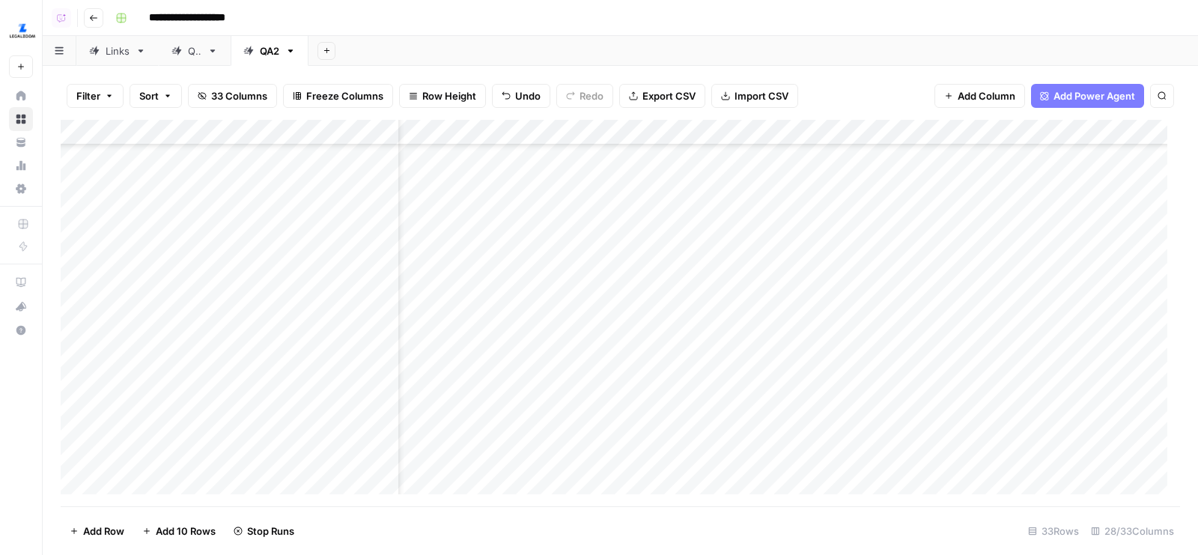
scroll to position [458, 0]
click at [76, 232] on div "Add Column" at bounding box center [620, 313] width 1119 height 387
click at [164, 523] on span "Unselect" at bounding box center [174, 530] width 43 height 15
click at [669, 355] on div "Add Column" at bounding box center [620, 313] width 1119 height 387
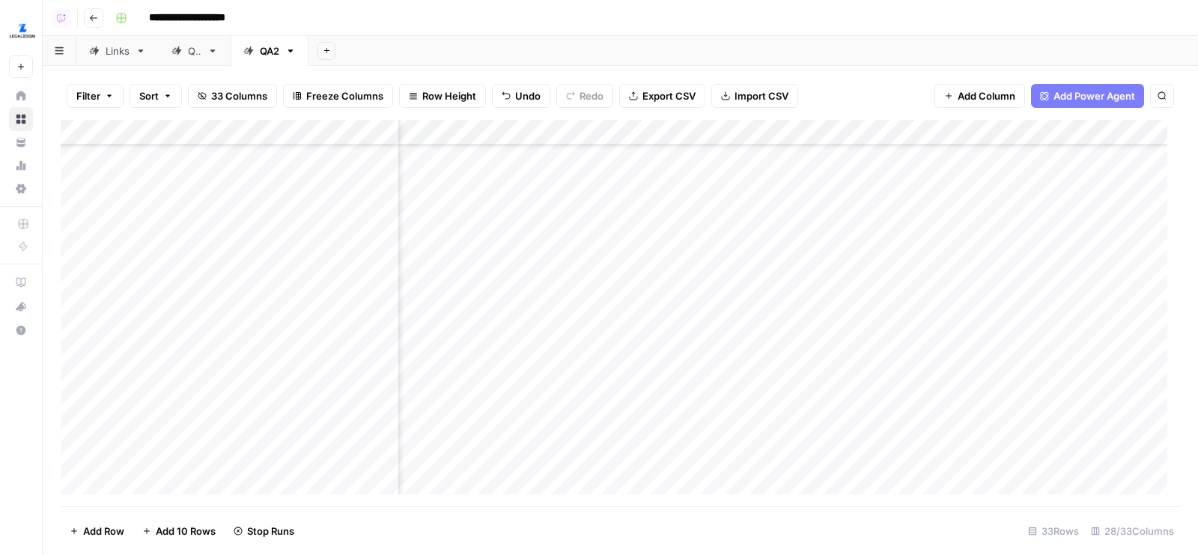
click at [627, 404] on div "Add Column" at bounding box center [620, 313] width 1119 height 387
click at [626, 425] on div "Add Column" at bounding box center [620, 313] width 1119 height 387
click at [769, 335] on div "Add Column" at bounding box center [620, 313] width 1119 height 387
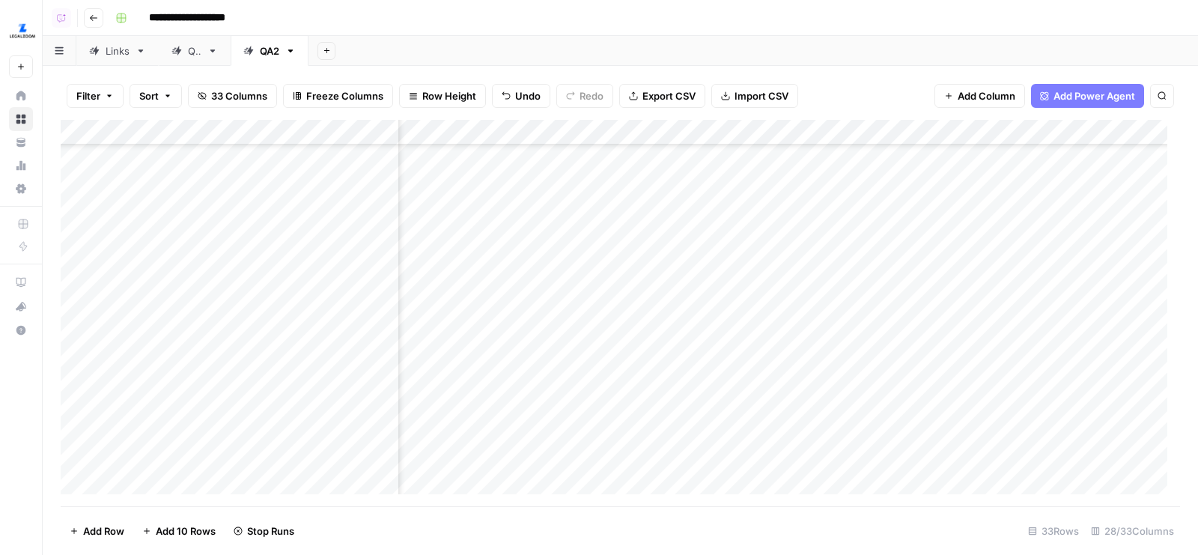
click at [811, 302] on div "Add Column" at bounding box center [620, 313] width 1119 height 387
click at [788, 327] on div "Add Column" at bounding box center [620, 313] width 1119 height 387
click at [779, 352] on div "Add Column" at bounding box center [620, 313] width 1119 height 387
click at [776, 323] on div "Add Column" at bounding box center [620, 313] width 1119 height 387
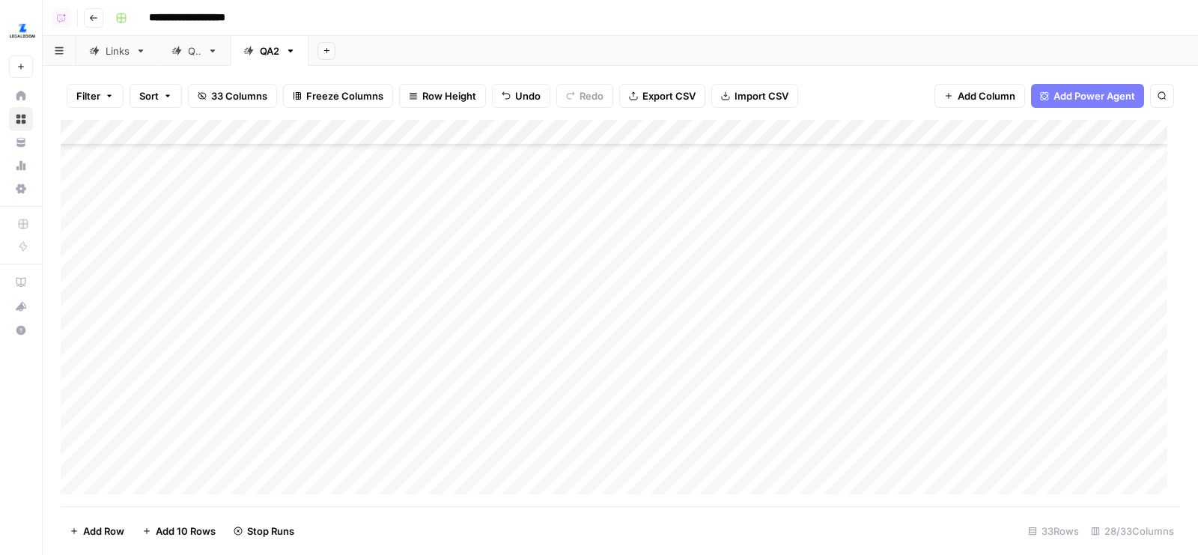
scroll to position [444, 0]
click at [344, 100] on span "Freeze Columns" at bounding box center [344, 95] width 77 height 15
click at [360, 189] on span "First 3 Columns" at bounding box center [356, 189] width 124 height 15
drag, startPoint x: 612, startPoint y: 134, endPoint x: 485, endPoint y: 133, distance: 127.3
click at [485, 133] on div "Add Column" at bounding box center [620, 313] width 1119 height 387
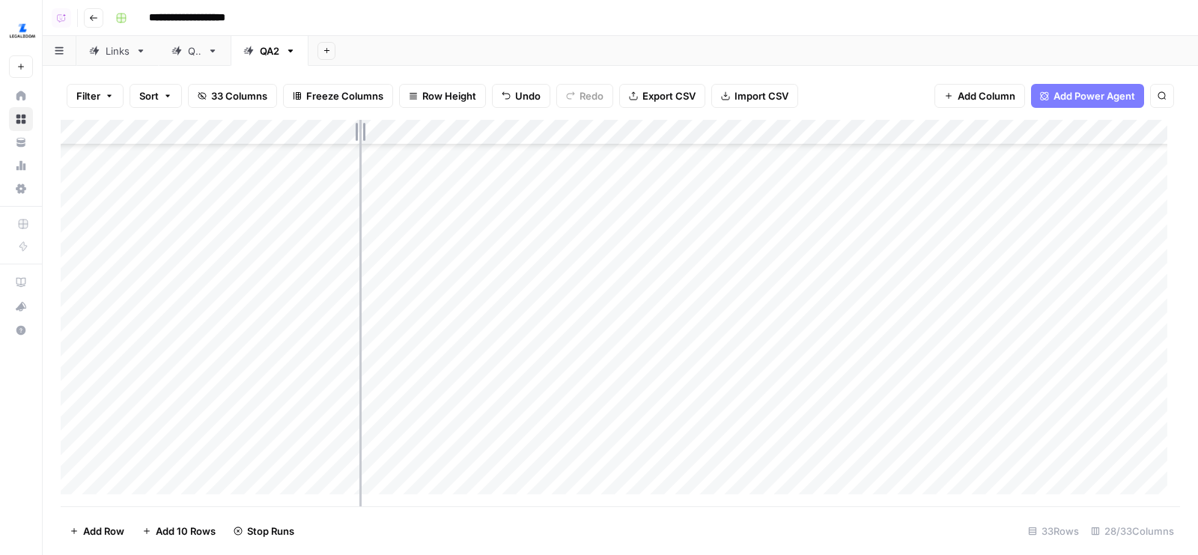
drag, startPoint x: 400, startPoint y: 130, endPoint x: 359, endPoint y: 130, distance: 40.4
click at [359, 130] on div "Add Column" at bounding box center [620, 313] width 1119 height 387
click at [797, 296] on div "Add Column" at bounding box center [620, 313] width 1119 height 387
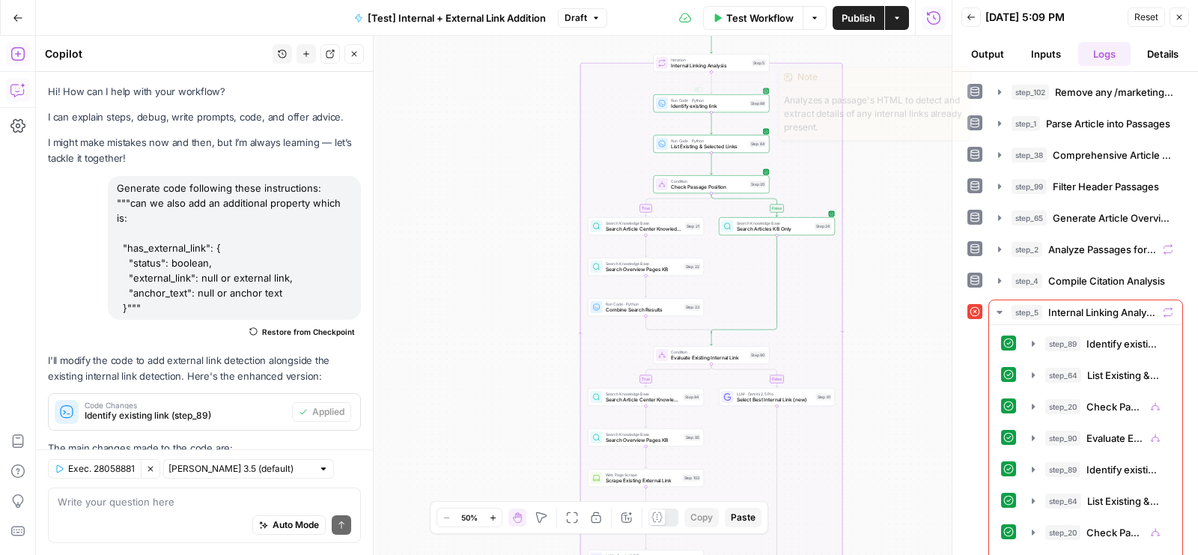
scroll to position [3680, 0]
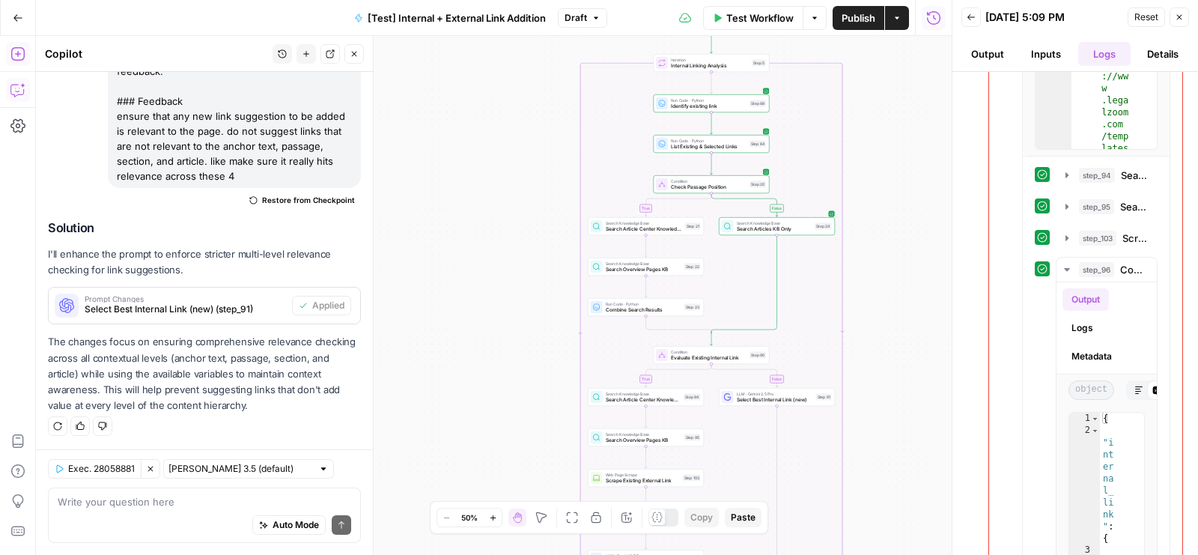
click at [355, 55] on icon "button" at bounding box center [354, 54] width 5 height 5
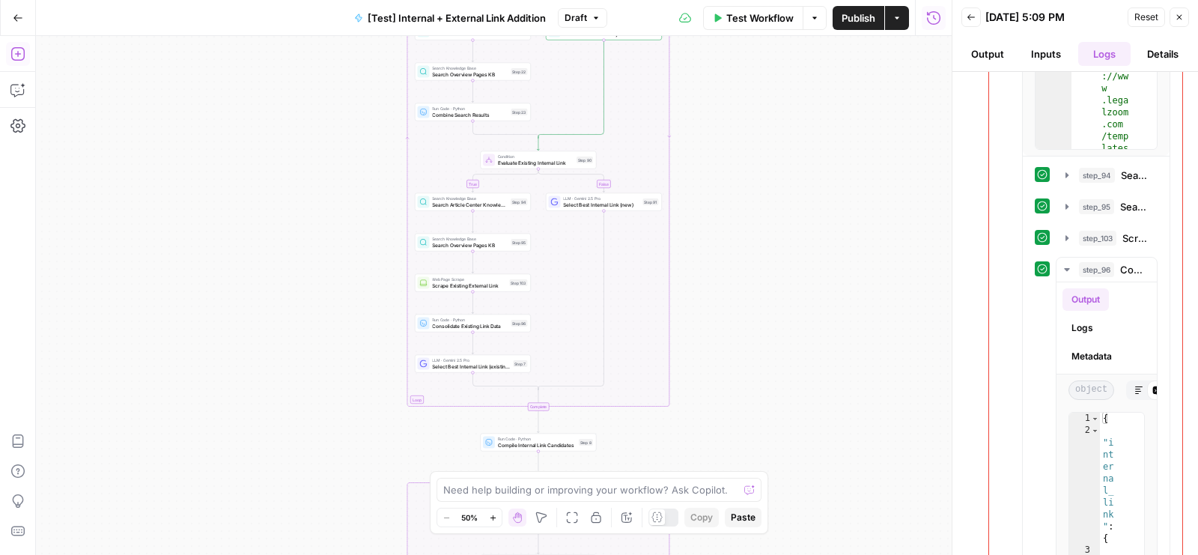
click at [594, 10] on button "Draft" at bounding box center [582, 17] width 49 height 19
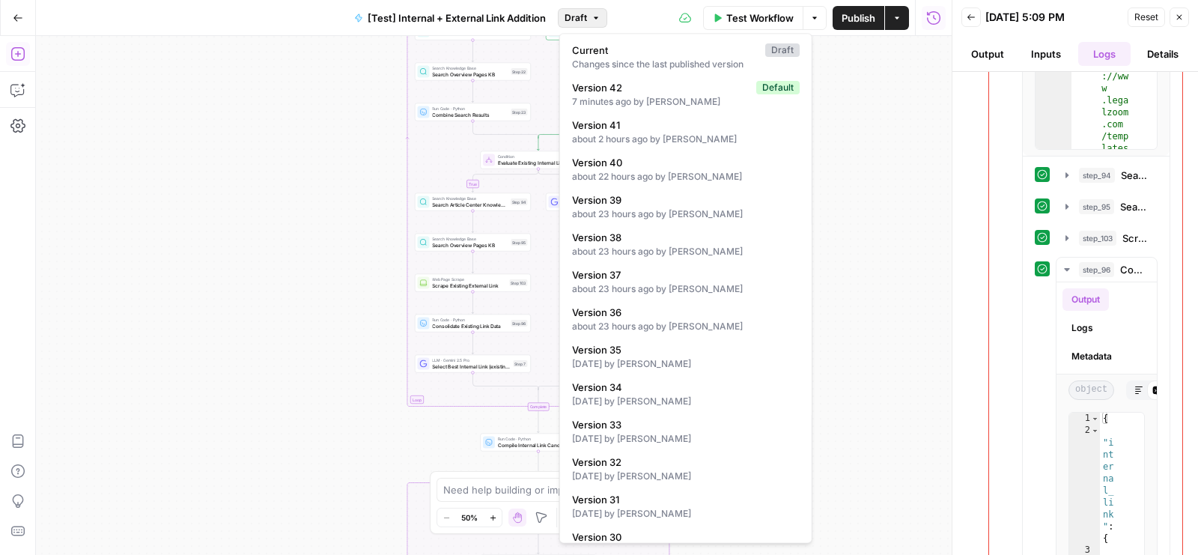
click at [594, 10] on button "Draft" at bounding box center [582, 17] width 49 height 19
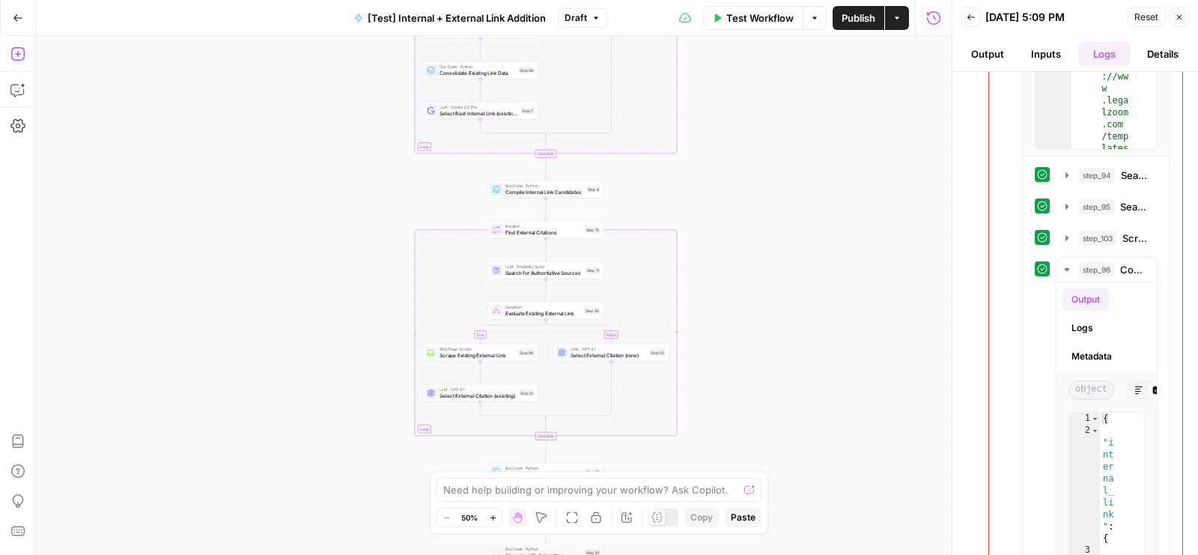
click at [853, 22] on span "Publish" at bounding box center [859, 17] width 34 height 15
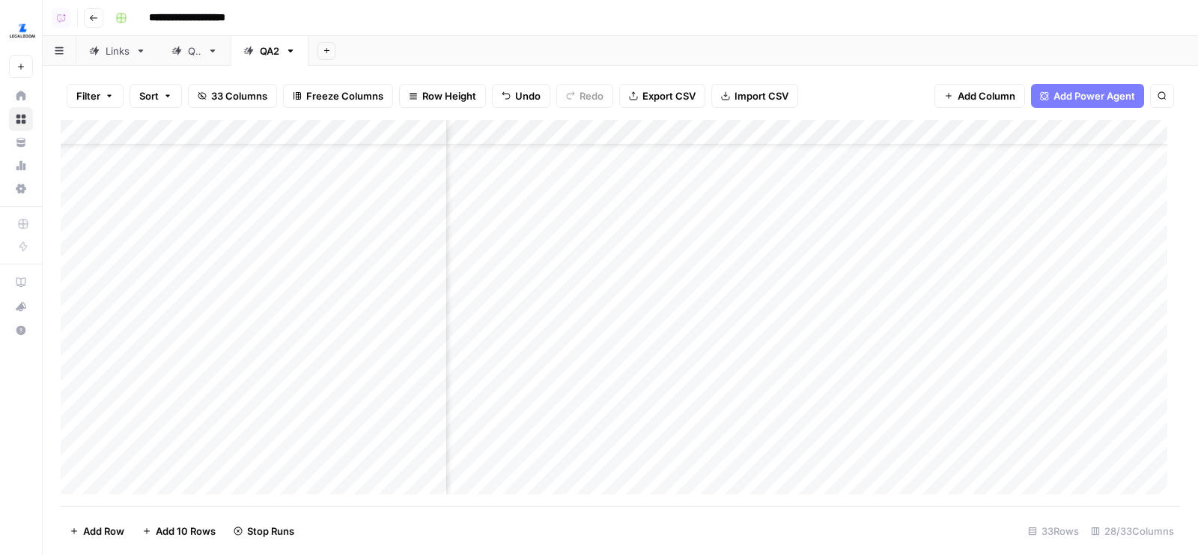
scroll to position [73, 510]
click at [864, 31] on header "**********" at bounding box center [620, 18] width 1155 height 36
click at [559, 47] on div "Add Sheet" at bounding box center [752, 51] width 889 height 30
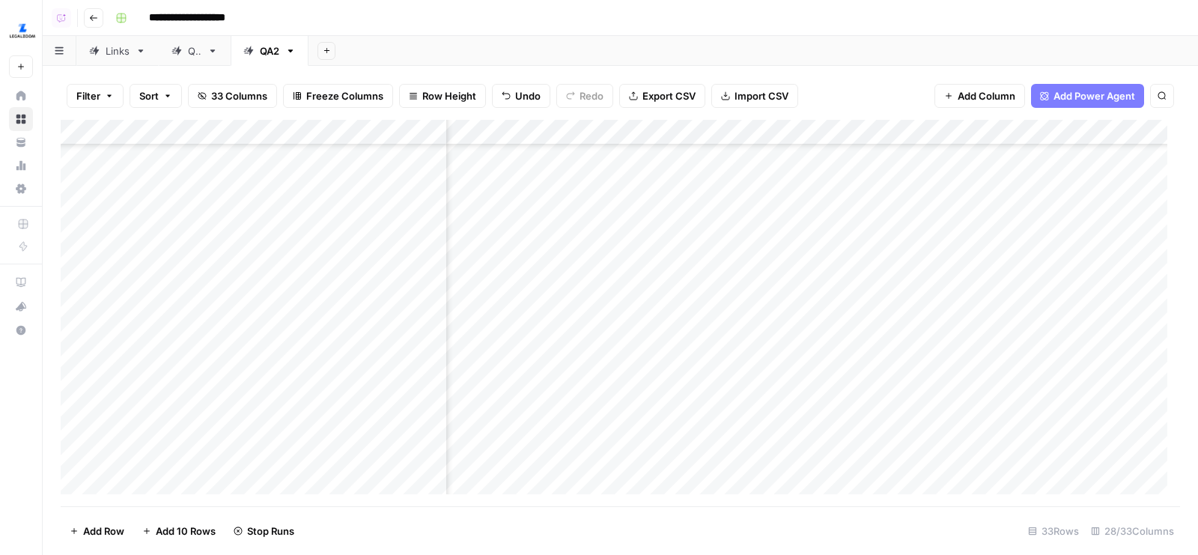
click at [848, 67] on div "Filter Sort 33 Columns Freeze Columns Row Height Undo Redo Export CSV Import CS…" at bounding box center [620, 310] width 1155 height 489
click at [672, 49] on div "Add Sheet" at bounding box center [752, 51] width 889 height 30
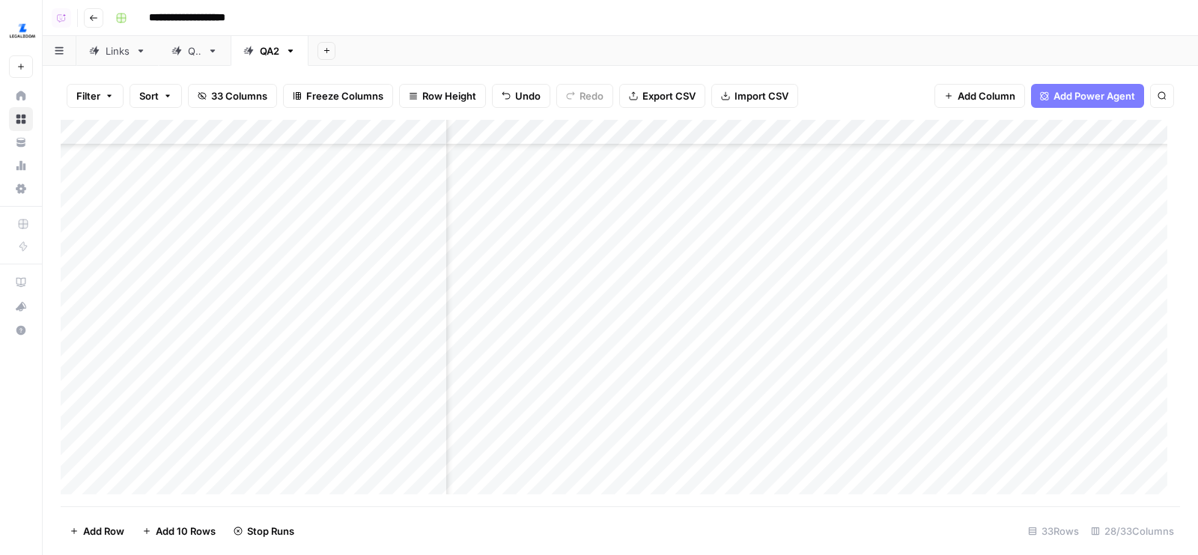
click at [568, 10] on div "**********" at bounding box center [646, 18] width 1074 height 24
click at [788, 265] on div "Add Column" at bounding box center [620, 313] width 1119 height 387
click at [738, 224] on div "Add Column" at bounding box center [620, 313] width 1119 height 387
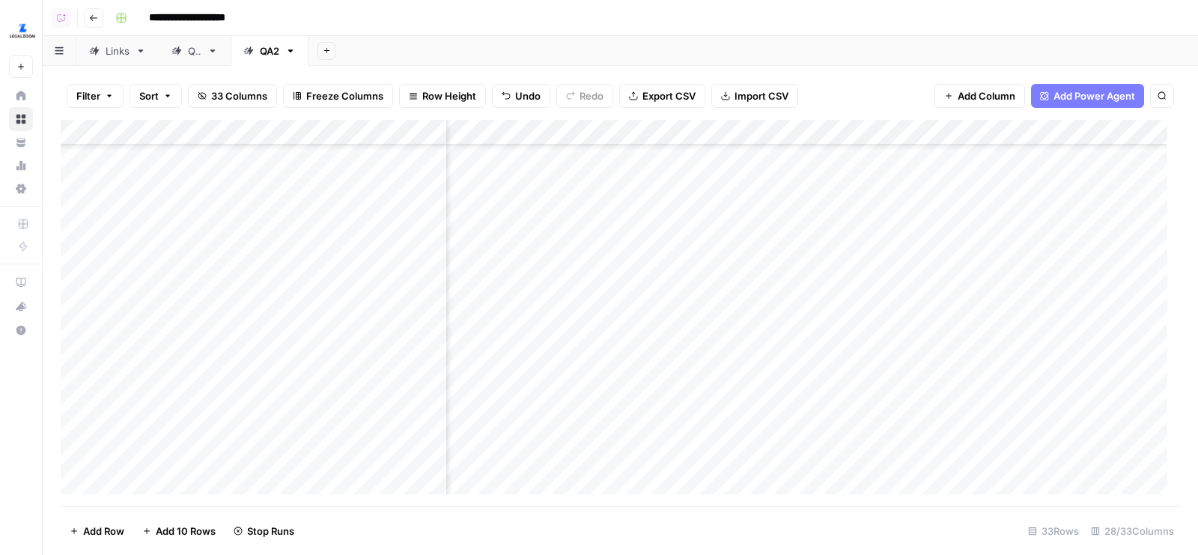
click at [727, 293] on div "Add Column" at bounding box center [620, 313] width 1119 height 387
click at [730, 407] on div "Add Column" at bounding box center [620, 313] width 1119 height 387
click at [728, 299] on div "Add Column" at bounding box center [620, 313] width 1119 height 387
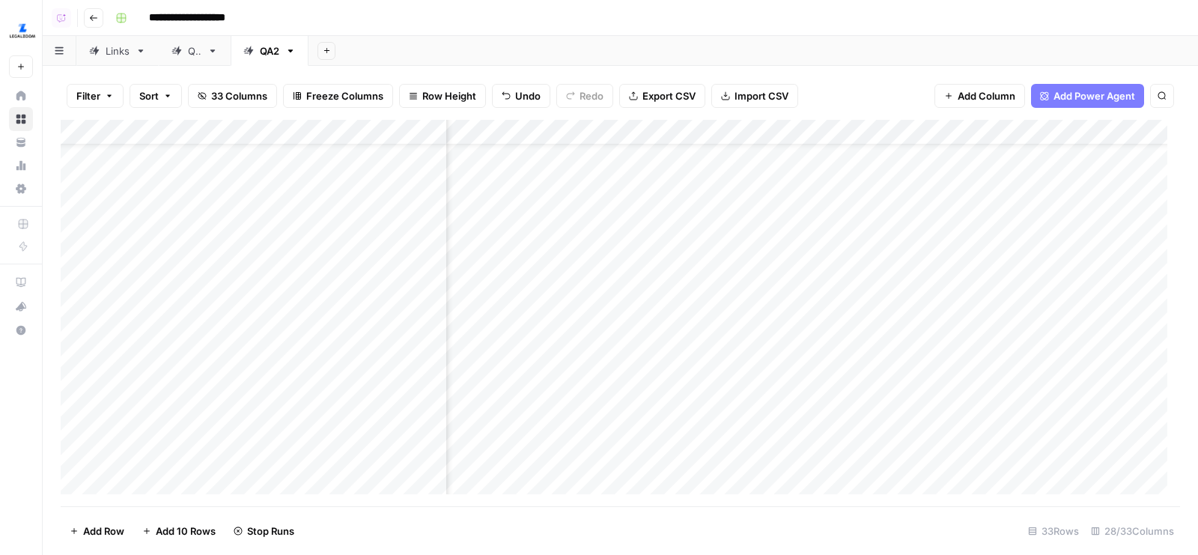
scroll to position [0, 2668]
click at [1025, 435] on div "Add Column" at bounding box center [620, 313] width 1119 height 387
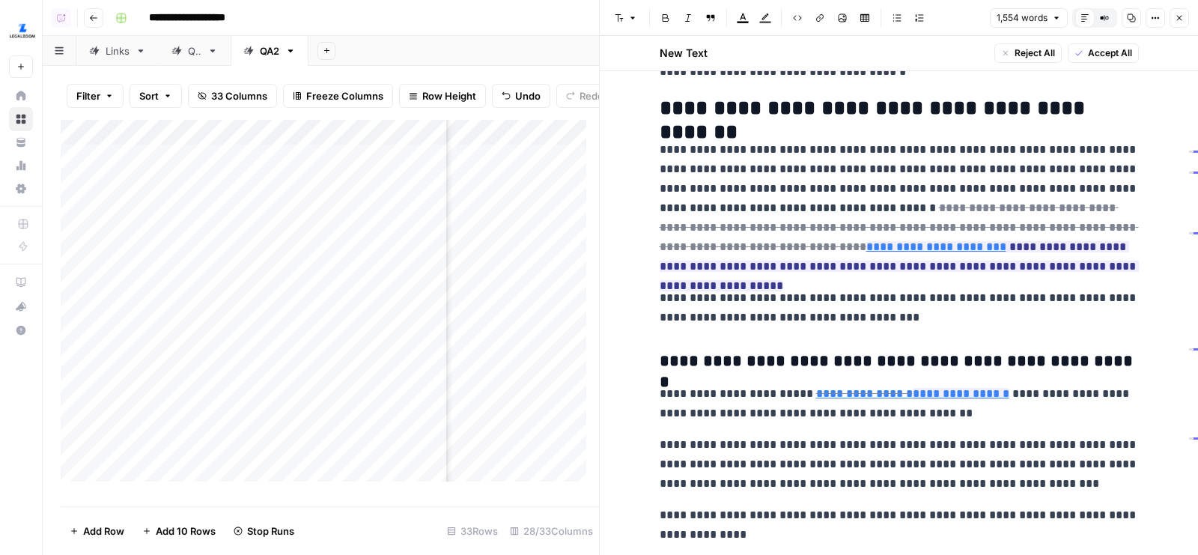
scroll to position [851, 0]
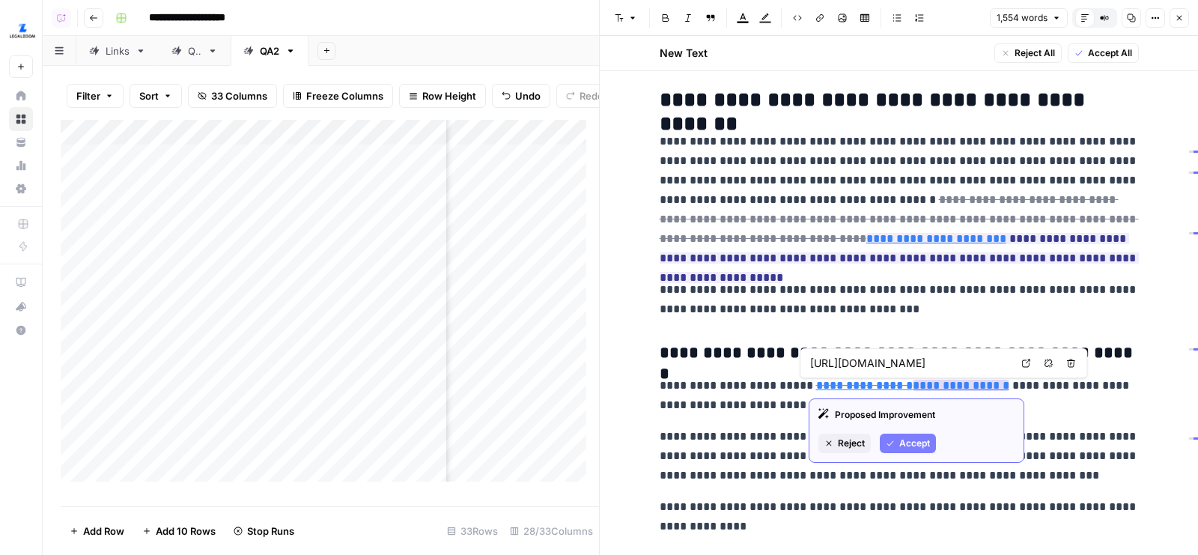
type input "[URL][DOMAIN_NAME]"
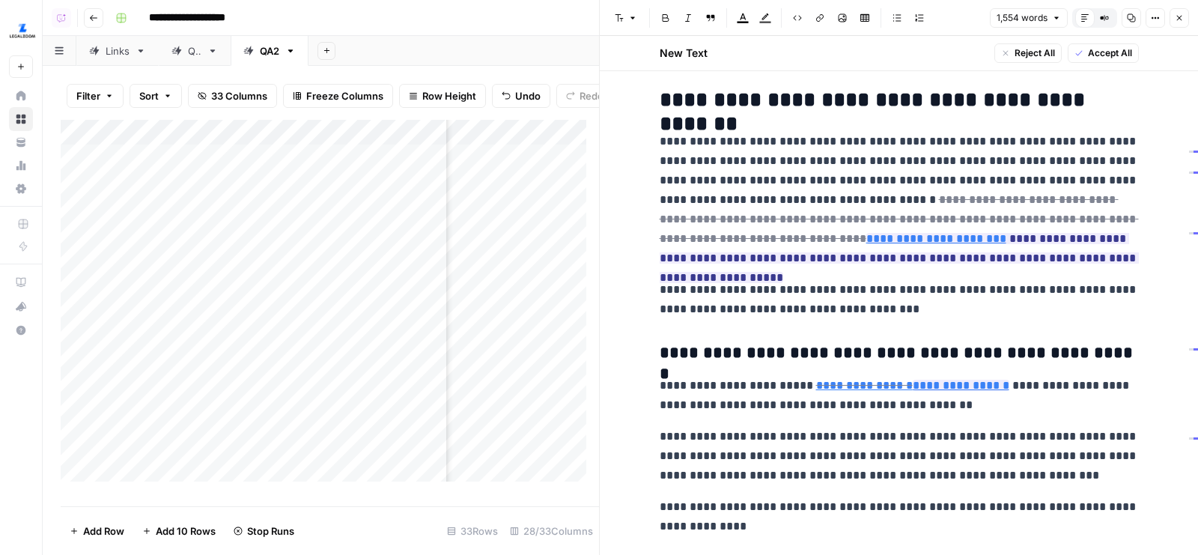
click at [990, 164] on p "**********" at bounding box center [899, 200] width 479 height 136
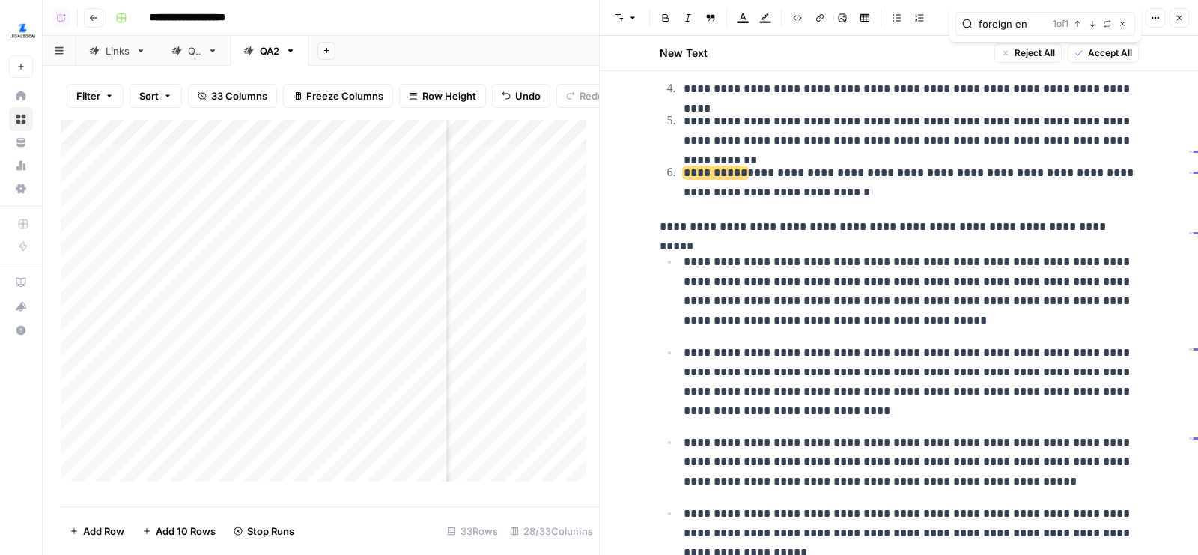
scroll to position [1750, 0]
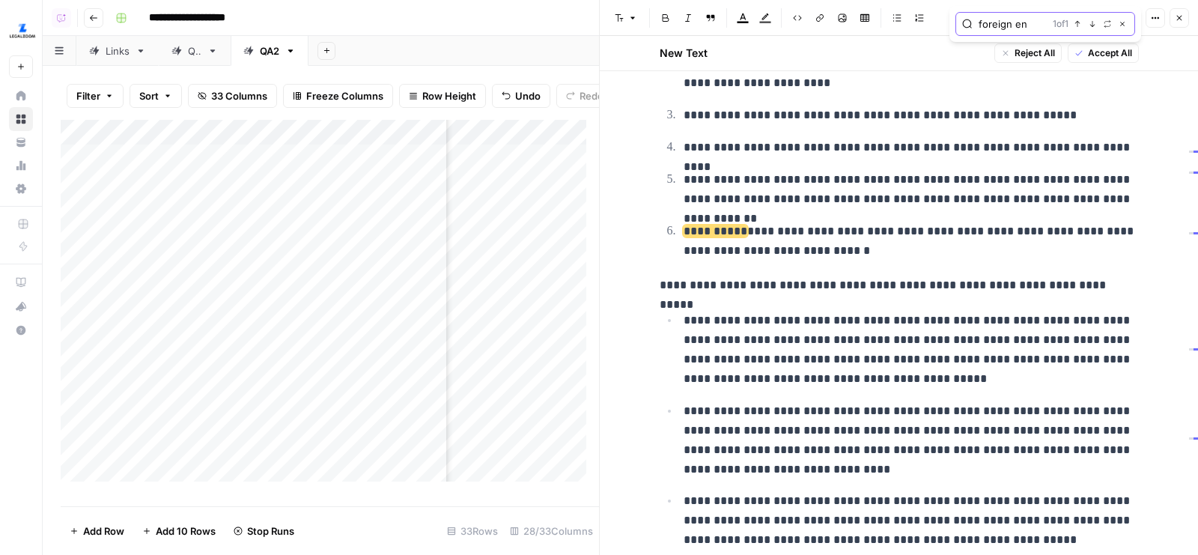
click at [1014, 20] on input "foreign en" at bounding box center [1013, 23] width 68 height 15
type input "domestic limited"
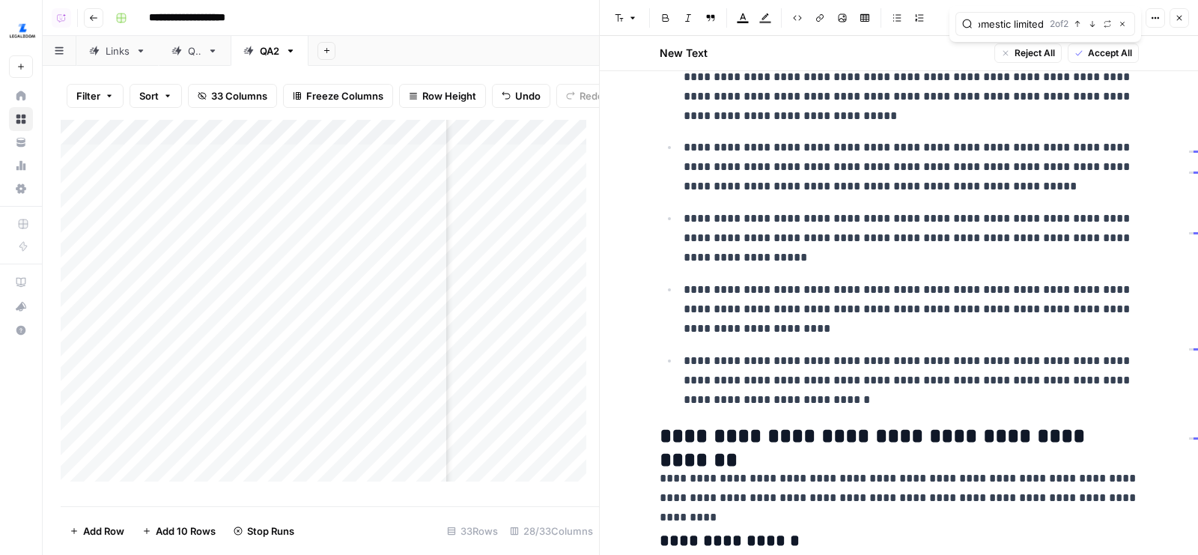
scroll to position [0, 0]
click at [900, 221] on p "**********" at bounding box center [911, 238] width 455 height 58
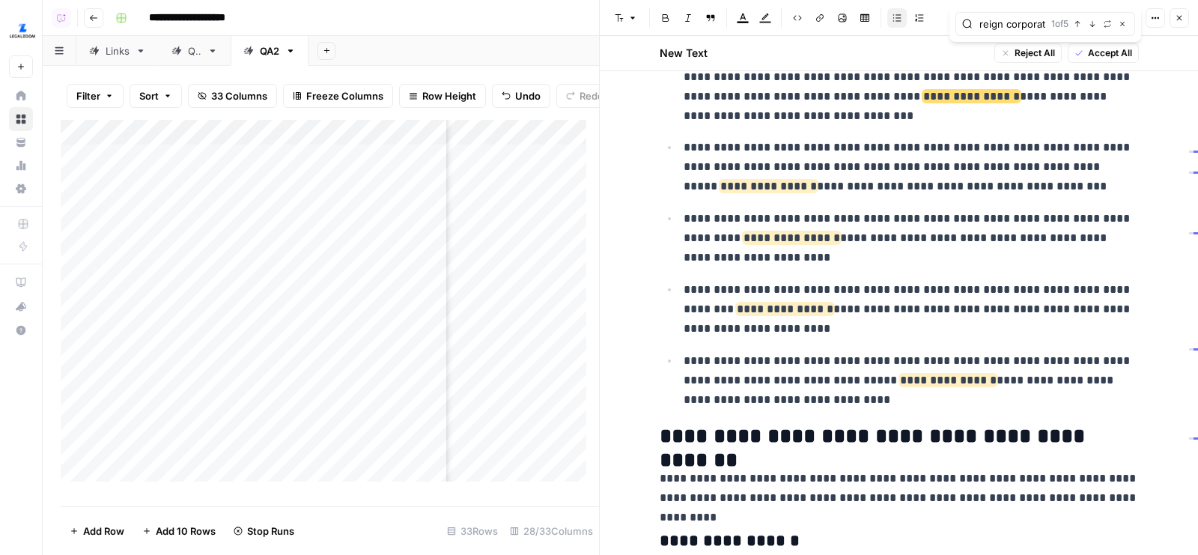
scroll to position [0, 12]
type input "foreign corporat"
click at [878, 205] on ul "**********" at bounding box center [899, 183] width 479 height 453
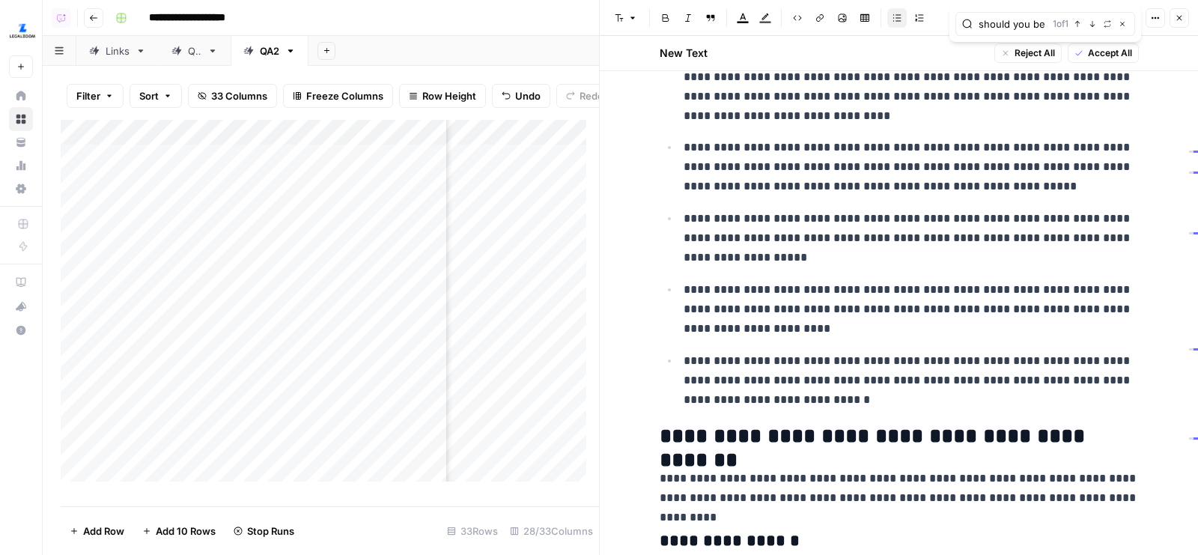
scroll to position [0, 1]
type input "should you be"
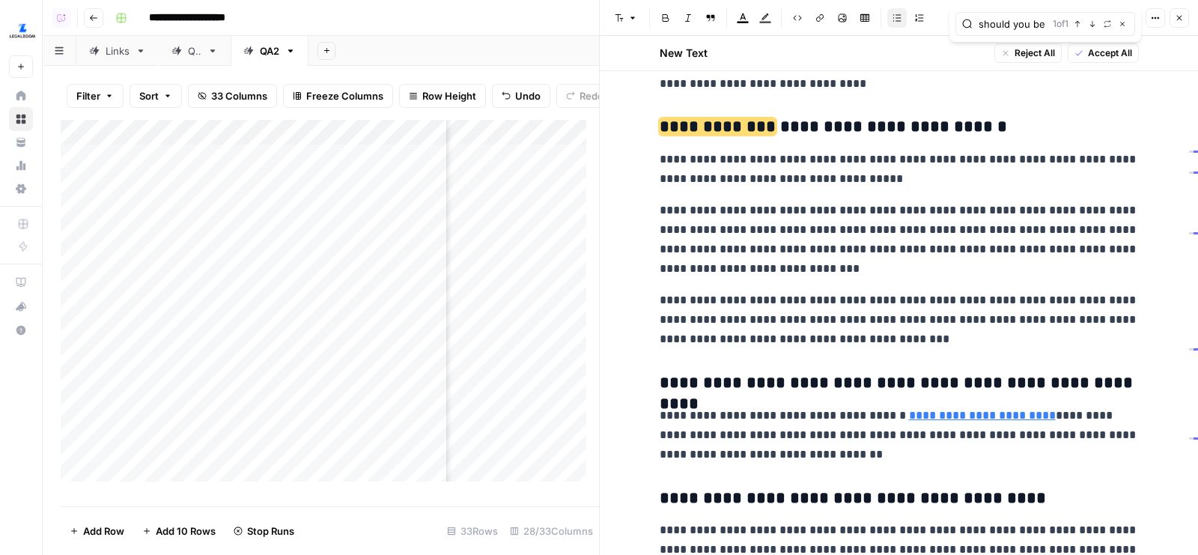
scroll to position [0, 0]
click at [1151, 12] on button "Options" at bounding box center [1155, 17] width 19 height 19
click at [1076, 159] on span "Code" at bounding box center [1111, 158] width 72 height 15
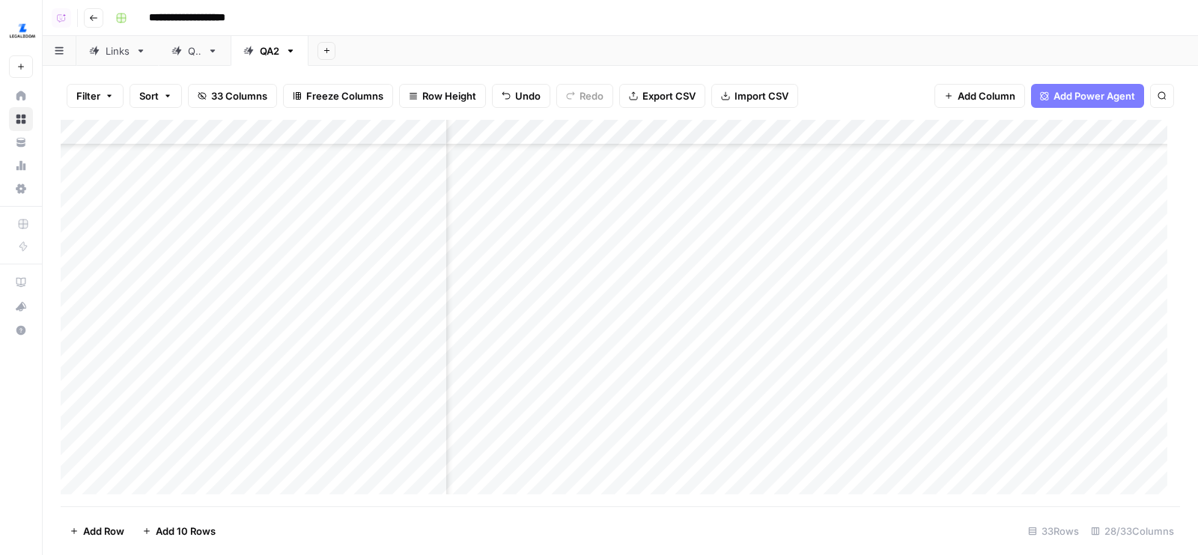
scroll to position [146, 504]
click at [918, 341] on div "Add Column" at bounding box center [620, 313] width 1119 height 387
click at [918, 364] on div "Add Column" at bounding box center [620, 313] width 1119 height 387
click at [917, 388] on div "Add Column" at bounding box center [620, 313] width 1119 height 387
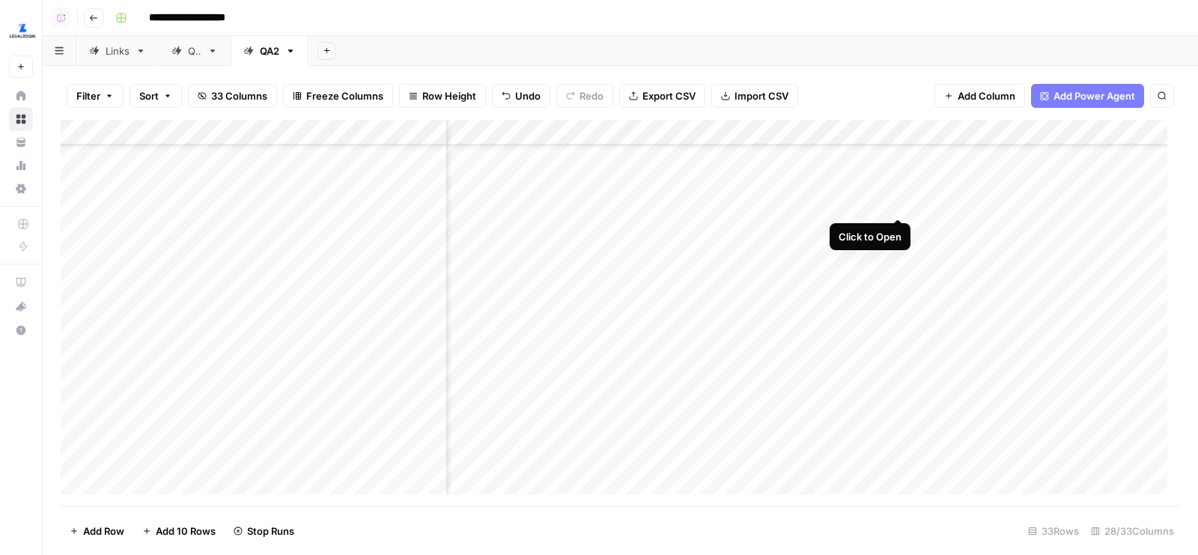
click at [900, 204] on div "Add Column" at bounding box center [620, 313] width 1119 height 387
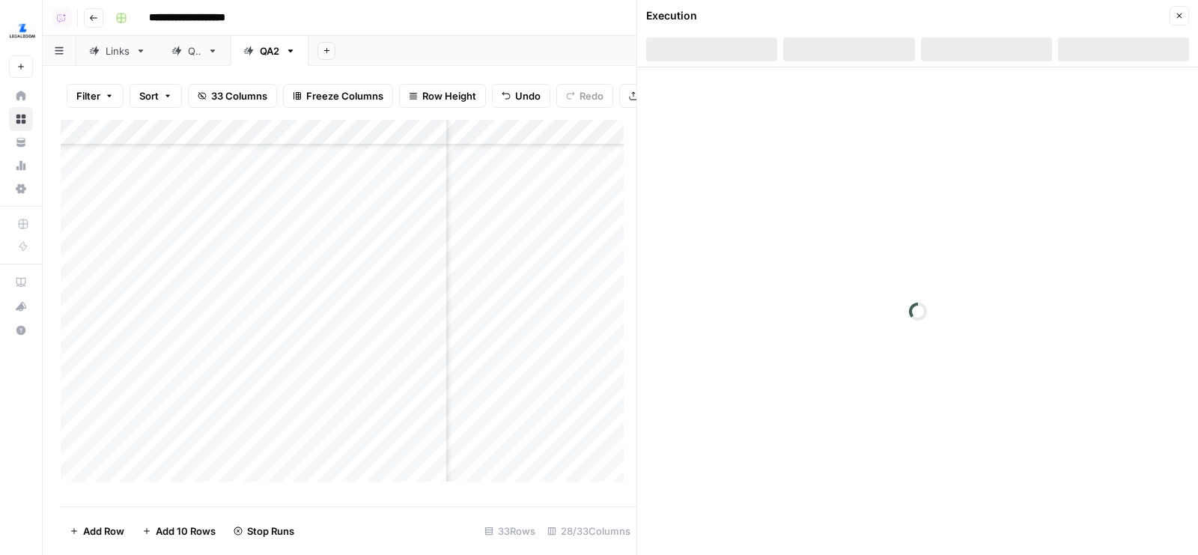
click at [1101, 48] on div at bounding box center [1123, 49] width 131 height 24
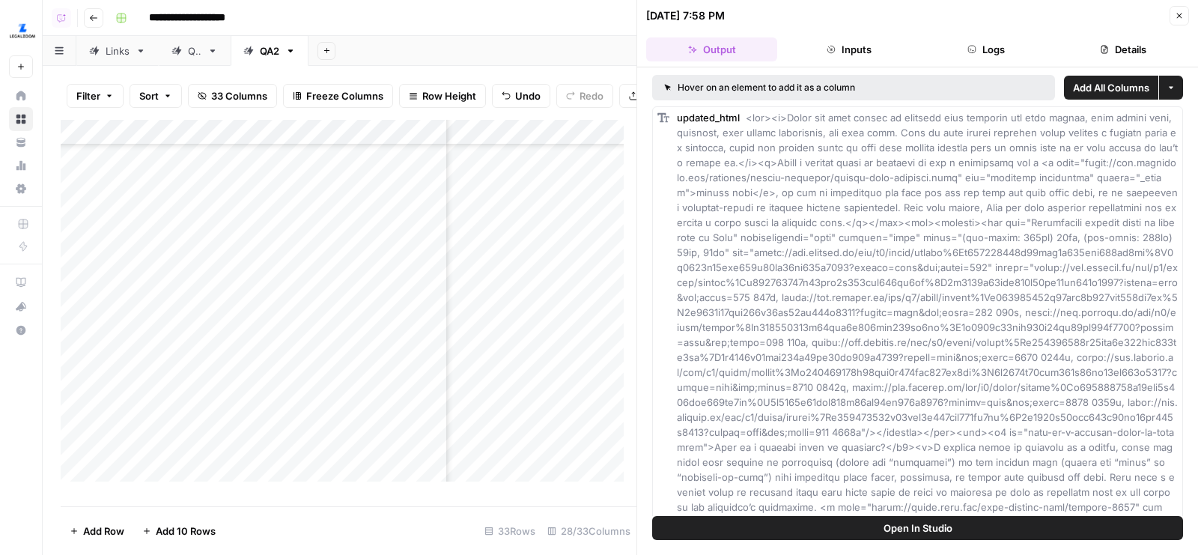
click at [1119, 58] on button "Details" at bounding box center [1123, 49] width 131 height 24
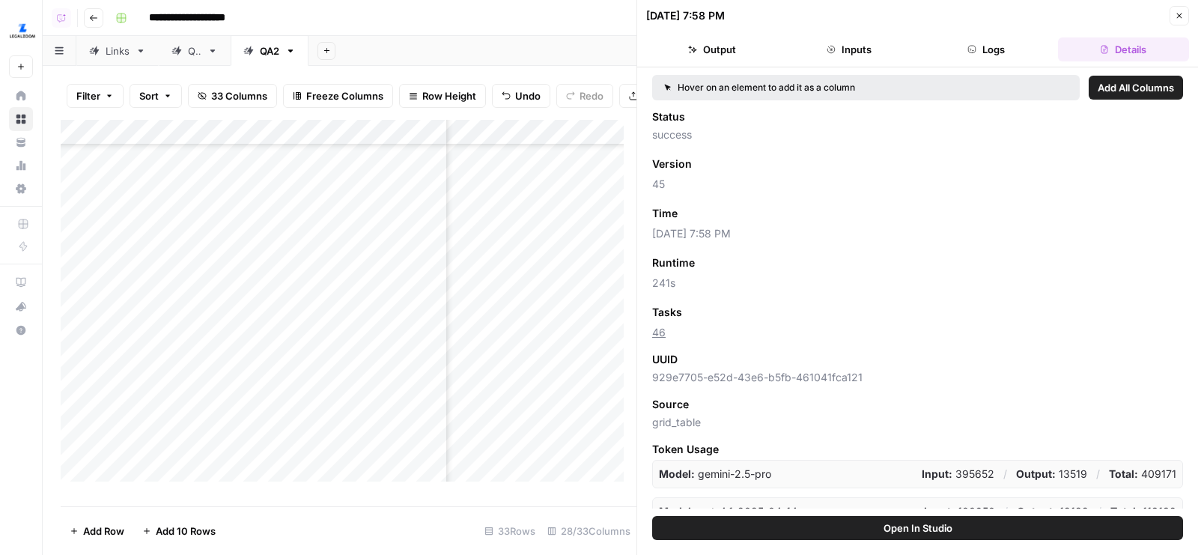
click at [1180, 18] on icon "button" at bounding box center [1179, 15] width 9 height 9
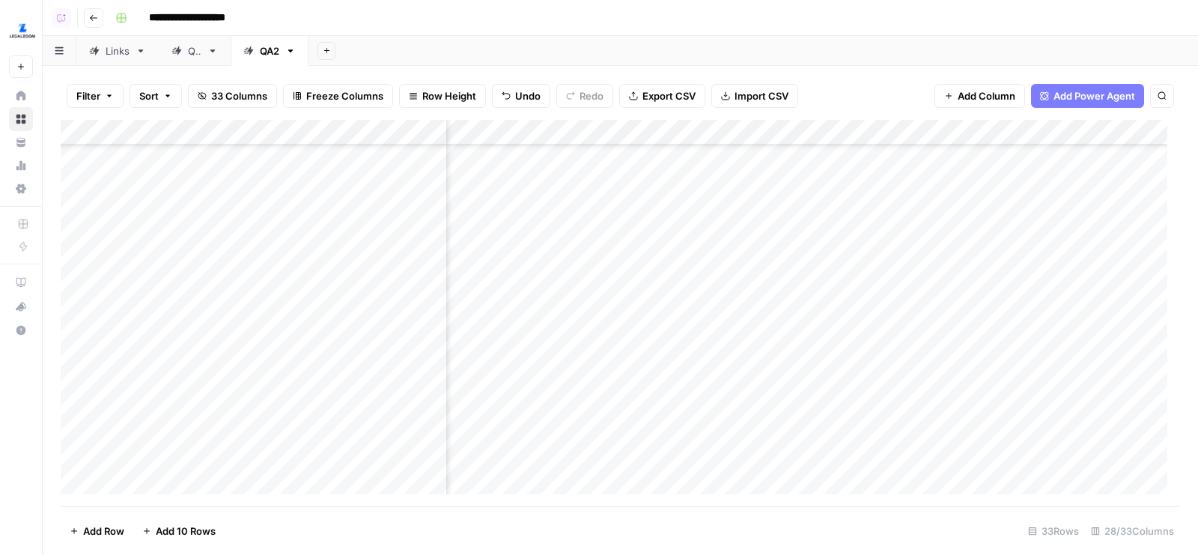
scroll to position [240, 504]
click at [897, 196] on div "Add Column" at bounding box center [620, 313] width 1119 height 387
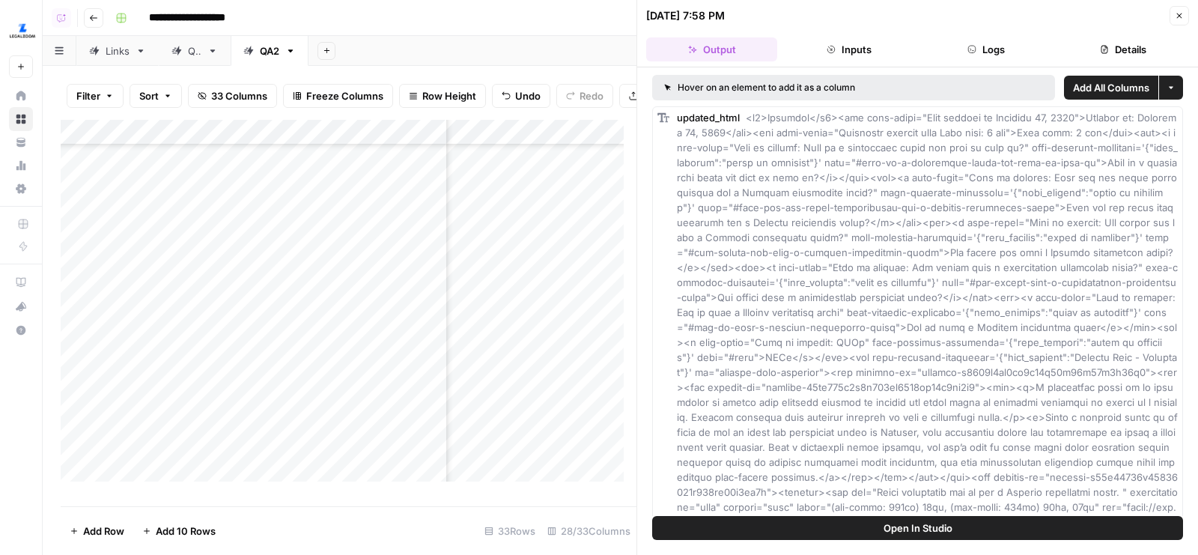
click at [1178, 16] on icon "button" at bounding box center [1179, 15] width 9 height 9
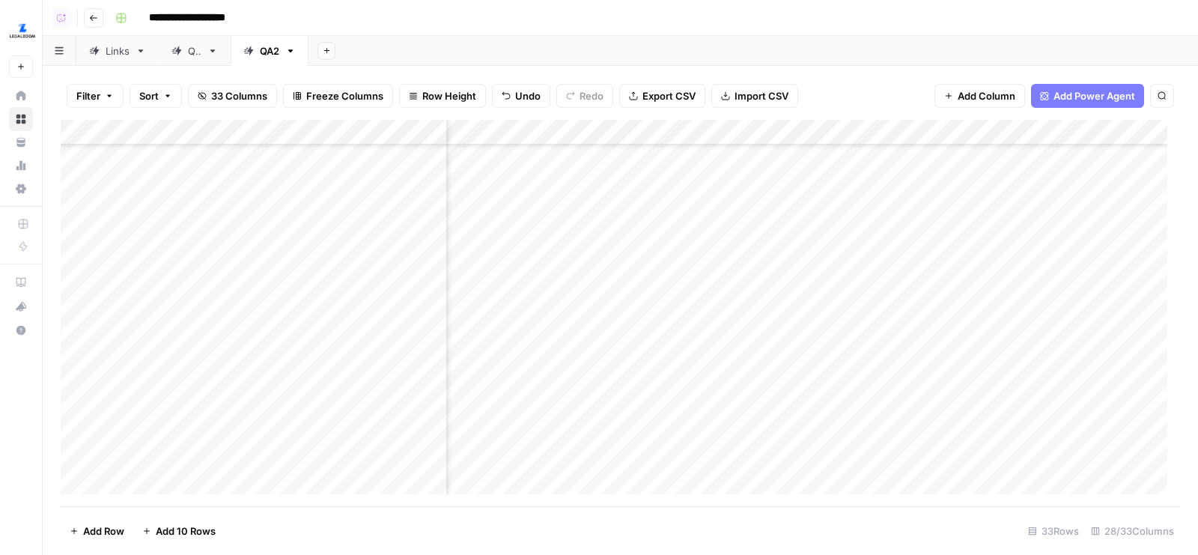
scroll to position [289, 1169]
click at [566, 37] on div "Add Sheet" at bounding box center [752, 51] width 889 height 30
click at [615, 230] on div "Add Column" at bounding box center [620, 313] width 1119 height 387
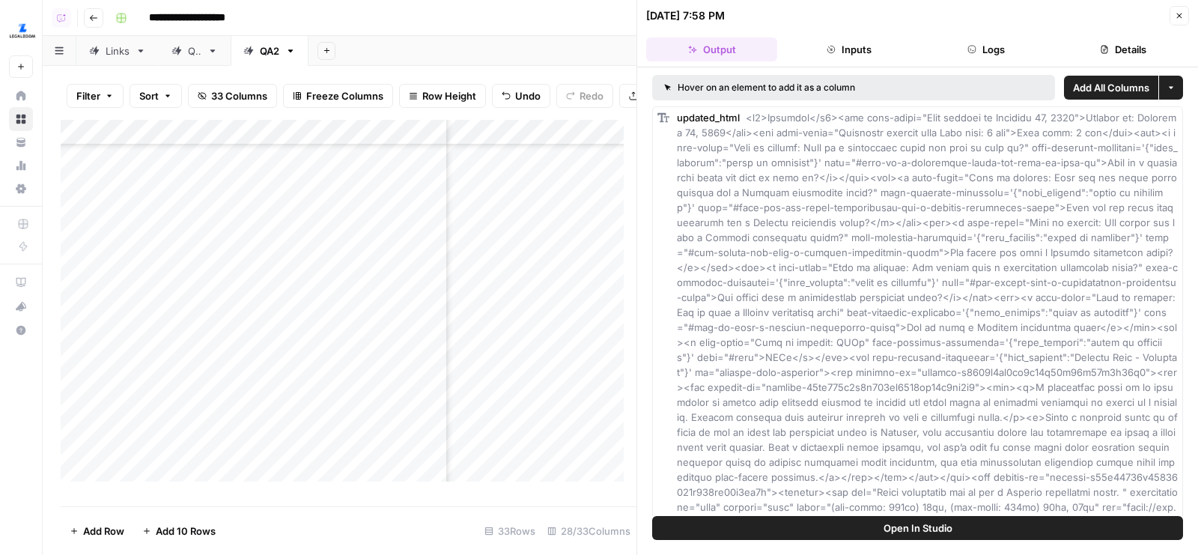
click at [1061, 45] on button "Details" at bounding box center [1123, 49] width 131 height 24
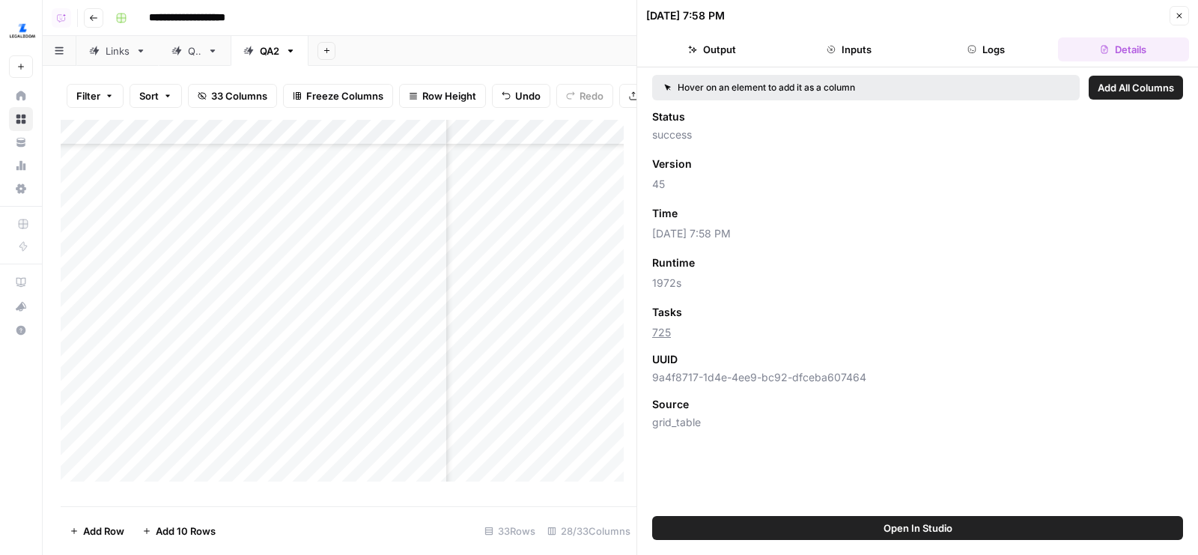
click at [1178, 14] on icon "button" at bounding box center [1179, 15] width 9 height 9
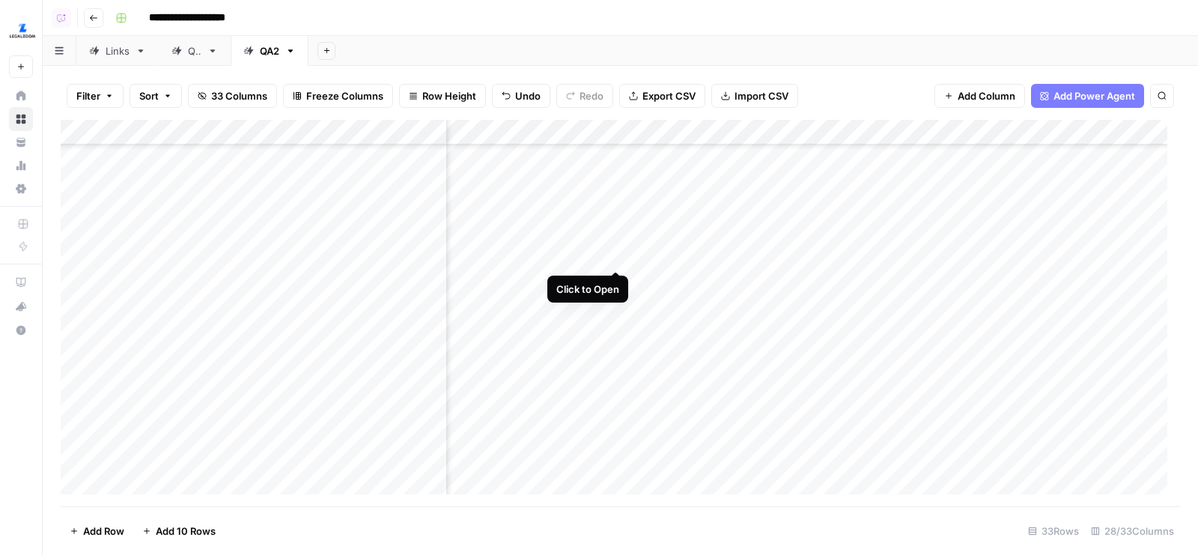
click at [617, 252] on div "Add Column" at bounding box center [620, 313] width 1119 height 387
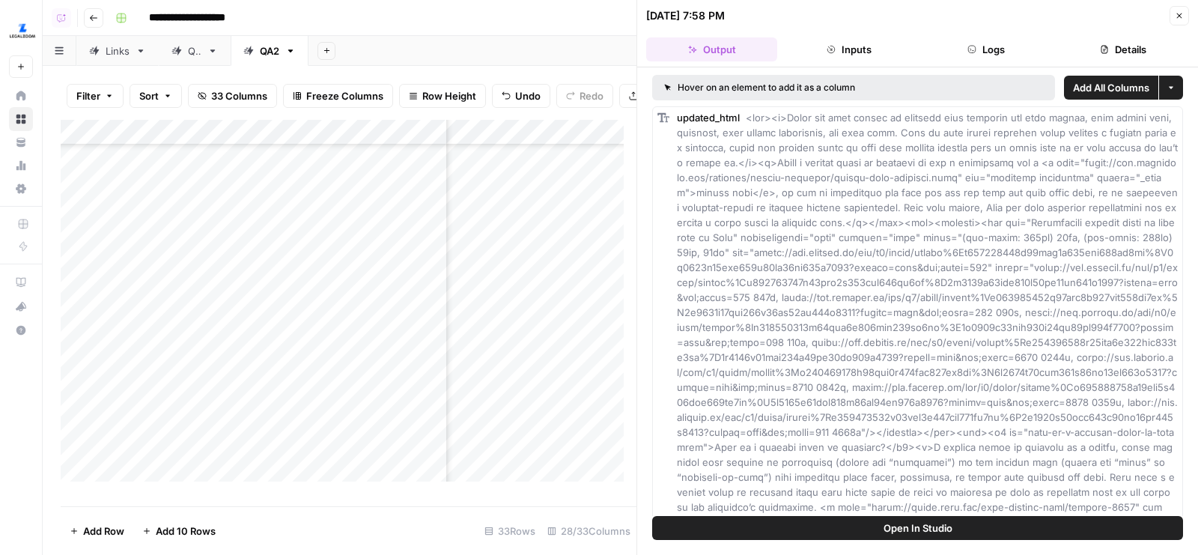
click at [1095, 53] on button "Details" at bounding box center [1123, 49] width 131 height 24
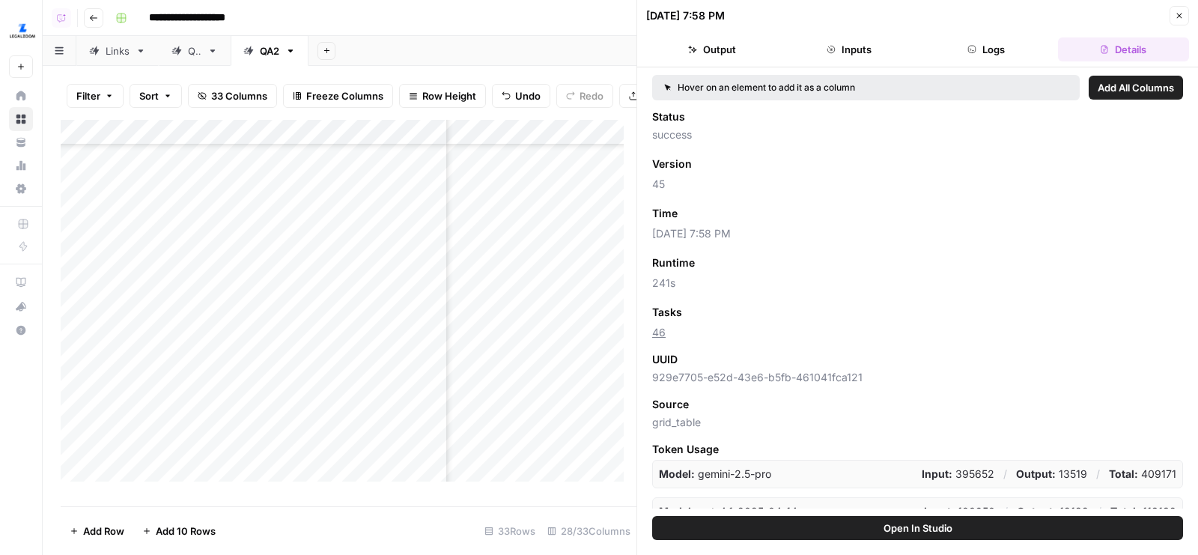
click at [989, 49] on button "Logs" at bounding box center [986, 49] width 131 height 24
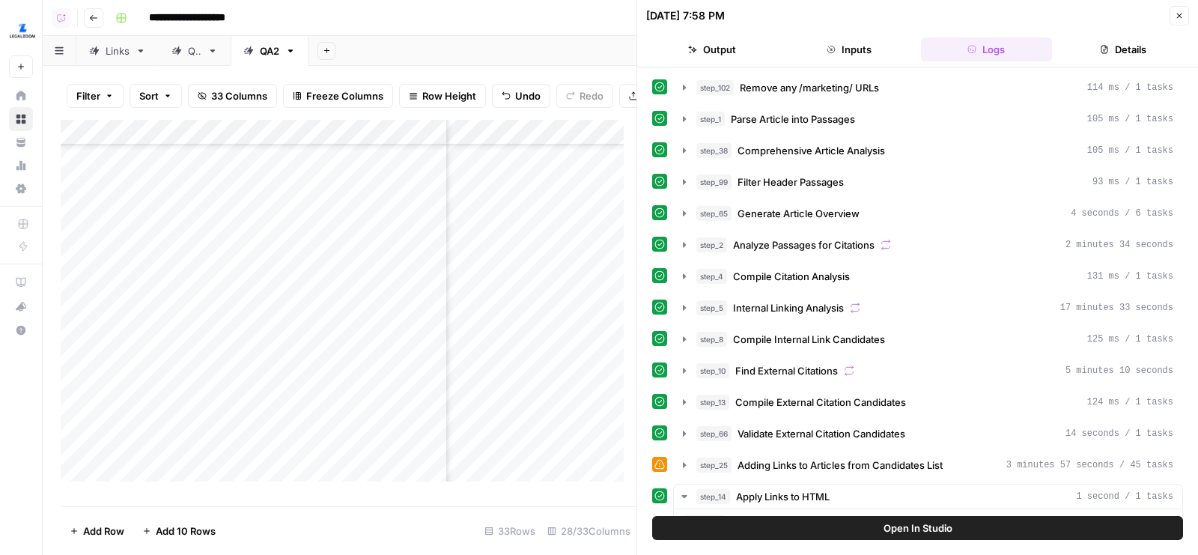
click at [1146, 43] on button "Details" at bounding box center [1123, 49] width 131 height 24
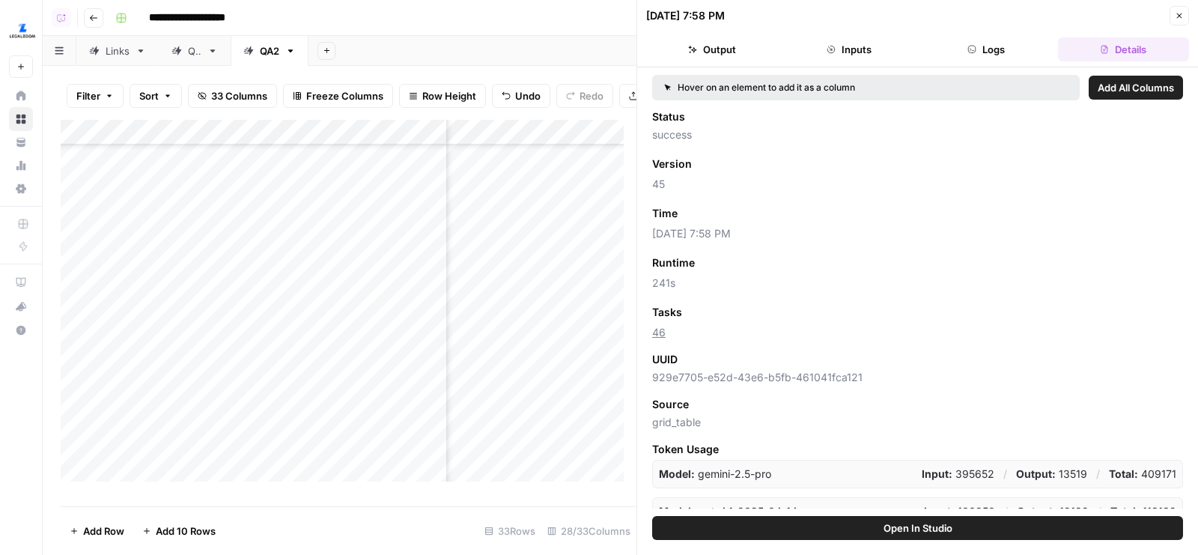
click at [1007, 51] on button "Logs" at bounding box center [986, 49] width 131 height 24
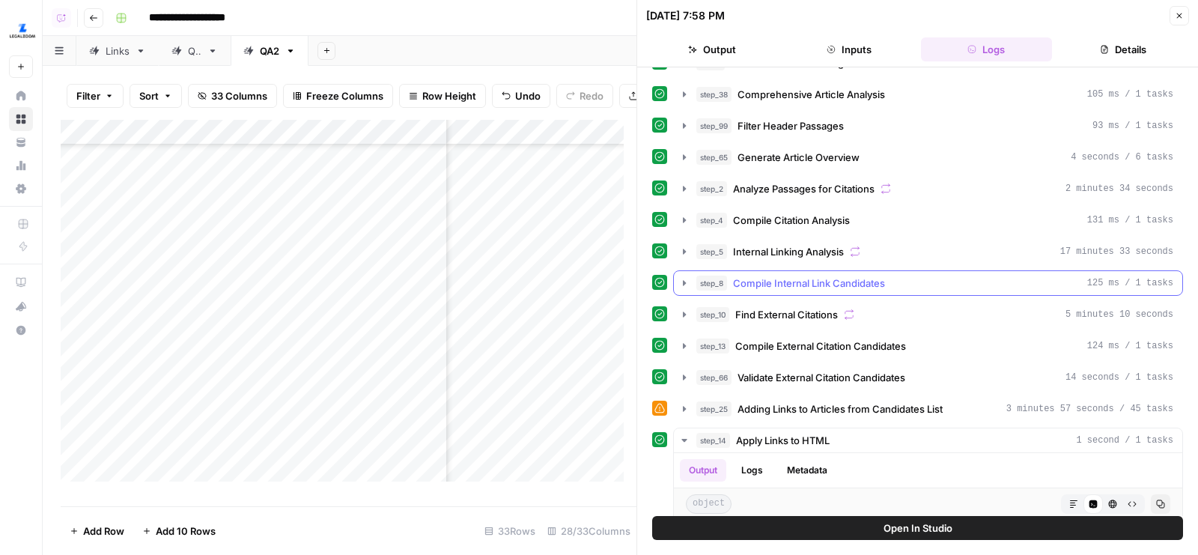
scroll to position [57, 0]
click at [995, 246] on div "step_5 Internal Linking Analysis 17 minutes 33 seconds" at bounding box center [934, 250] width 477 height 15
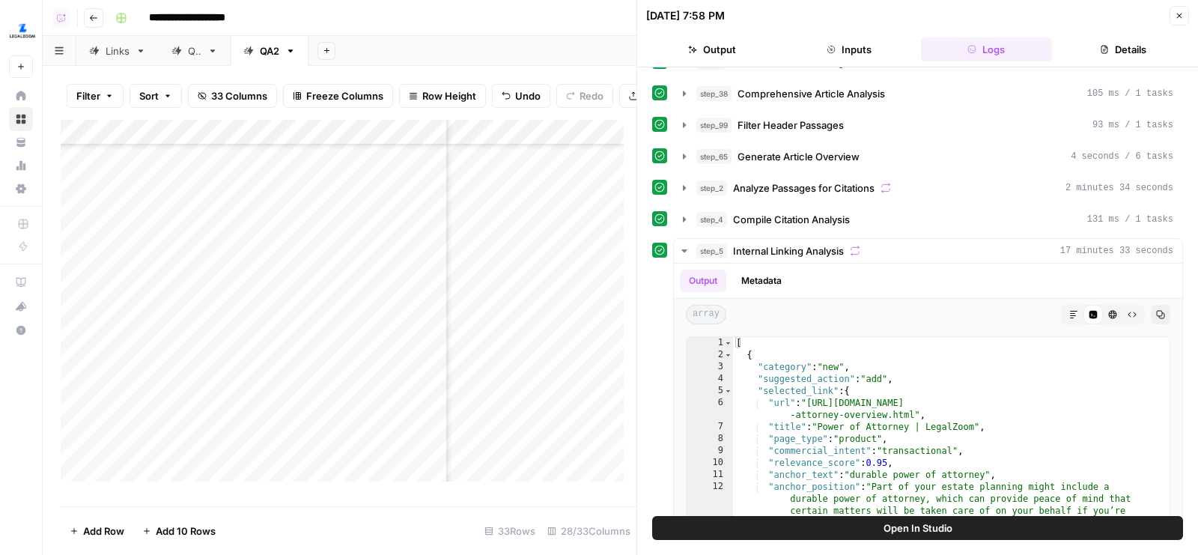
click at [1106, 53] on button "Details" at bounding box center [1123, 49] width 131 height 24
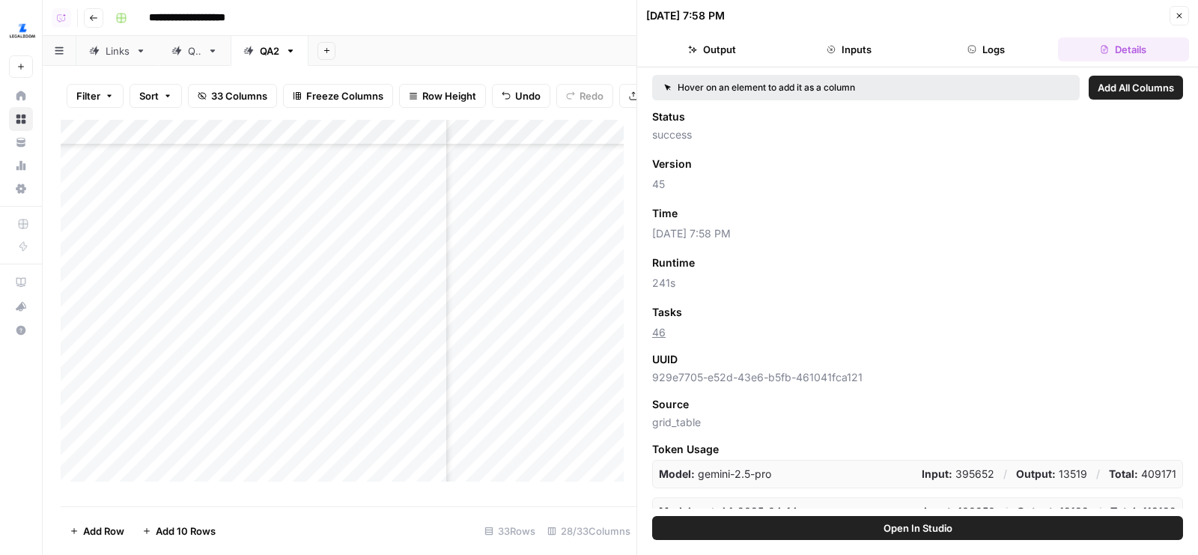
click at [997, 45] on button "Logs" at bounding box center [986, 49] width 131 height 24
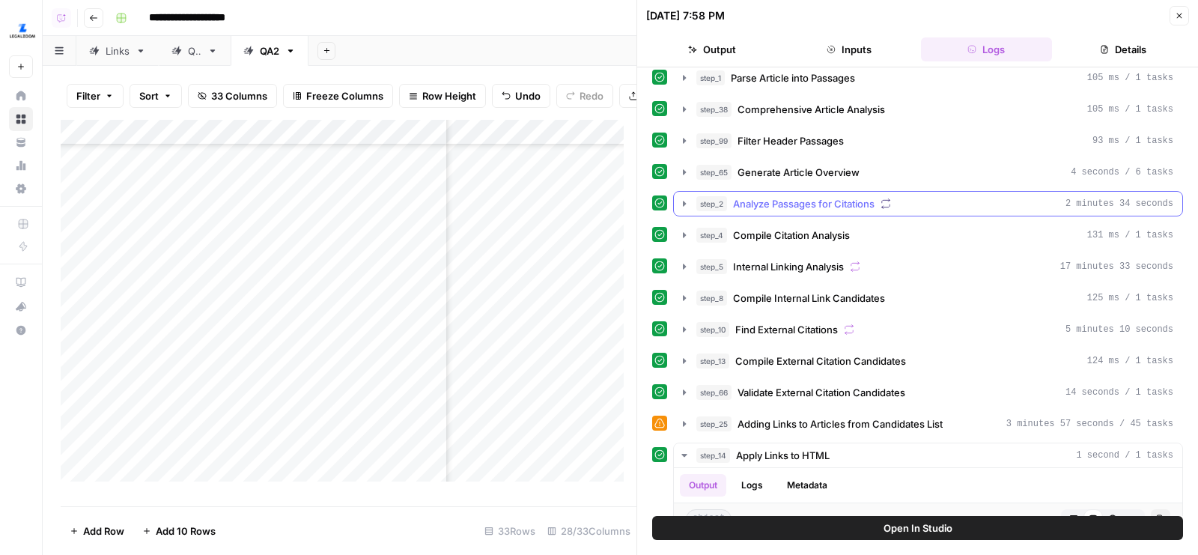
scroll to position [49, 0]
